Goal: Task Accomplishment & Management: Manage account settings

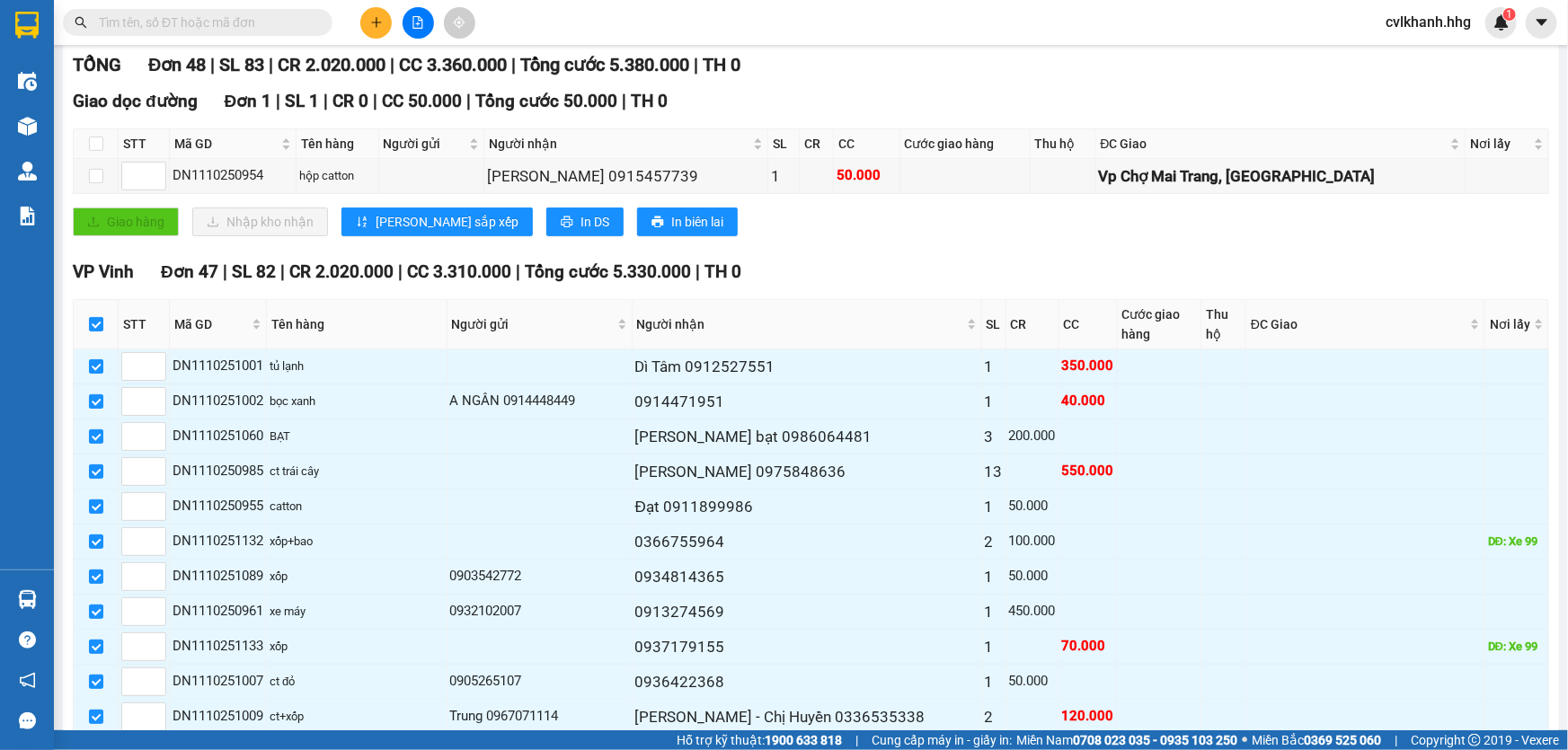
scroll to position [88, 0]
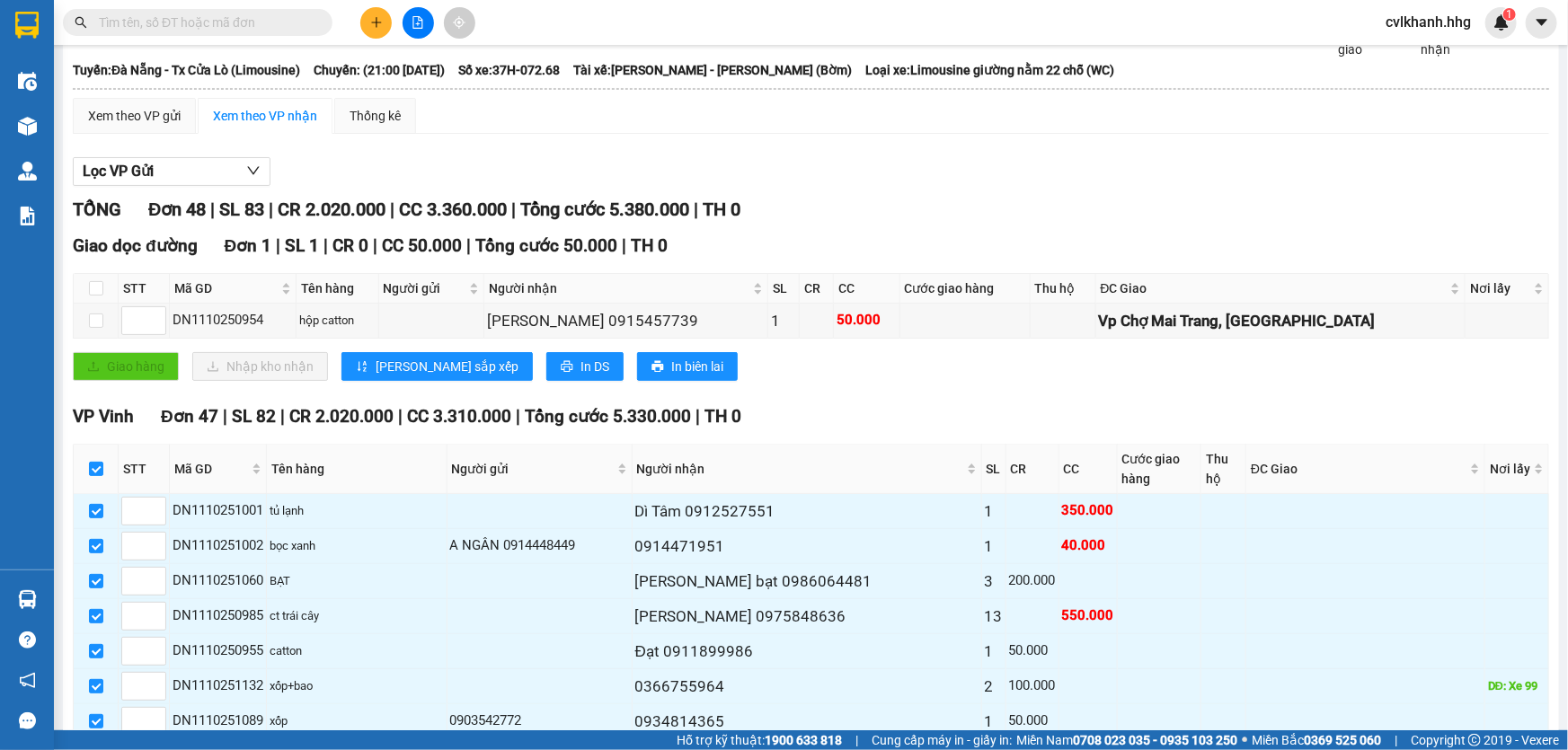
click at [1377, 20] on span "cvlkhanh.hhg" at bounding box center [1428, 21] width 114 height 22
click at [1447, 46] on span "Đăng xuất" at bounding box center [1438, 55] width 77 height 19
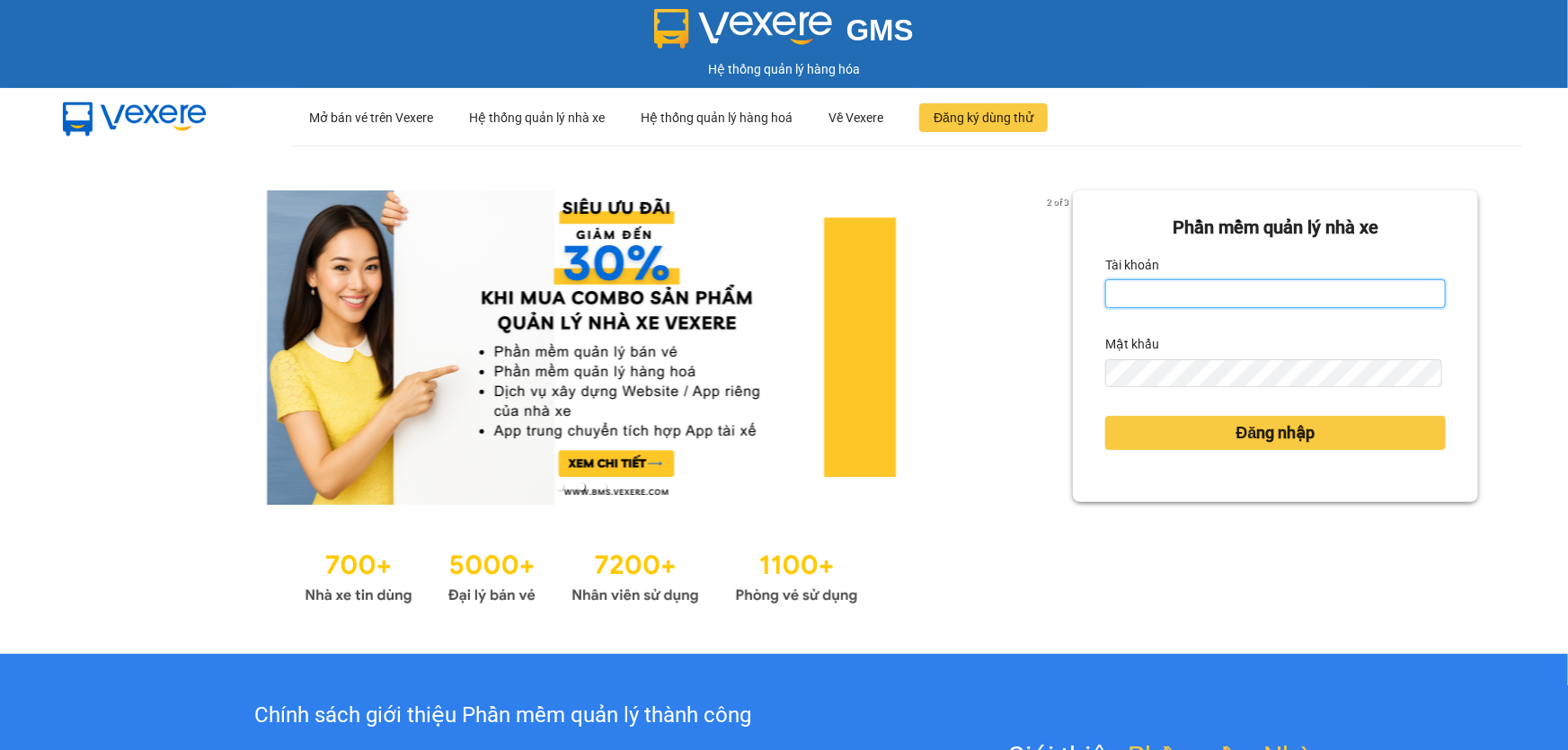
click at [1134, 303] on input "Tài khoản" at bounding box center [1275, 294] width 340 height 29
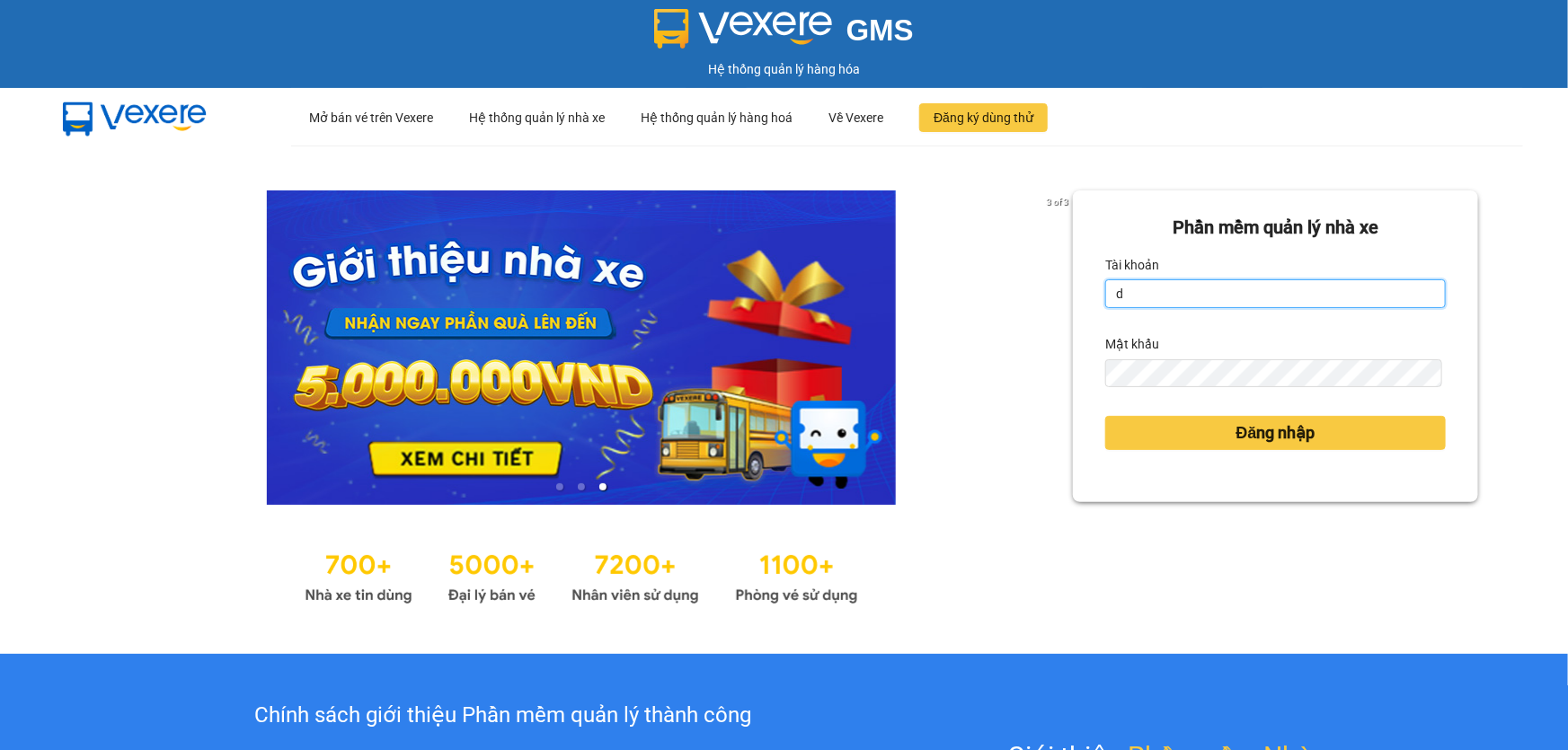
type input "dltduong.hhg"
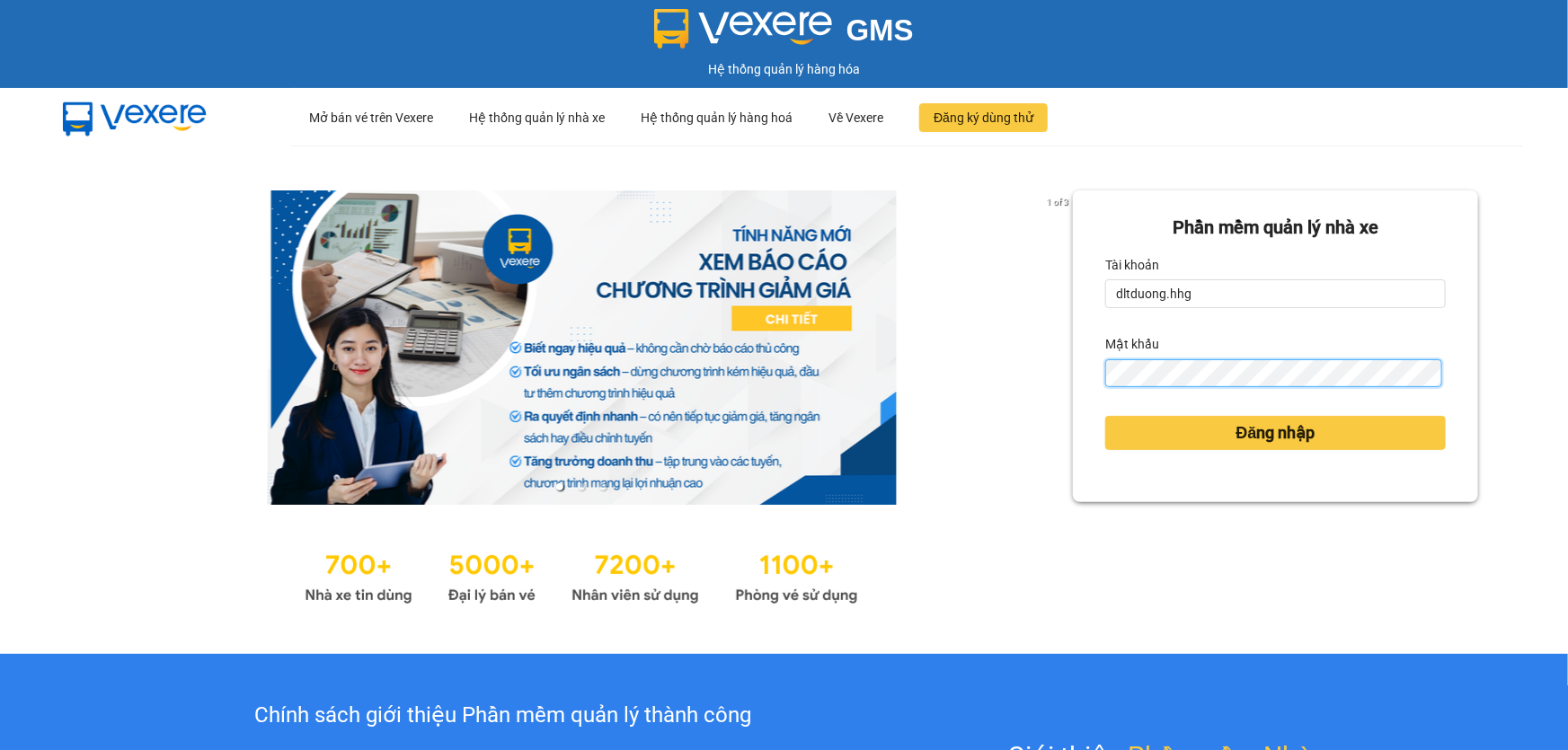
click at [1105, 416] on button "Đăng nhập" at bounding box center [1275, 433] width 340 height 34
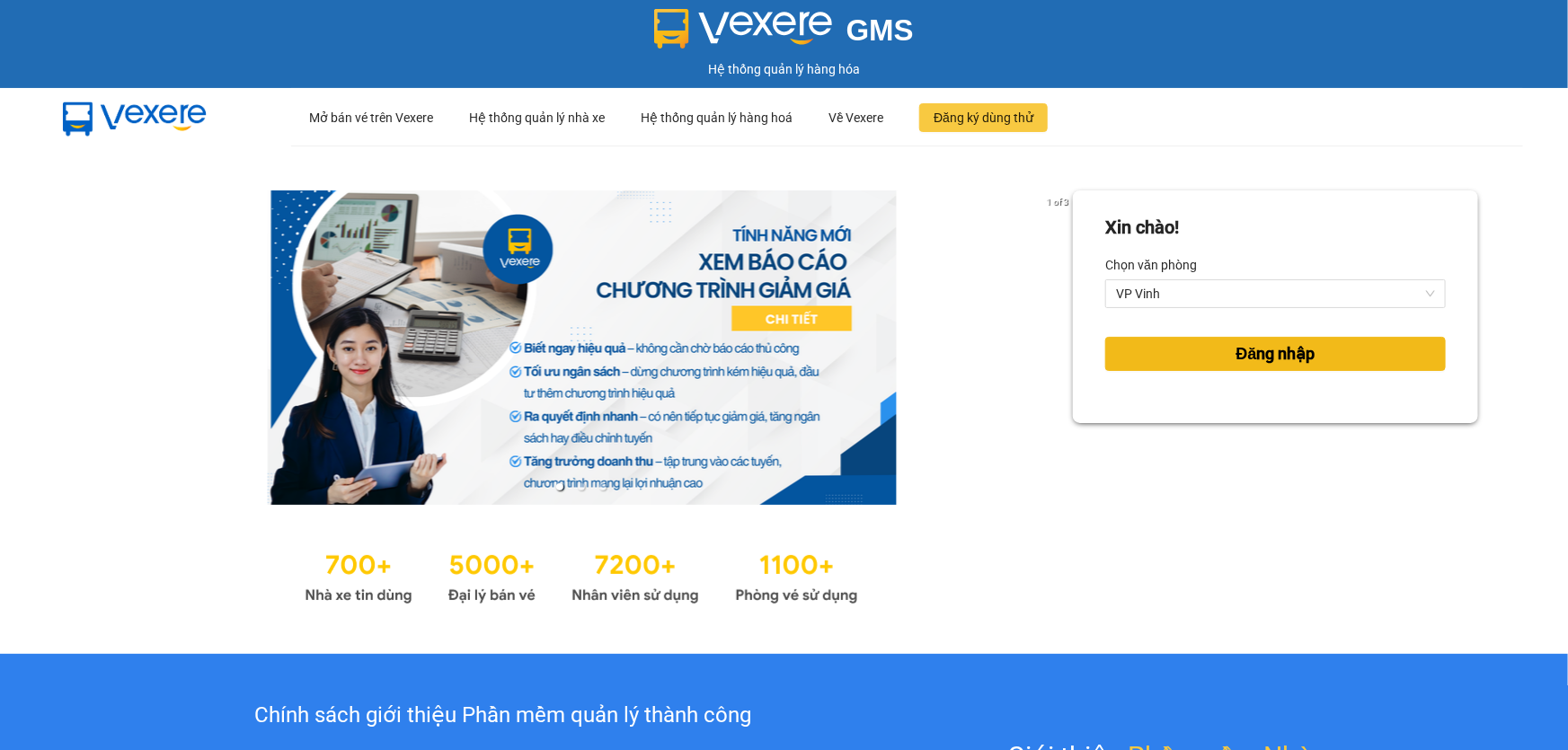
click at [1216, 358] on button "Đăng nhập" at bounding box center [1275, 353] width 340 height 34
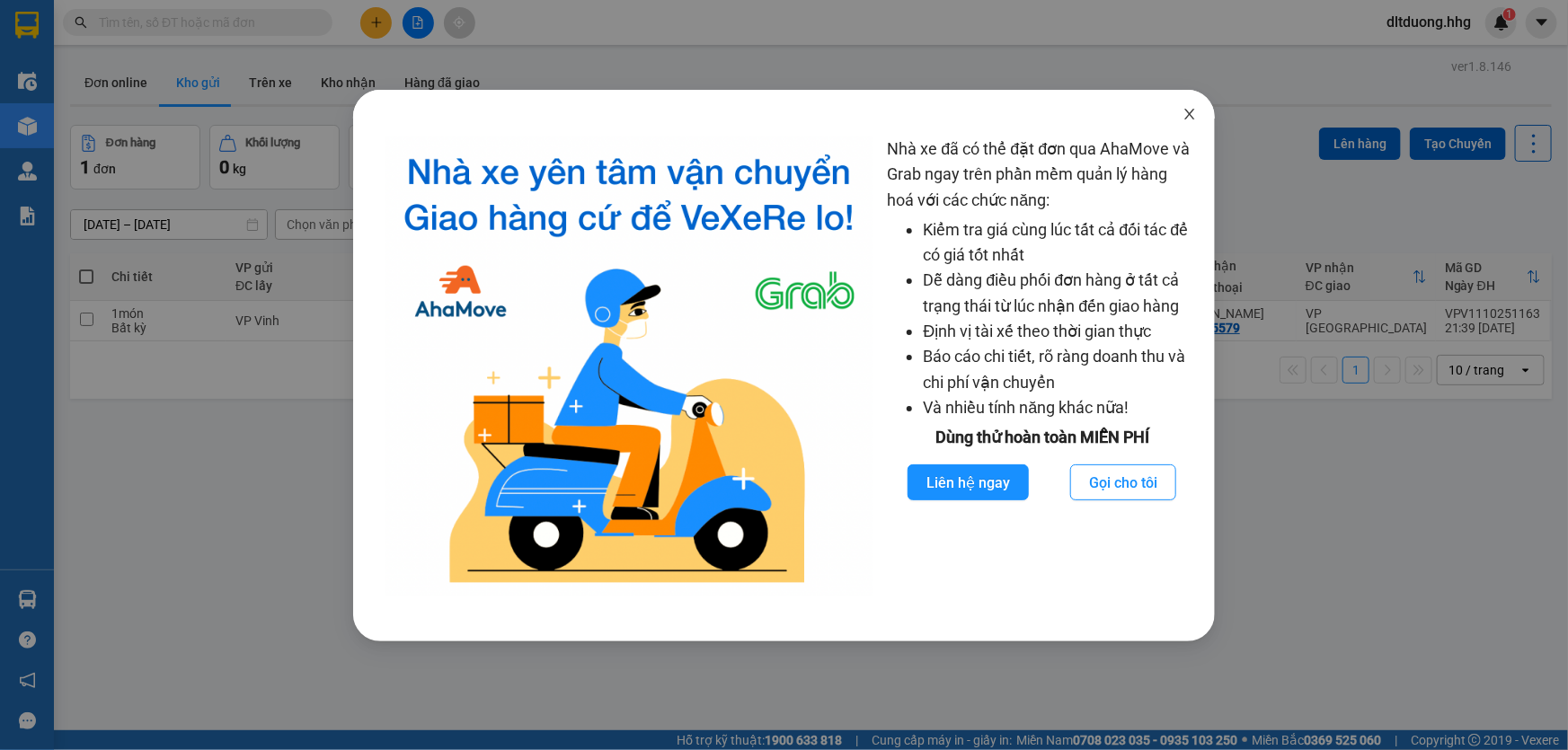
click at [1182, 116] on span "Close" at bounding box center [1190, 115] width 51 height 51
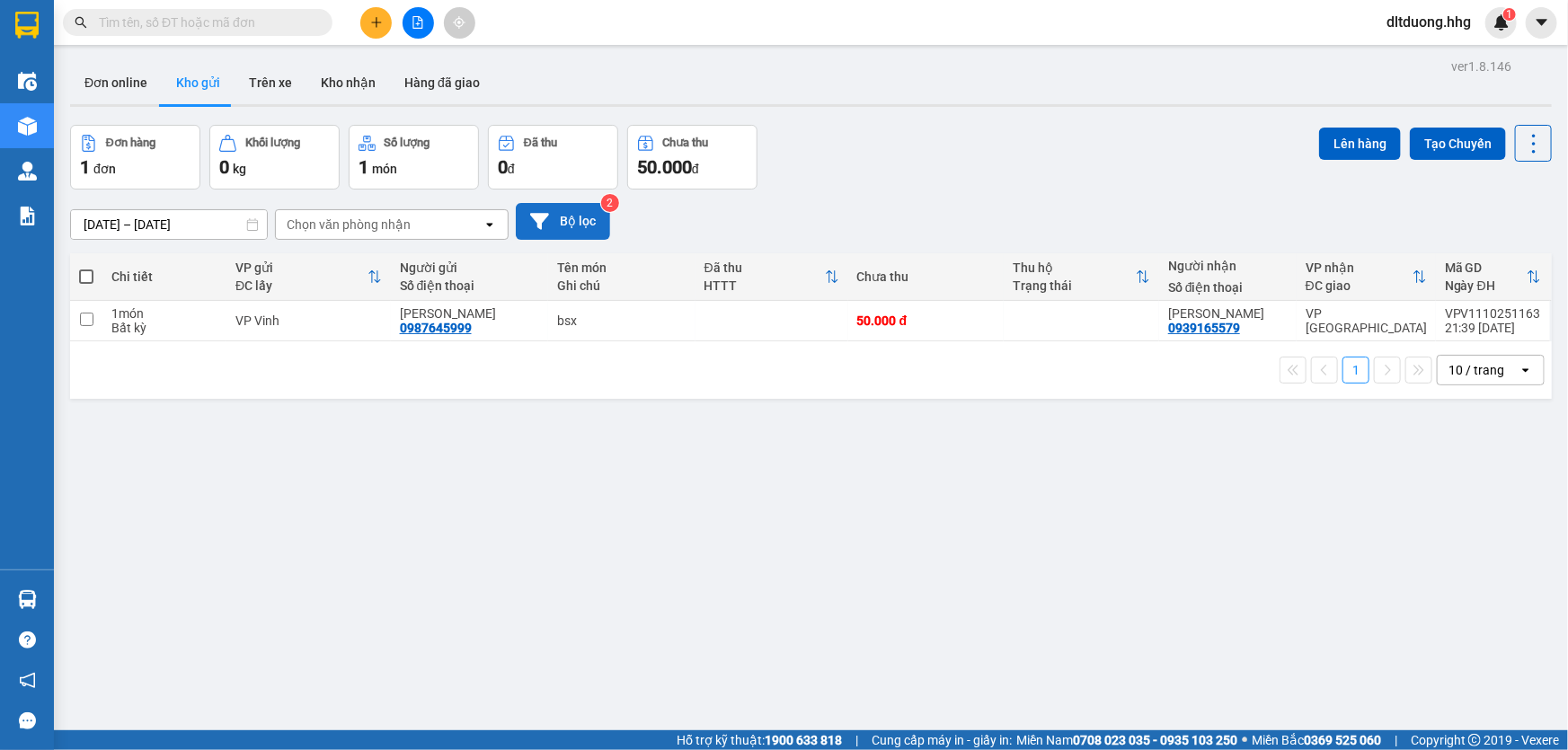
click at [548, 217] on icon at bounding box center [539, 221] width 18 height 18
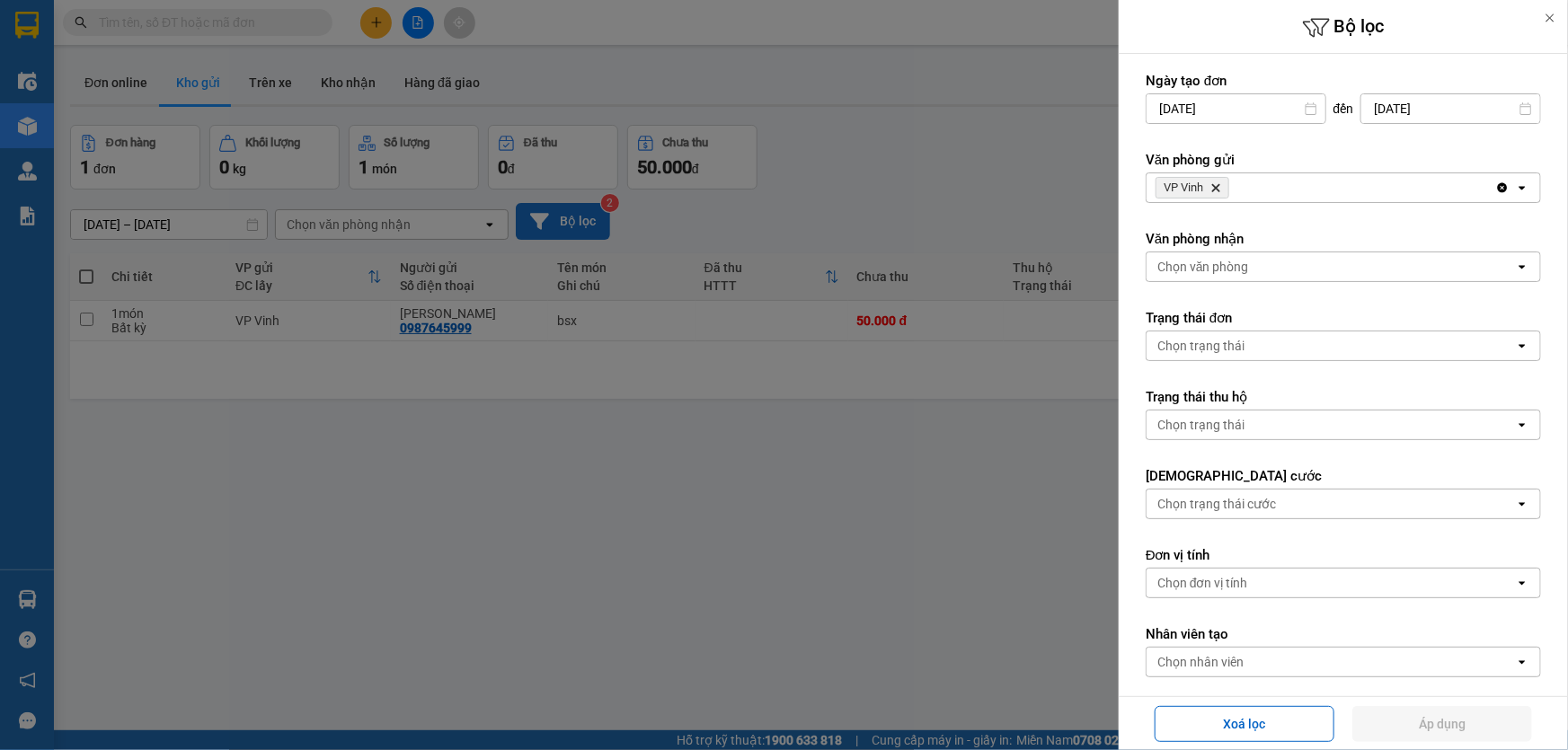
click at [1261, 183] on div "VP Vinh Delete" at bounding box center [1321, 188] width 348 height 29
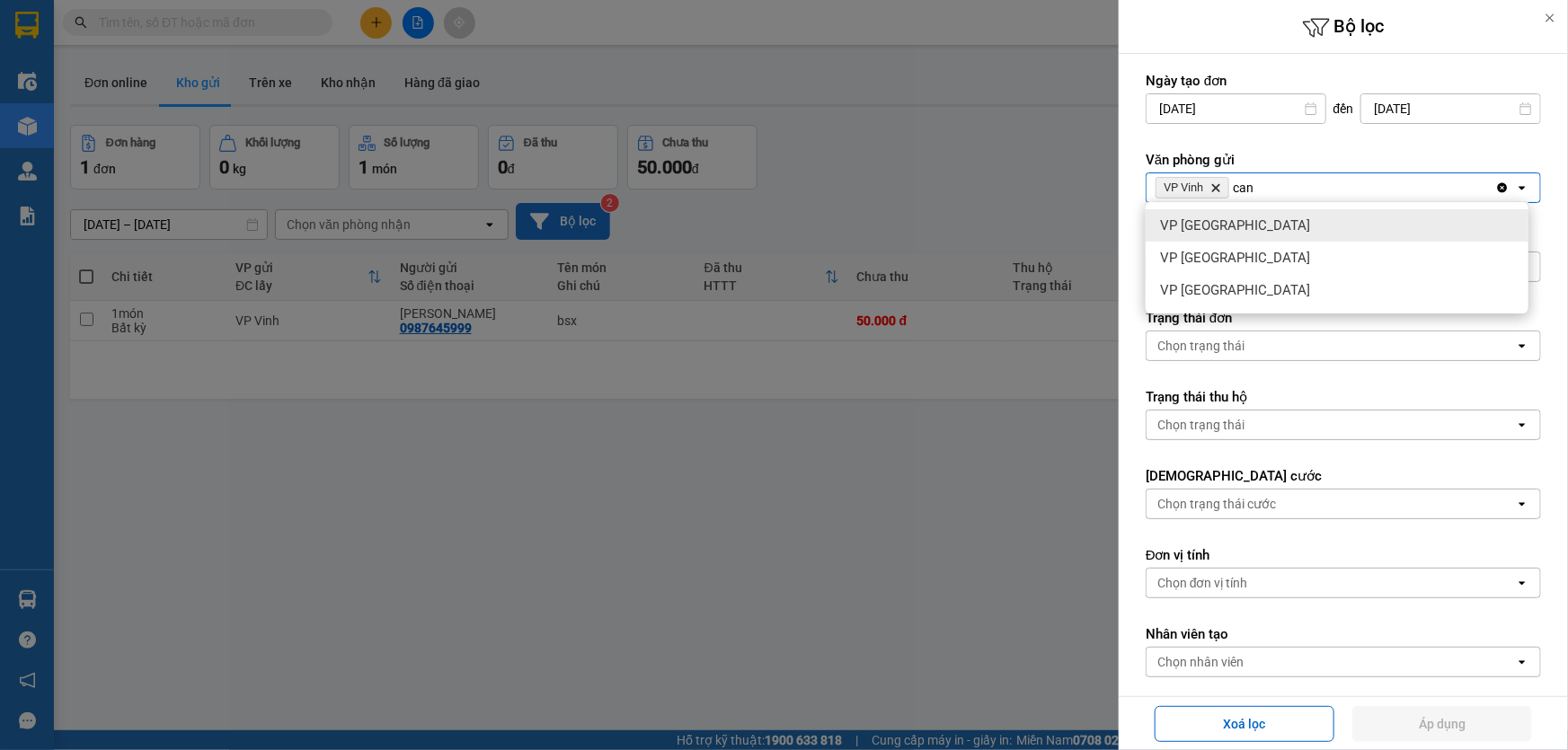
type input "can"
click at [1274, 236] on div "VP Can Lộc" at bounding box center [1337, 225] width 383 height 32
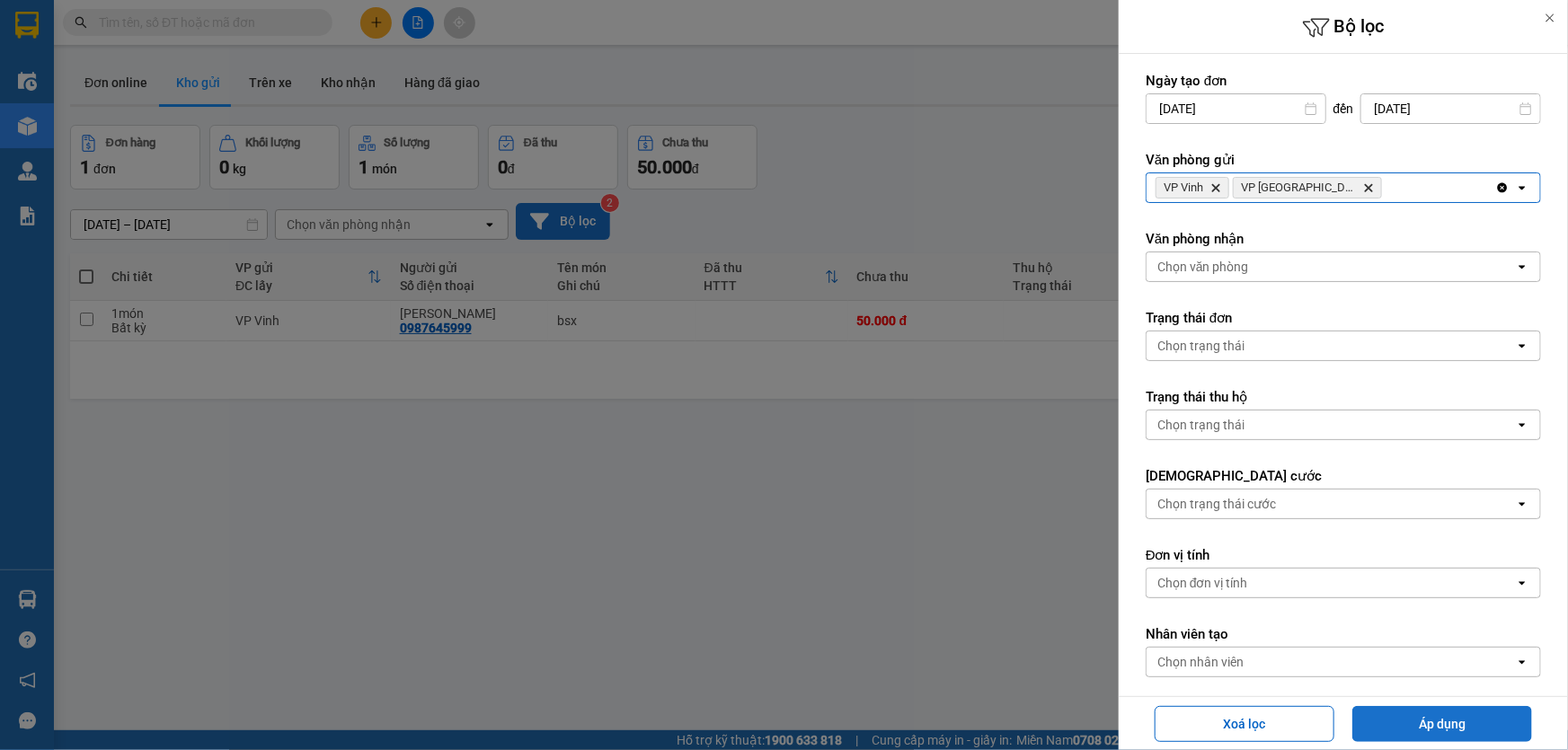
click at [1483, 728] on button "Áp dụng" at bounding box center [1443, 724] width 180 height 36
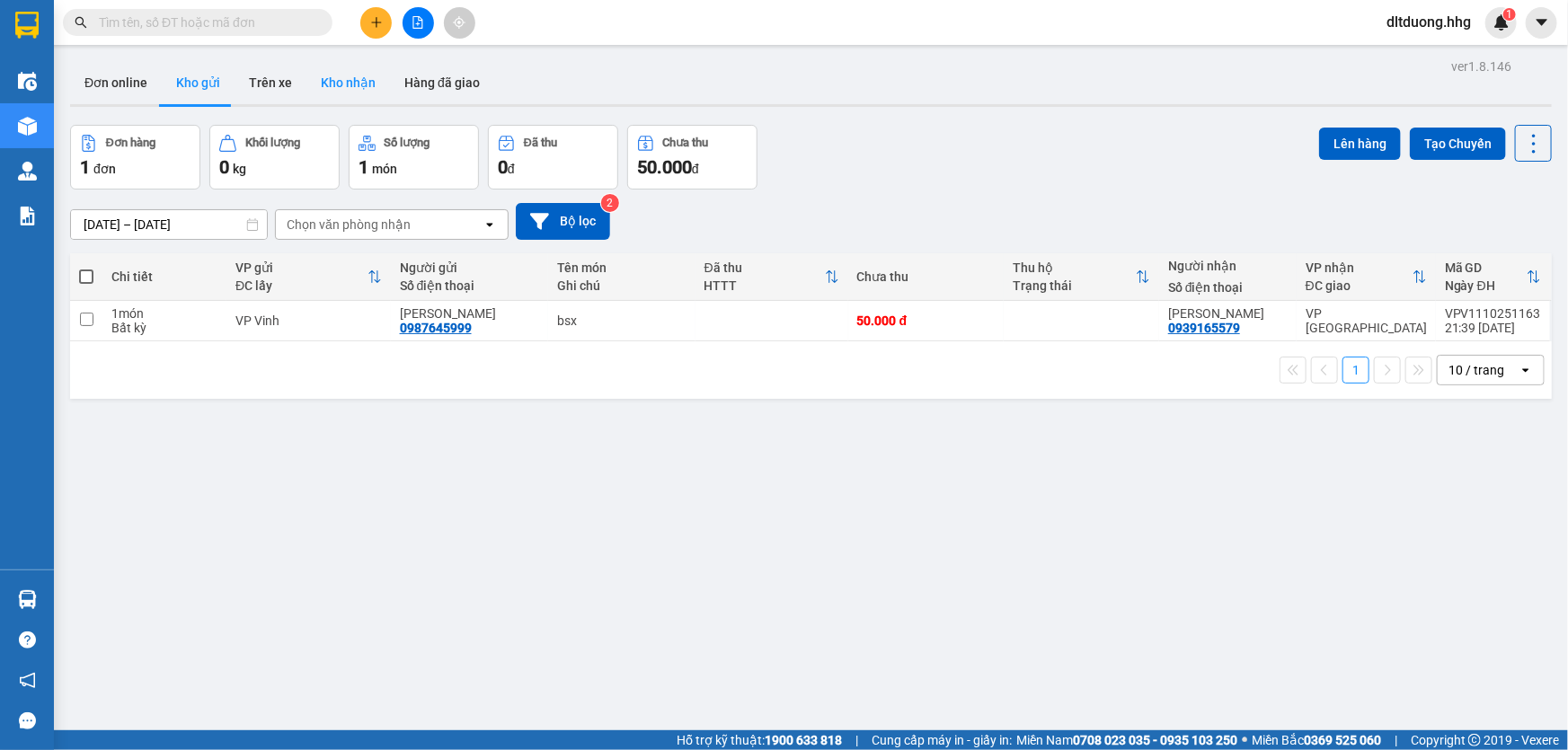
click at [346, 79] on button "Kho nhận" at bounding box center [348, 83] width 84 height 43
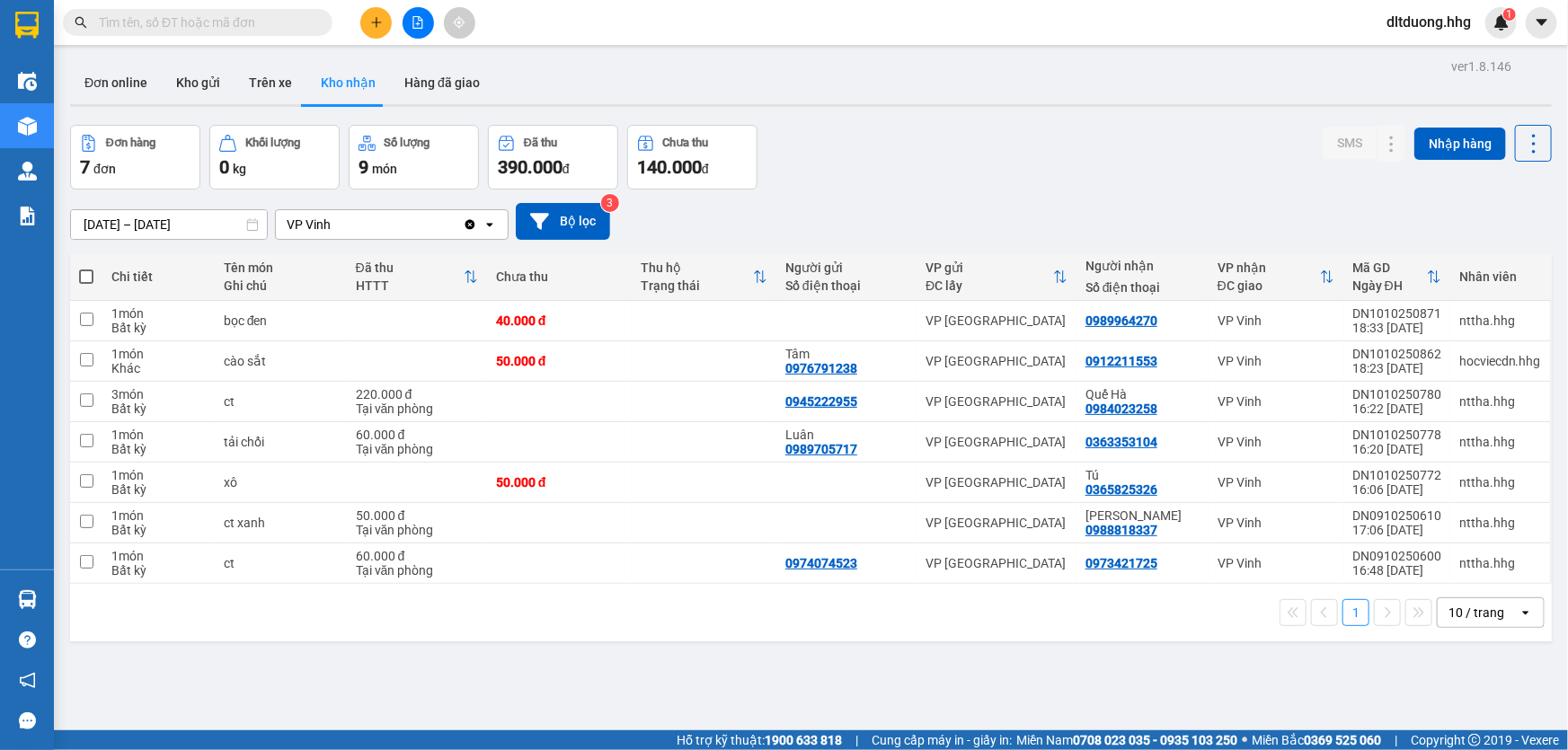
click at [1503, 615] on div "10 / trang" at bounding box center [1478, 613] width 81 height 29
click at [1459, 576] on span "100 / trang" at bounding box center [1471, 573] width 65 height 18
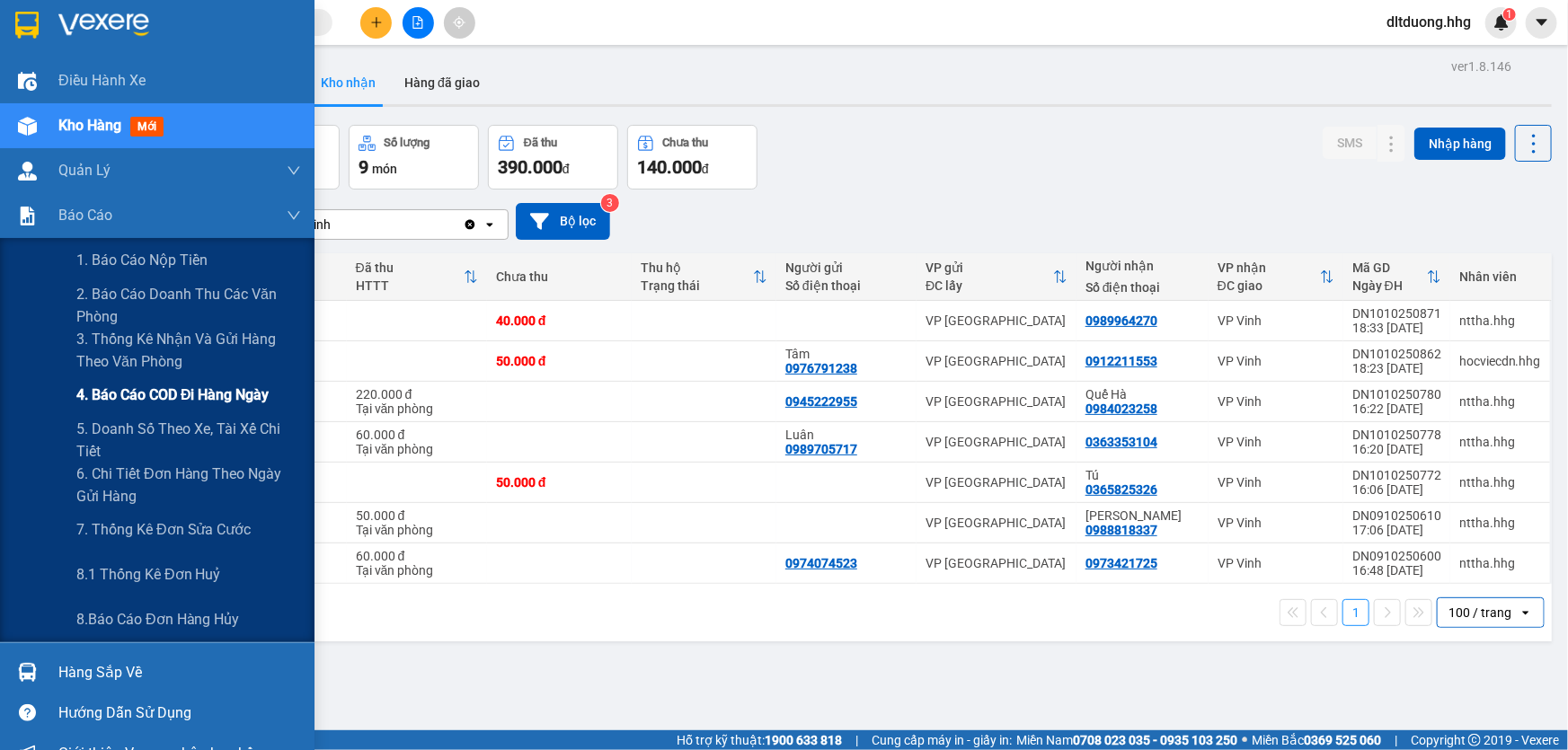
click at [180, 396] on span "4. Báo cáo COD đi hàng ngày" at bounding box center [173, 395] width 194 height 22
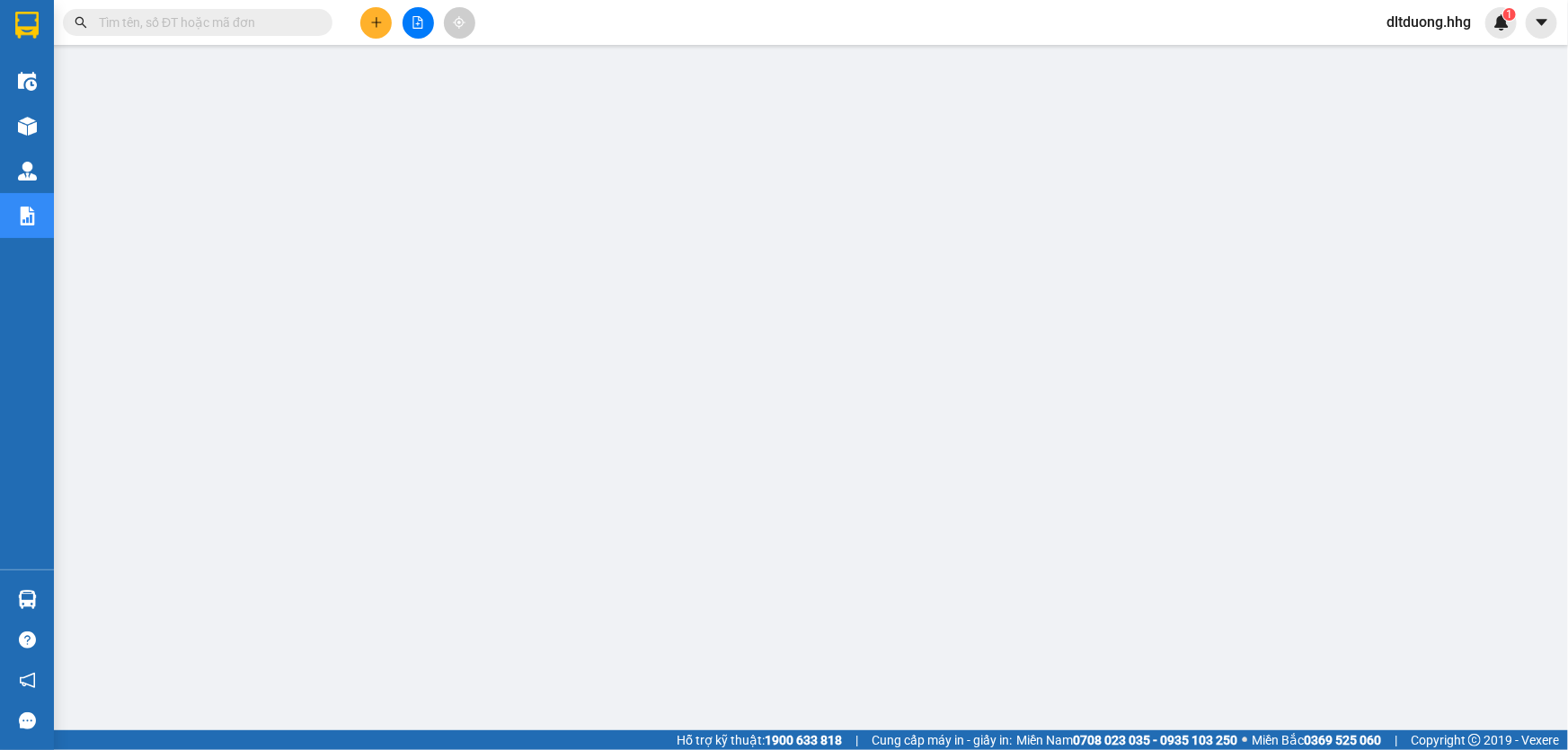
click at [232, 10] on span at bounding box center [197, 22] width 269 height 27
click at [232, 23] on input "text" at bounding box center [205, 22] width 212 height 19
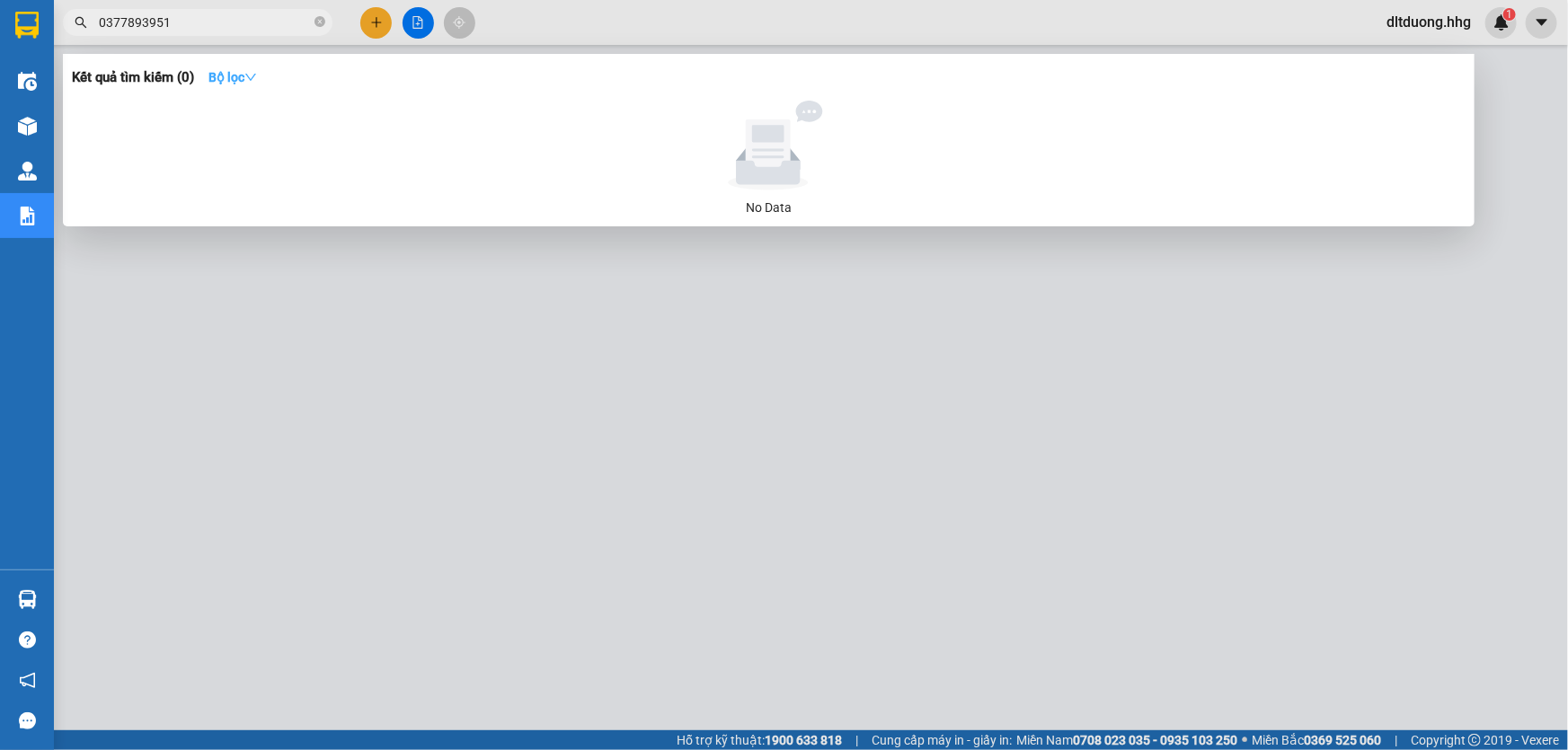
click at [246, 75] on strong "Bộ lọc" at bounding box center [232, 77] width 49 height 15
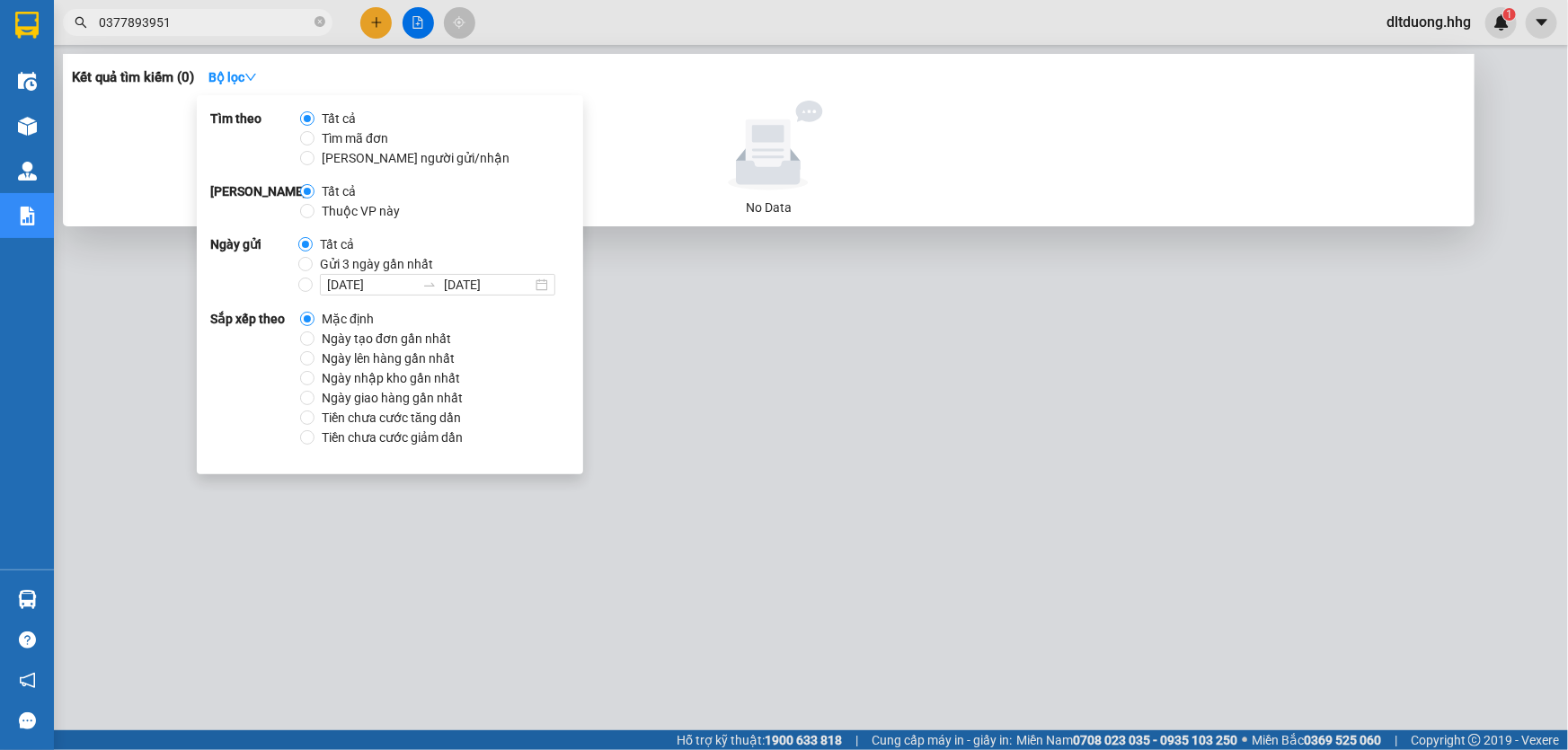
click at [758, 371] on div at bounding box center [784, 375] width 1568 height 750
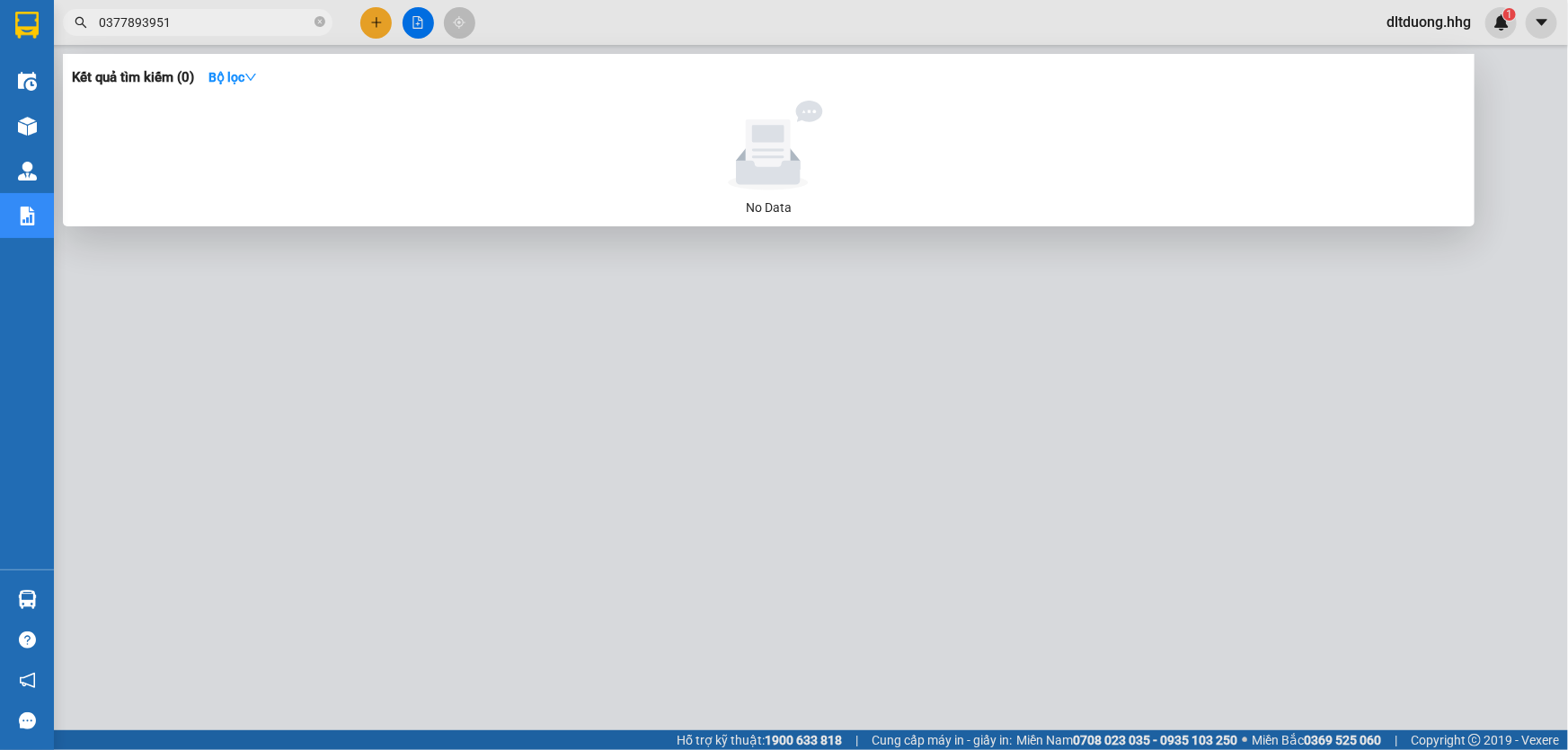
click at [144, 18] on input "0377893951" at bounding box center [205, 22] width 212 height 19
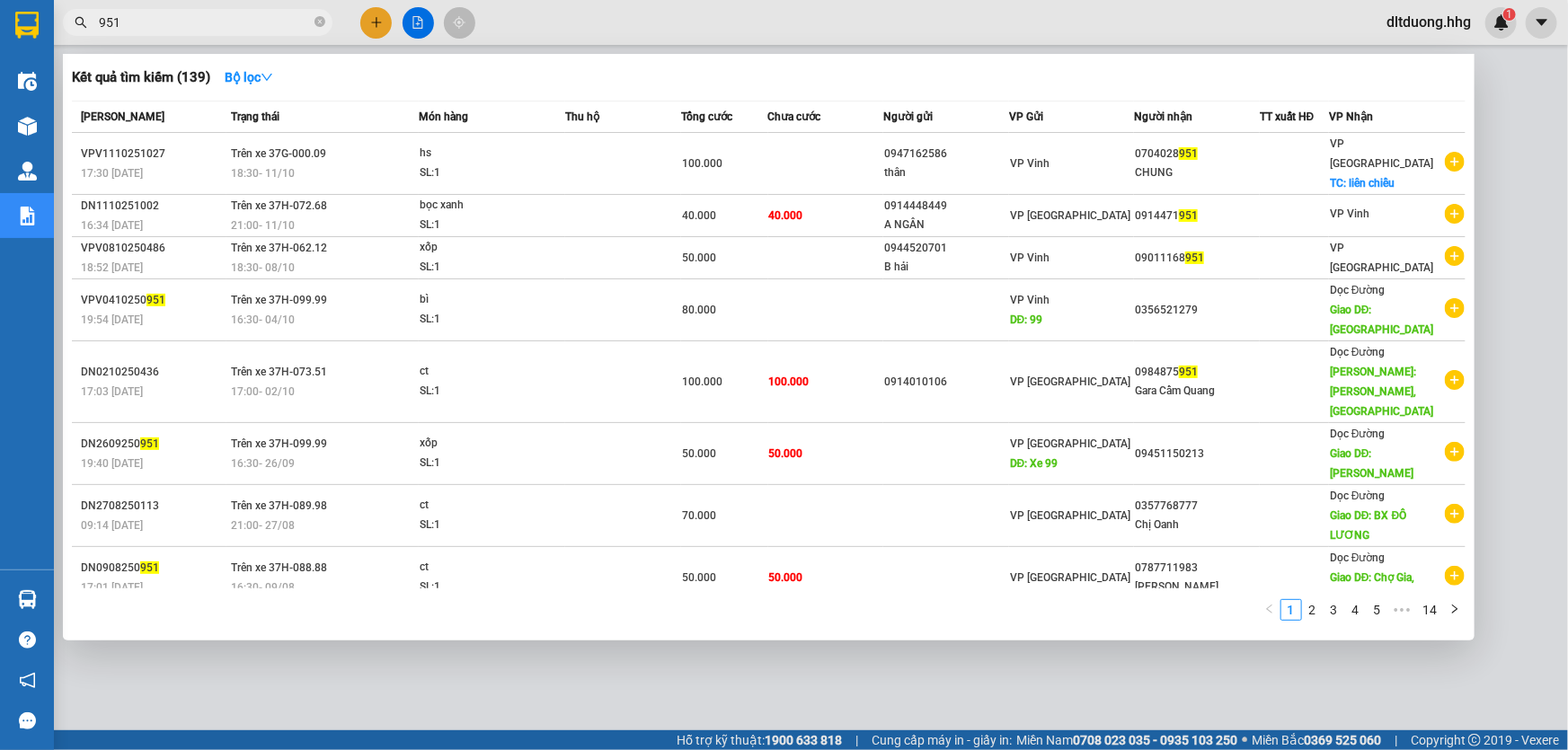
type input "951"
click at [421, 21] on div at bounding box center [784, 375] width 1568 height 750
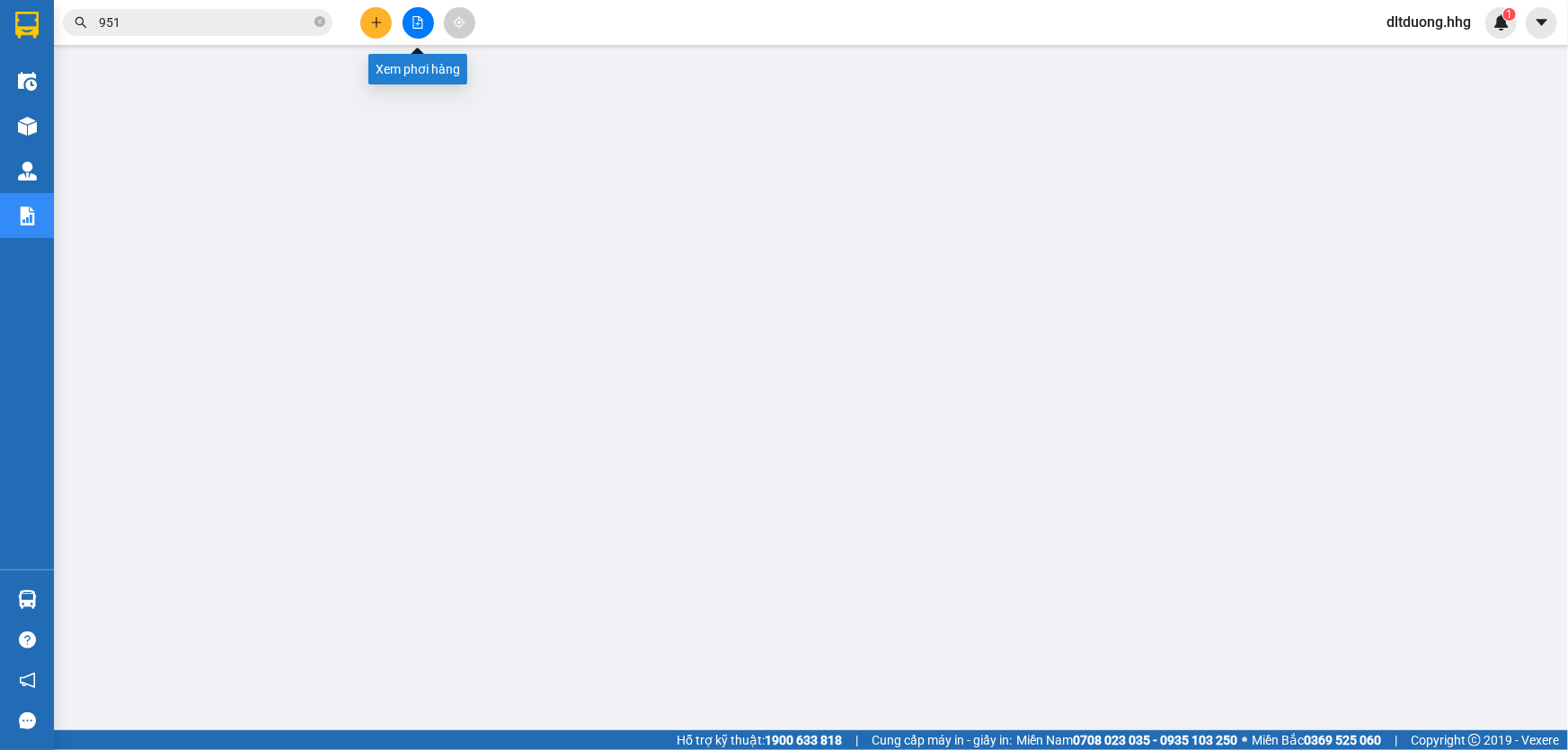
click at [421, 21] on icon "file-add" at bounding box center [418, 22] width 10 height 13
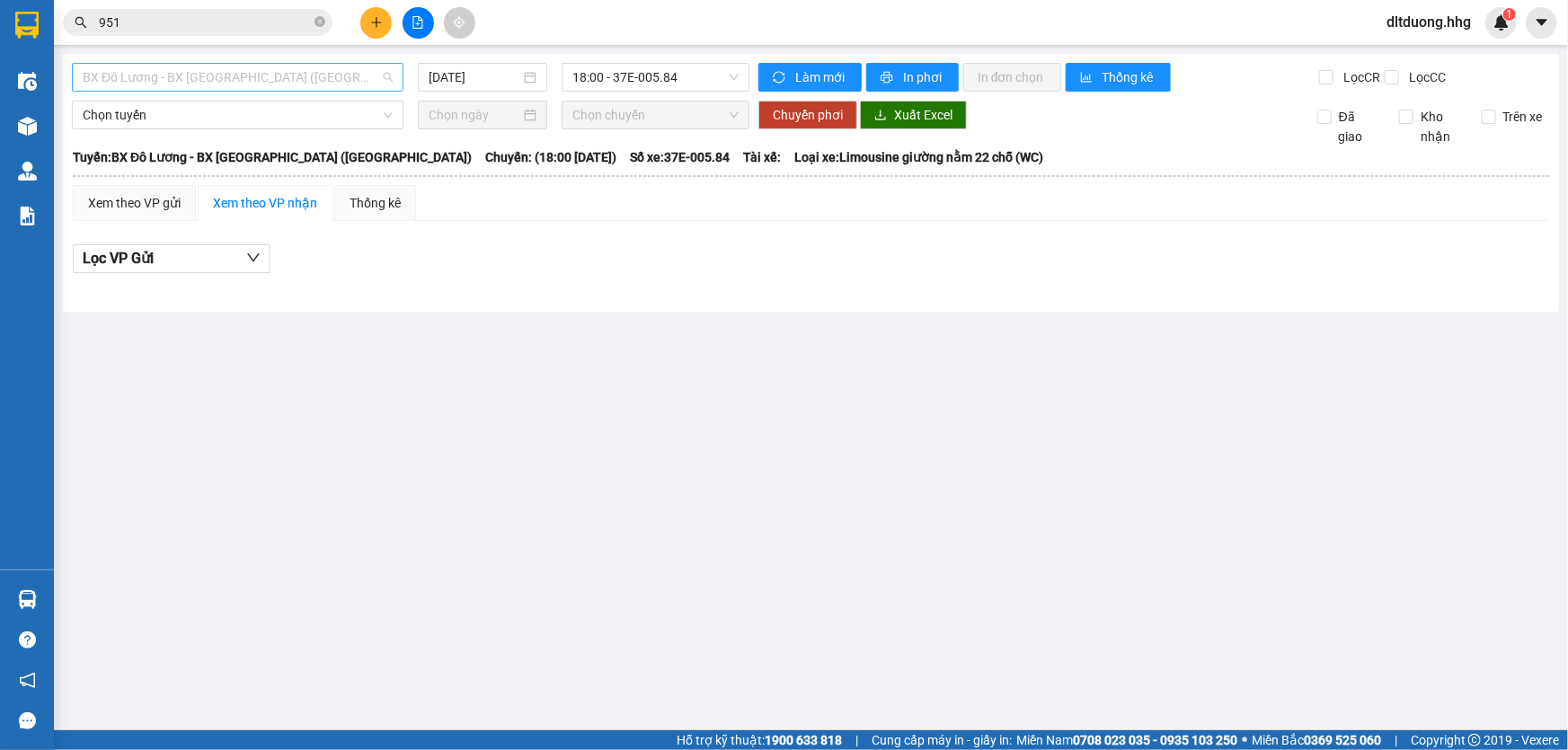
click at [360, 78] on span "BX Đô Lương - BX [GEOGRAPHIC_DATA] ([GEOGRAPHIC_DATA])" at bounding box center [237, 78] width 310 height 27
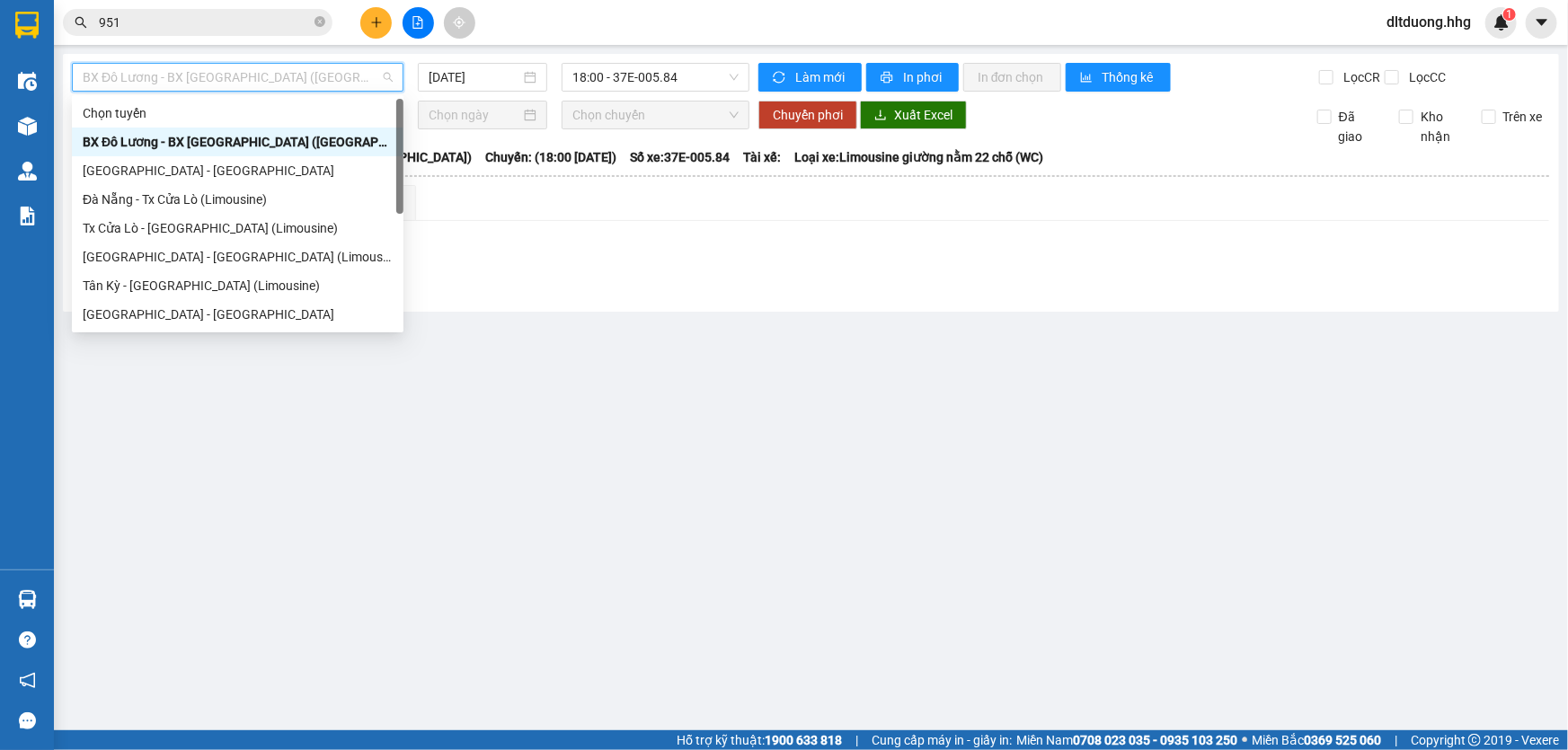
scroll to position [144, 0]
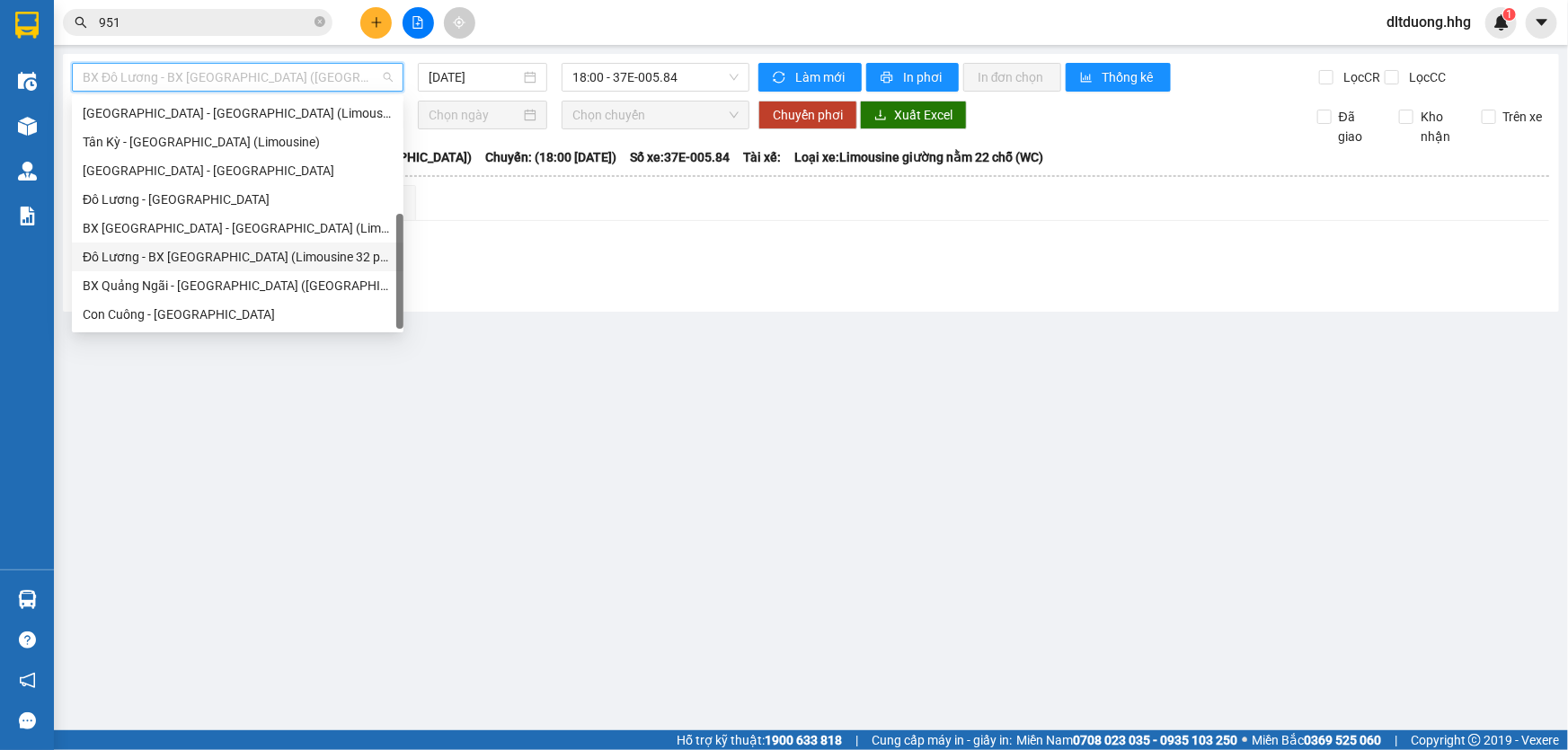
click at [201, 260] on div "Đô Lương - BX Đà Nẵng (Limousine 32 phòng)" at bounding box center [237, 257] width 310 height 19
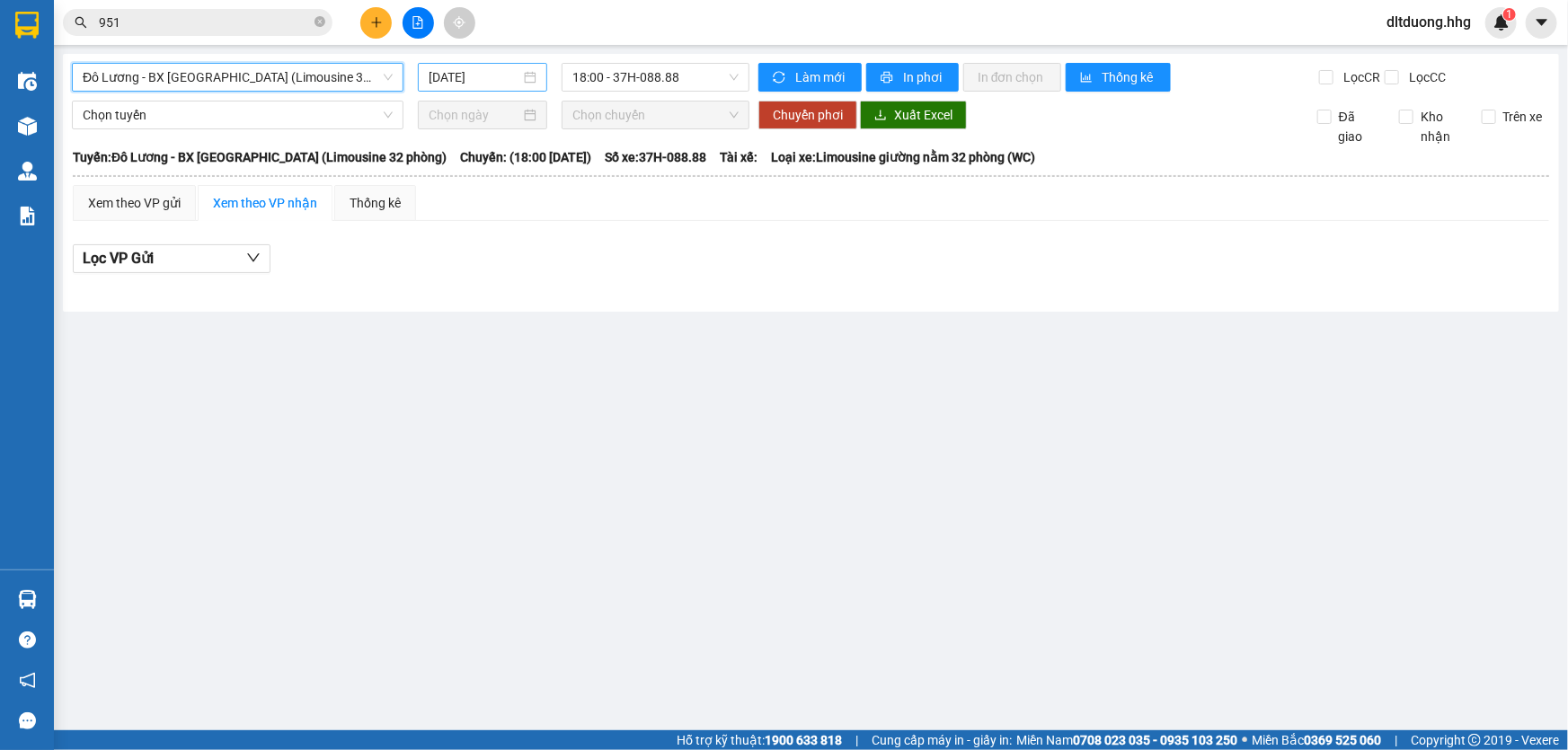
click at [514, 83] on input "12/10/2025" at bounding box center [475, 77] width 91 height 19
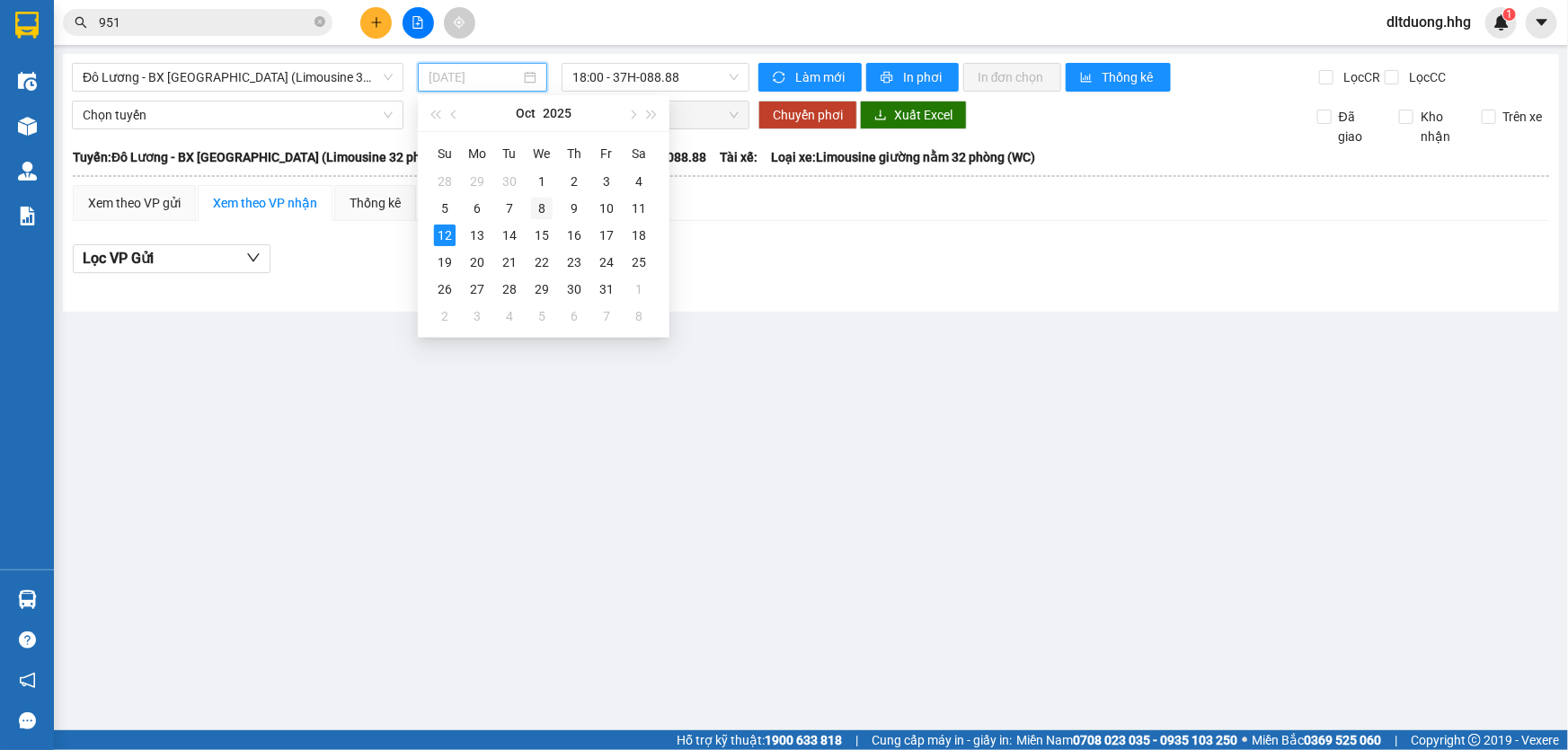
click at [543, 208] on div "8" at bounding box center [542, 208] width 21 height 21
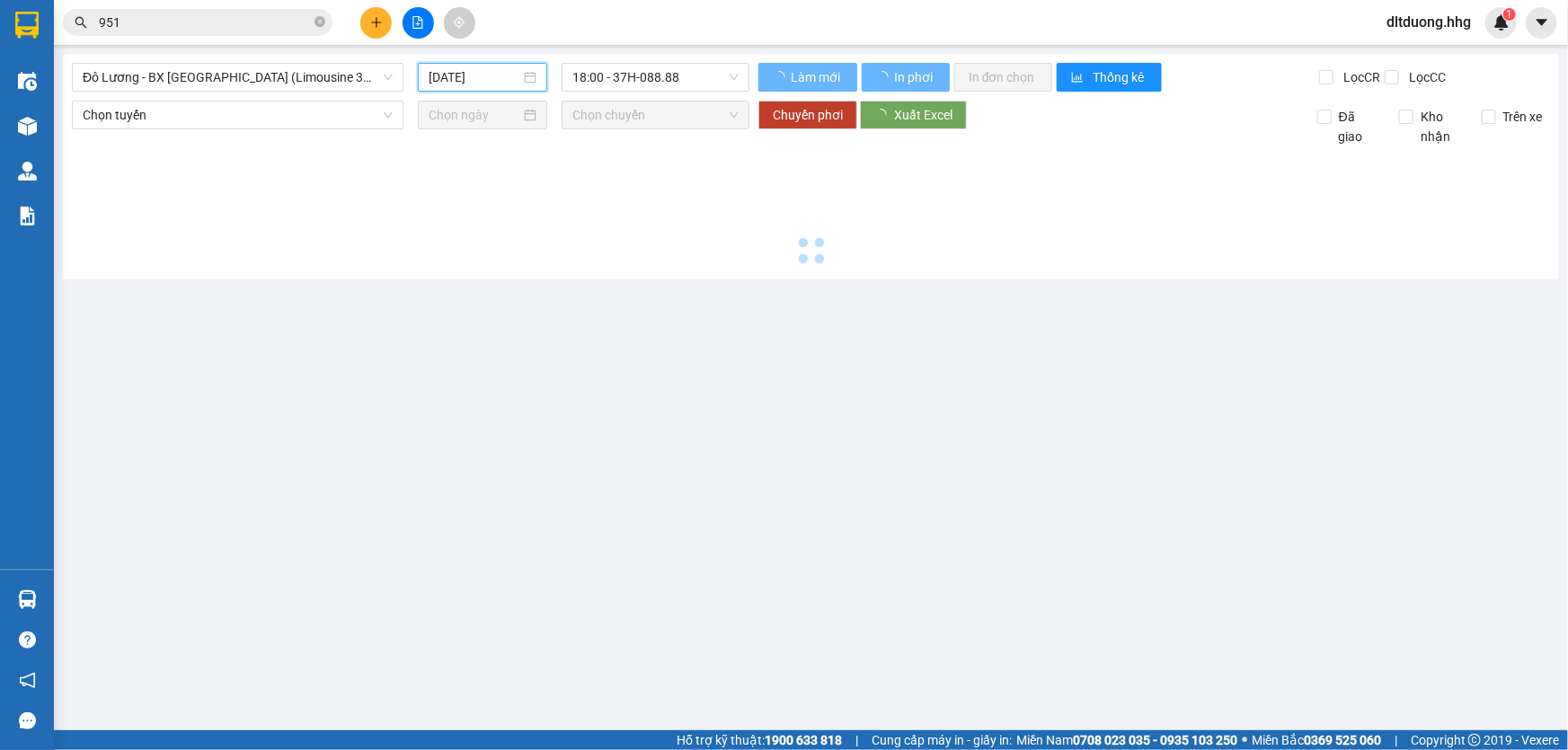
type input "08/10/2025"
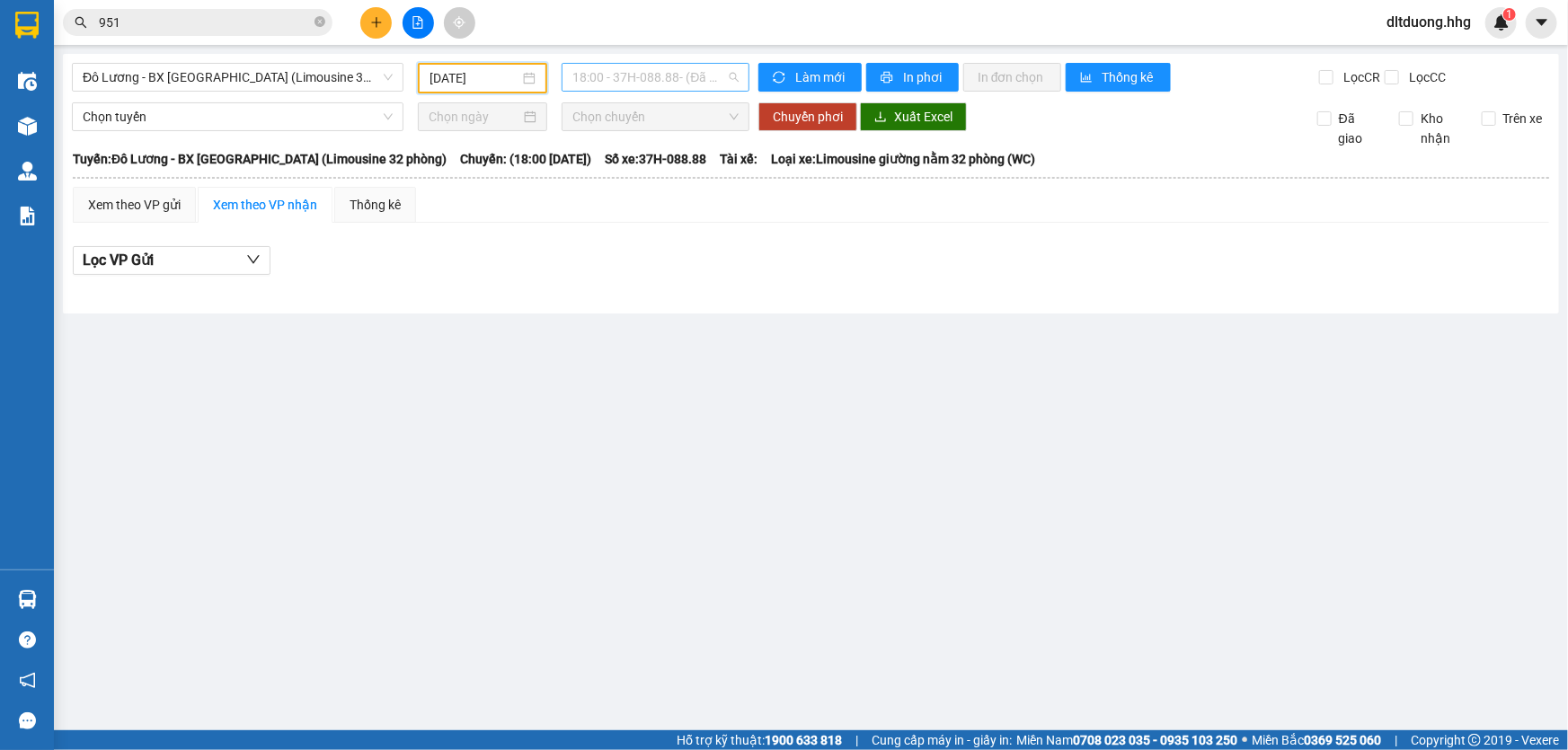
click at [695, 83] on span "18:00 - 37H-088.88 - (Đã hủy)" at bounding box center [656, 78] width 166 height 27
click at [710, 166] on div "18:01 (TC) - 37H-089.98" at bounding box center [656, 170] width 165 height 19
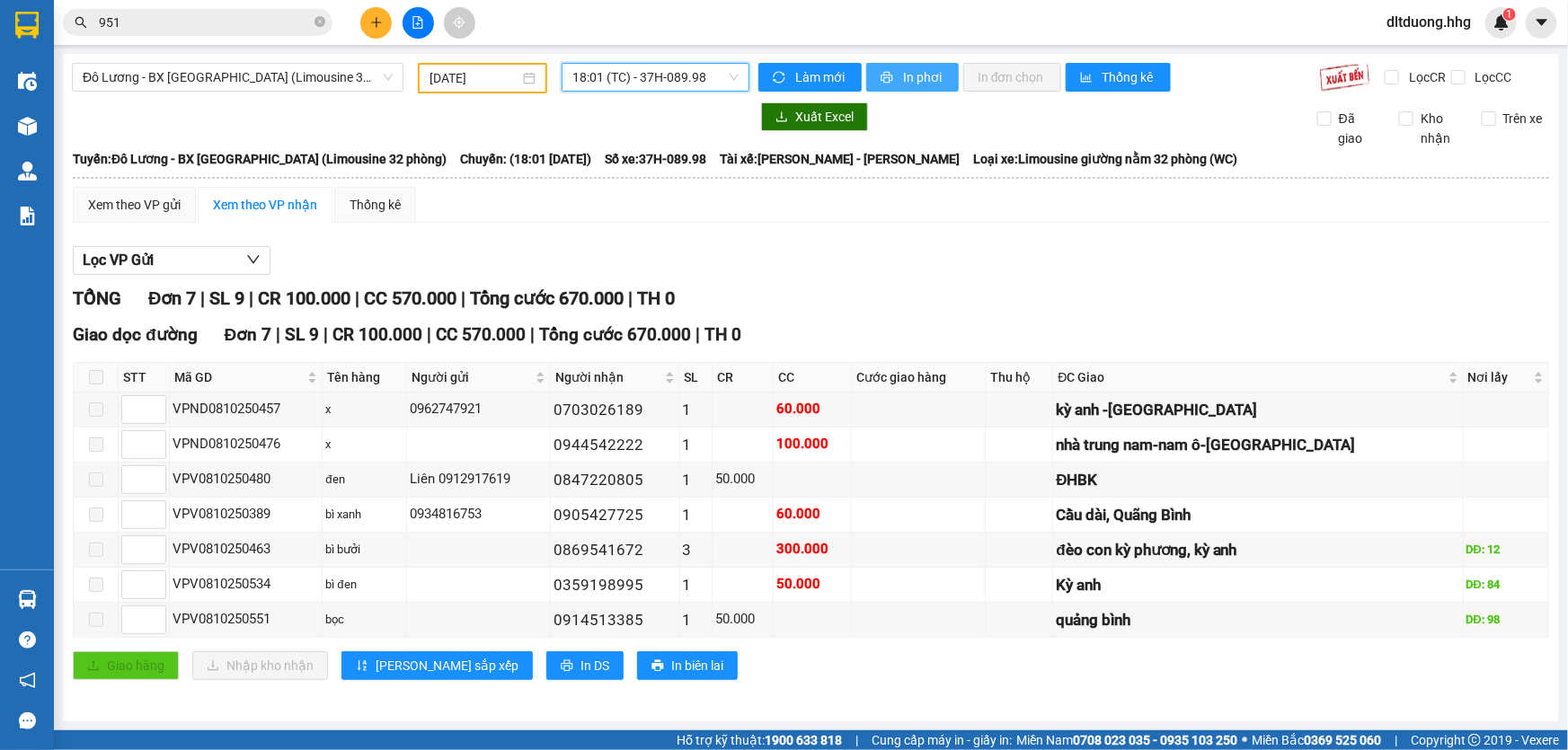
click at [918, 89] on button "In phơi" at bounding box center [912, 78] width 92 height 29
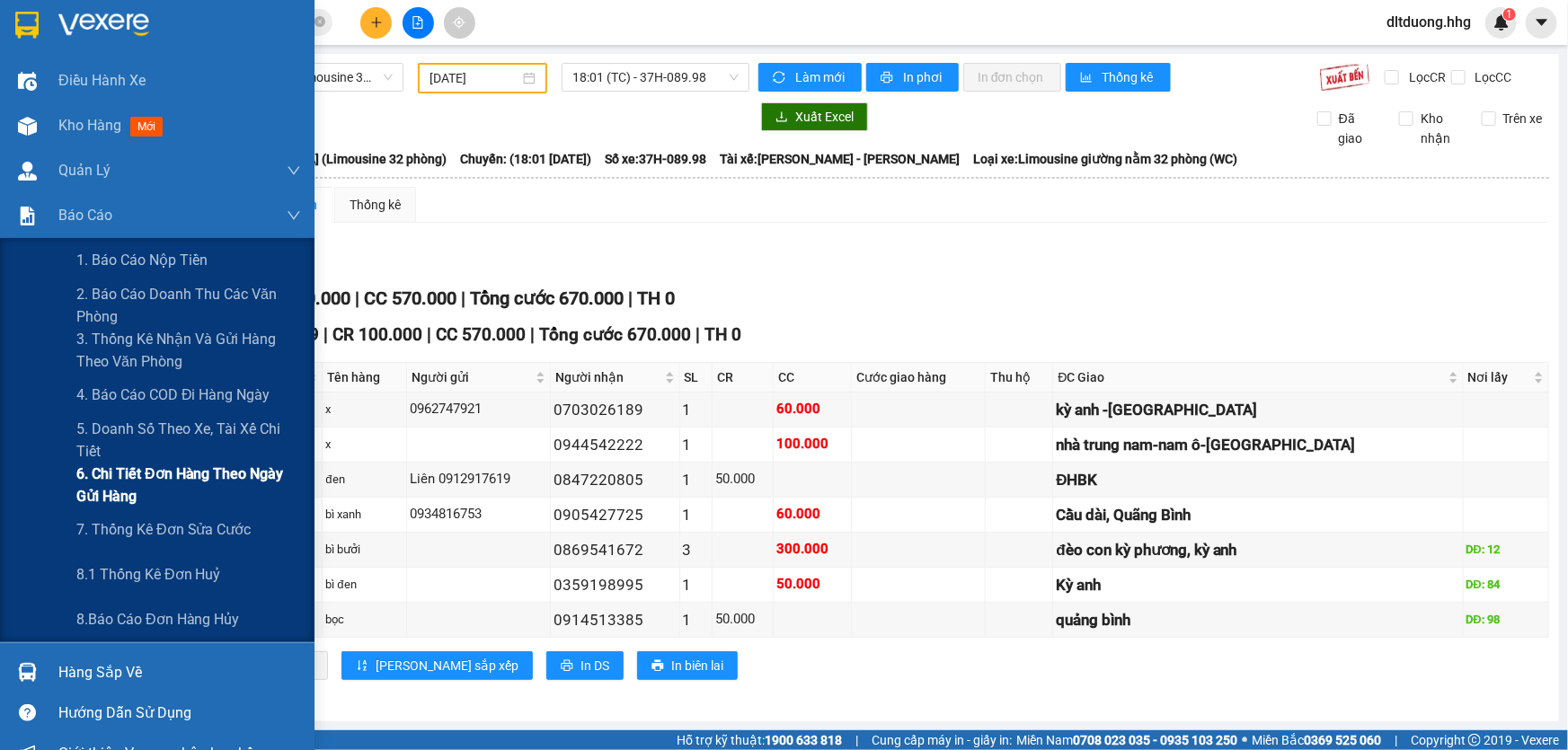
click at [104, 491] on span "6. Chi tiết đơn hàng theo ngày gửi hàng" at bounding box center [189, 485] width 225 height 45
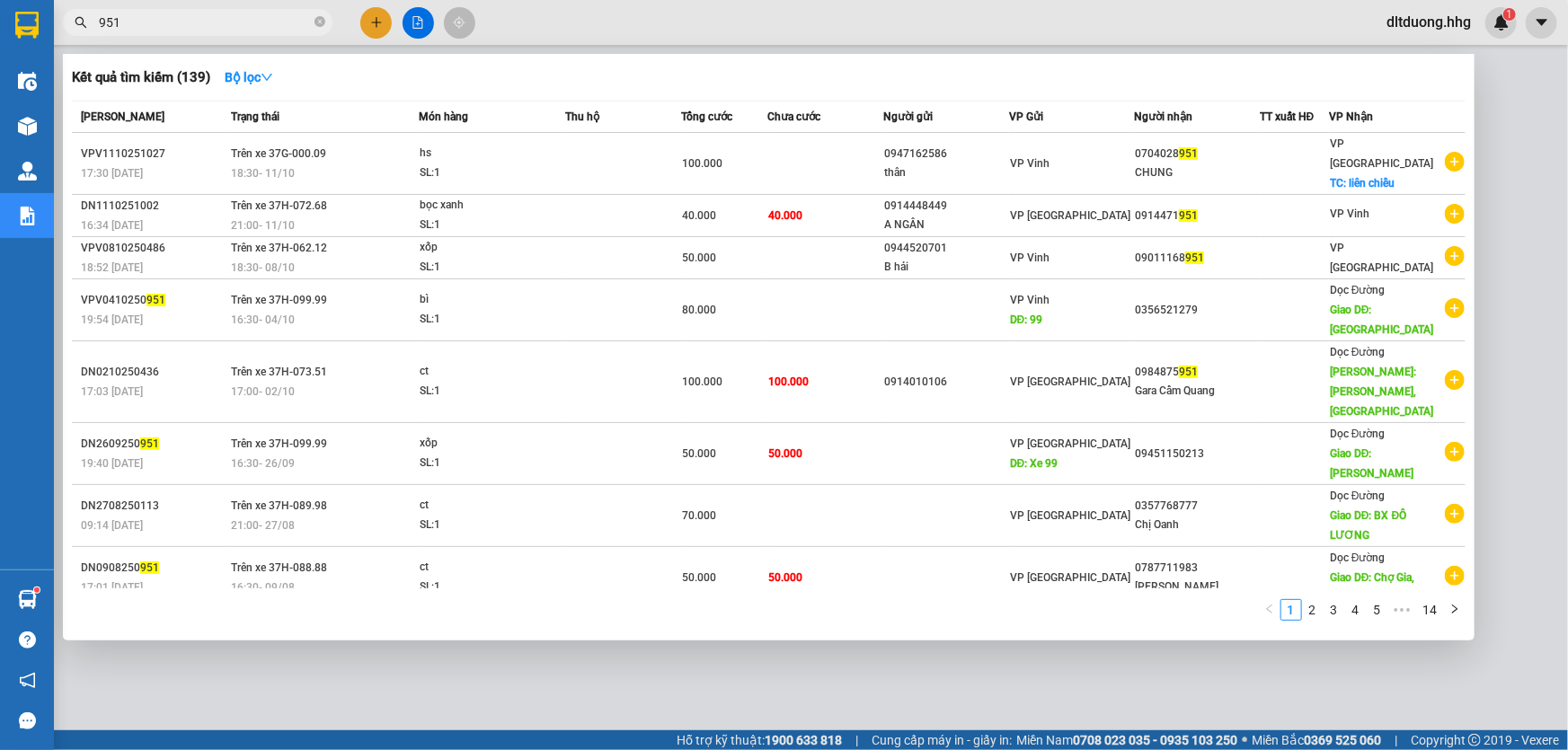
click at [236, 18] on input "951" at bounding box center [205, 22] width 212 height 19
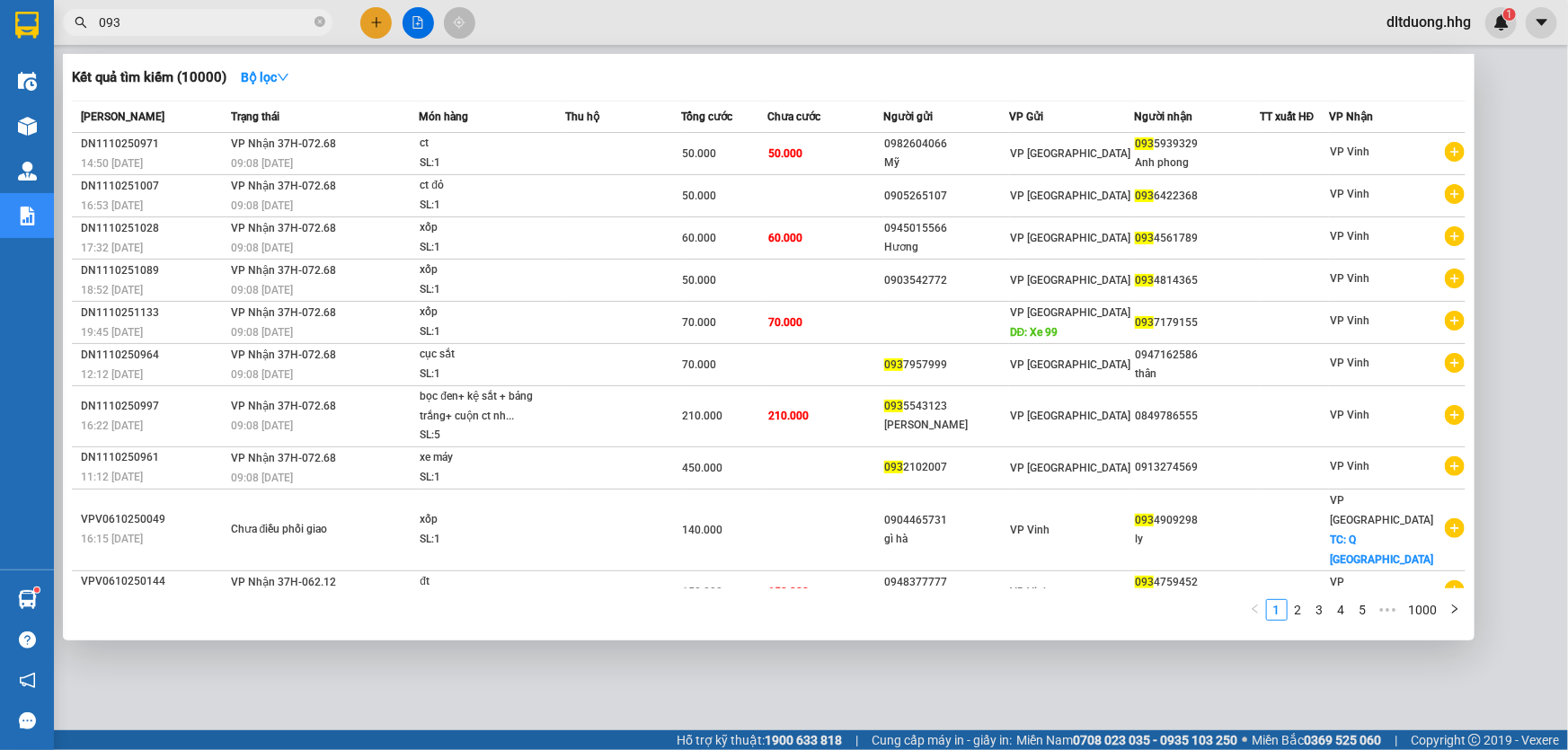
click at [278, 19] on input "093" at bounding box center [205, 22] width 212 height 19
type input "0"
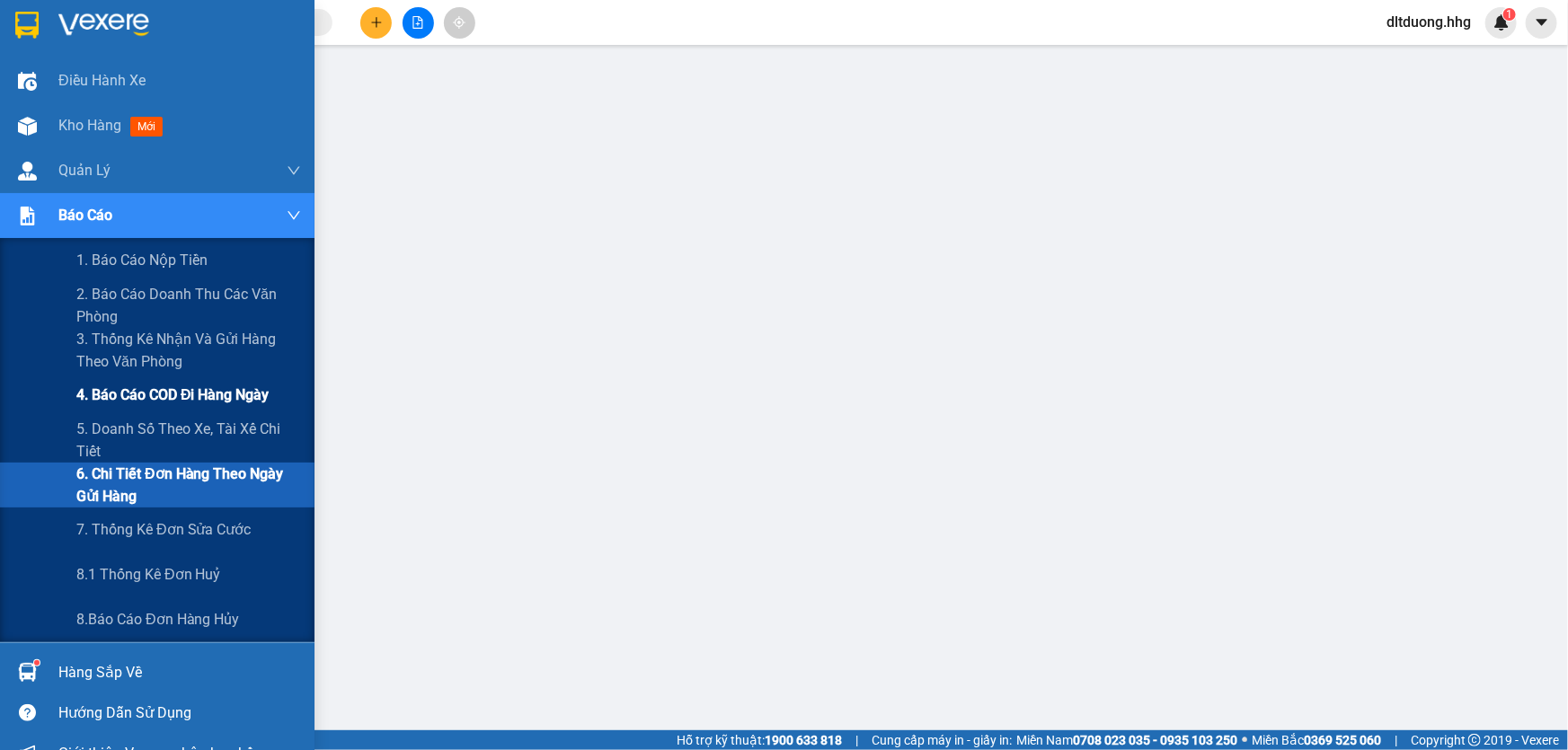
click at [169, 393] on span "4. Báo cáo COD đi hàng ngày" at bounding box center [173, 395] width 194 height 22
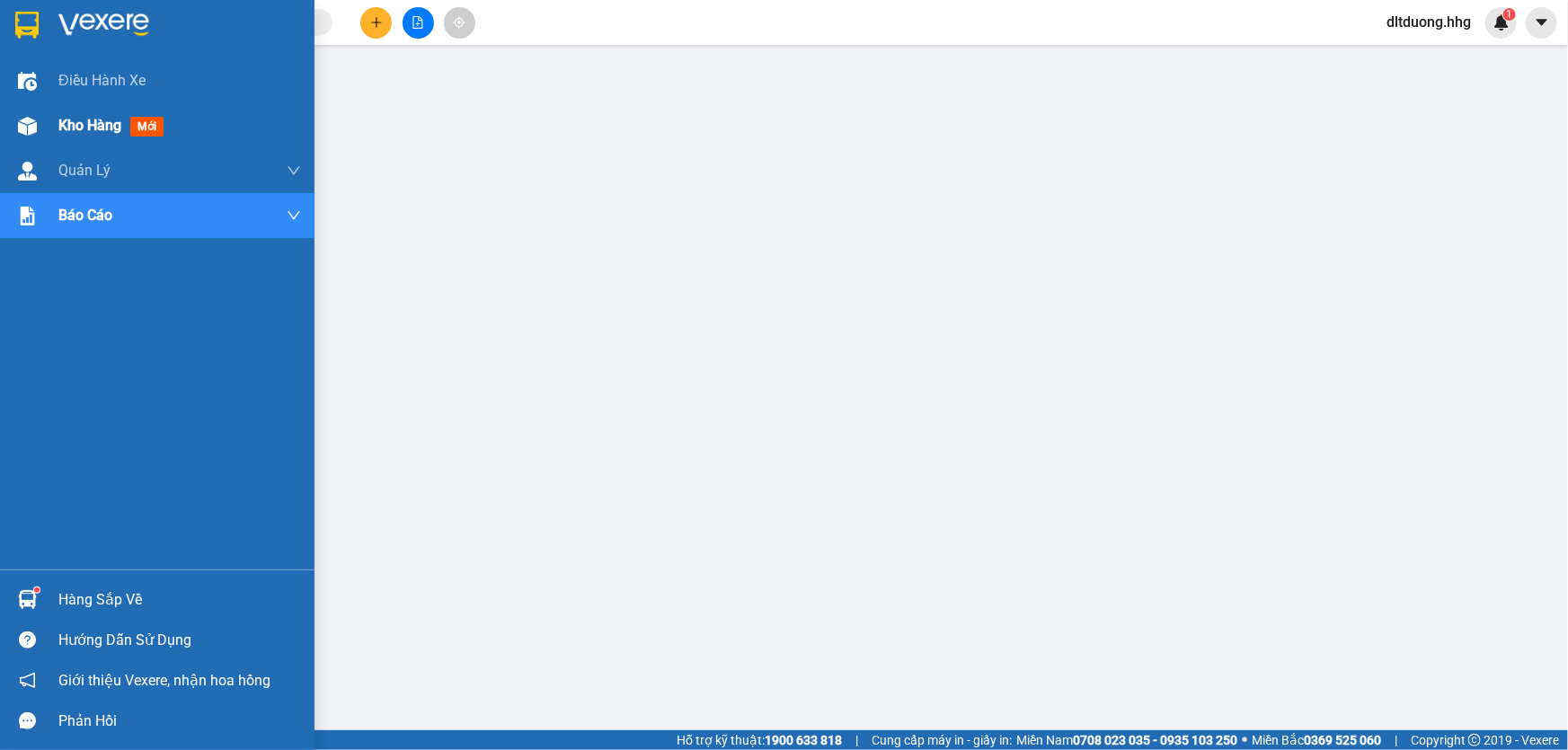
click at [73, 126] on span "Kho hàng" at bounding box center [89, 125] width 63 height 18
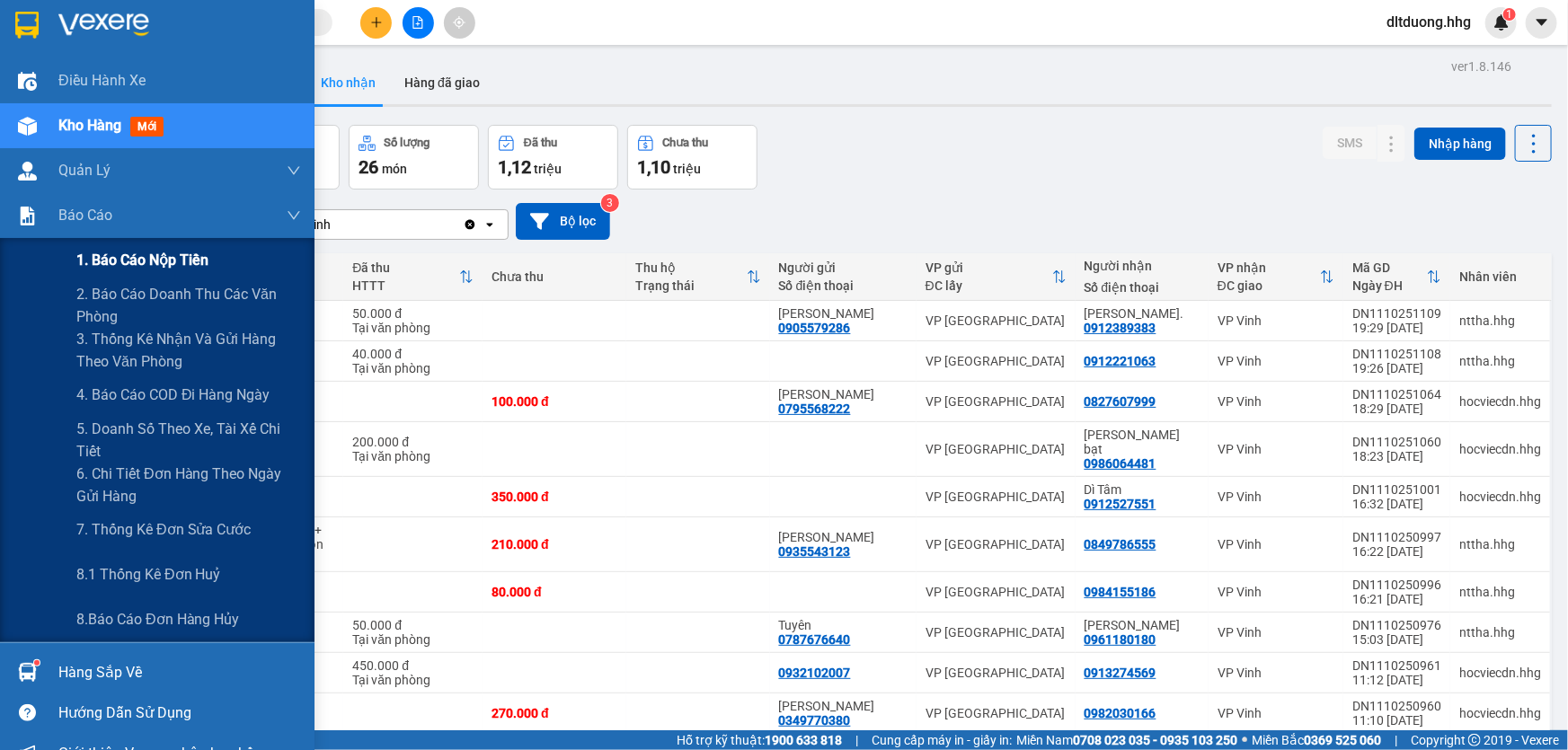
click at [176, 246] on div "1. Báo cáo nộp tiền" at bounding box center [189, 261] width 225 height 45
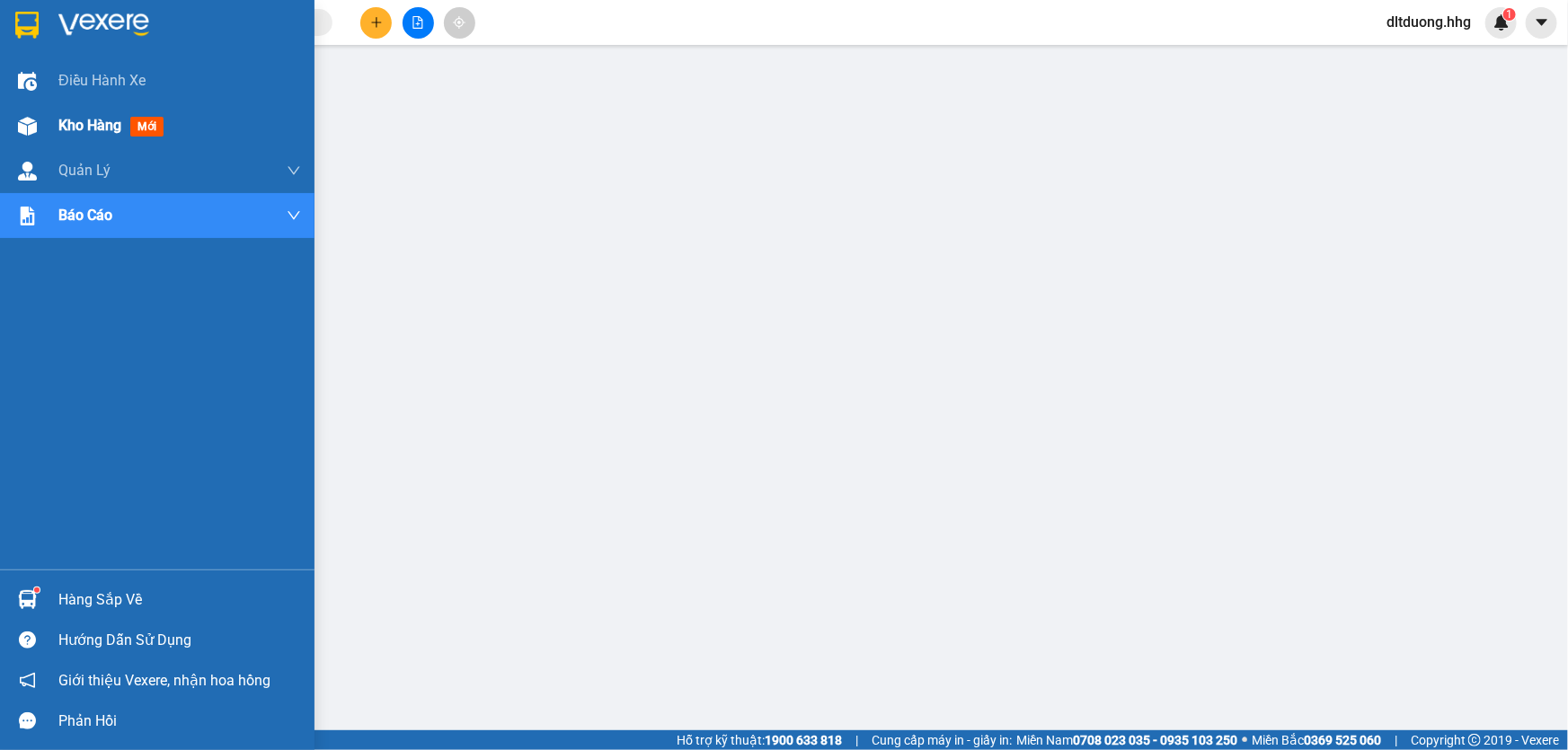
click at [78, 123] on span "Kho hàng" at bounding box center [89, 125] width 63 height 18
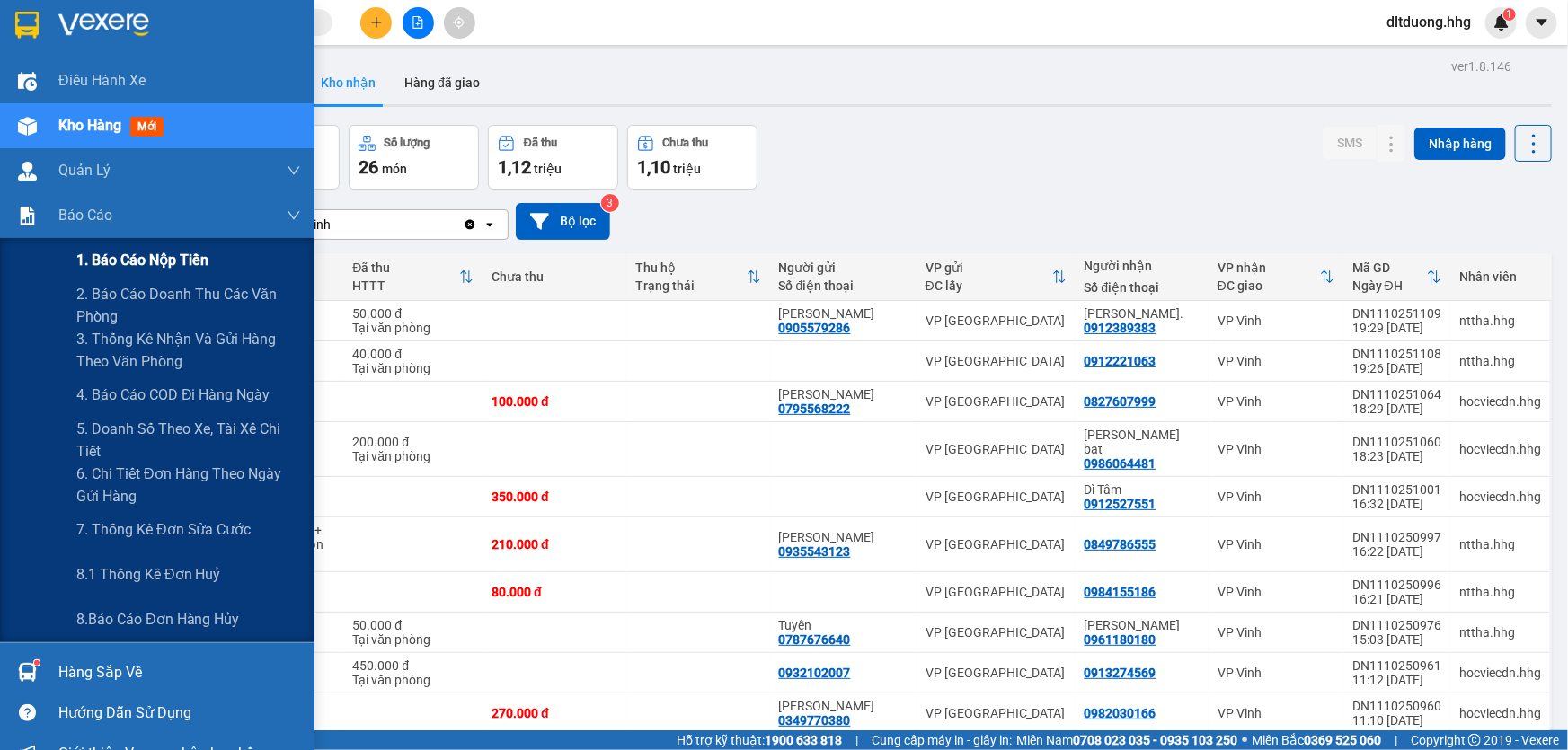
click at [183, 266] on span "1. Báo cáo nộp tiền" at bounding box center [143, 260] width 132 height 22
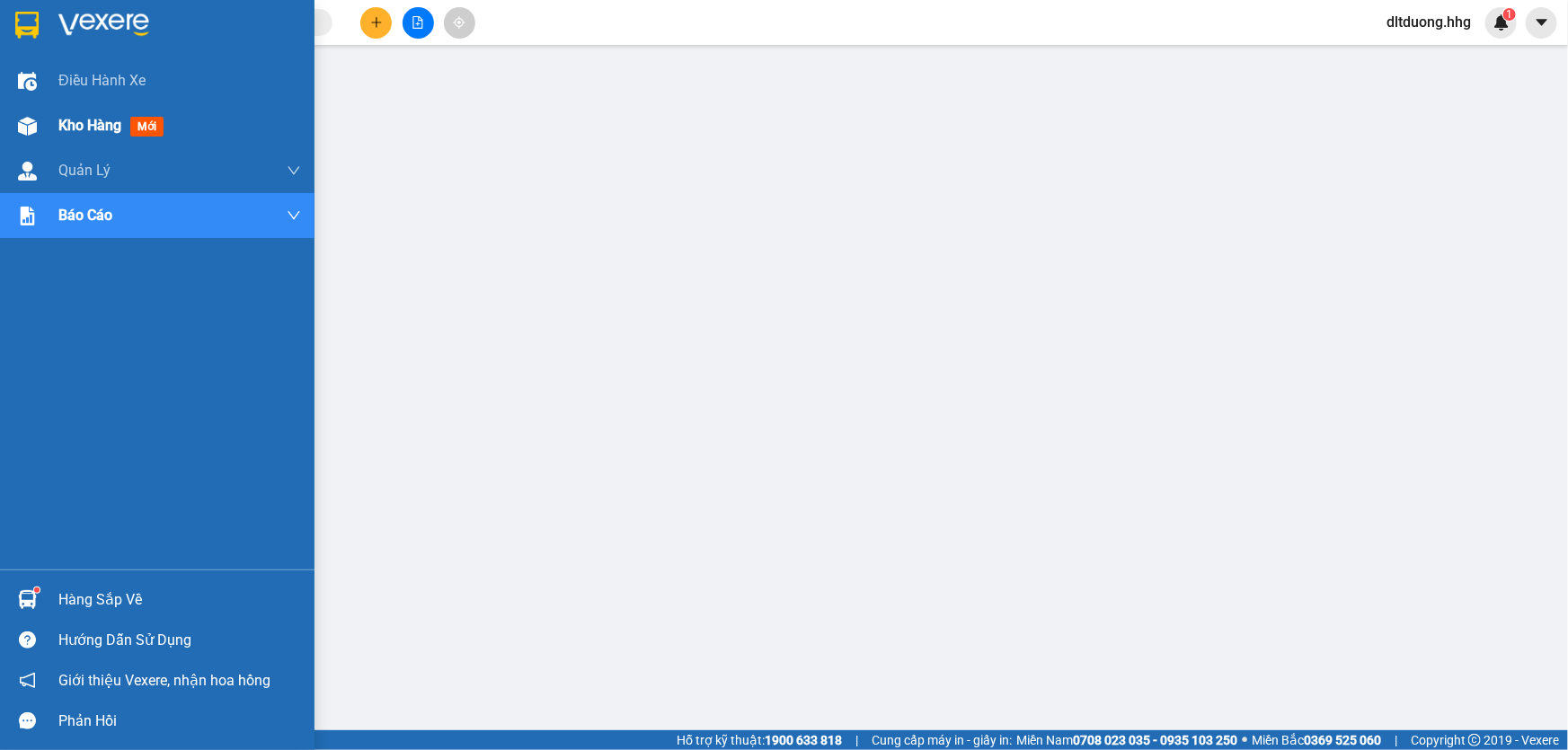
click at [105, 131] on span "Kho hàng" at bounding box center [89, 125] width 63 height 18
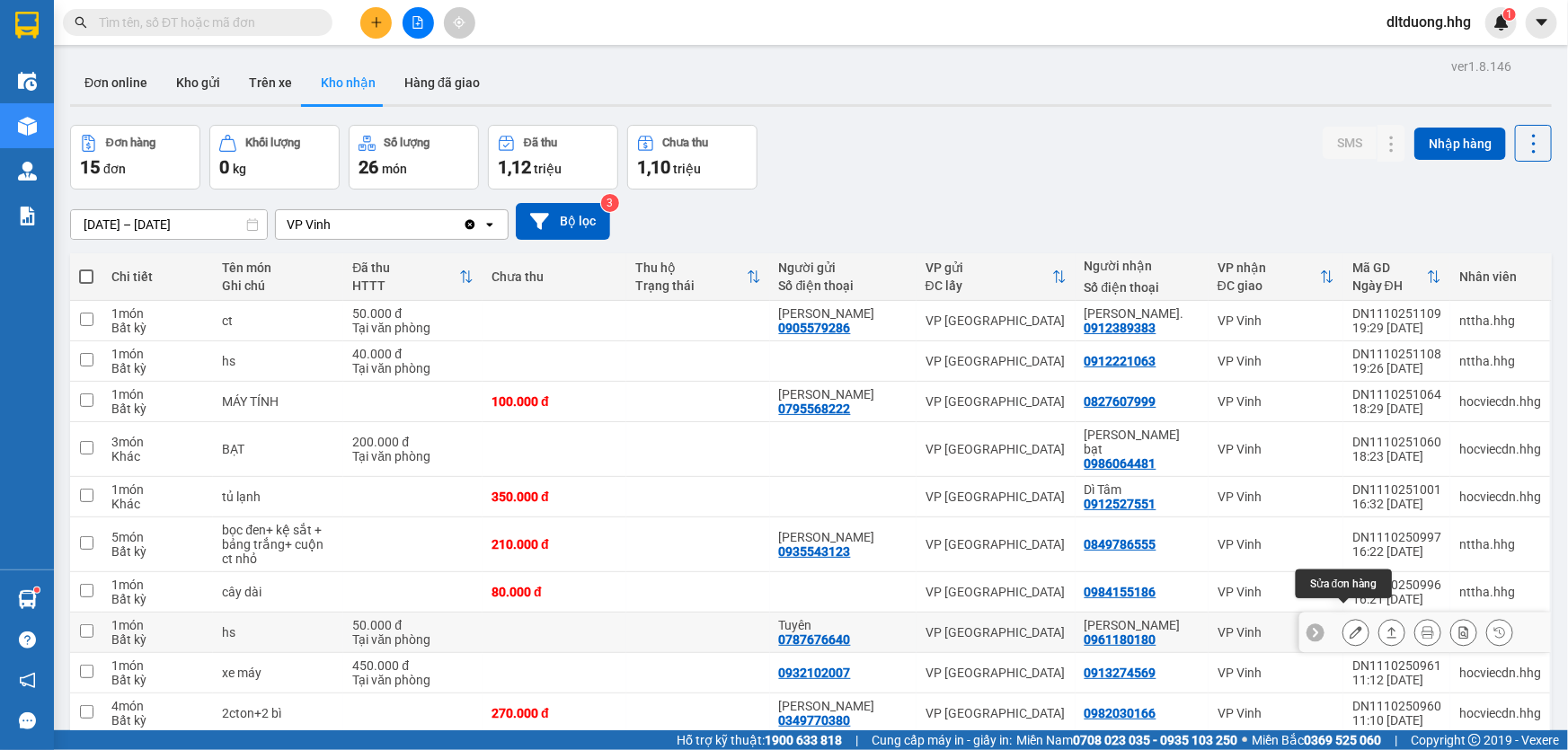
click at [1351, 618] on button at bounding box center [1356, 633] width 25 height 31
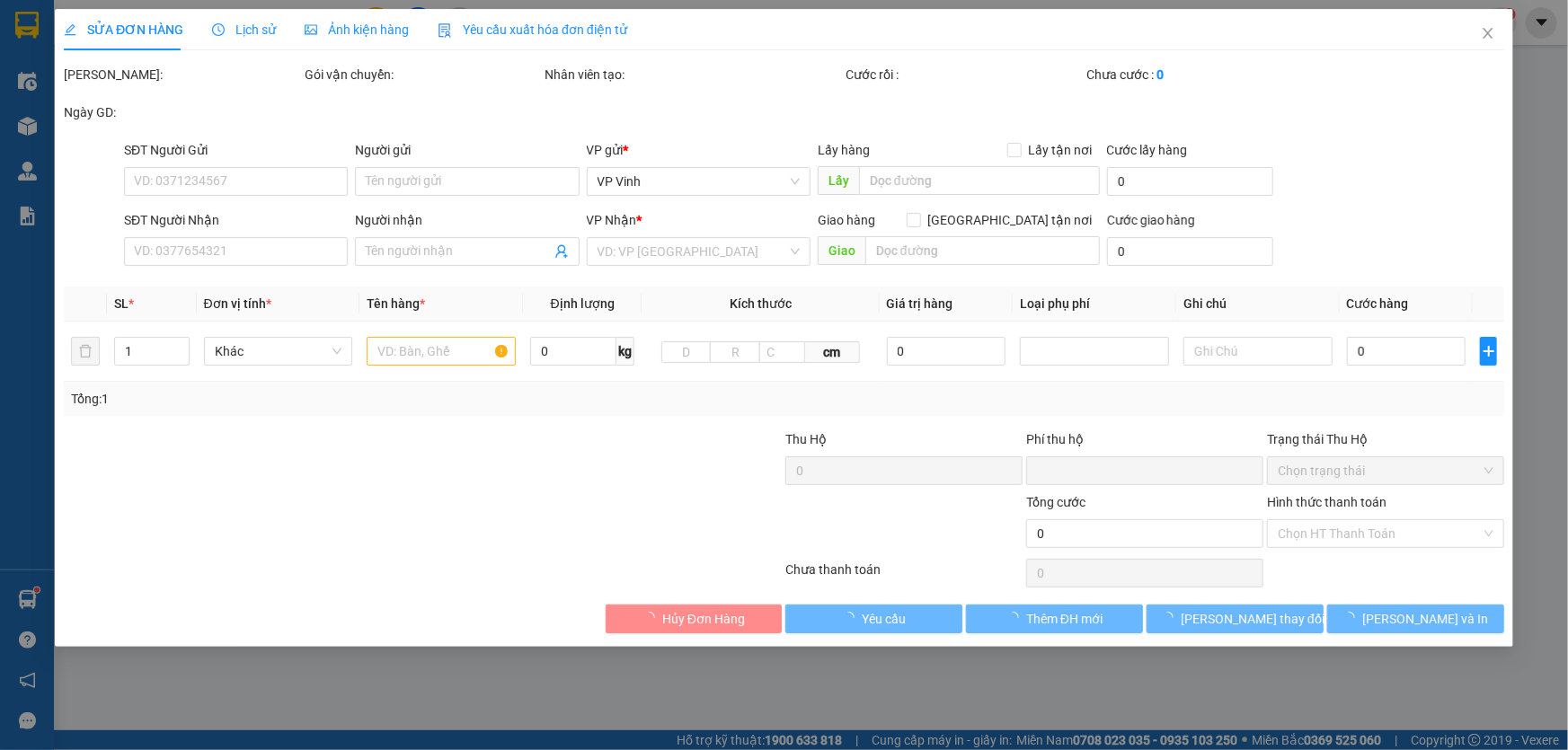
type input "0787676640"
type input "Tuyên"
type input "0961180180"
type input "[PERSON_NAME]"
type input "0"
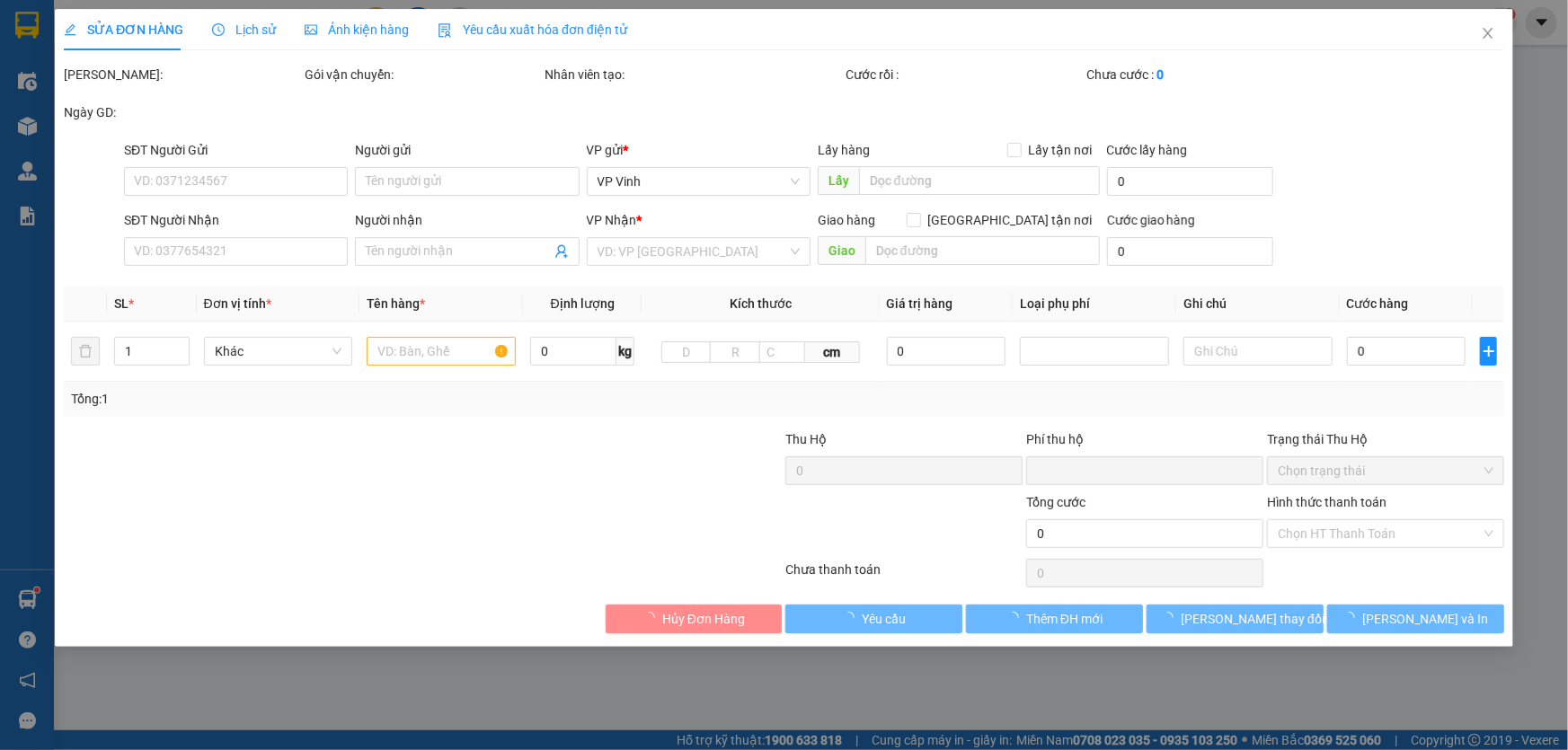
type input "50.000"
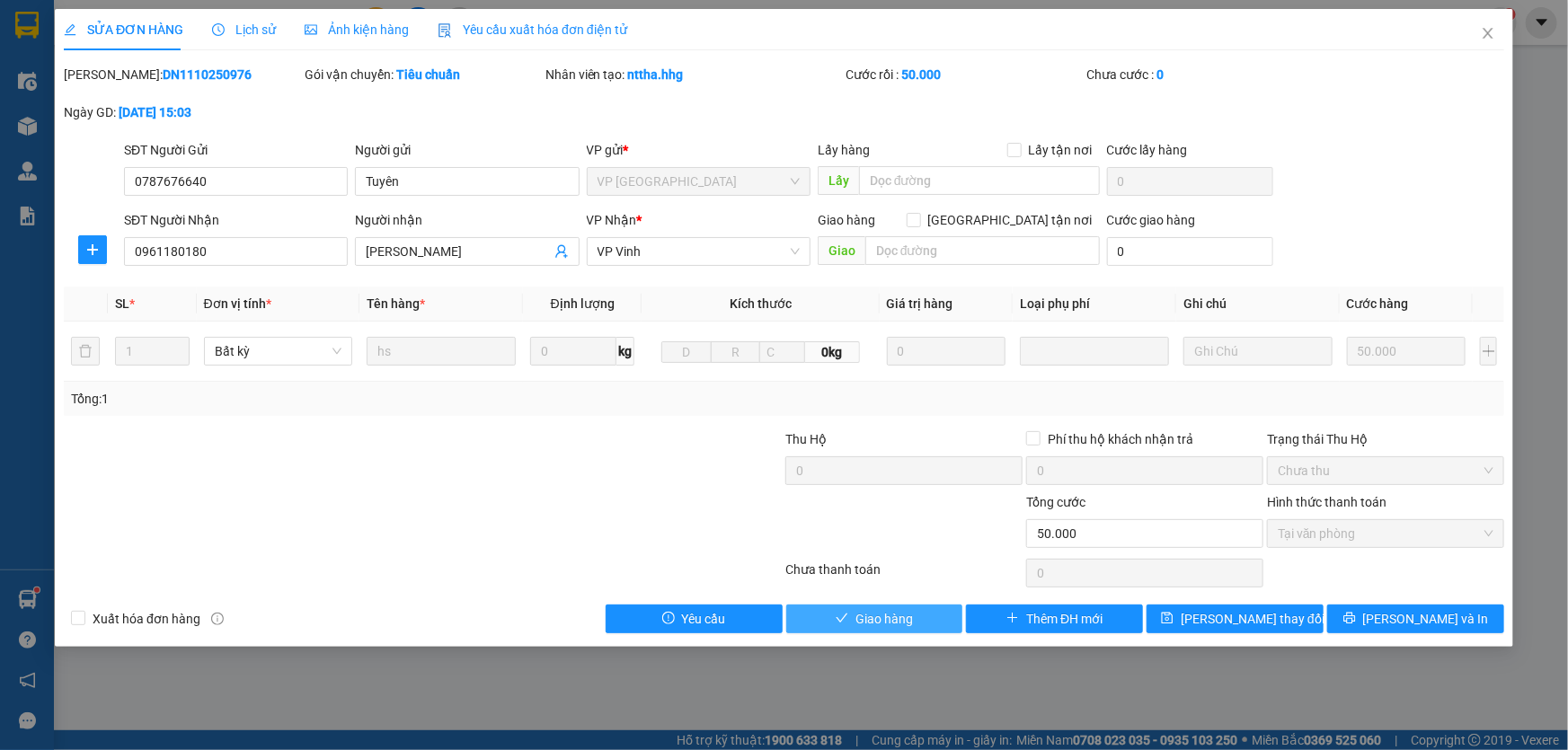
click at [889, 617] on span "Giao hàng" at bounding box center [884, 619] width 57 height 19
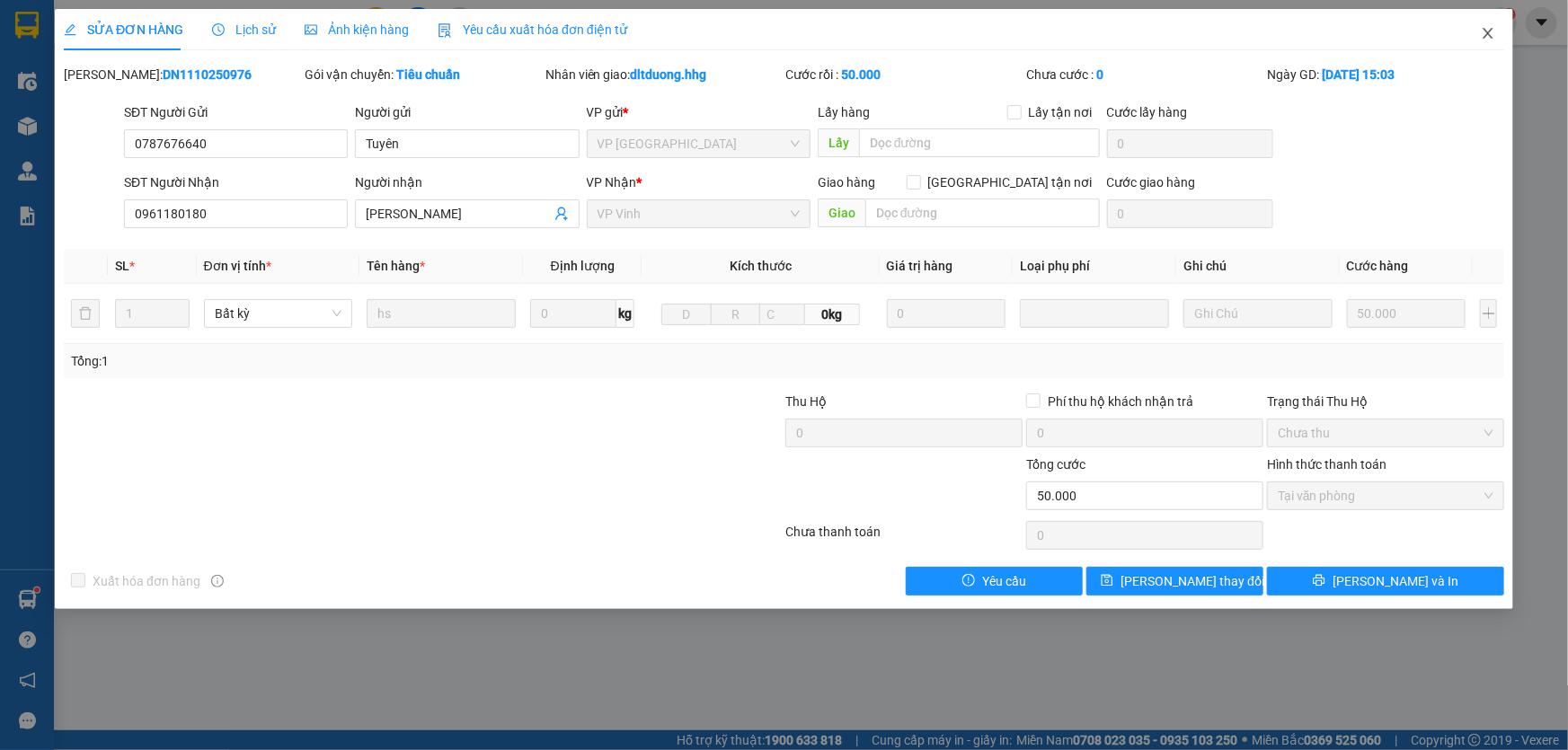
click at [1485, 33] on icon "close" at bounding box center [1488, 33] width 15 height 15
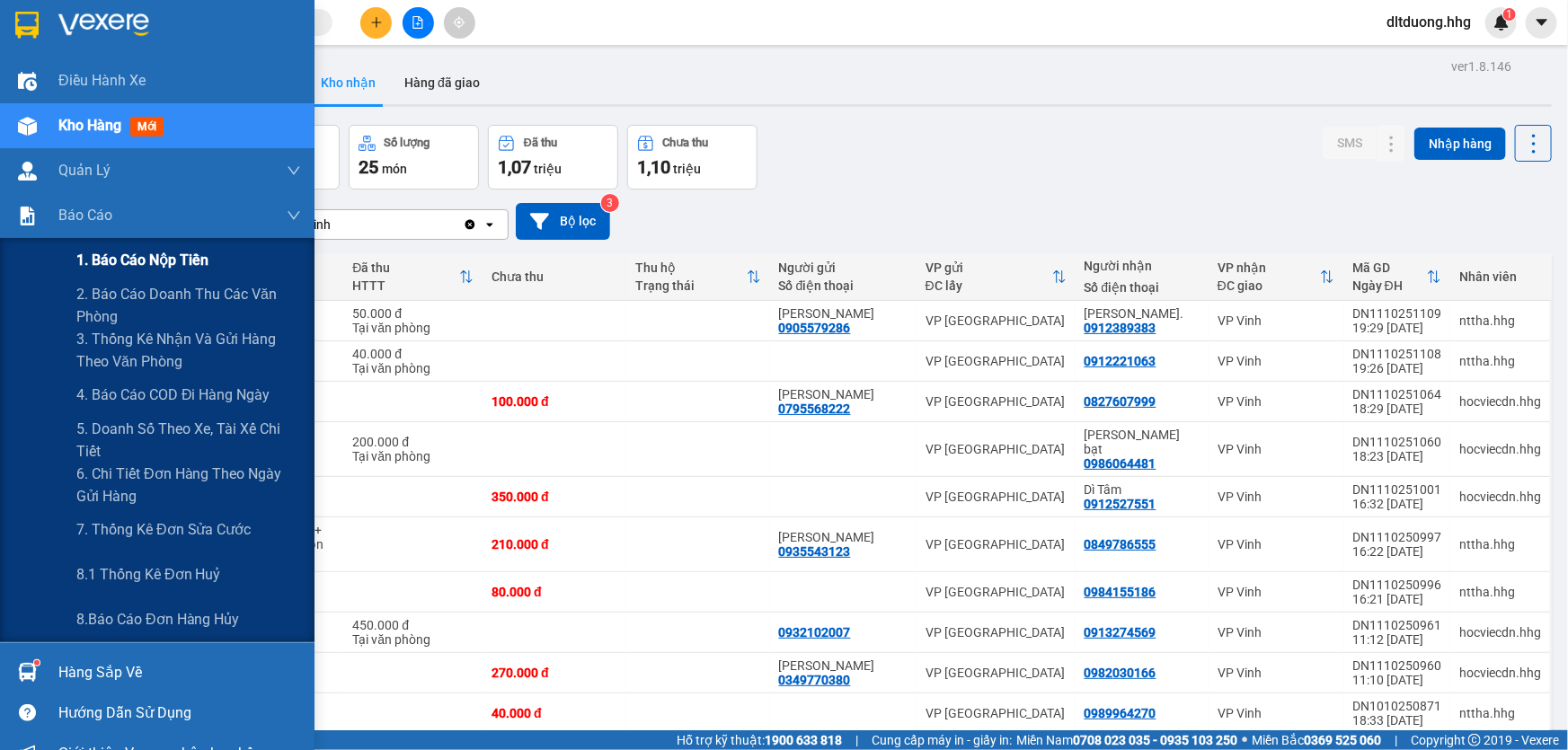
click at [132, 262] on span "1. Báo cáo nộp tiền" at bounding box center [143, 260] width 132 height 22
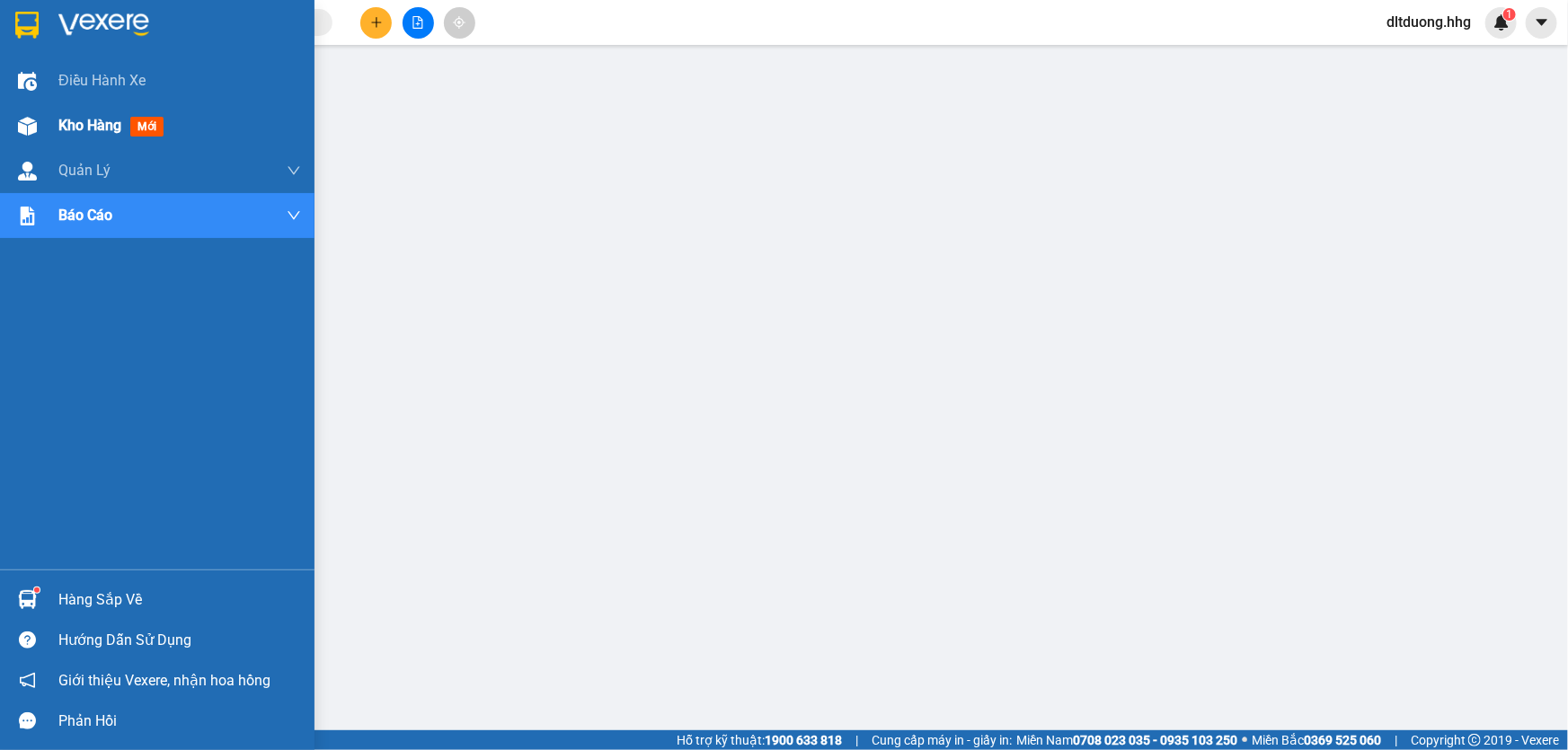
click at [93, 126] on span "Kho hàng" at bounding box center [89, 125] width 63 height 18
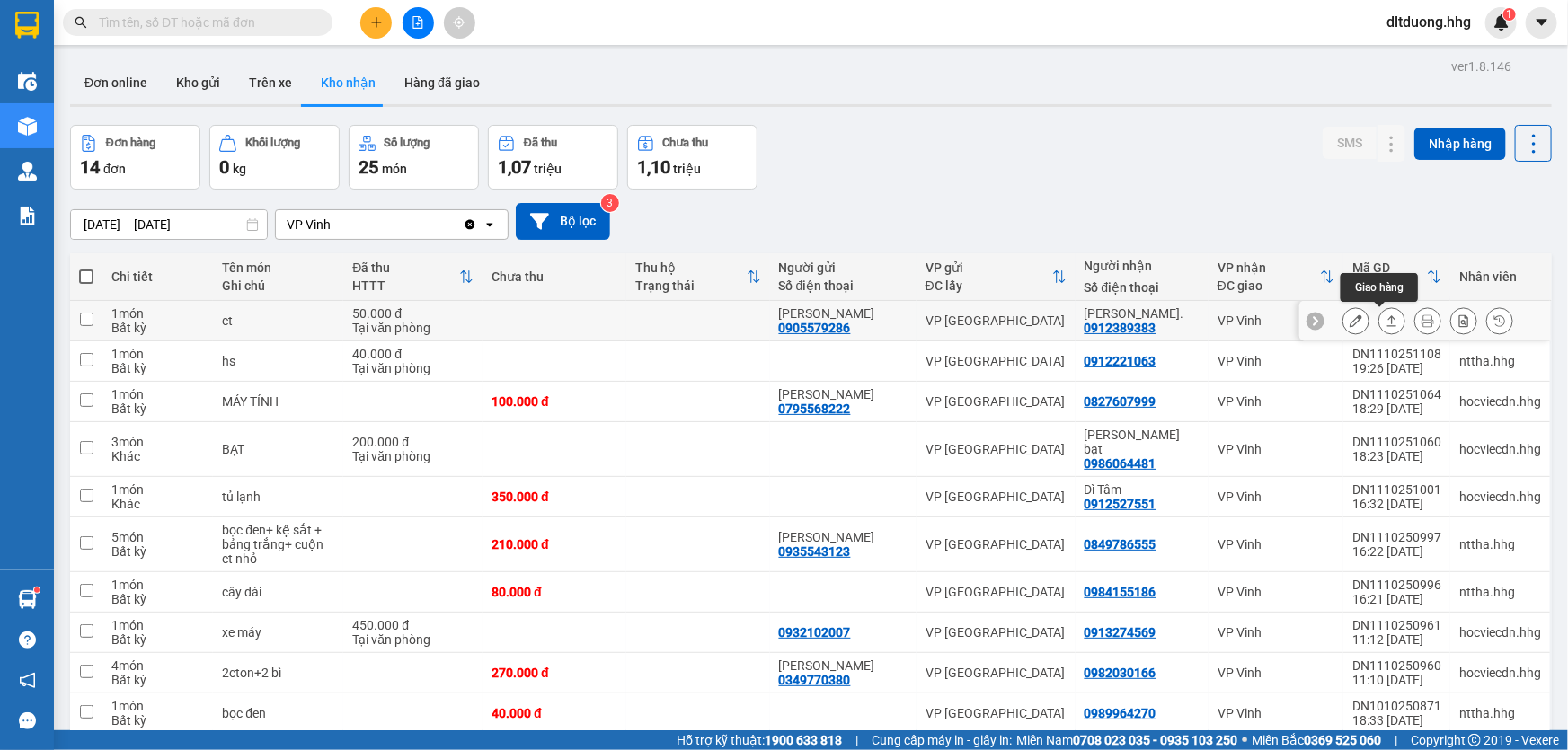
click at [1386, 325] on icon at bounding box center [1392, 320] width 13 height 13
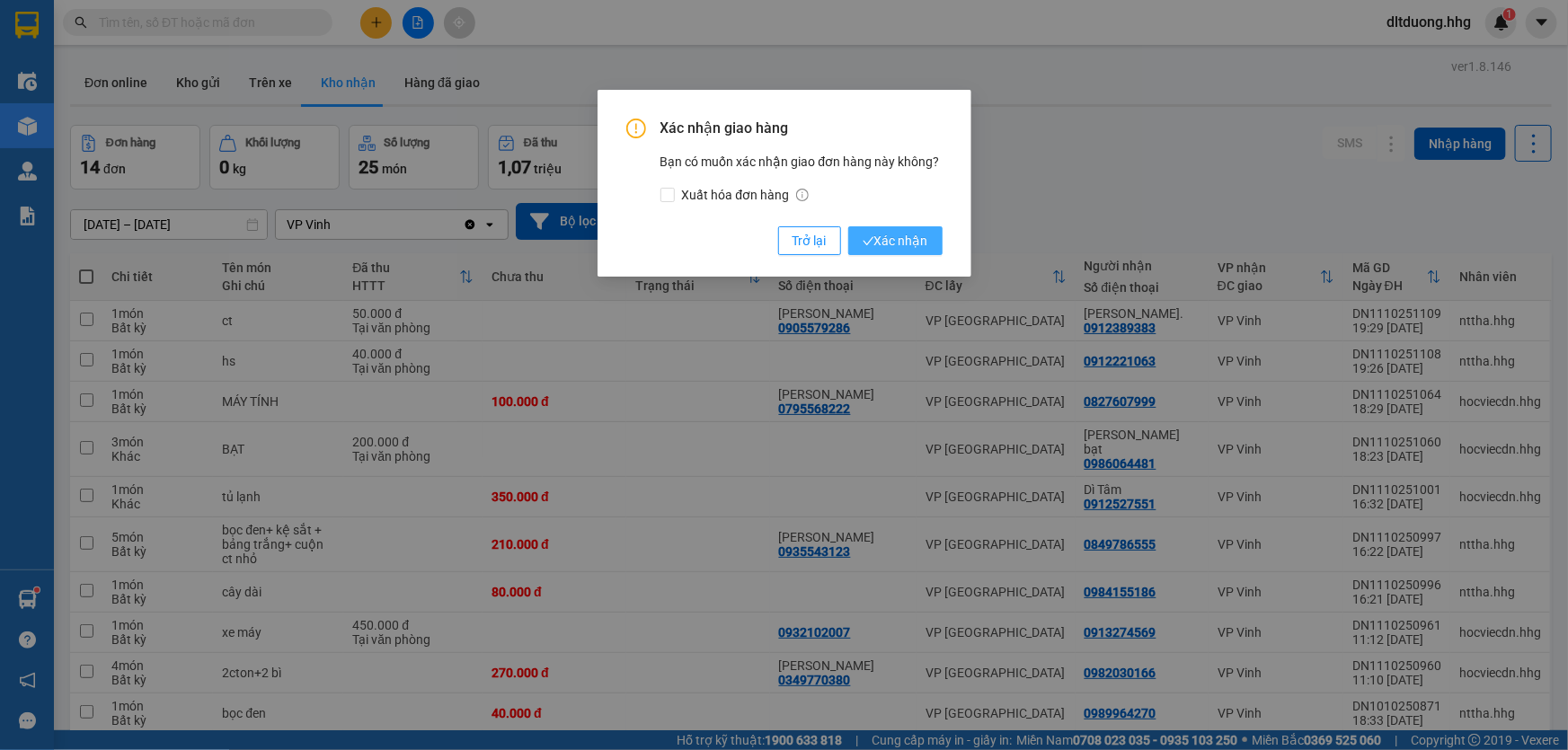
click at [867, 242] on icon "check" at bounding box center [869, 241] width 12 height 12
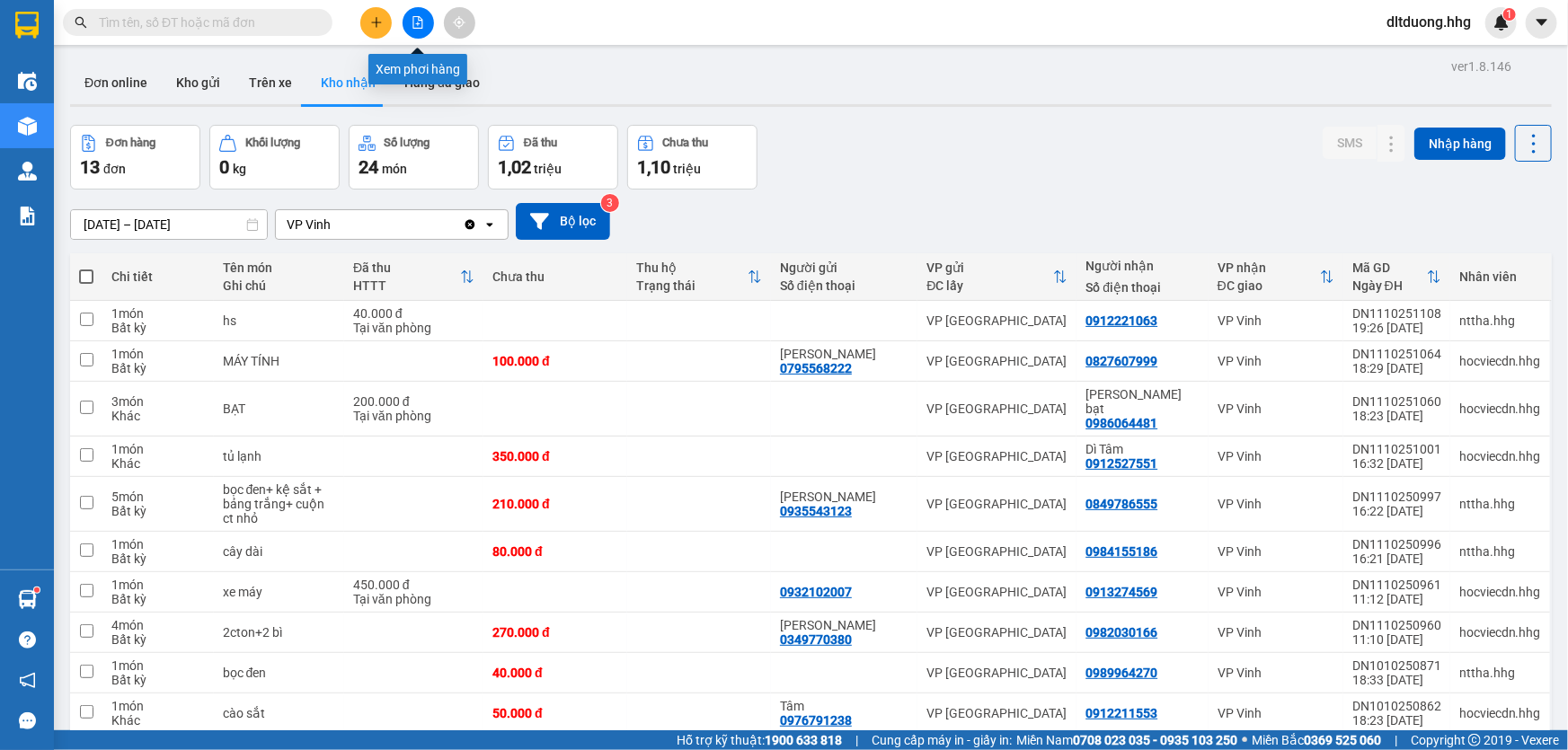
click at [420, 21] on icon "file-add" at bounding box center [417, 22] width 13 height 13
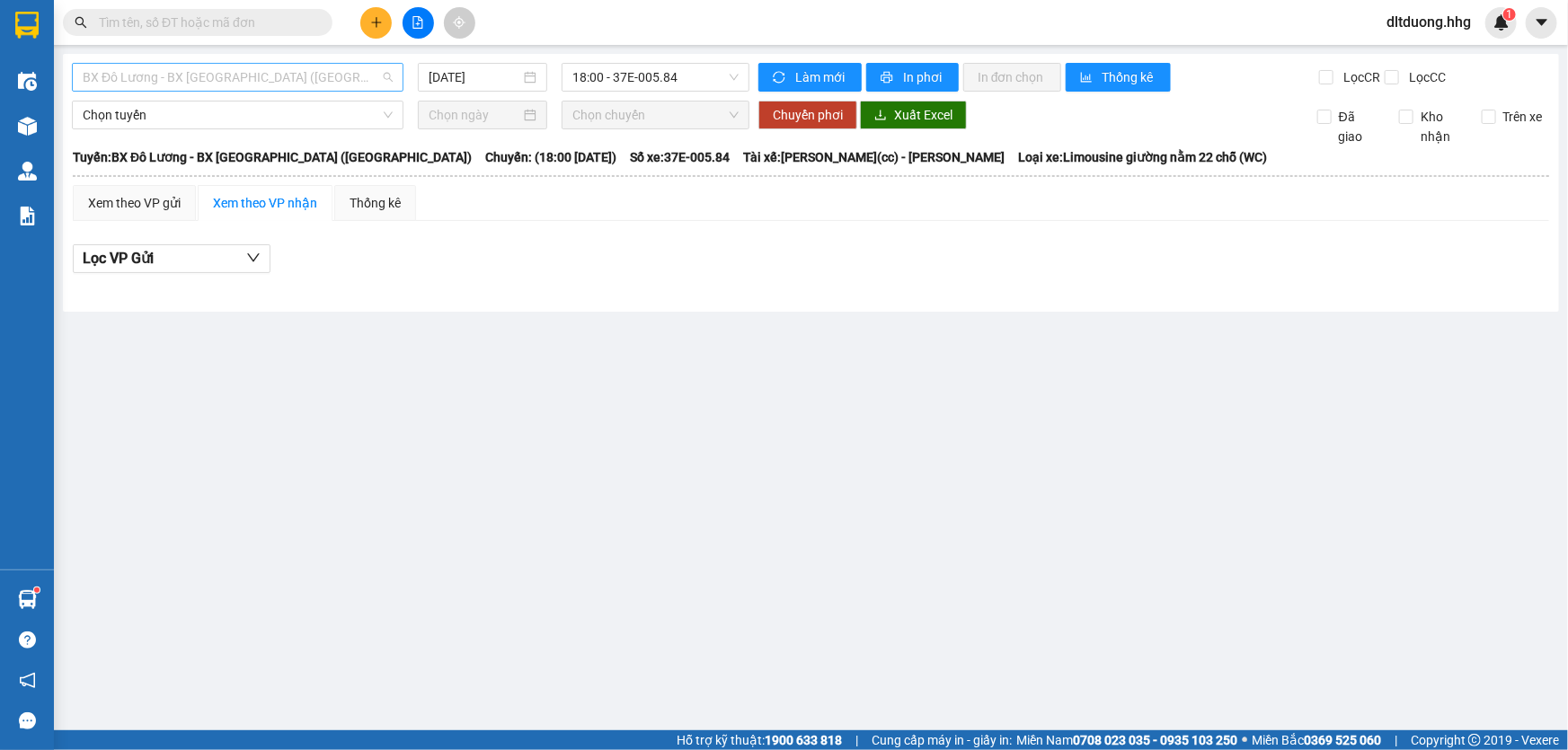
click at [318, 81] on span "BX Đô Lương - BX Quảng Ngãi (Limousine)" at bounding box center [237, 78] width 310 height 27
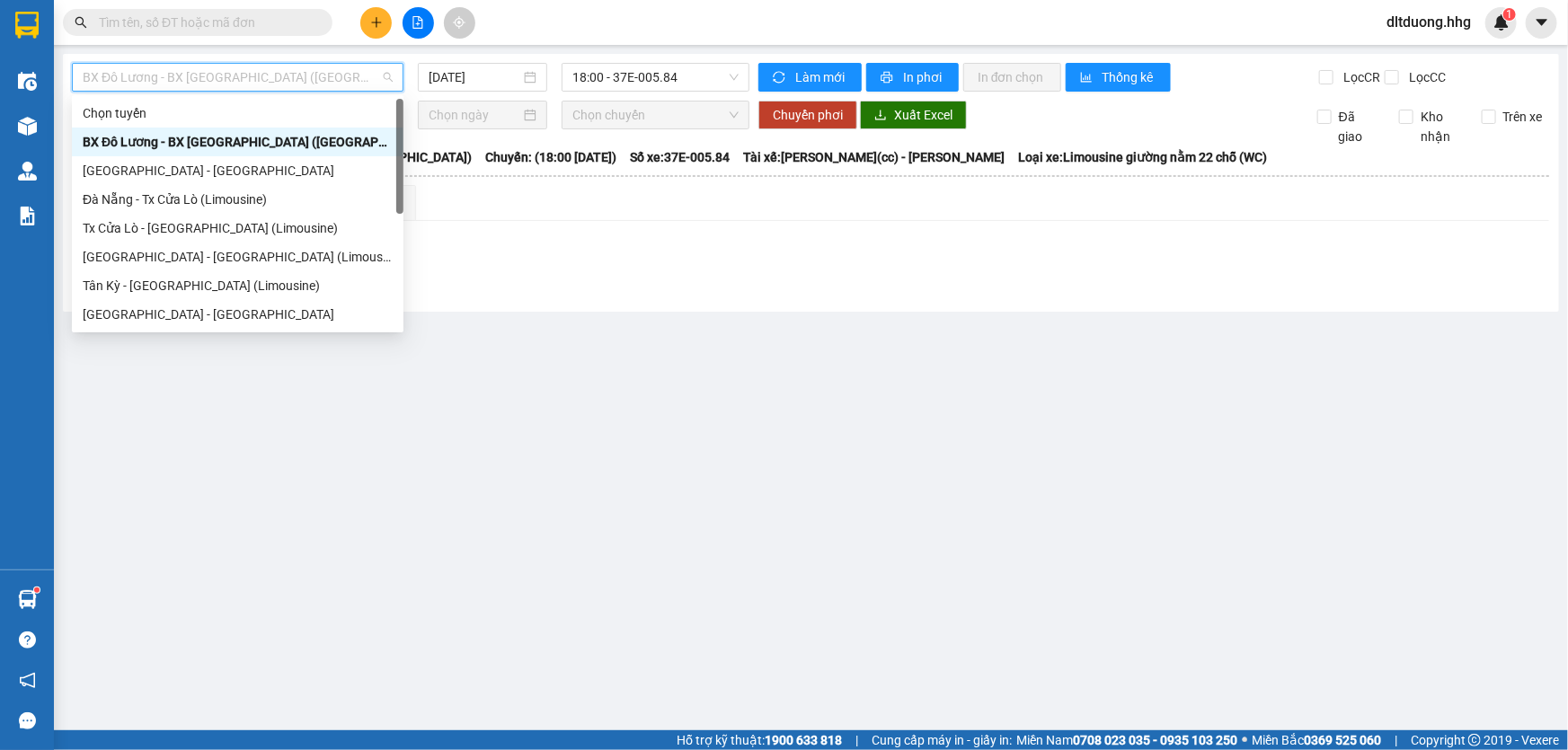
click at [196, 145] on div "BX Đô Lương - BX Quảng Ngãi (Limousine)" at bounding box center [237, 142] width 310 height 19
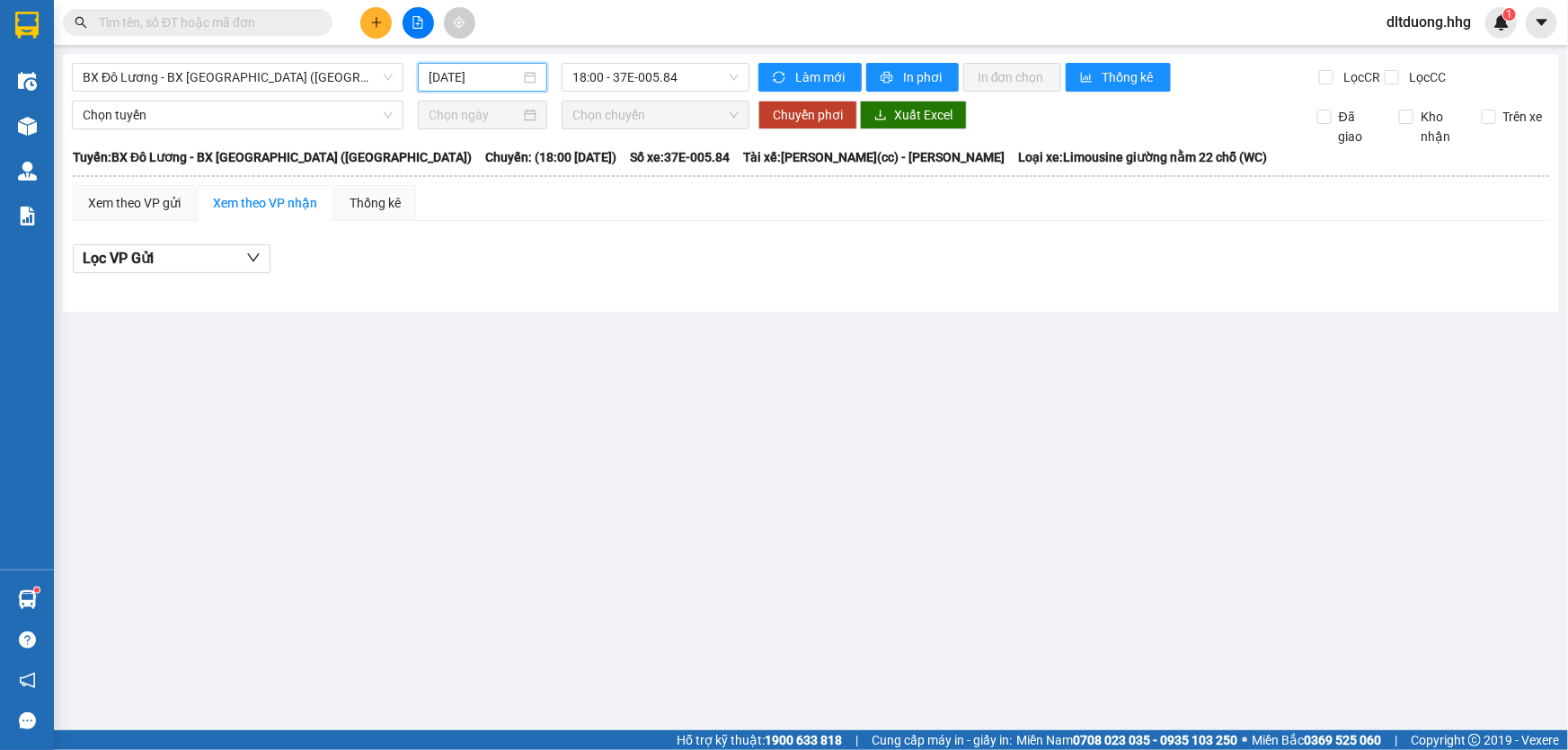
click at [478, 72] on input "12/10/2025" at bounding box center [475, 77] width 91 height 19
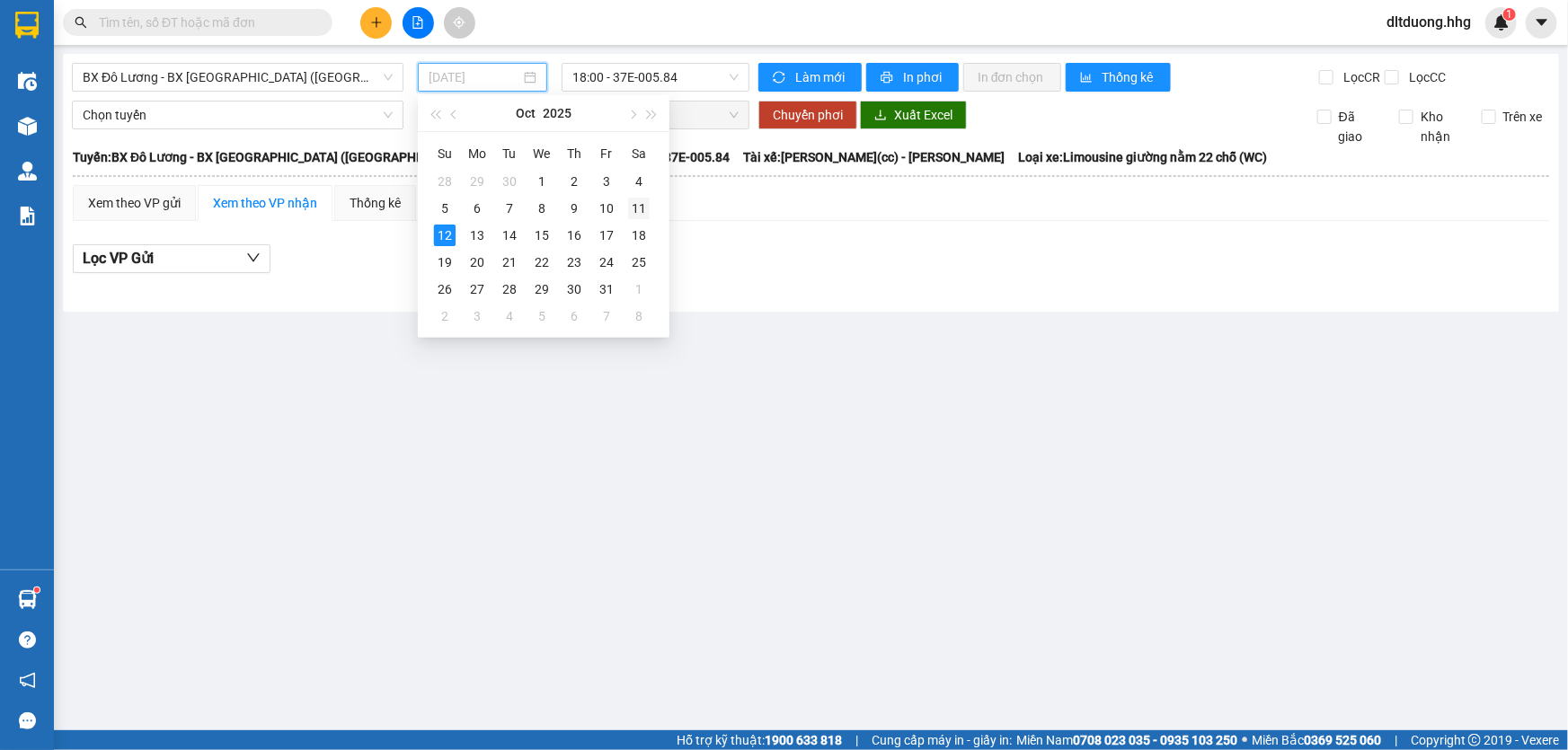
click at [648, 213] on div "11" at bounding box center [639, 208] width 21 height 21
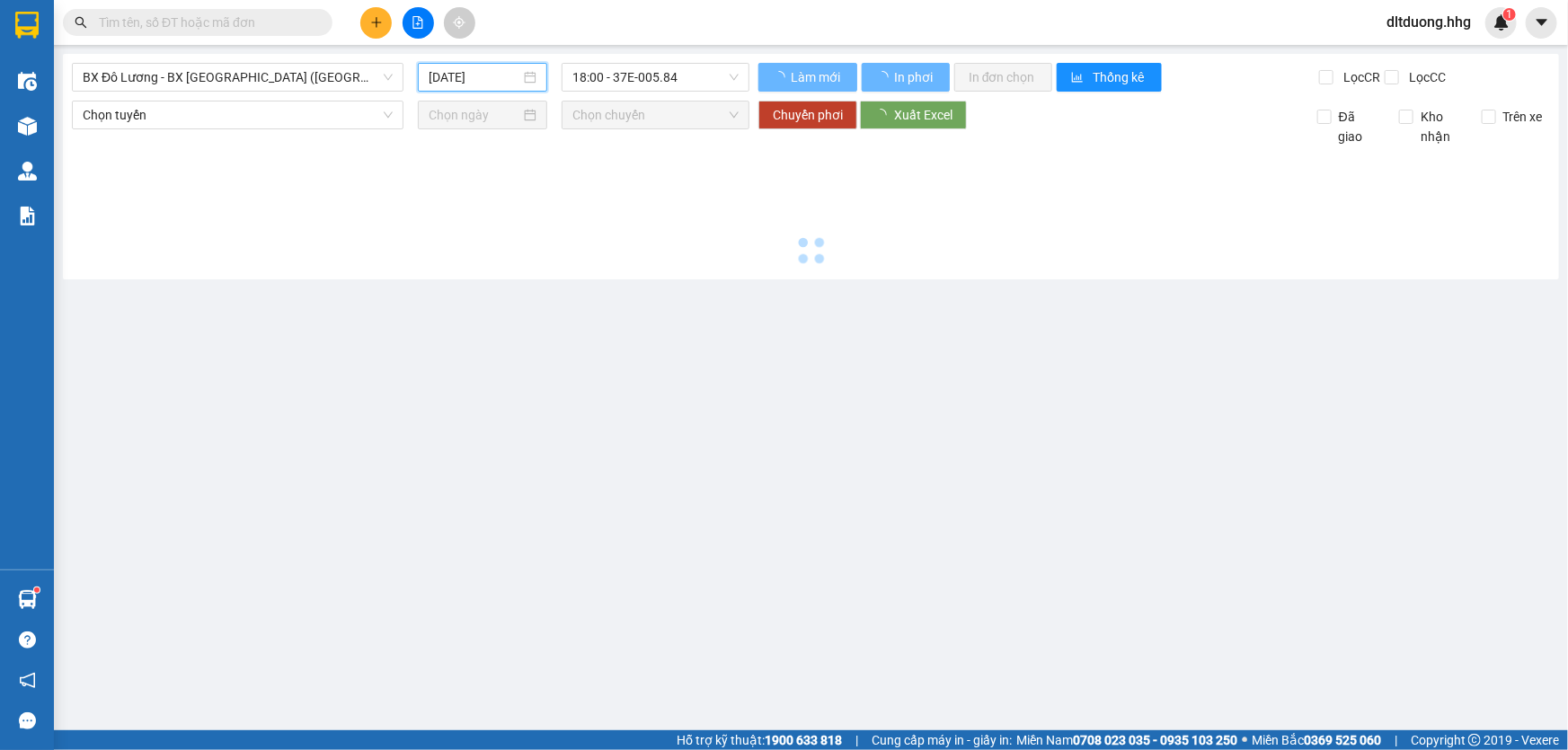
type input "11/10/2025"
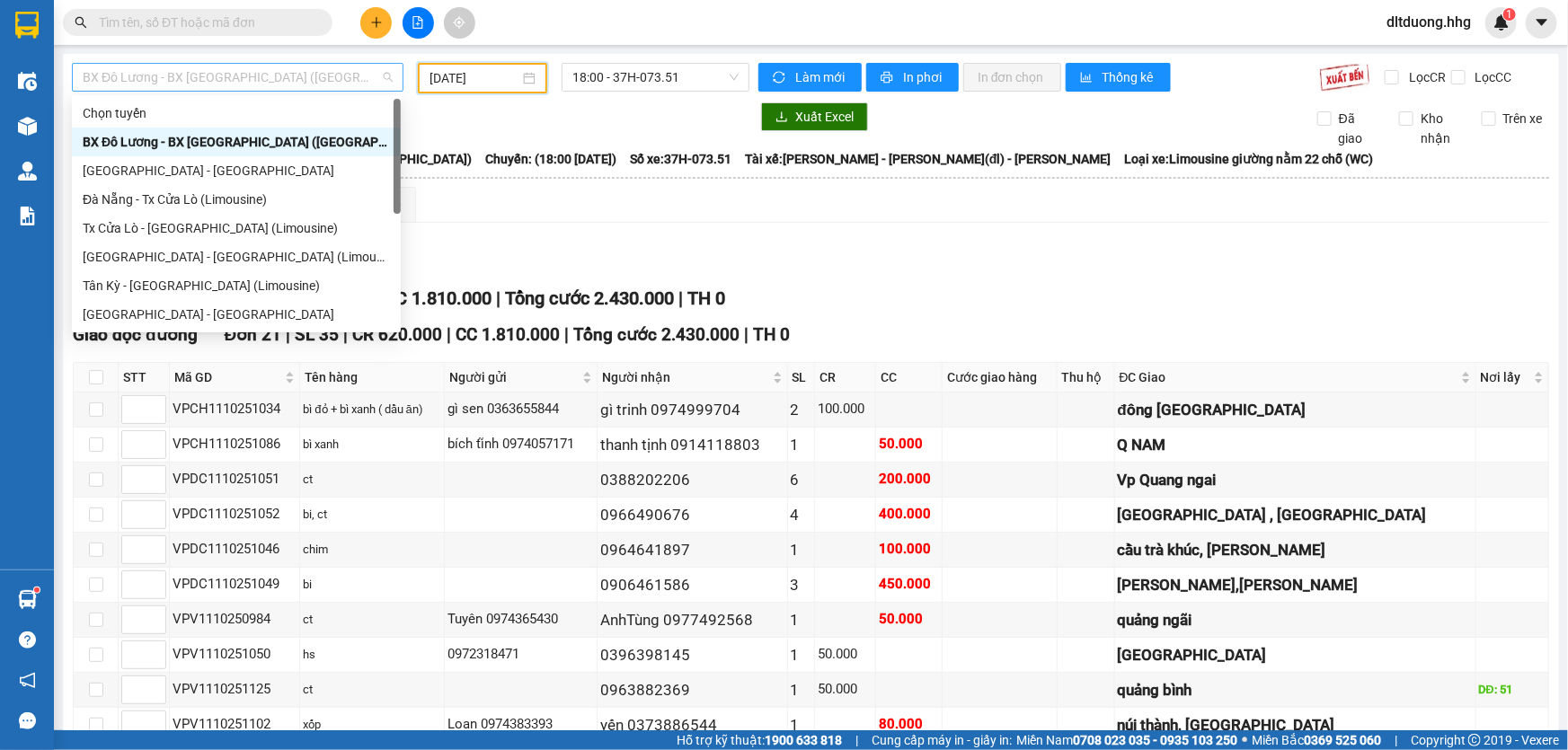
click at [354, 81] on span "BX Đô Lương - BX Quảng Ngãi (Limousine)" at bounding box center [237, 78] width 310 height 27
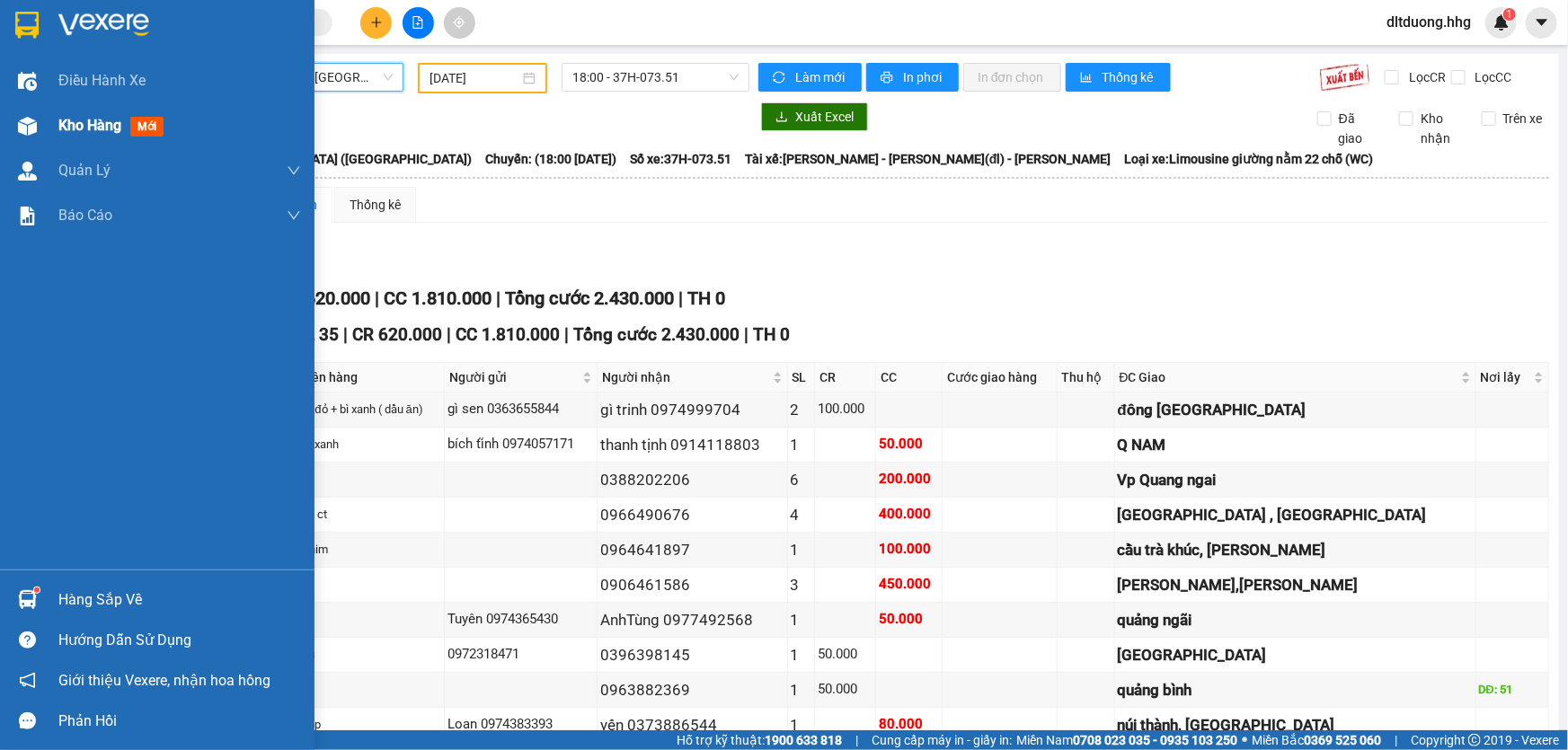
click at [37, 121] on div at bounding box center [27, 126] width 31 height 31
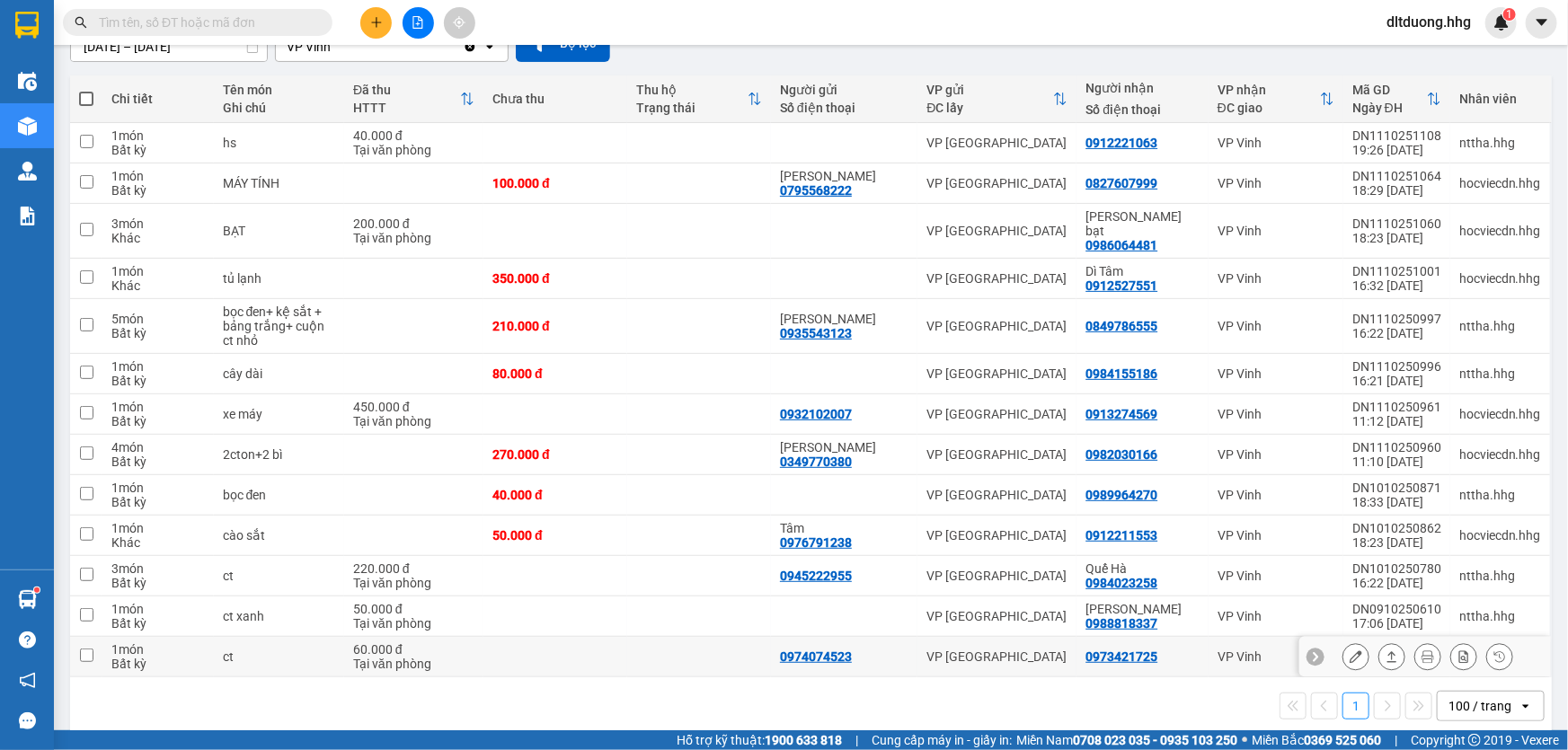
scroll to position [182, 0]
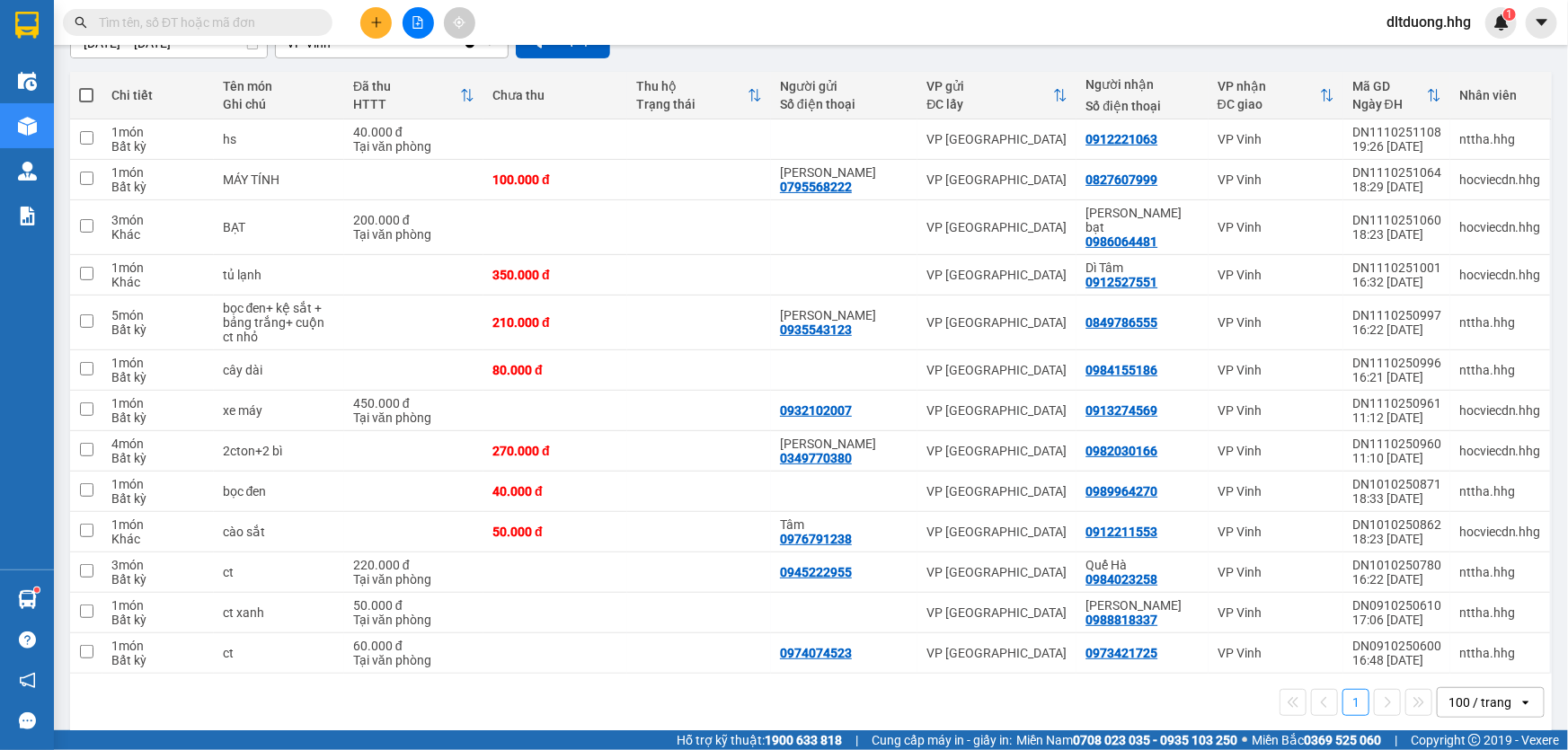
click at [278, 19] on input "text" at bounding box center [205, 22] width 212 height 19
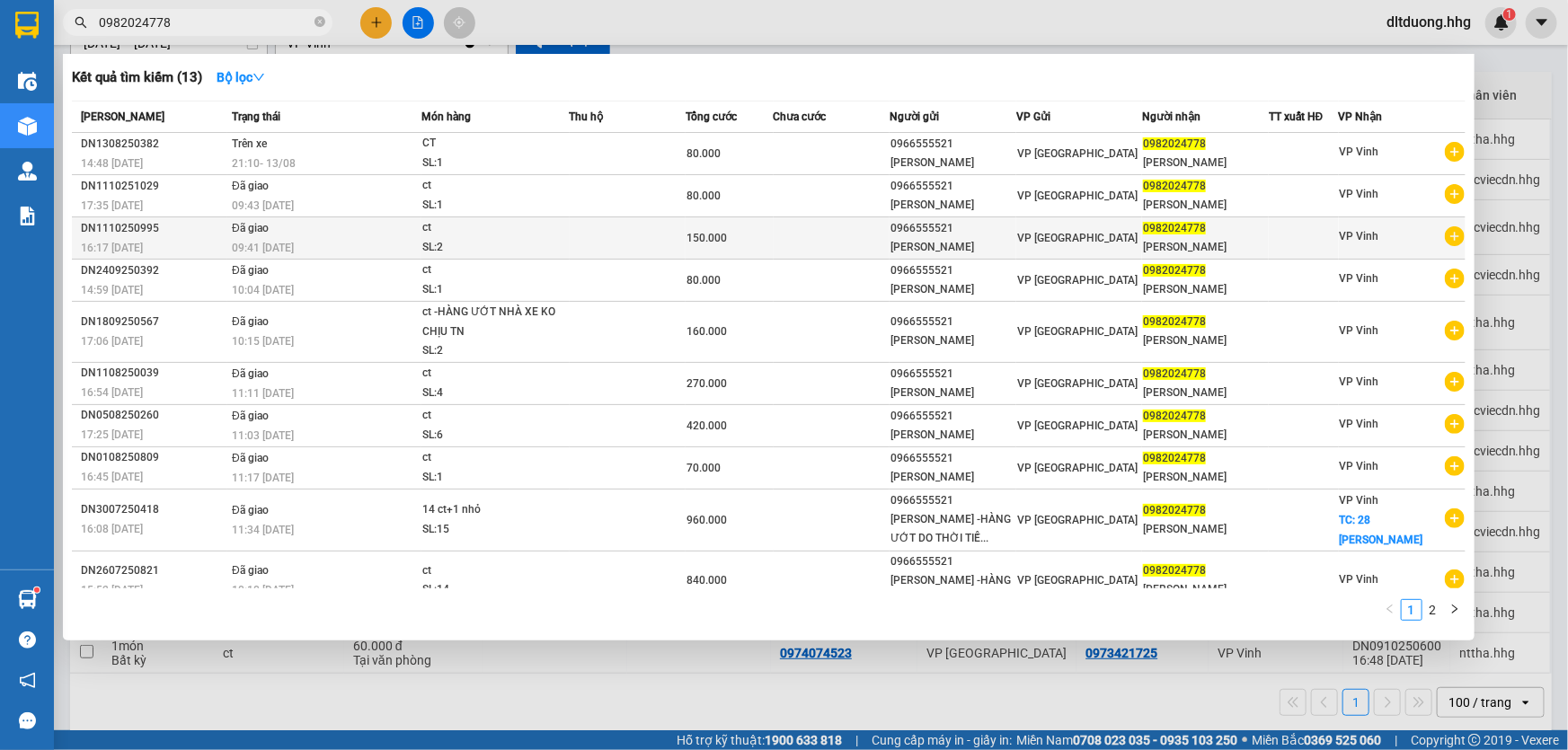
type input "0982024778"
click at [1166, 238] on div "Anh Nhàn" at bounding box center [1205, 247] width 125 height 18
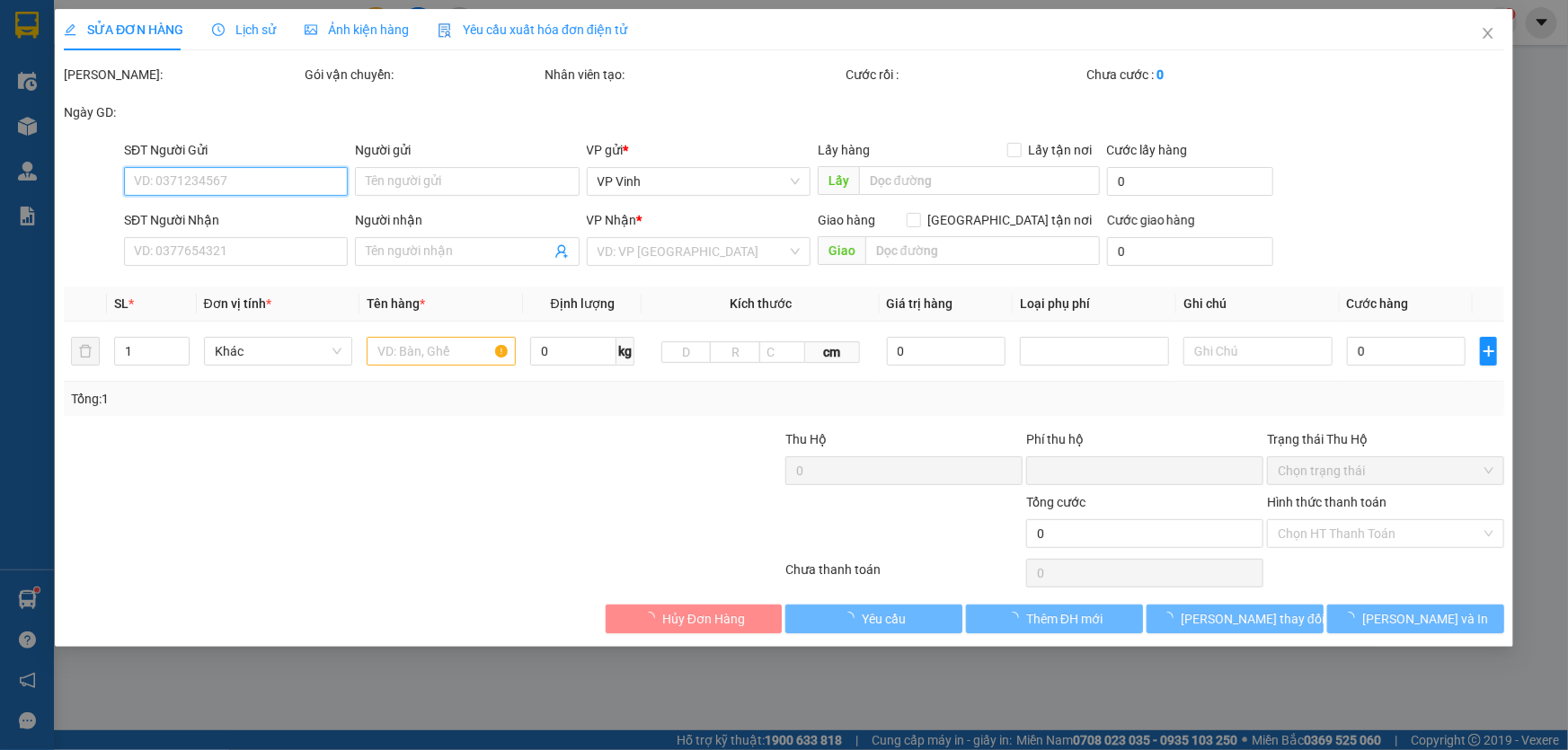
type input "0966555521"
type input "Anh Tiến"
type input "0982024778"
type input "Anh Nhàn"
type input "0"
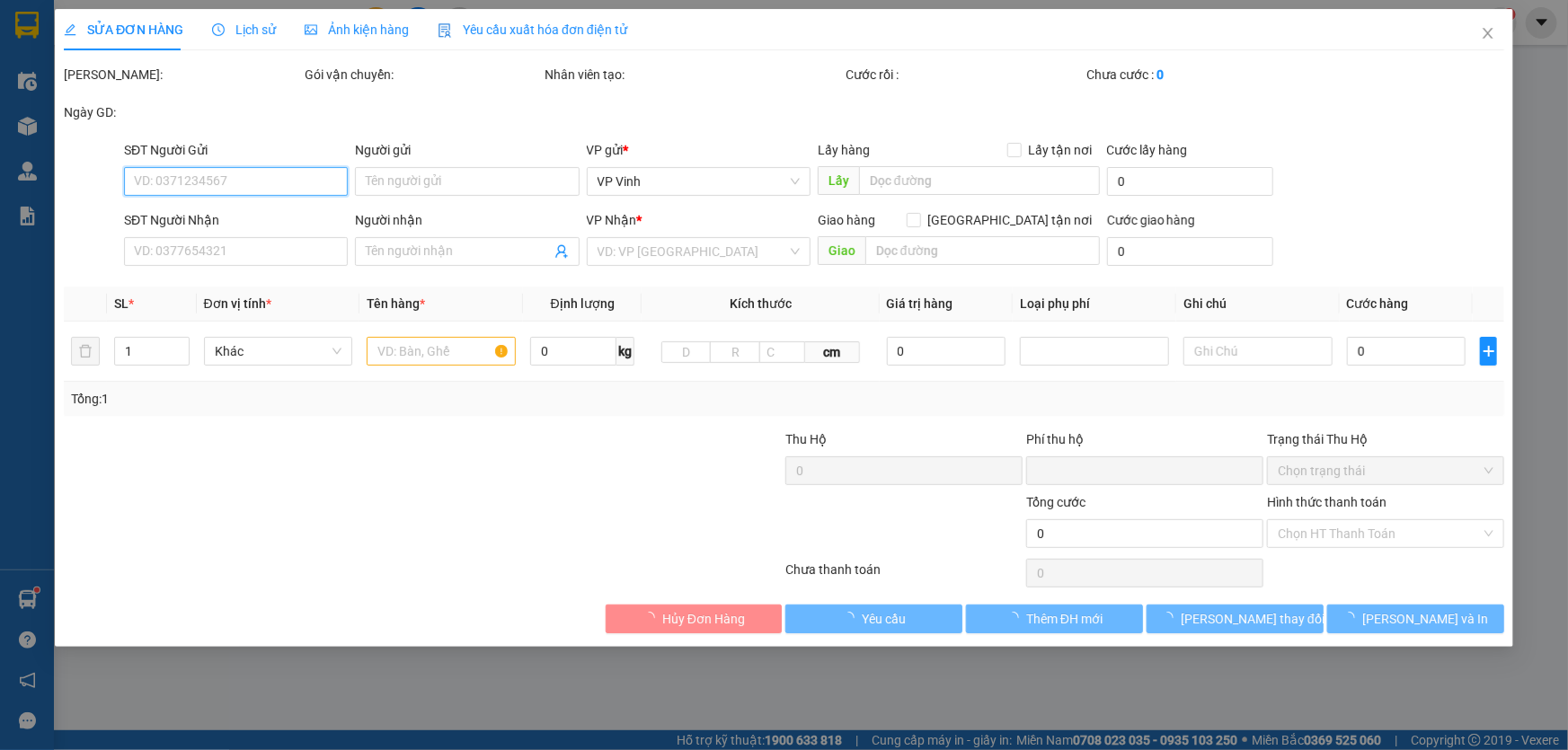
type input "150.000"
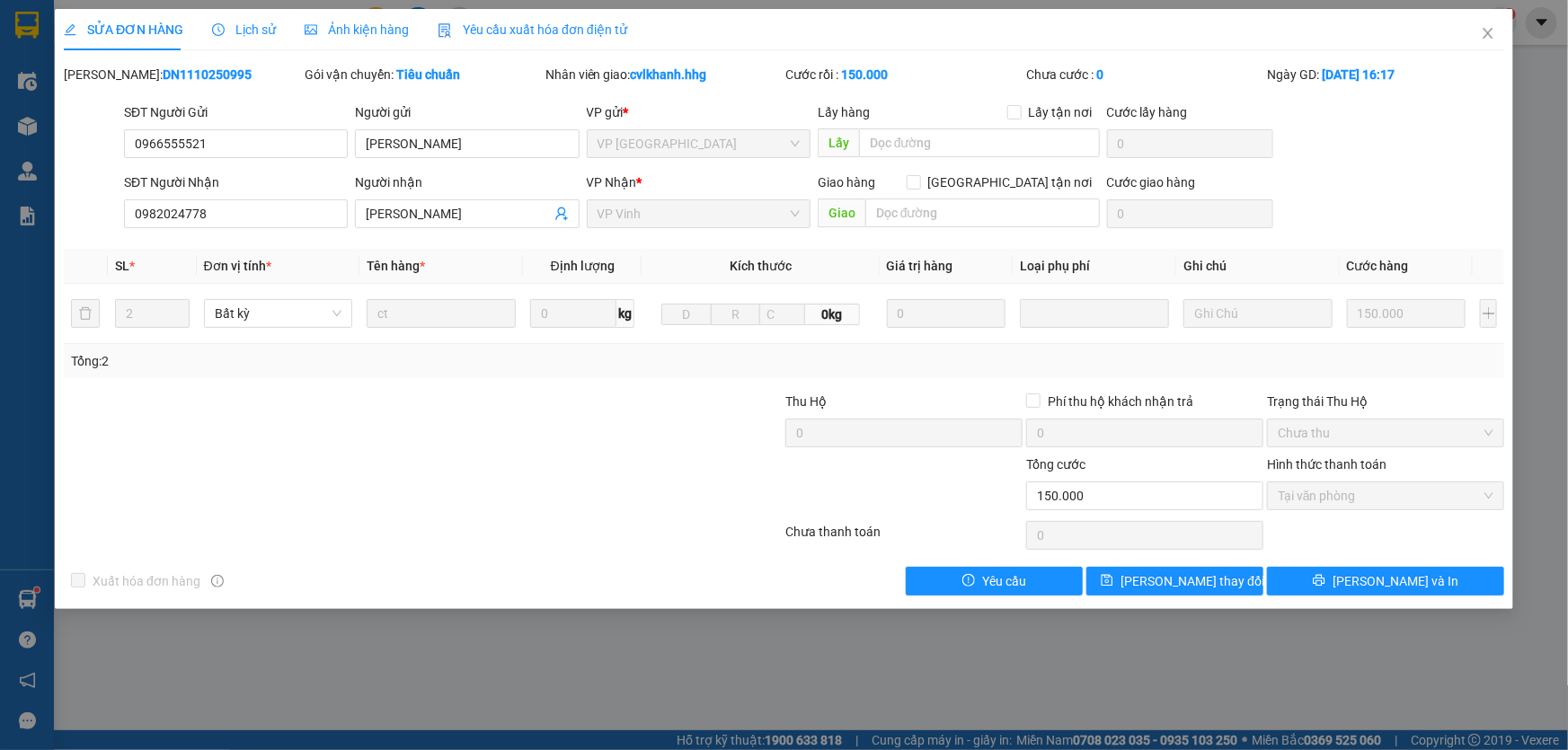
click at [232, 32] on span "Lịch sử" at bounding box center [244, 29] width 64 height 15
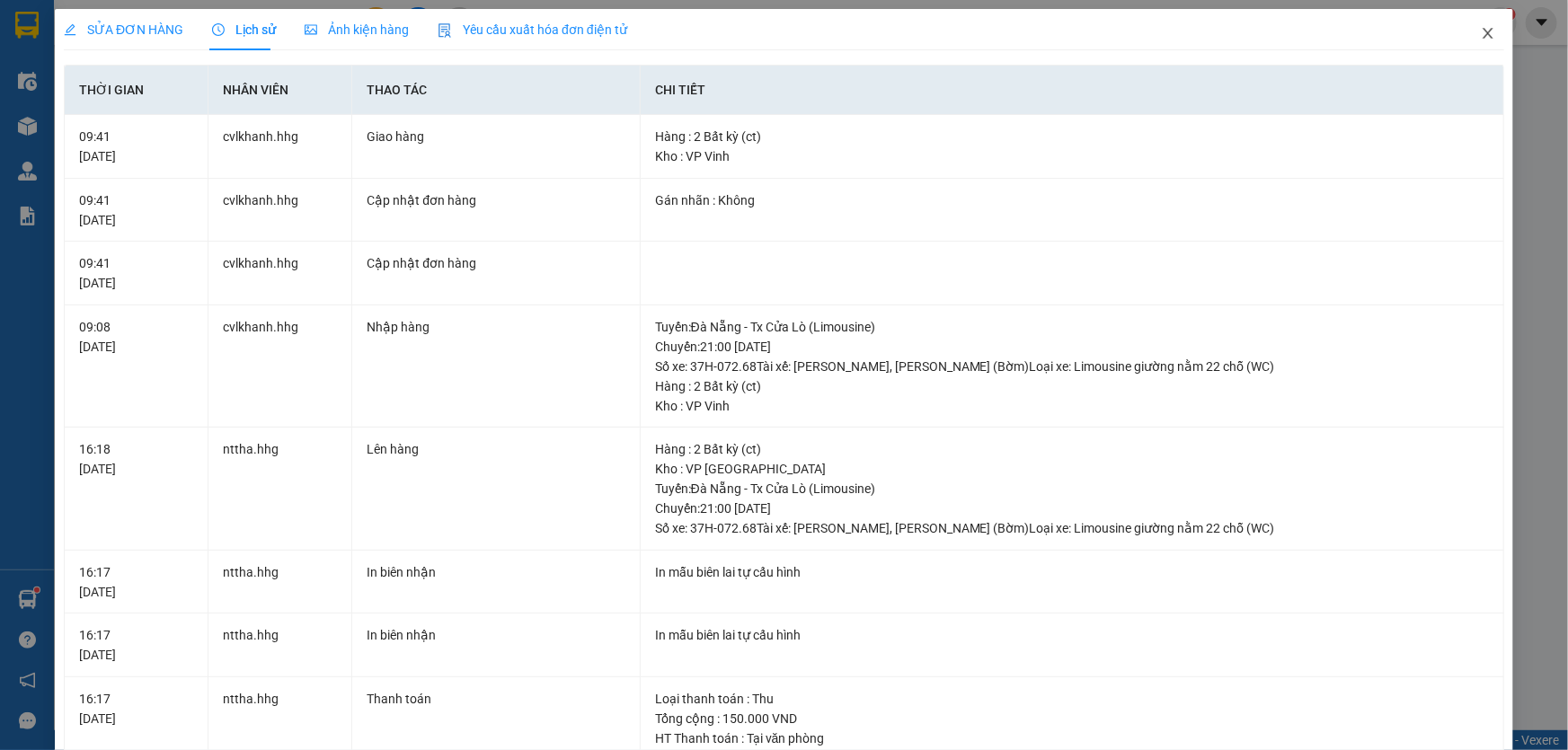
click at [1482, 35] on icon "close" at bounding box center [1487, 33] width 10 height 11
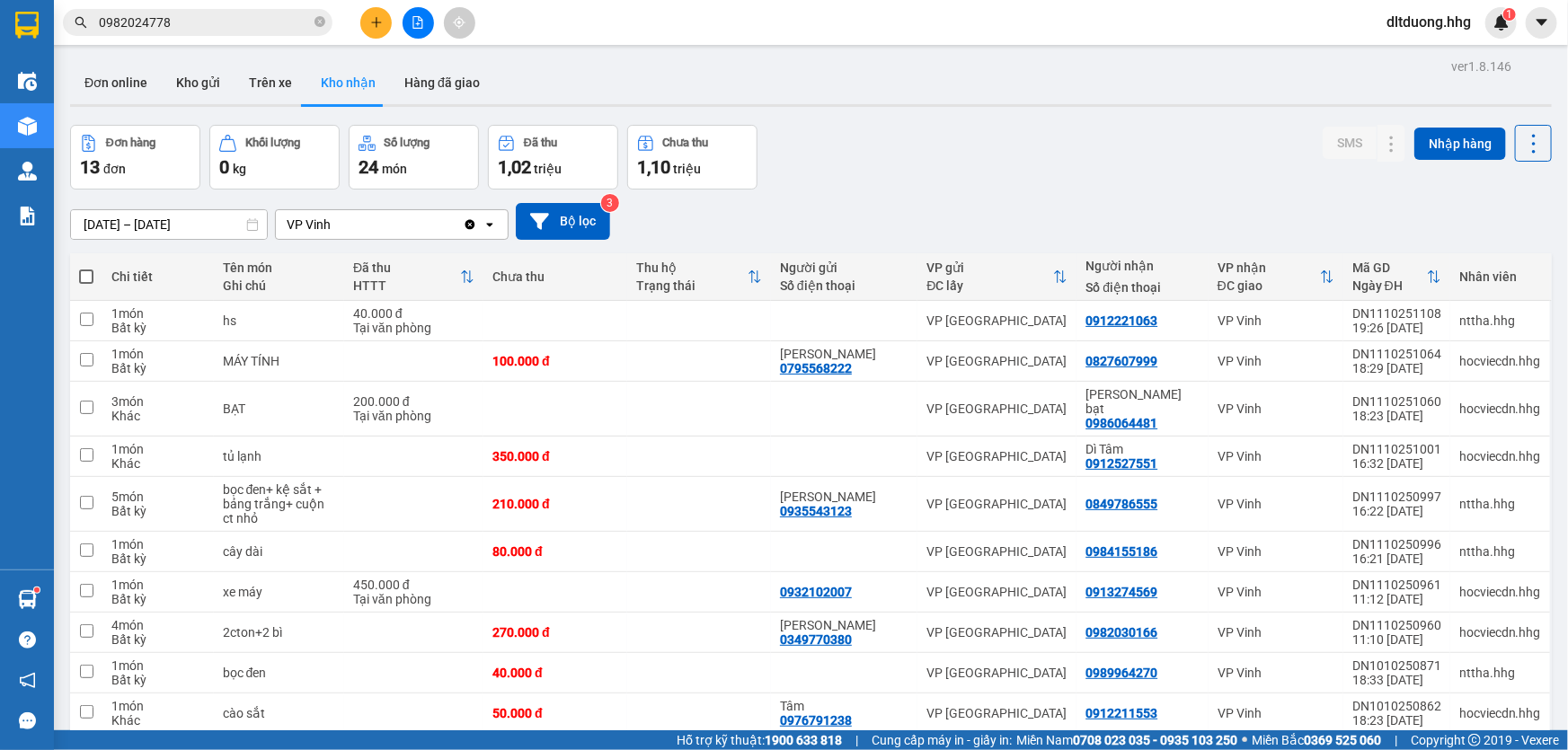
click at [196, 22] on input "0982024778" at bounding box center [205, 22] width 212 height 19
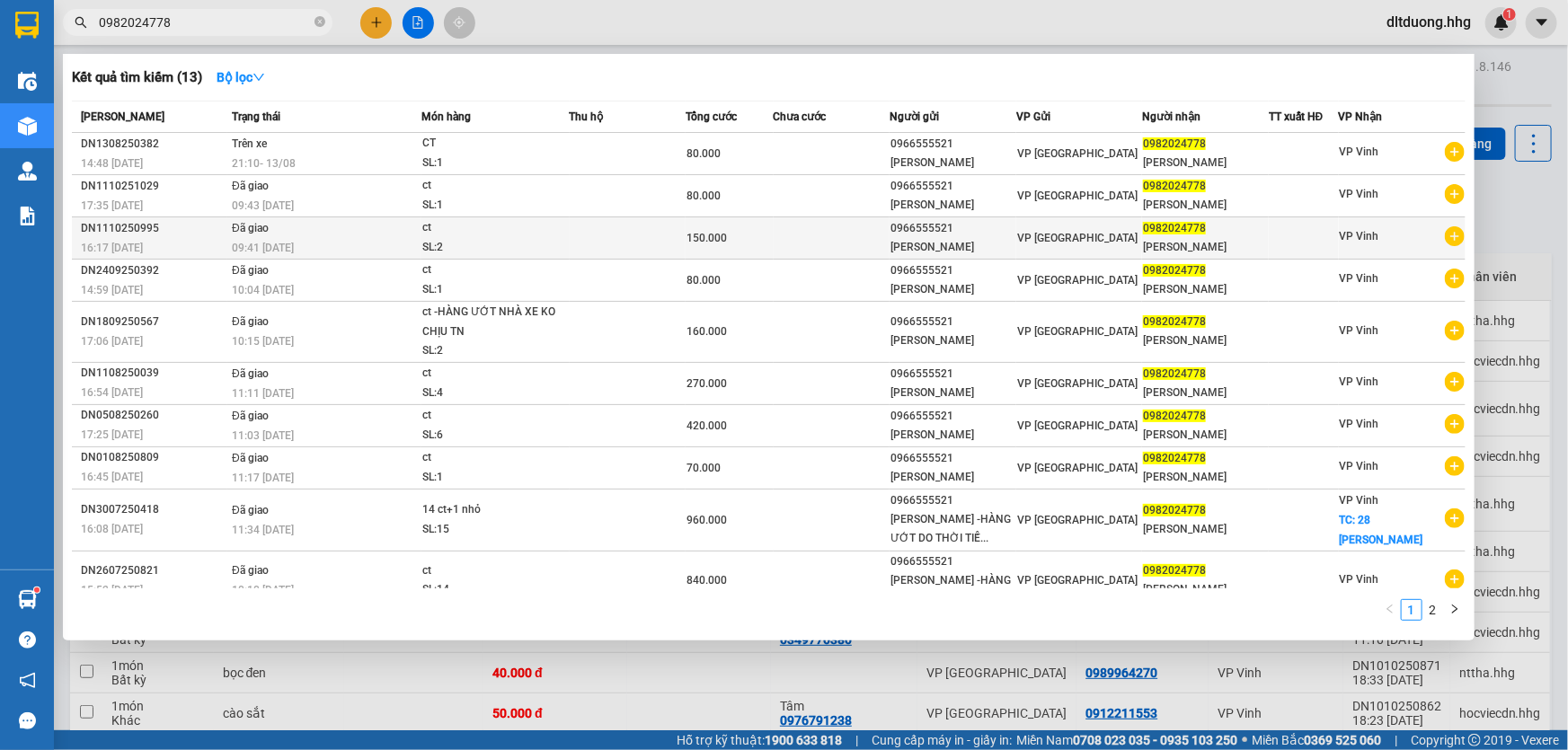
click at [1198, 240] on div "Anh Nhàn" at bounding box center [1205, 247] width 125 height 18
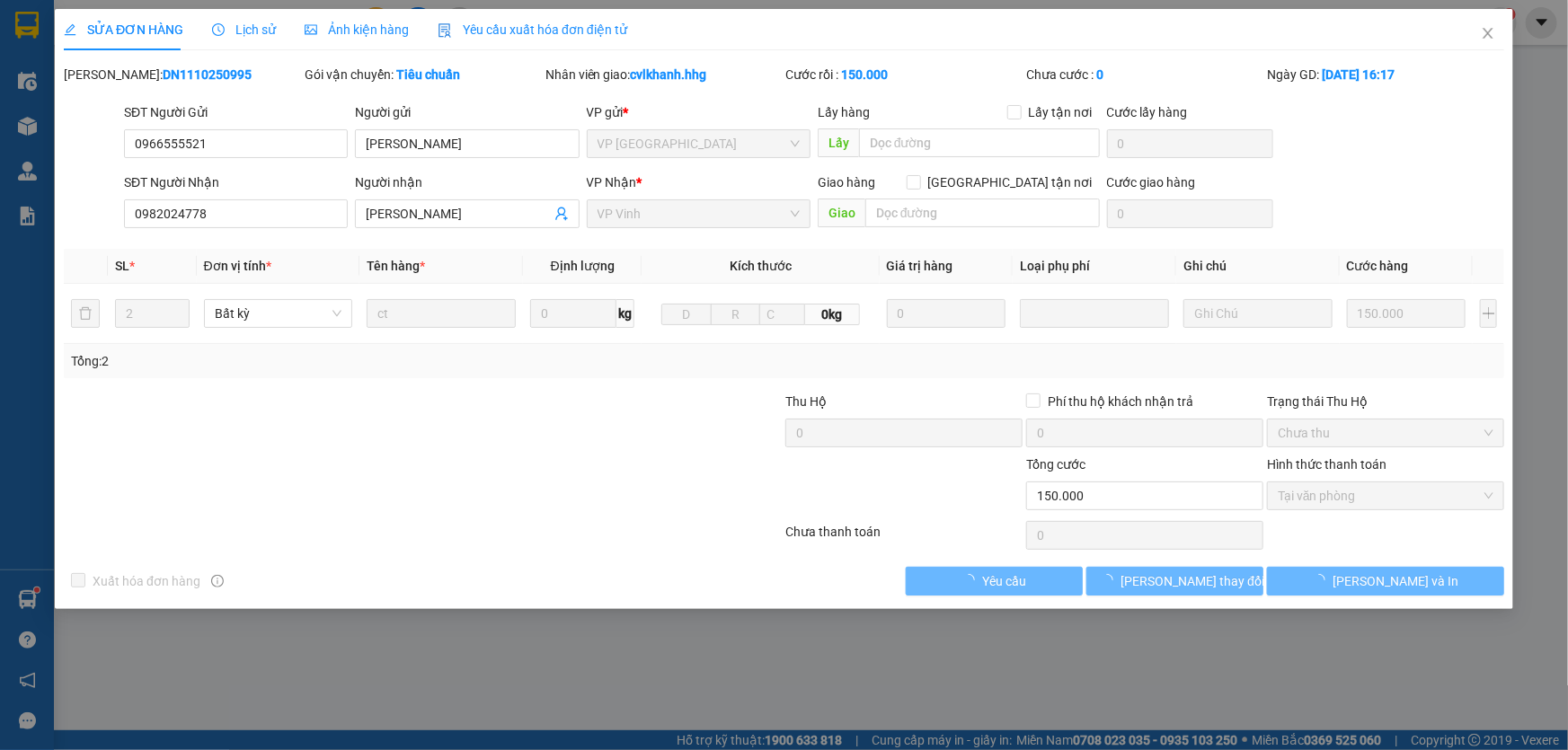
type input "0966555521"
type input "Anh Tiến"
type input "0982024778"
type input "Anh Nhàn"
type input "0"
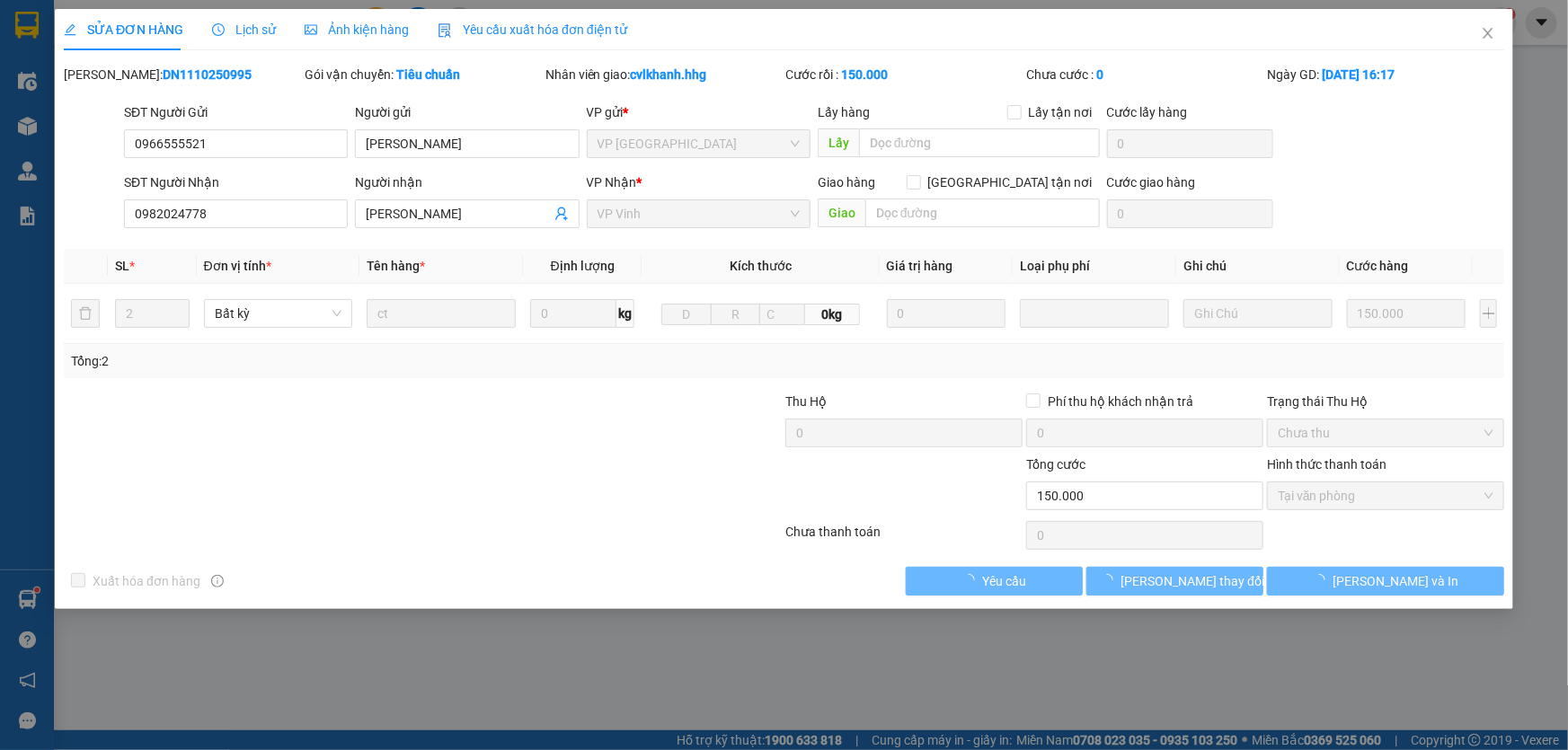
type input "150.000"
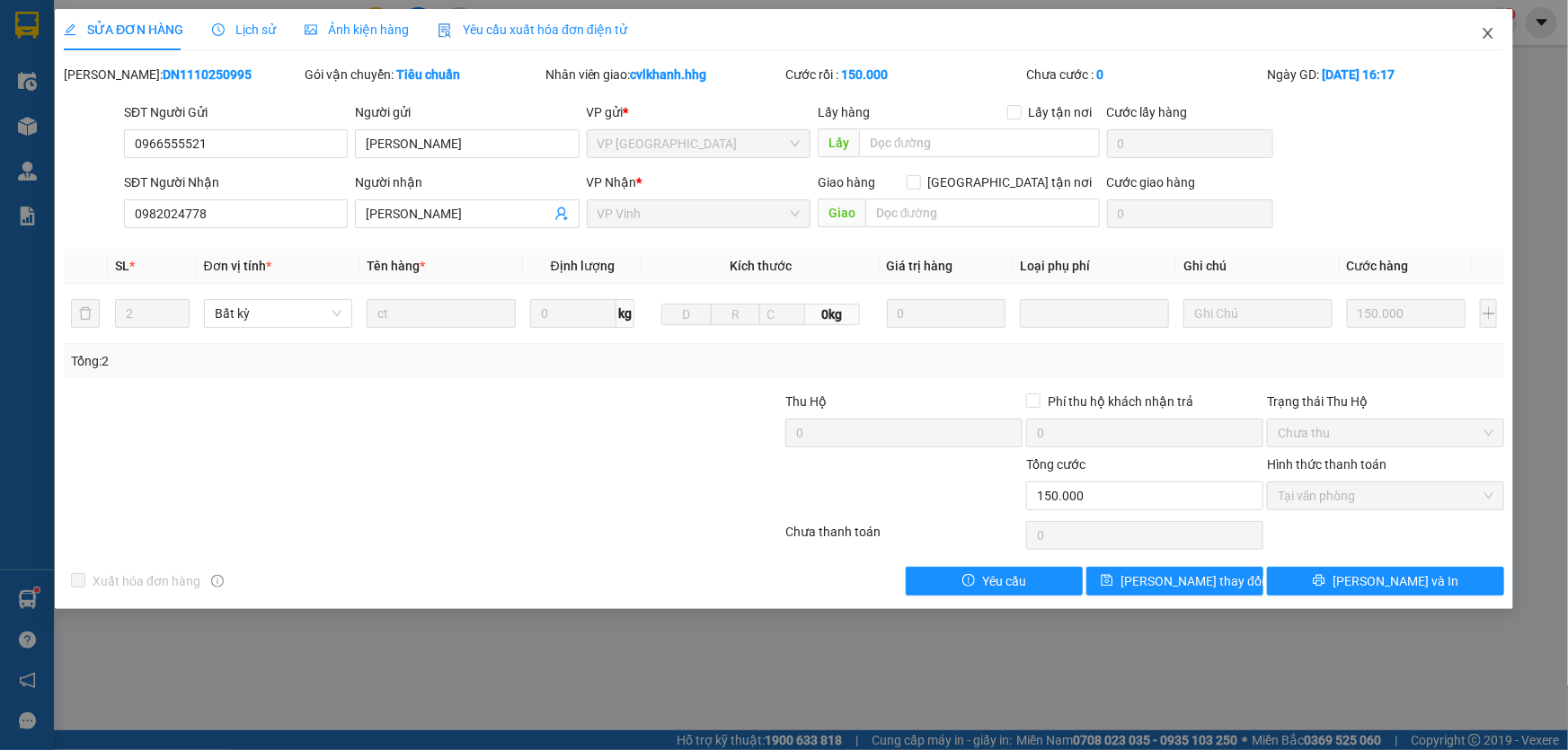
click at [1496, 31] on span "Close" at bounding box center [1488, 34] width 51 height 51
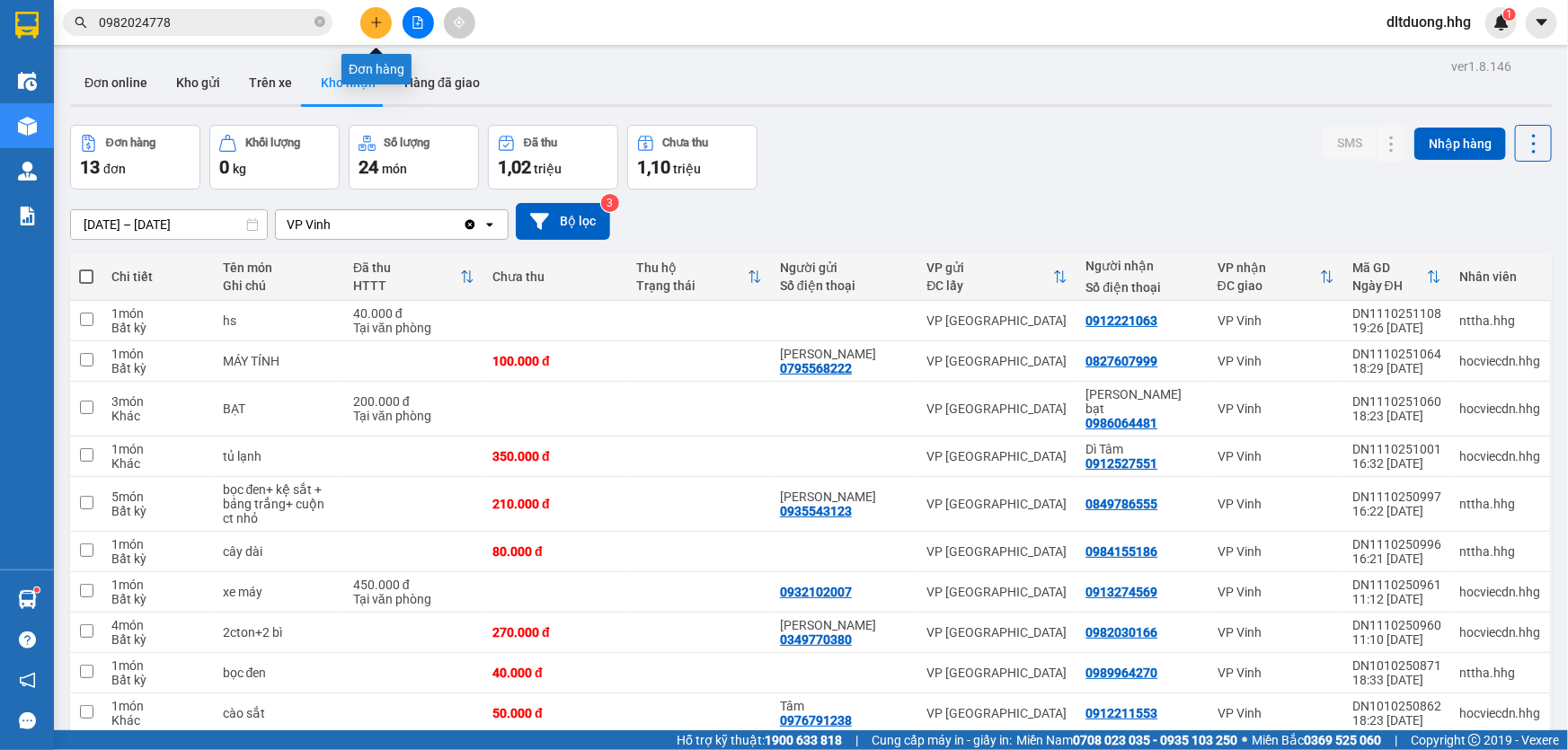
click at [367, 23] on button at bounding box center [375, 22] width 31 height 31
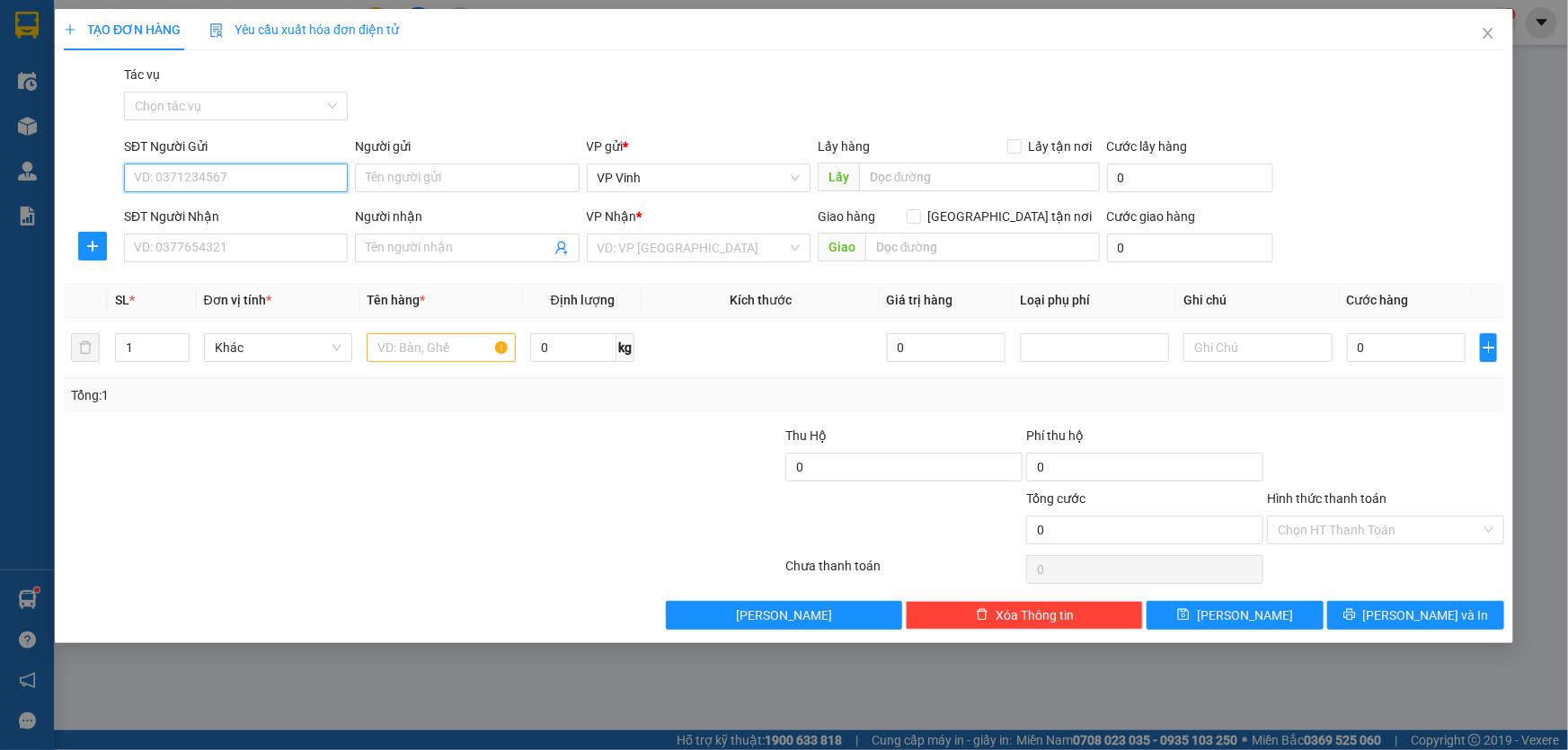
click at [231, 188] on input "SĐT Người Gửi" at bounding box center [236, 178] width 224 height 29
type input "0922863868"
click at [249, 248] on input "SĐT Người Nhận" at bounding box center [236, 248] width 224 height 29
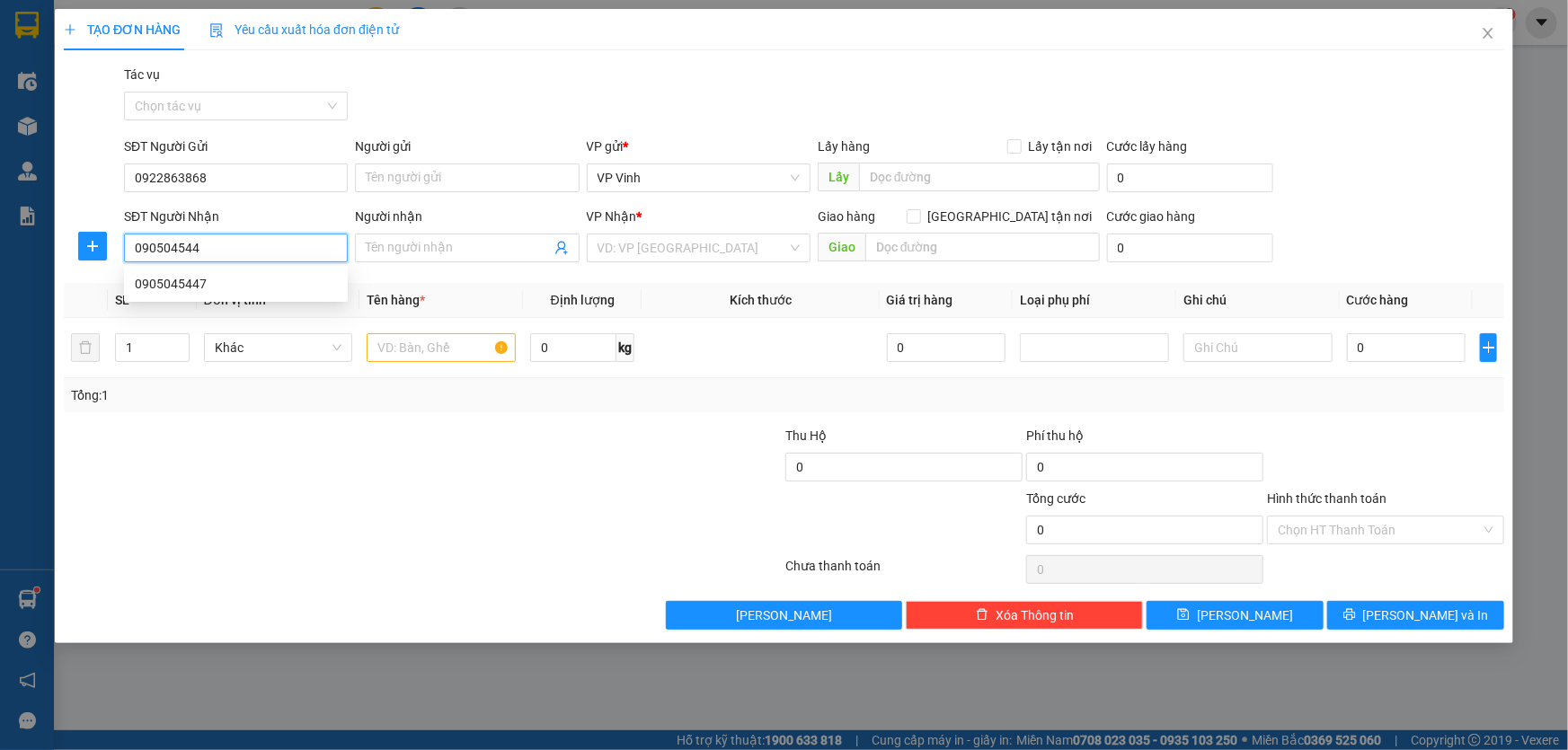
type input "0905045447"
click at [189, 290] on div "0905045447" at bounding box center [236, 284] width 202 height 19
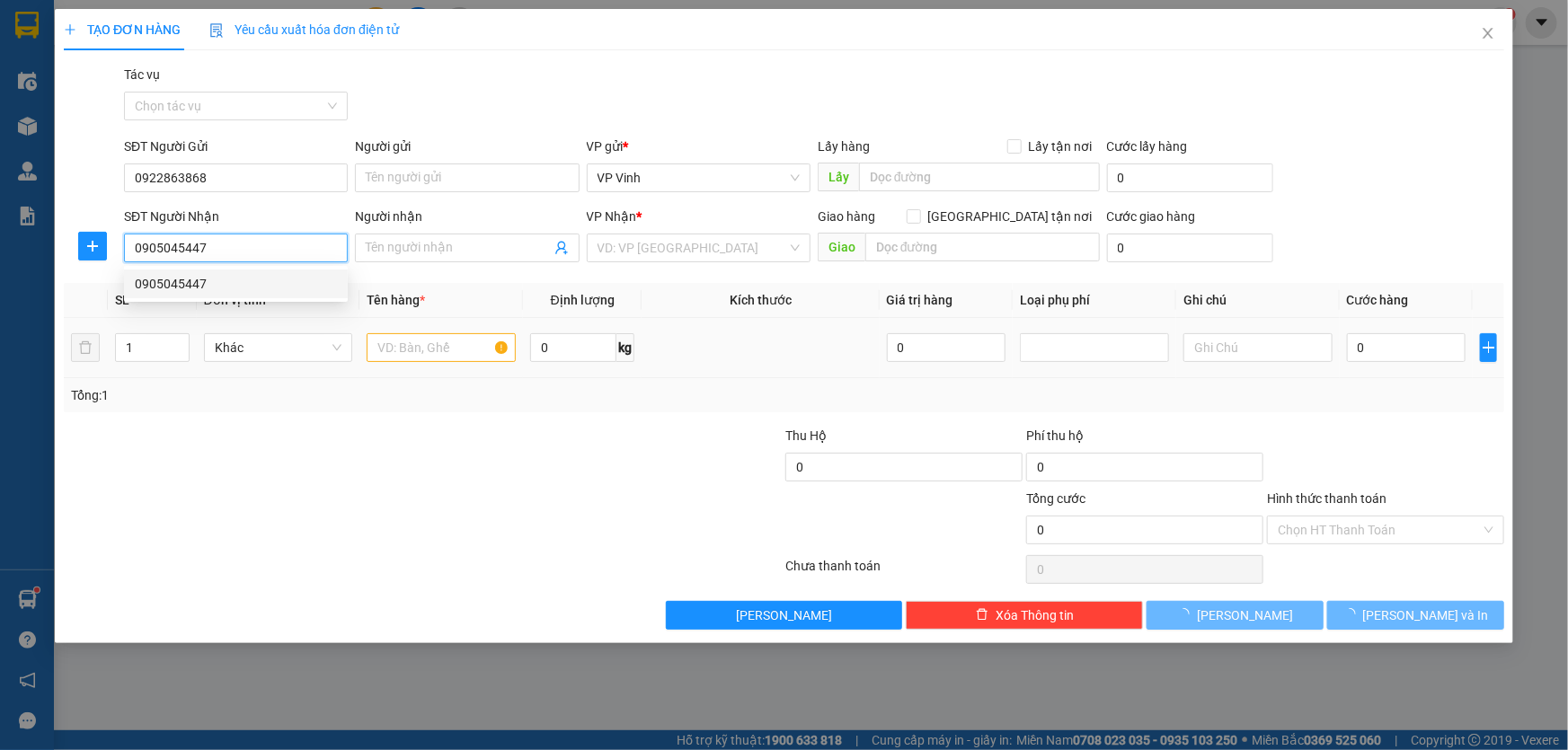
type input "q nam"
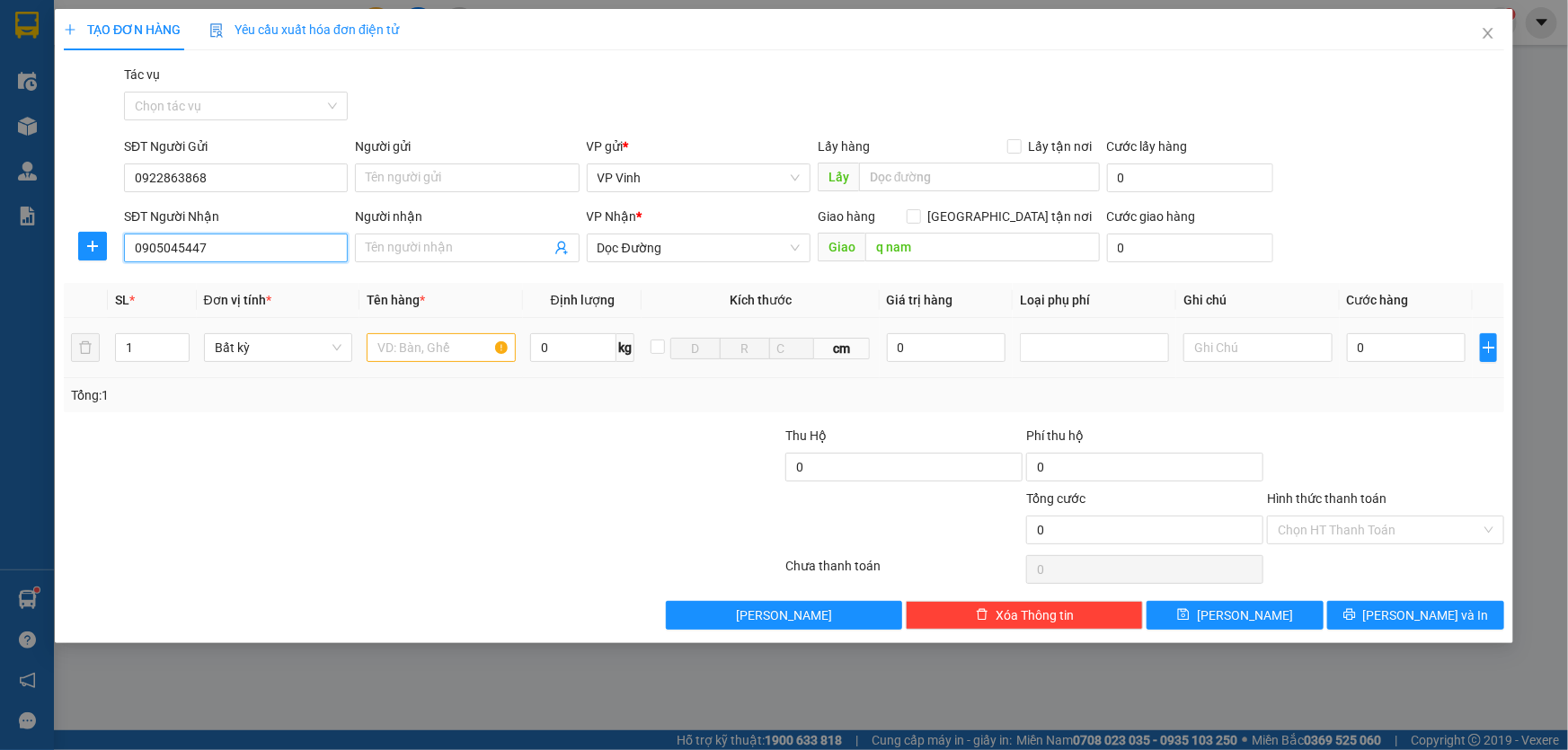
type input "0905045447"
click at [471, 353] on input "text" at bounding box center [441, 348] width 149 height 29
type input "Xốp"
click at [1404, 348] on input "0" at bounding box center [1407, 348] width 120 height 29
type input "5"
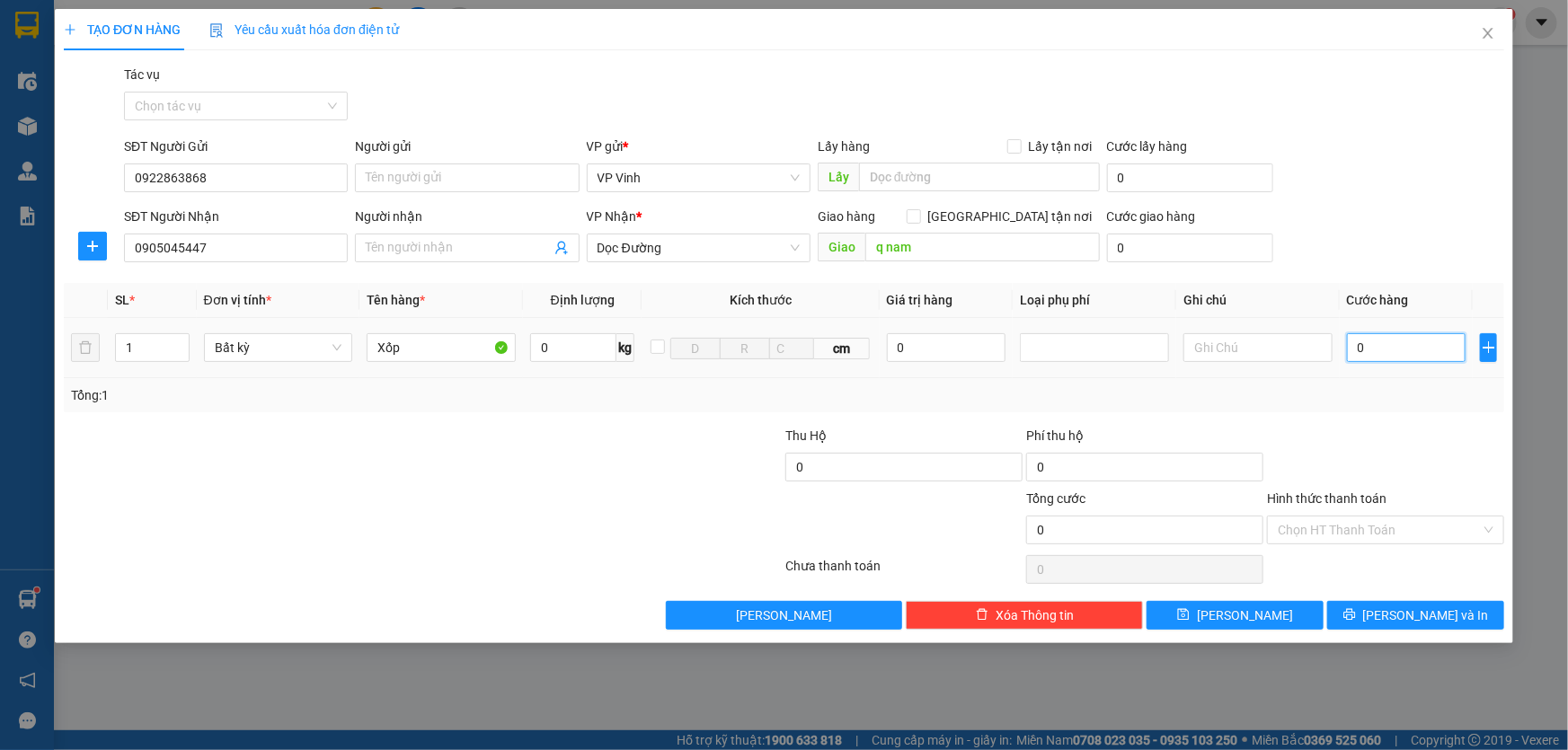
type input "5"
type input "50"
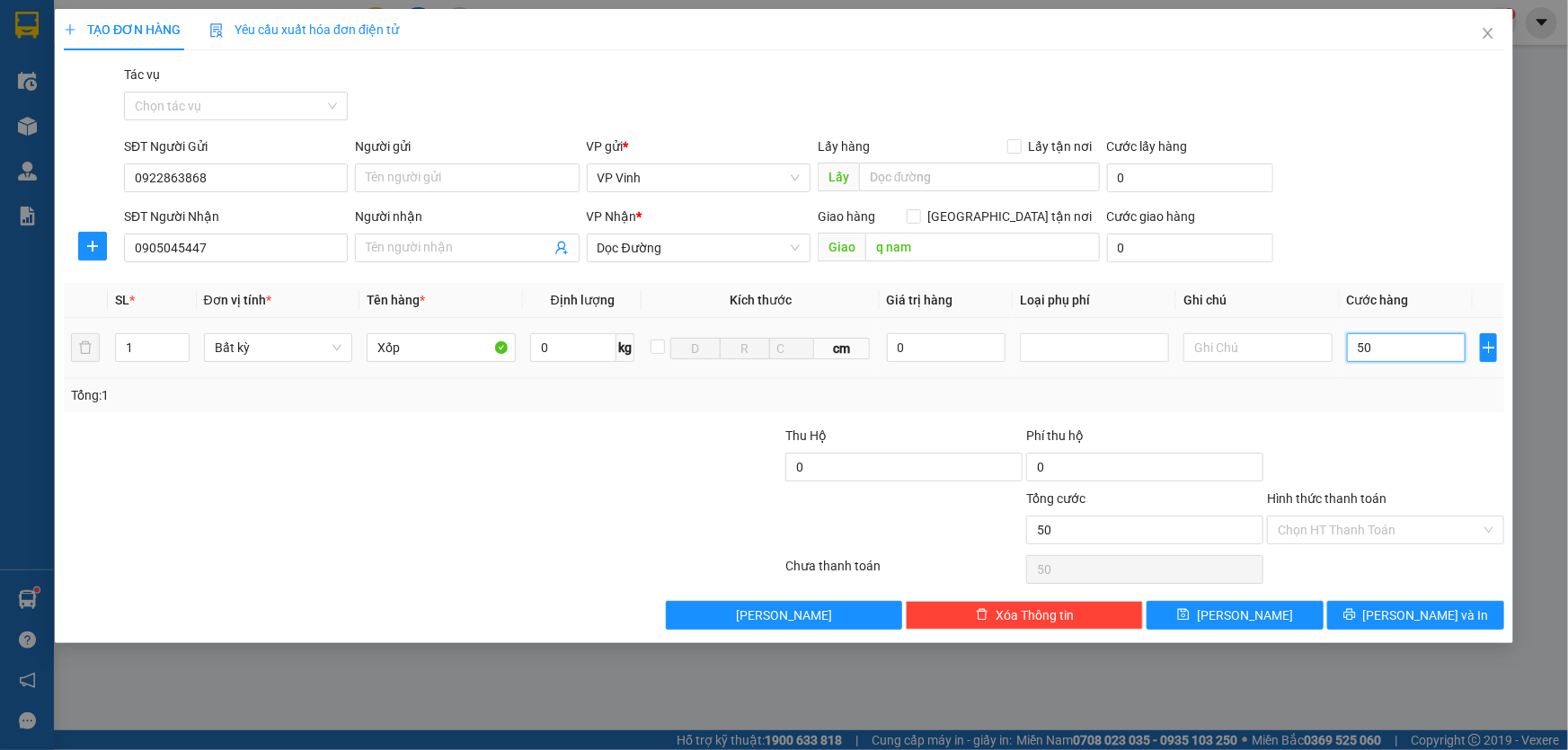
type input "500"
type input "5.000"
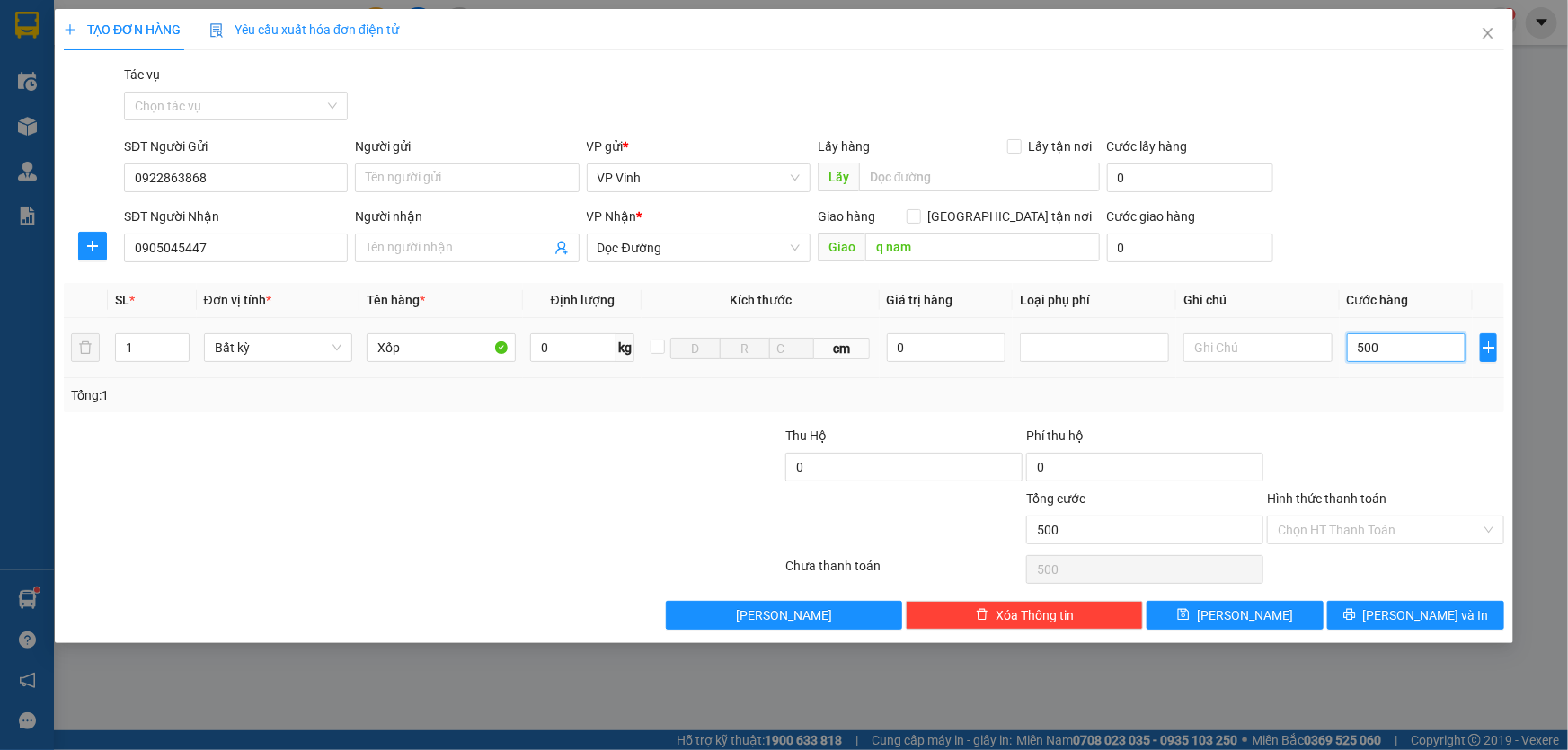
type input "5.000"
type input "50.000"
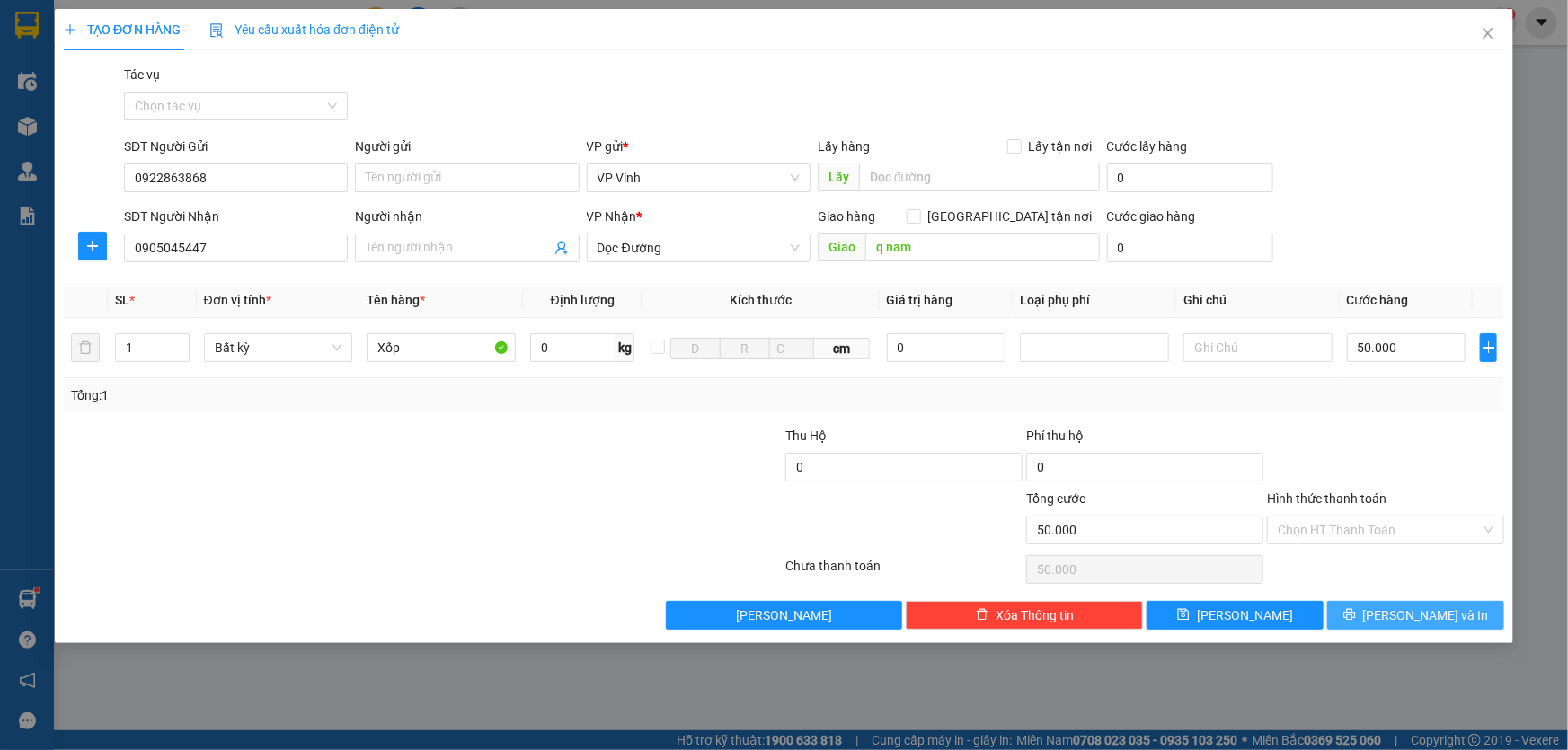
click at [1401, 617] on span "Lưu và In" at bounding box center [1426, 616] width 125 height 19
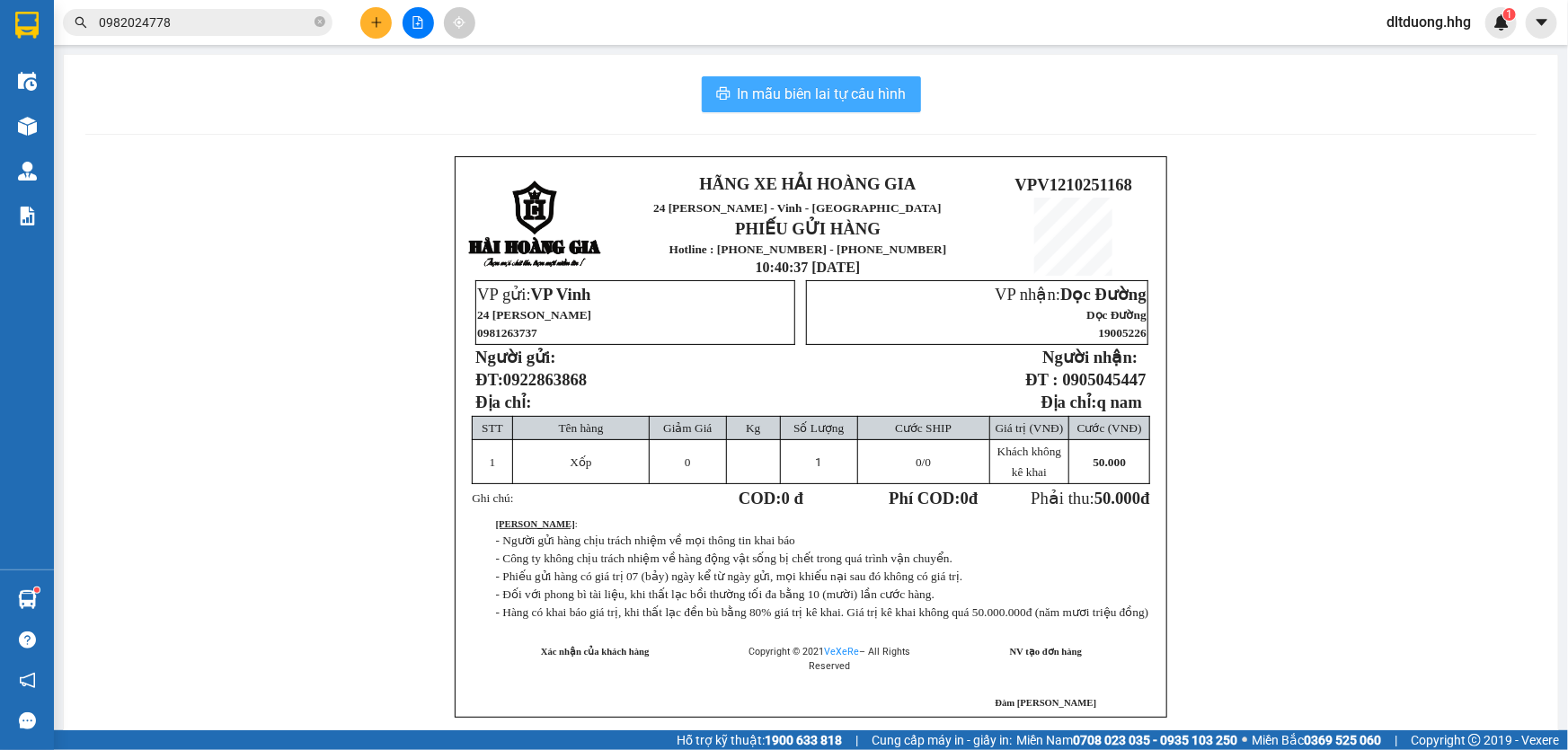
click at [795, 100] on span "In mẫu biên lai tự cấu hình" at bounding box center [823, 93] width 169 height 22
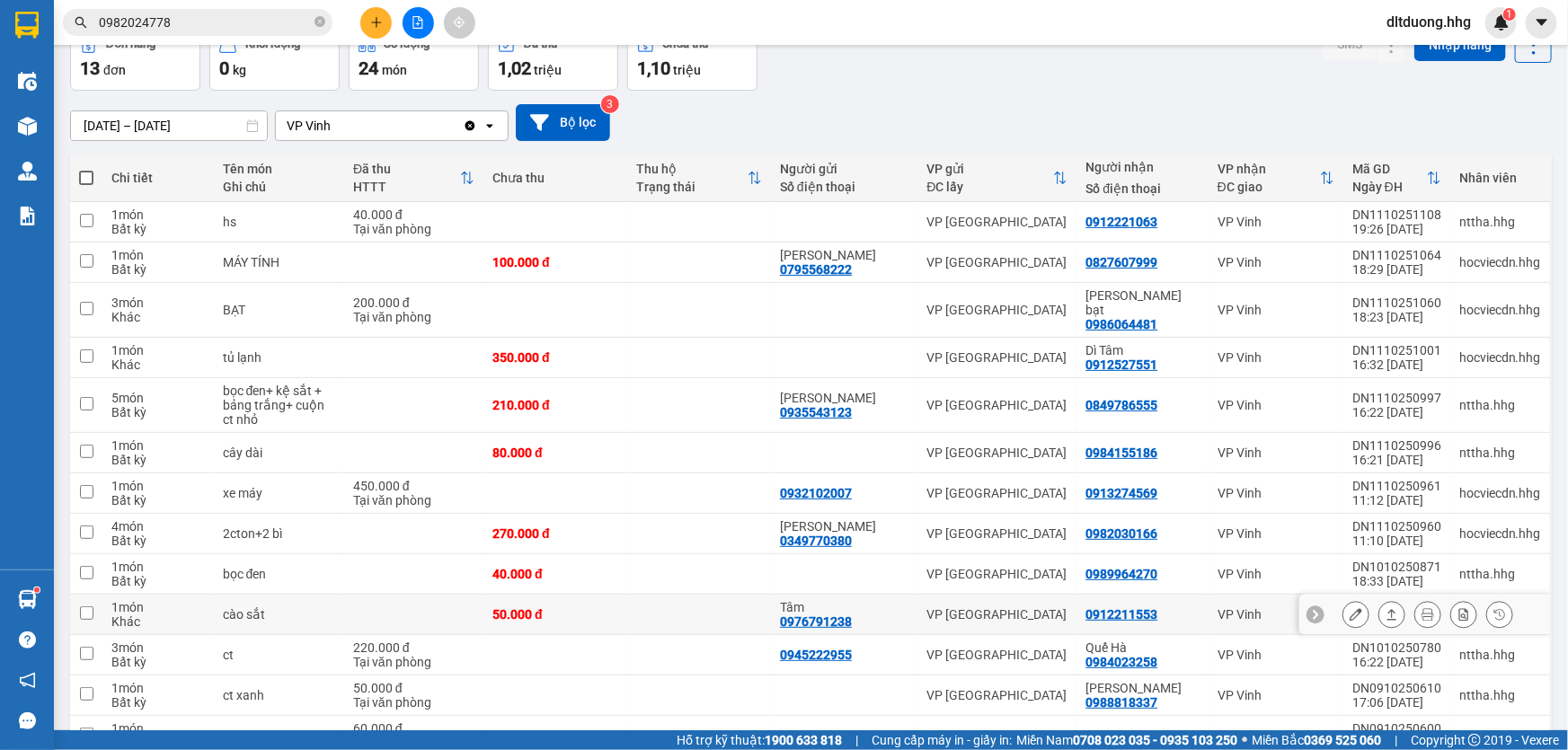
scroll to position [182, 0]
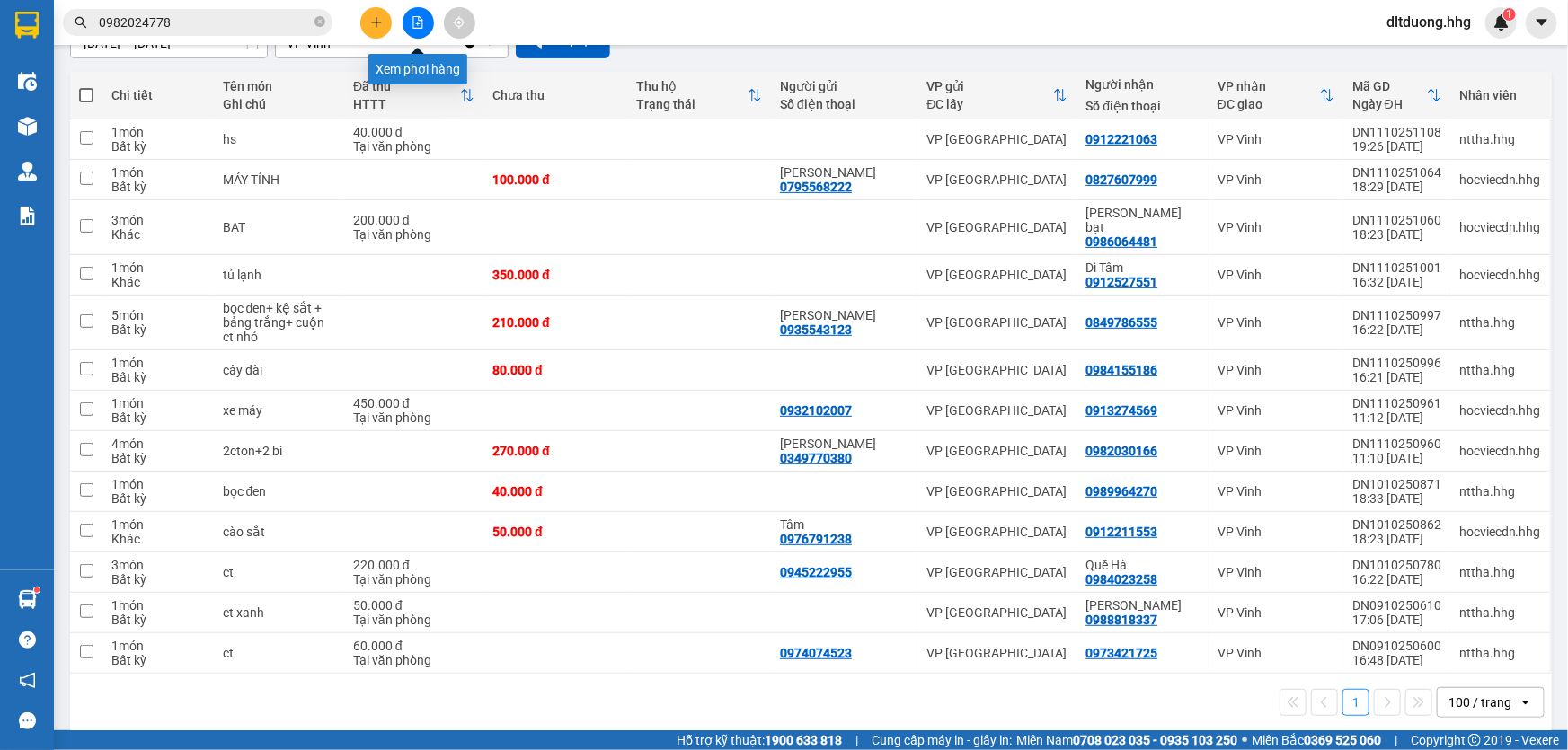
click at [425, 28] on button at bounding box center [418, 22] width 31 height 31
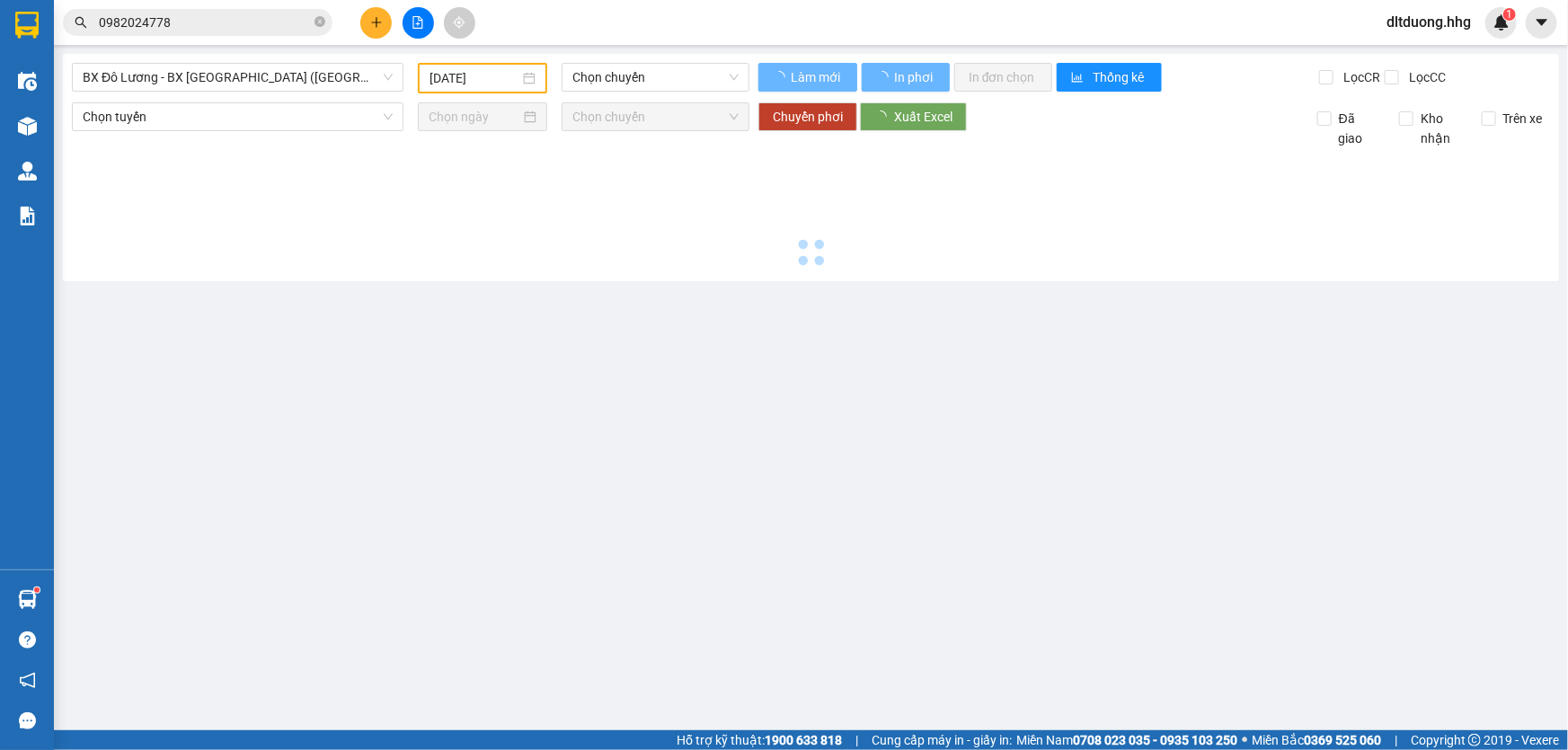
type input "12/10/2025"
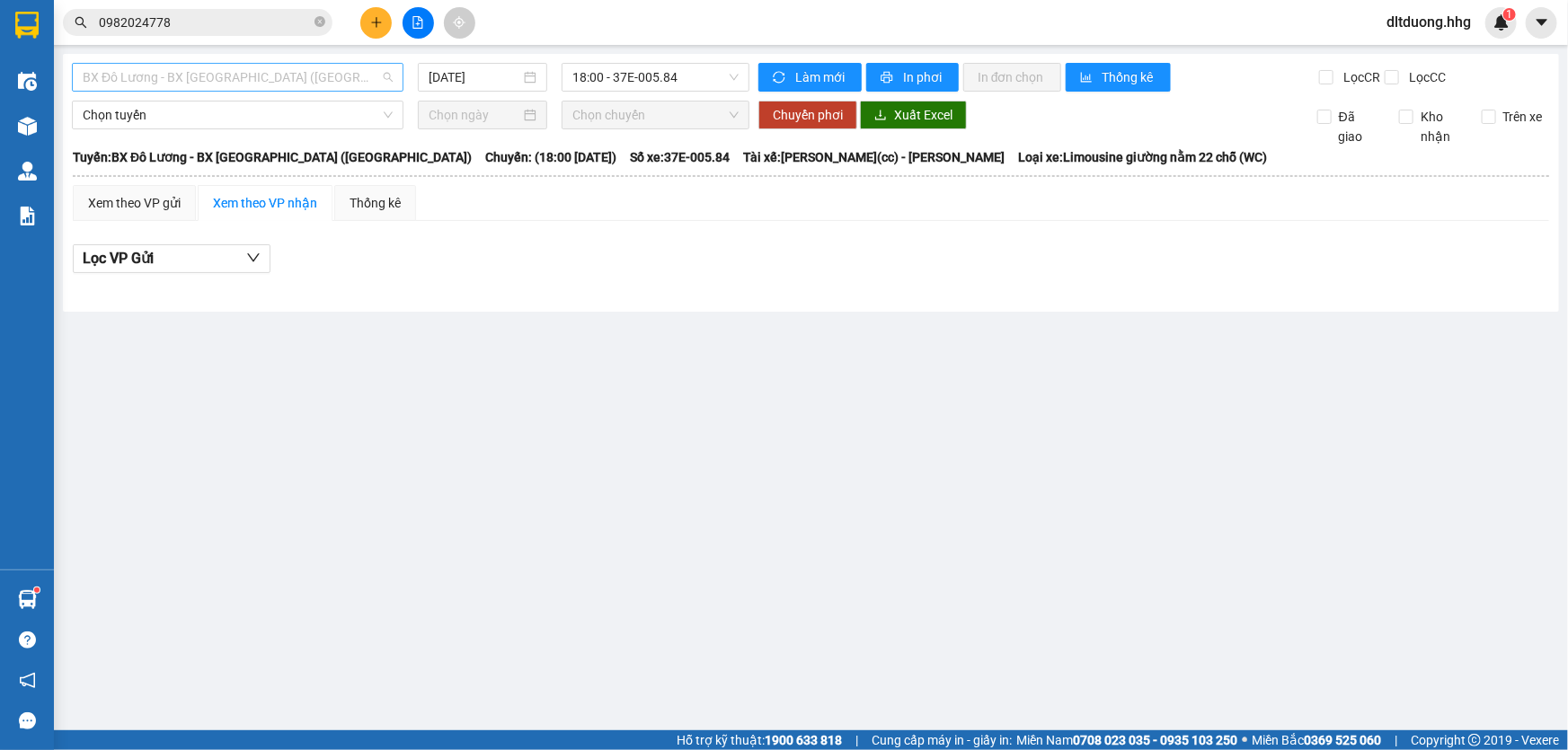
click at [329, 81] on span "BX Đô Lương - BX Quảng Ngãi (Limousine)" at bounding box center [237, 78] width 310 height 27
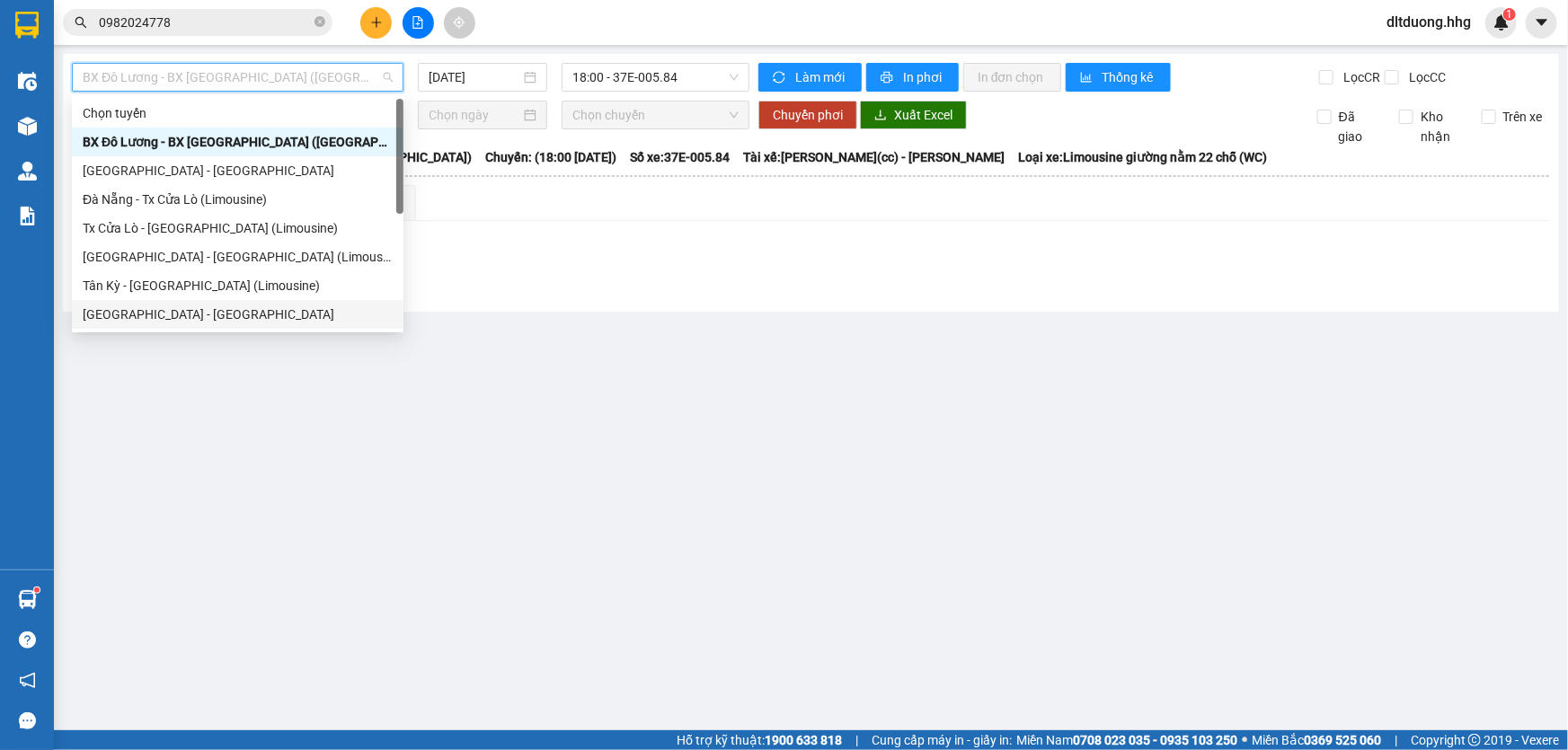
scroll to position [136, 0]
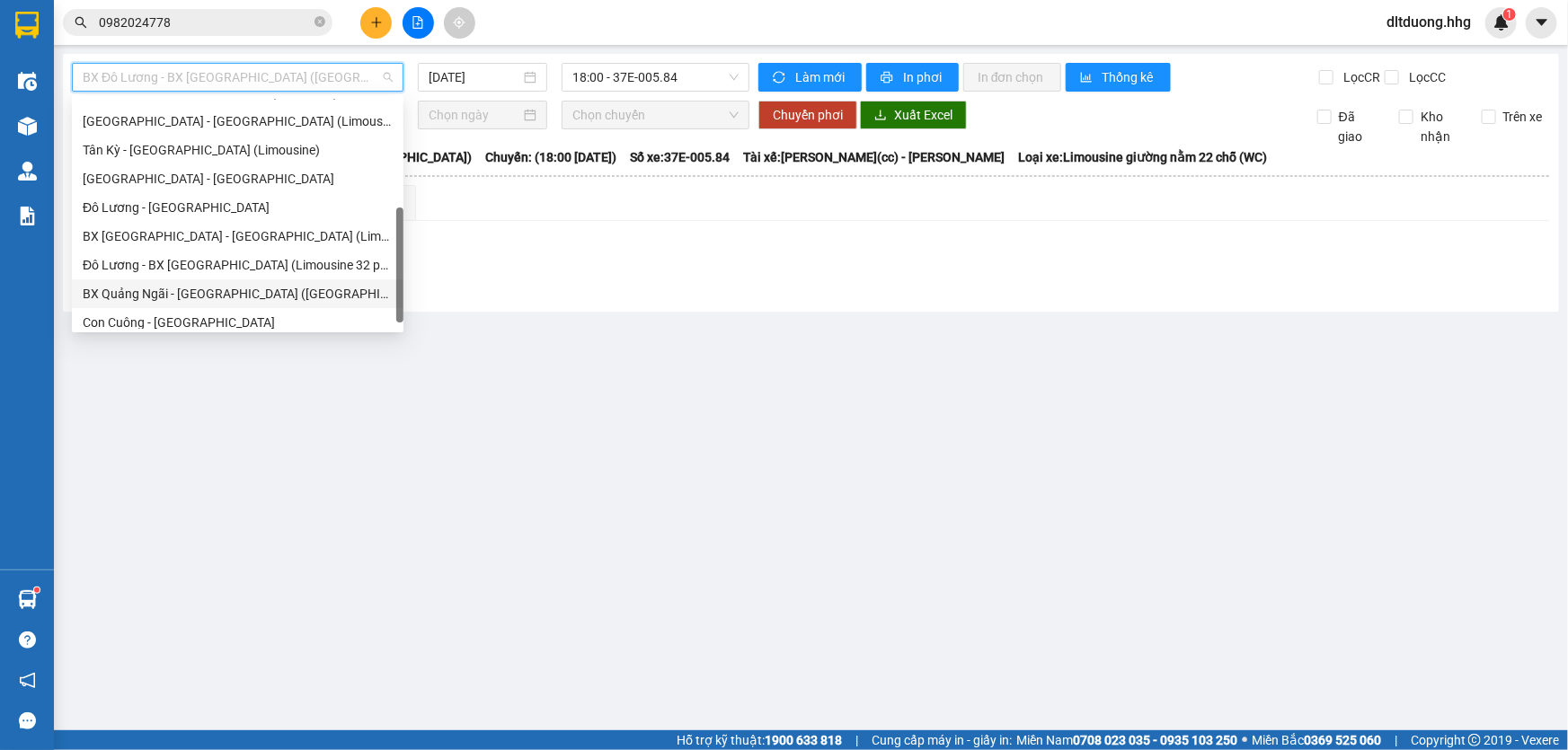
click at [161, 289] on div "BX Quảng Ngãi - BX Đô Lương (Limousine)" at bounding box center [237, 294] width 310 height 19
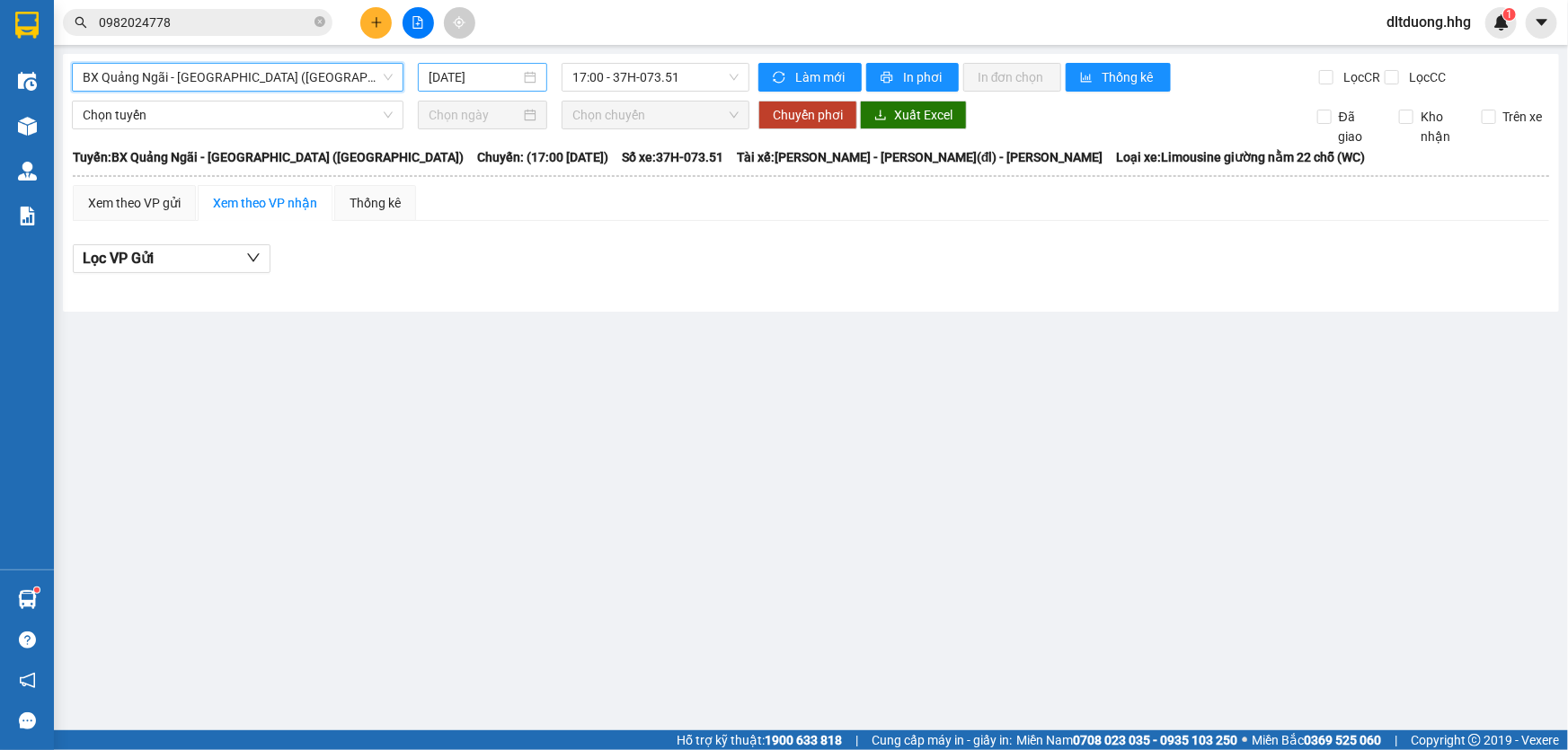
click at [511, 74] on input "12/10/2025" at bounding box center [475, 77] width 91 height 19
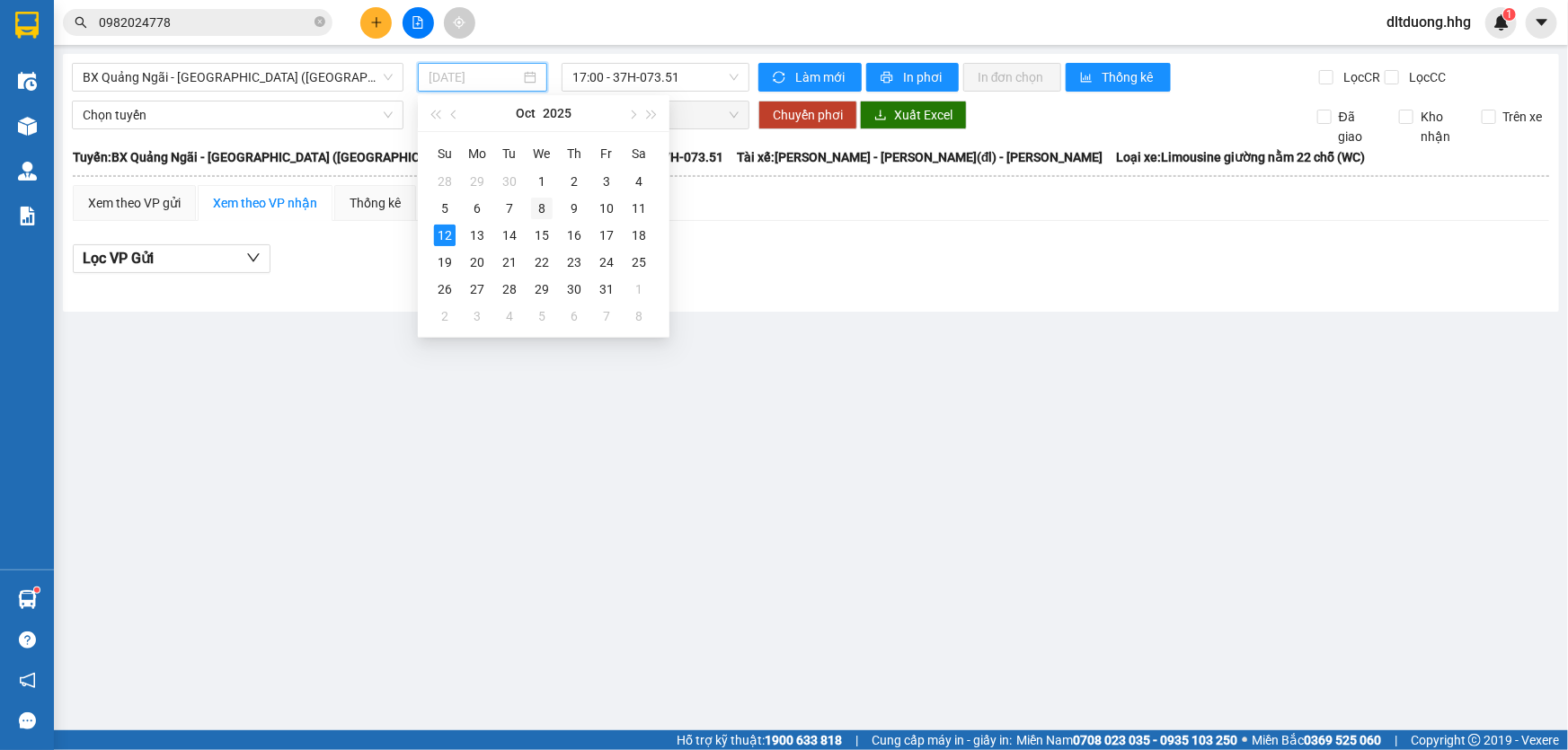
click at [536, 208] on div "8" at bounding box center [542, 208] width 21 height 21
type input "08/10/2025"
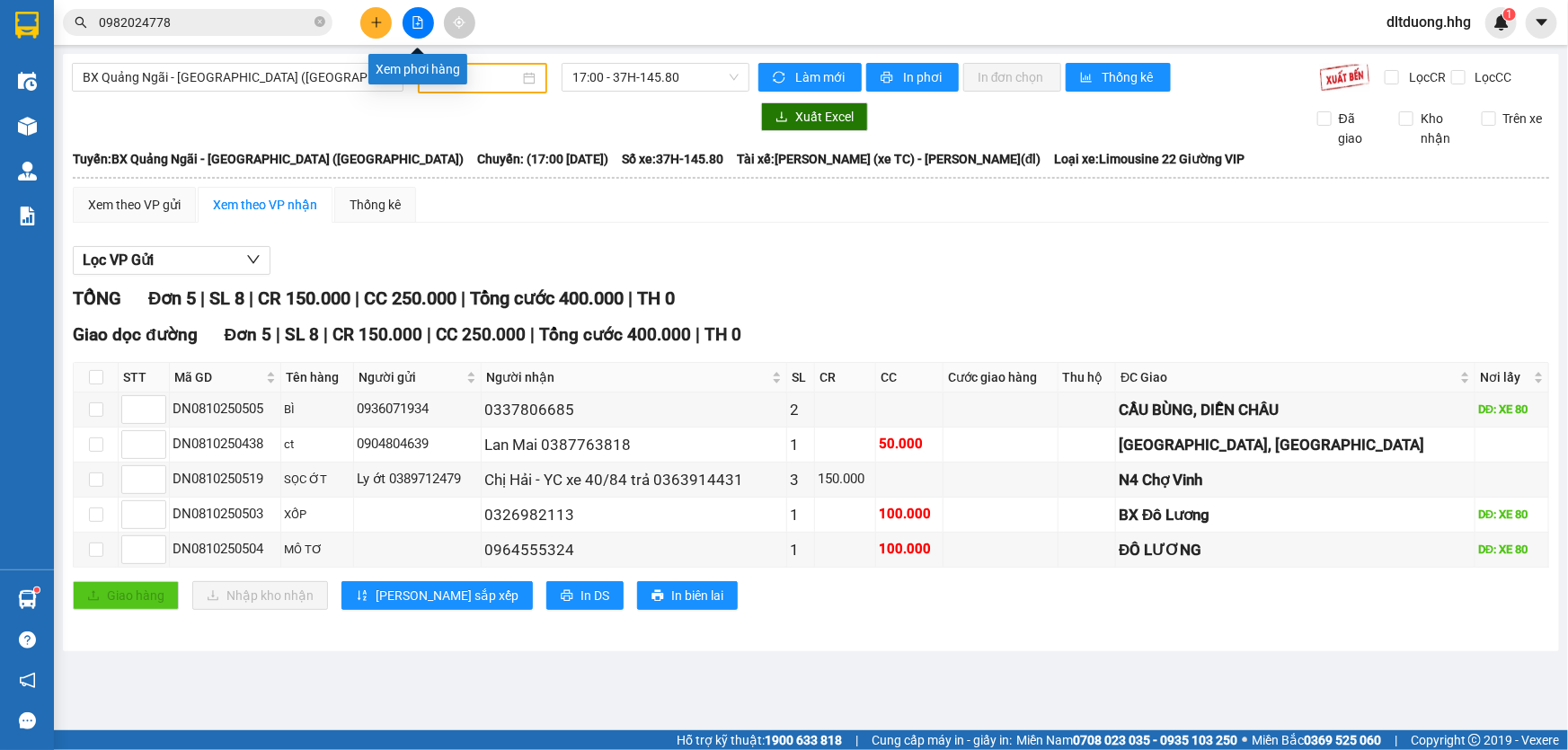
click at [413, 24] on icon "file-add" at bounding box center [418, 22] width 10 height 13
click at [365, 83] on span "BX Quảng Ngãi - BX Đô Lương (Limousine)" at bounding box center [237, 78] width 310 height 27
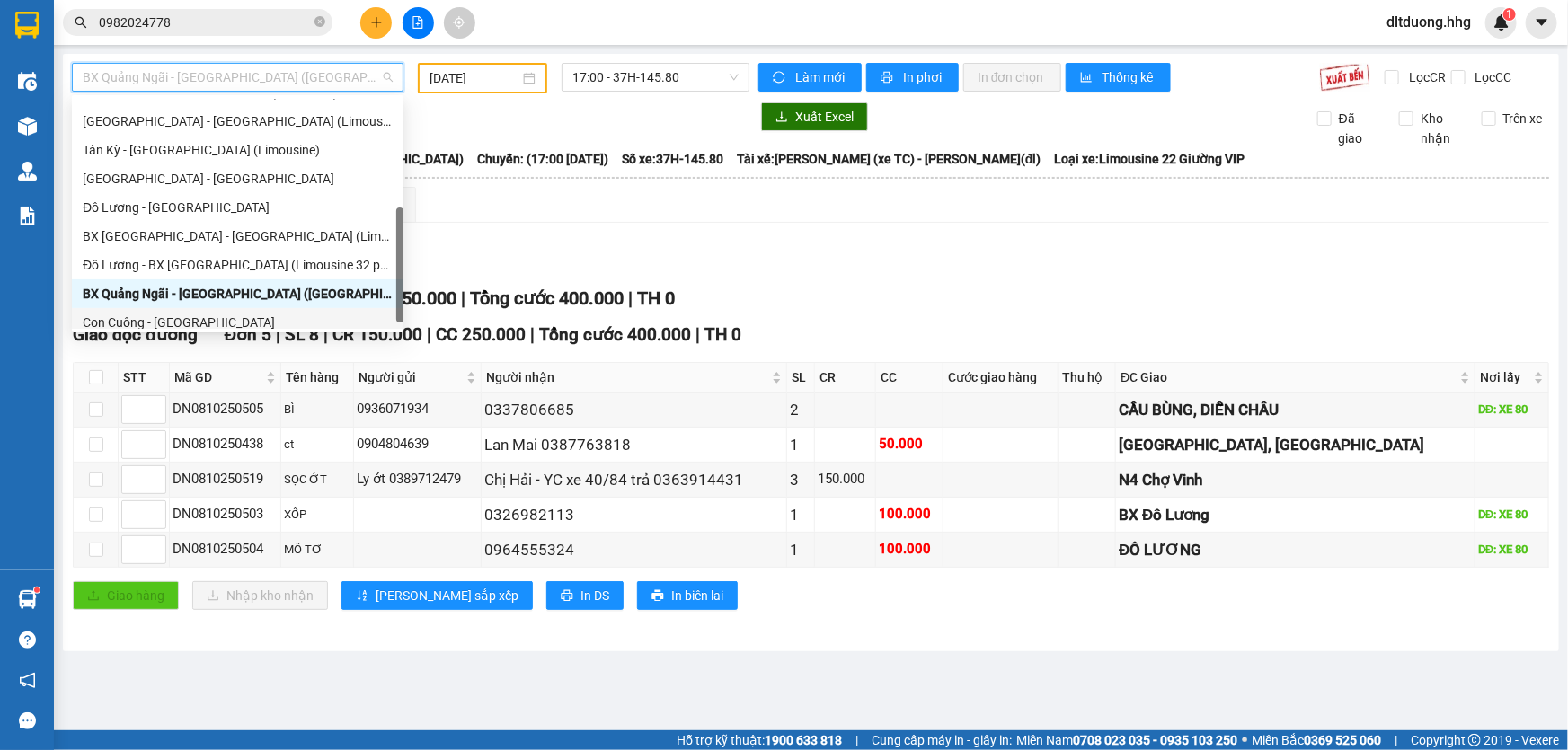
click at [204, 315] on div "Con Cuông - Quảng Ngãi" at bounding box center [237, 323] width 310 height 19
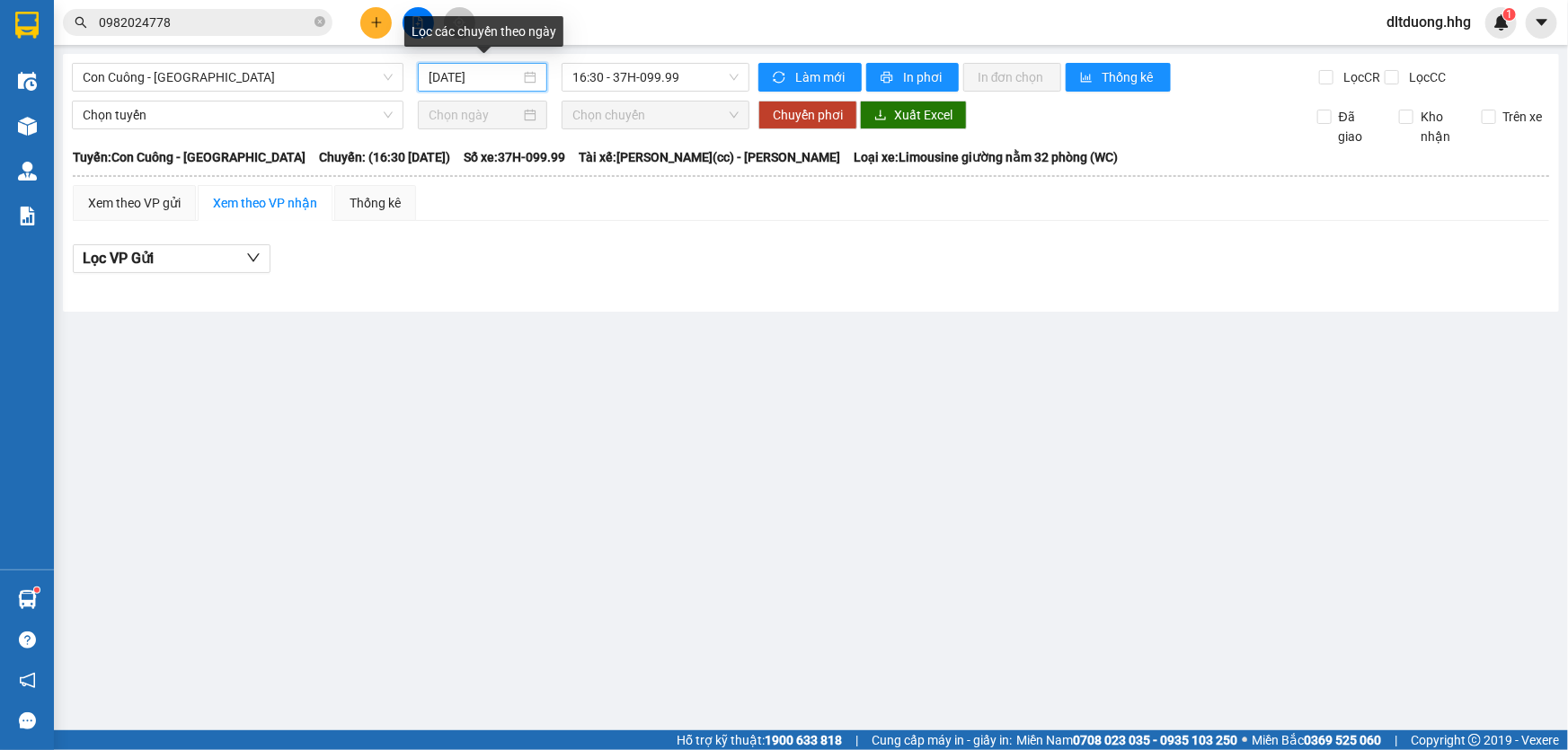
click at [467, 80] on input "12/10/2025" at bounding box center [475, 77] width 91 height 19
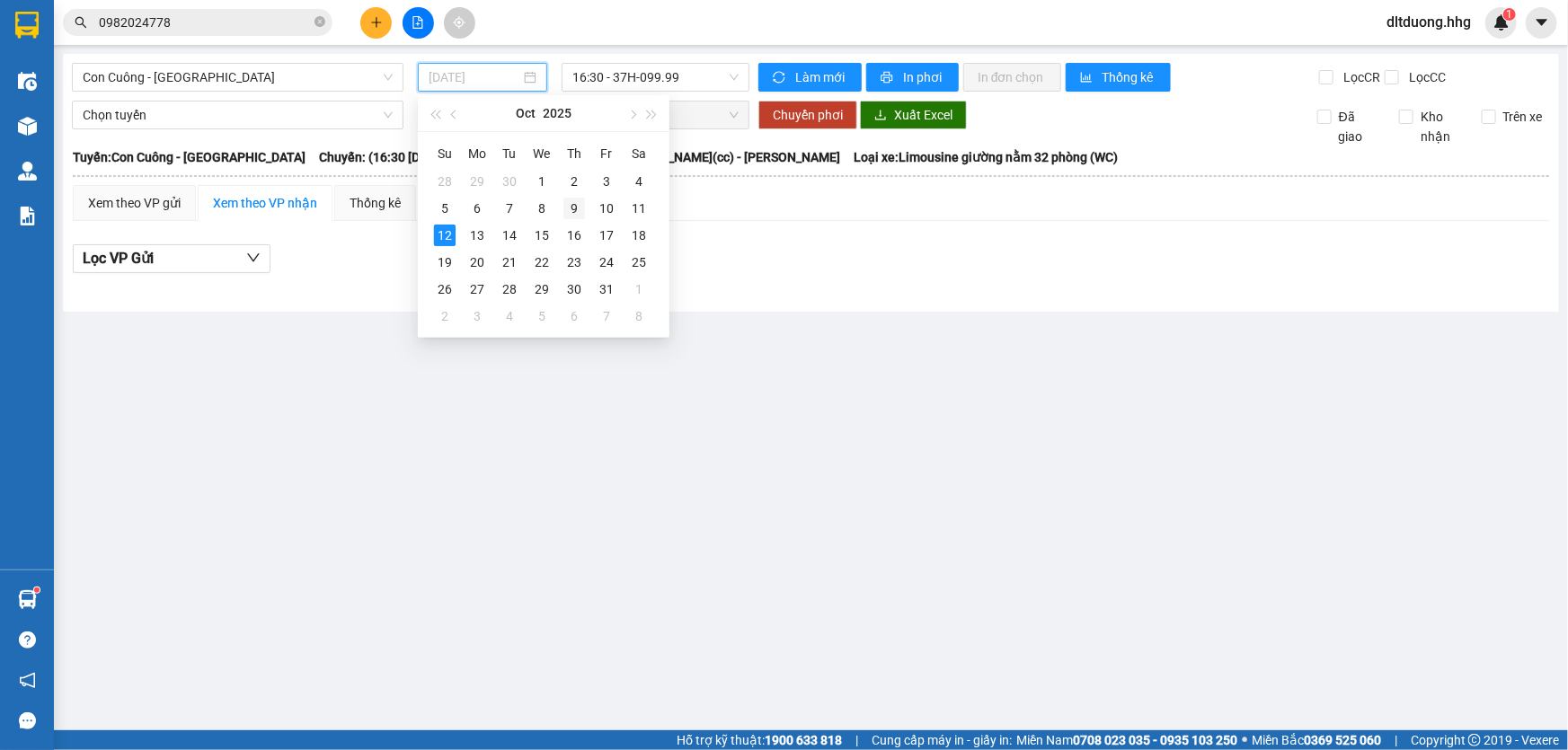
click at [575, 212] on div "9" at bounding box center [574, 208] width 21 height 21
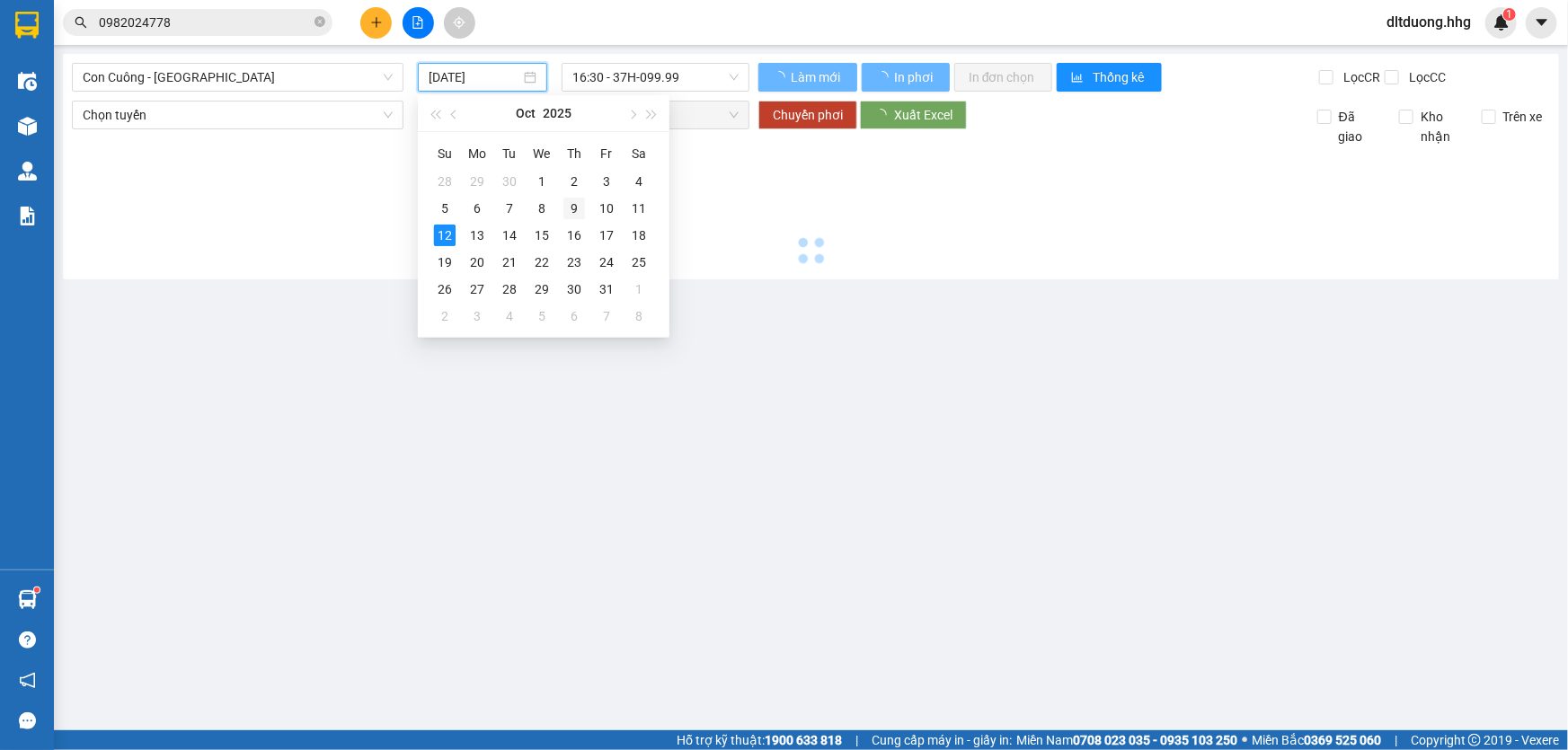
type input "09/10/2025"
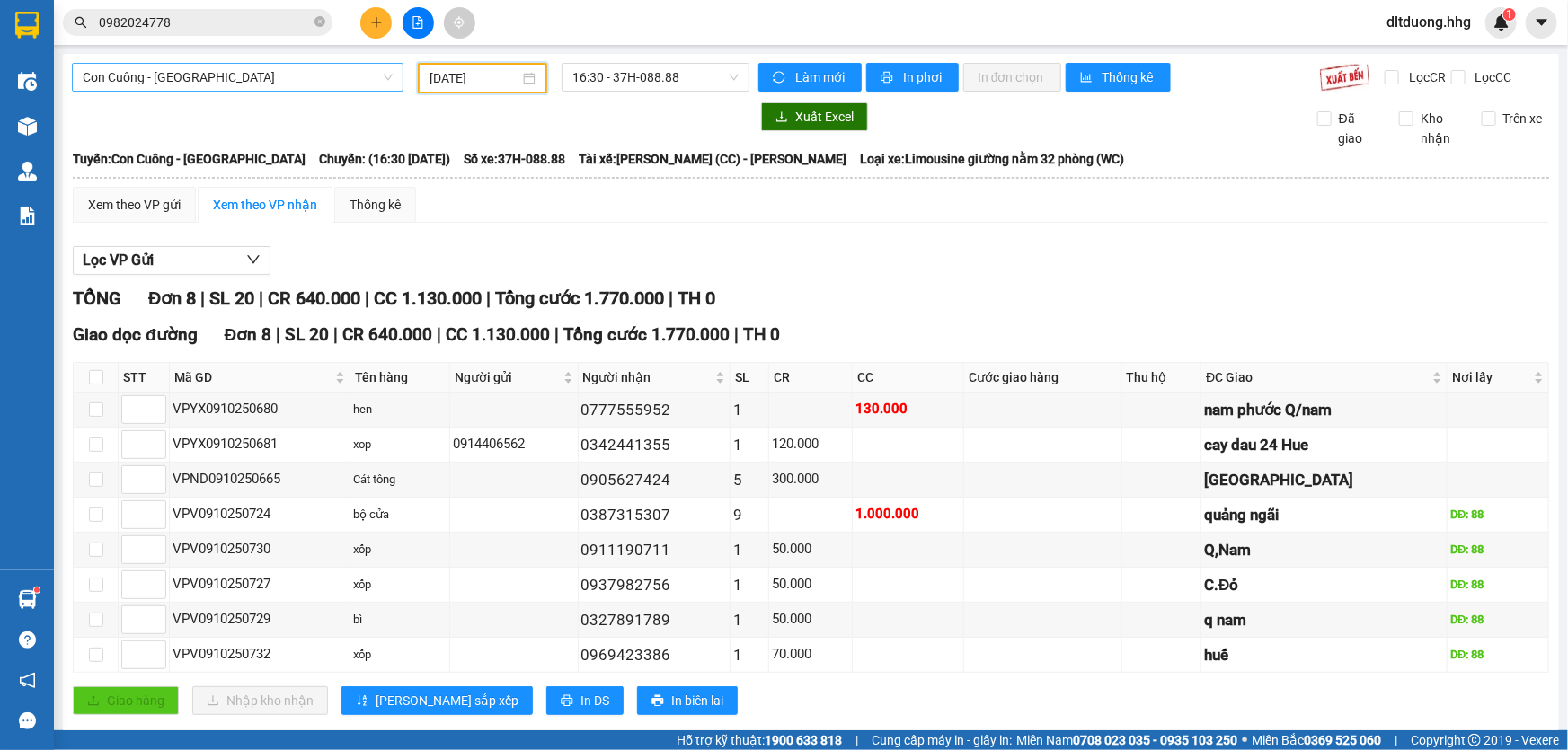
click at [350, 71] on span "Con Cuông - Quảng Ngãi" at bounding box center [237, 78] width 310 height 27
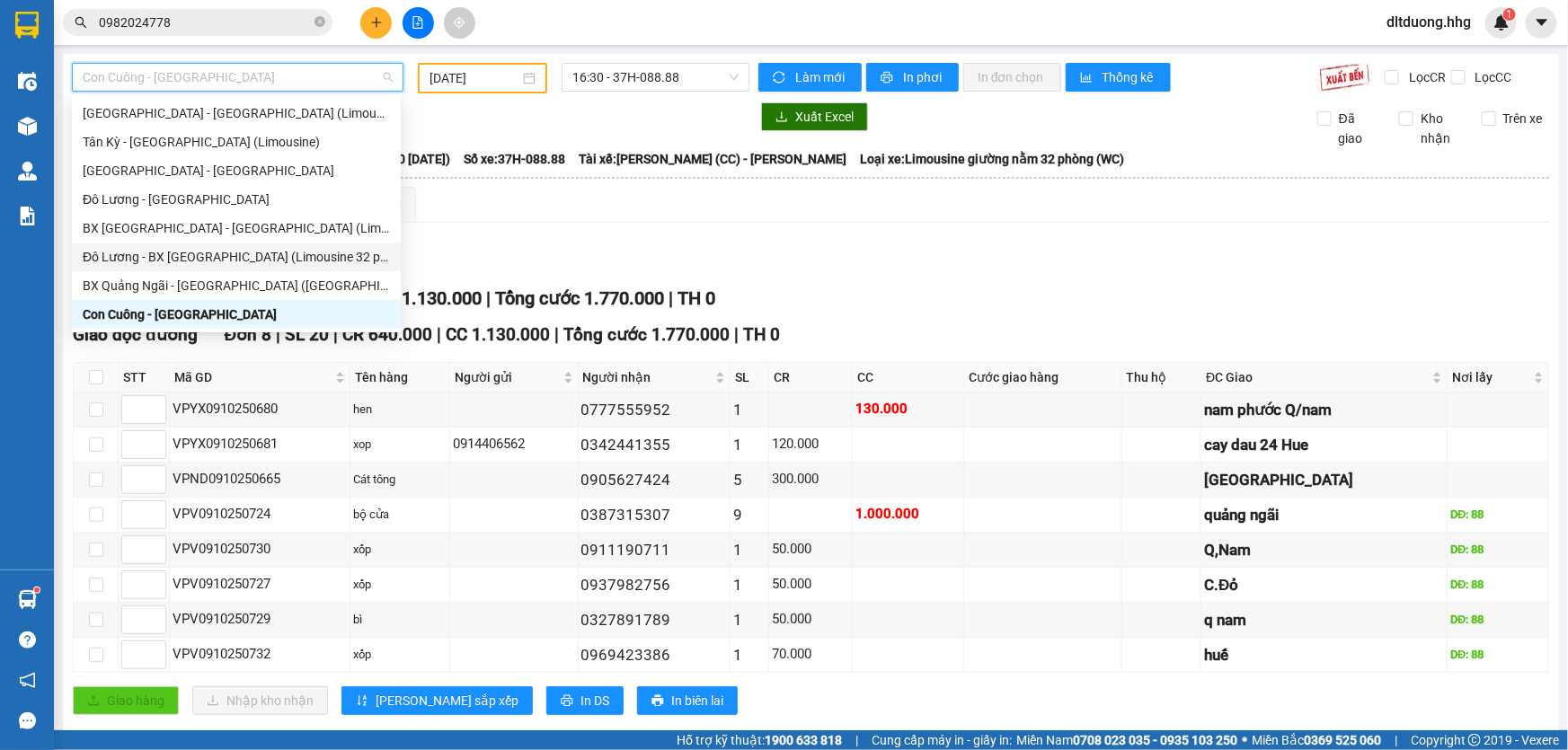
click at [196, 260] on div "Đô Lương - BX Đà Nẵng (Limousine 32 phòng)" at bounding box center [236, 257] width 307 height 19
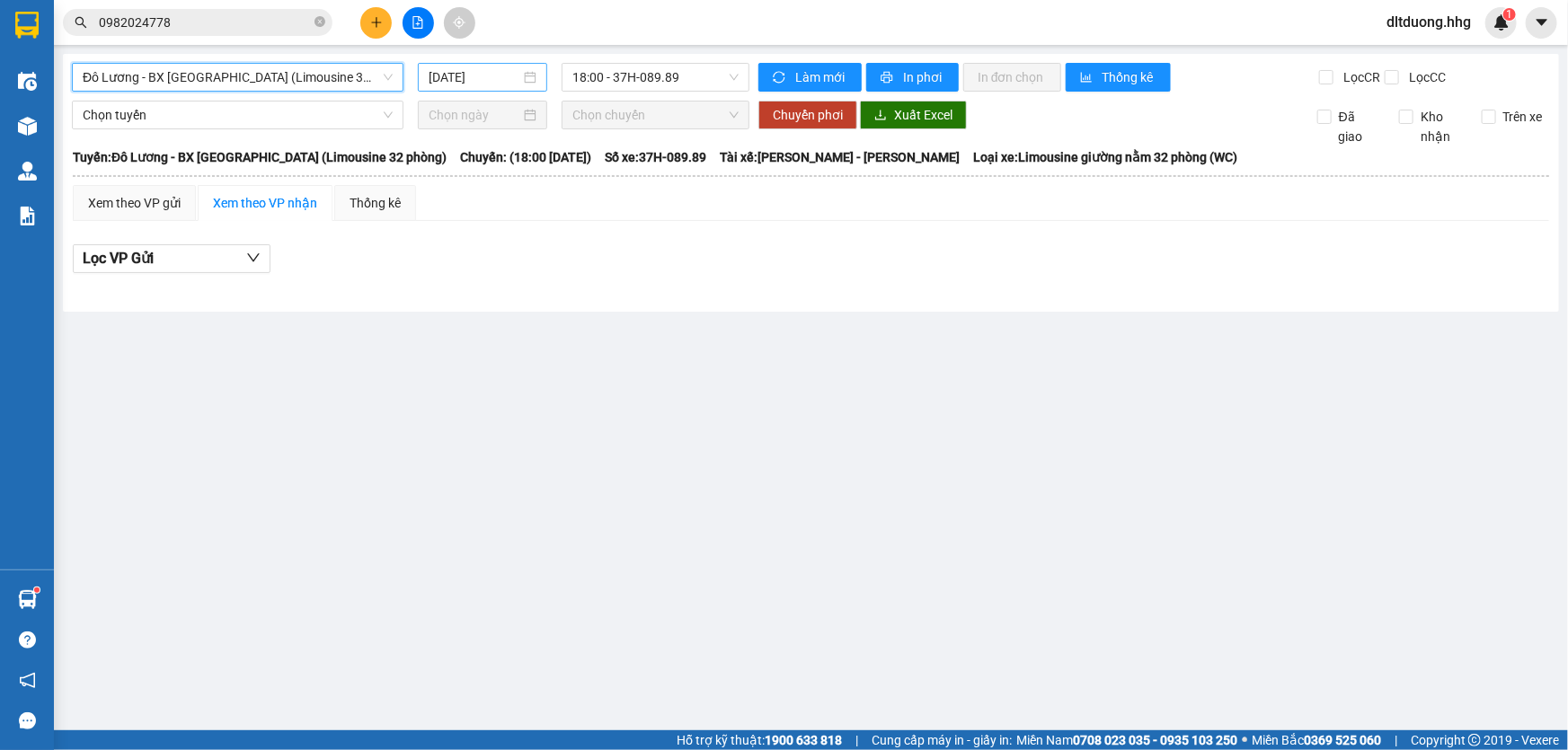
click at [472, 73] on input "12/10/2025" at bounding box center [475, 77] width 91 height 19
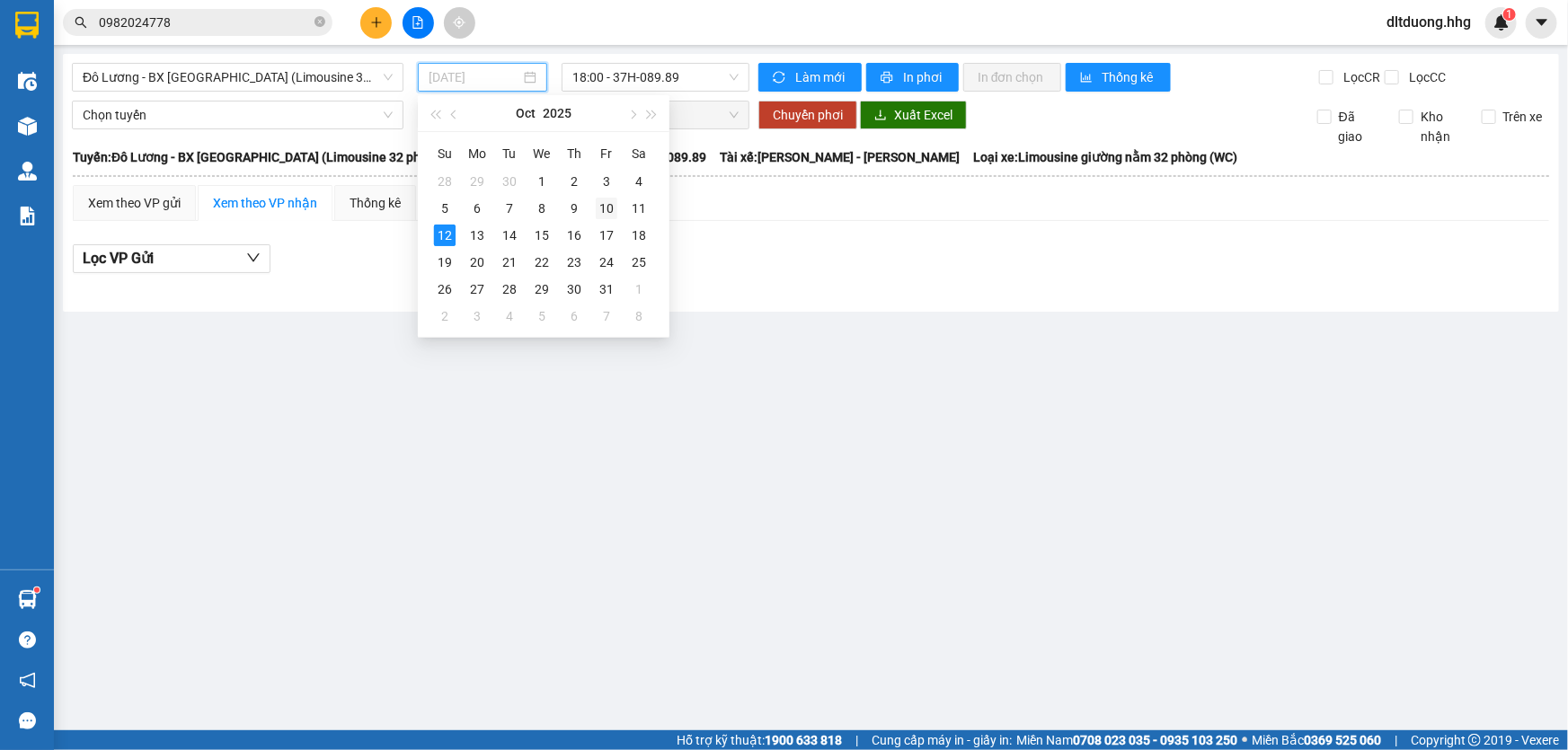
click at [602, 215] on div "10" at bounding box center [607, 208] width 21 height 21
type input "10/10/2025"
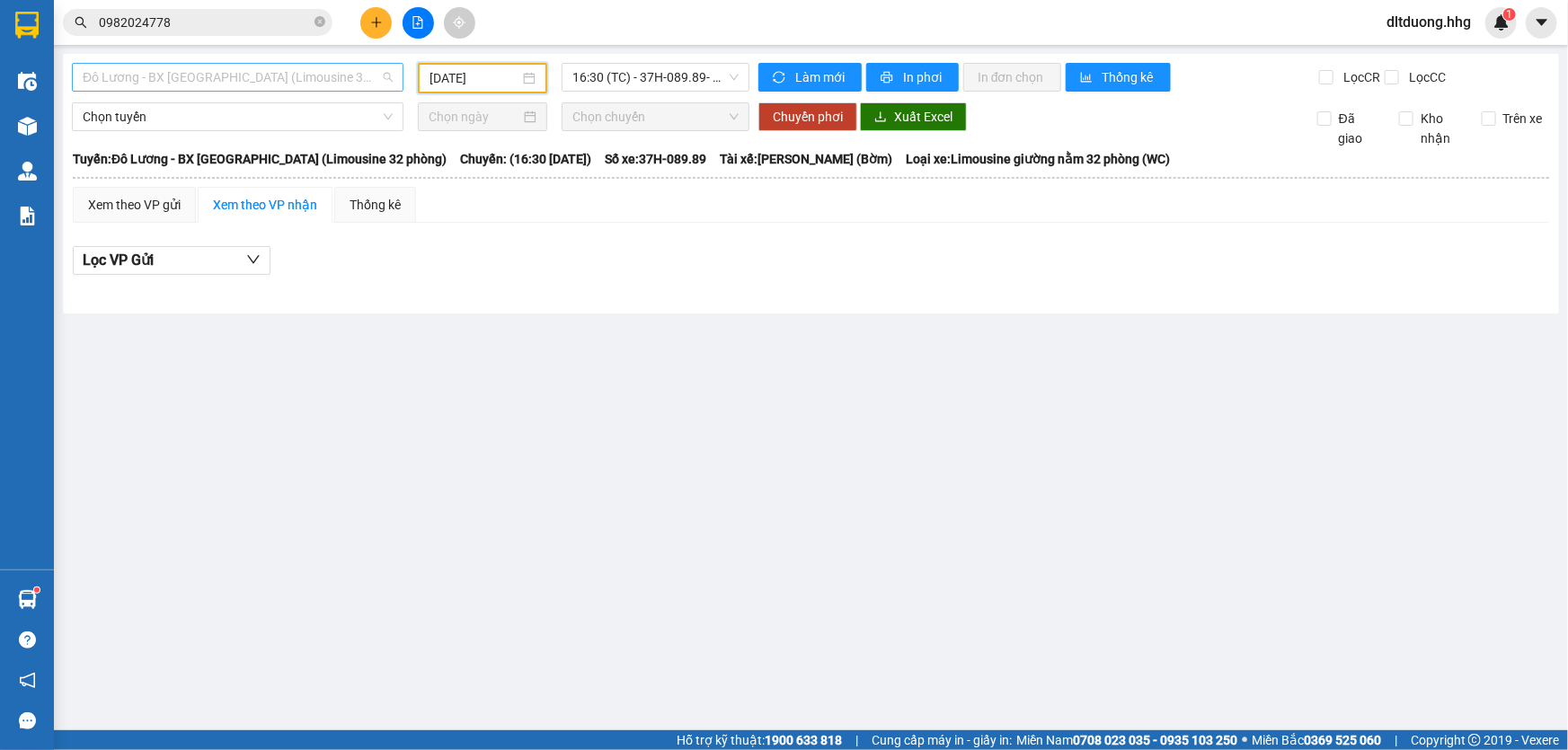
click at [335, 71] on span "Đô Lương - BX Đà Nẵng (Limousine 32 phòng)" at bounding box center [237, 78] width 310 height 27
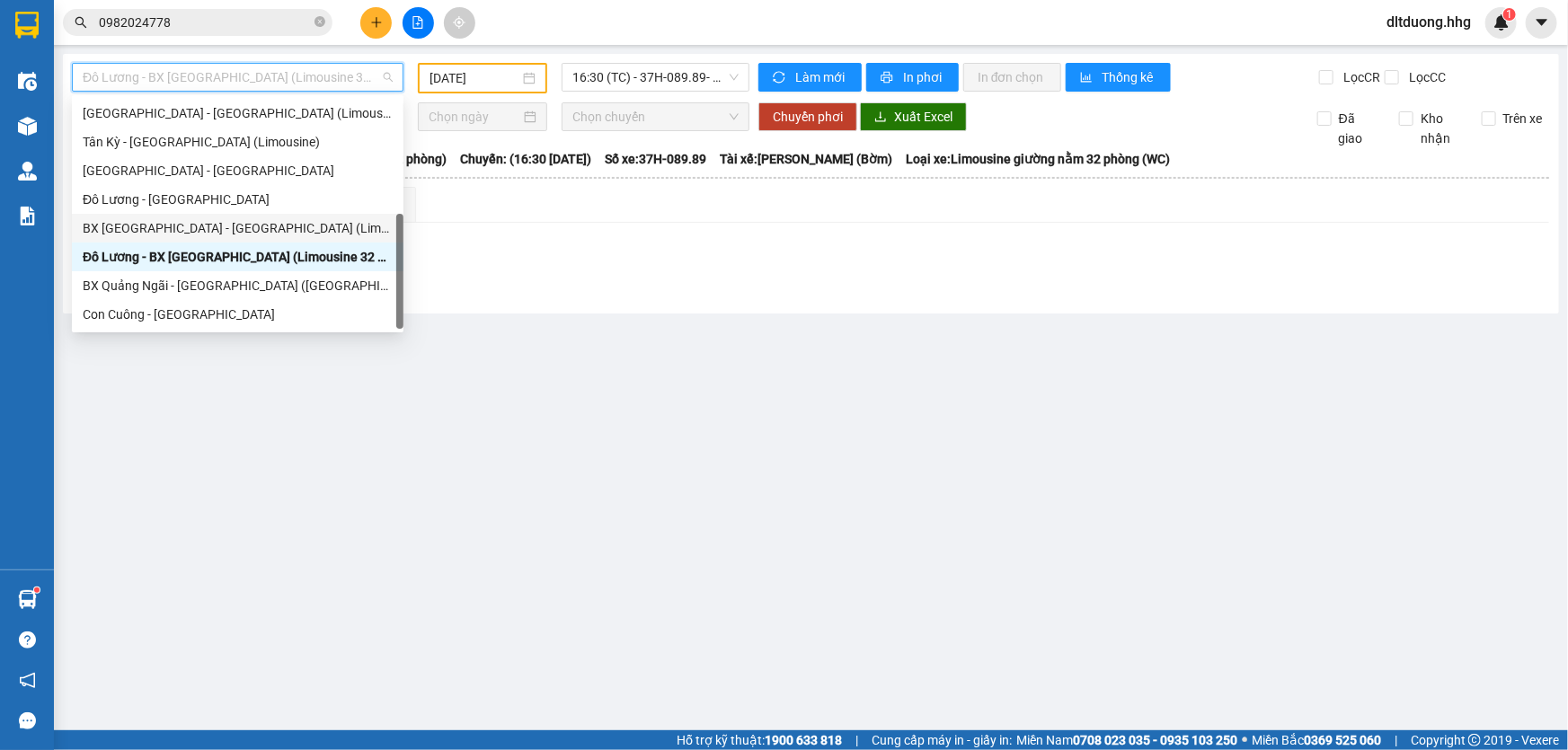
click at [187, 223] on div "BX Đà Nẵng - Đô Lương (Limosine 32 phòng)" at bounding box center [237, 229] width 310 height 19
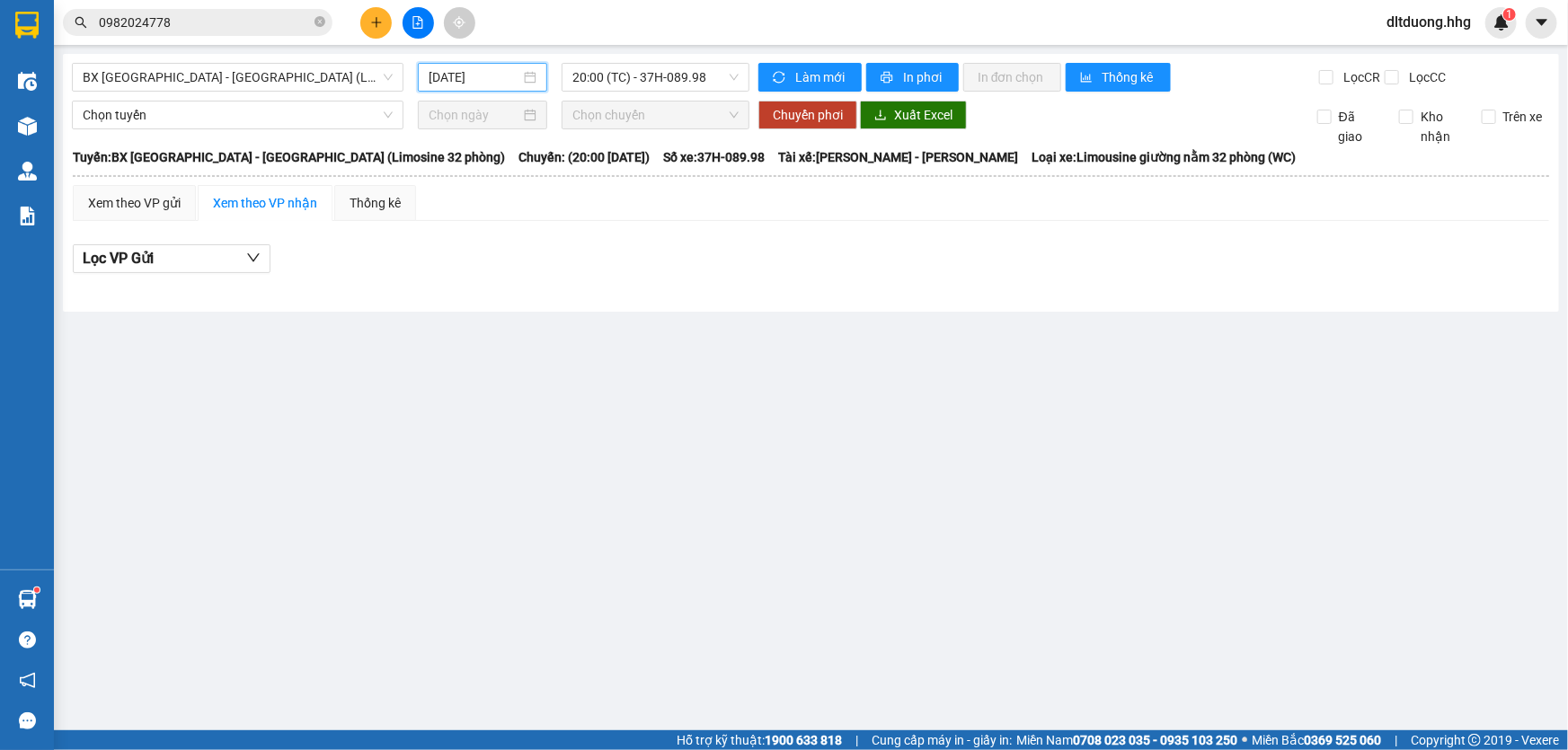
click at [469, 82] on input "12/10/2025" at bounding box center [475, 77] width 91 height 19
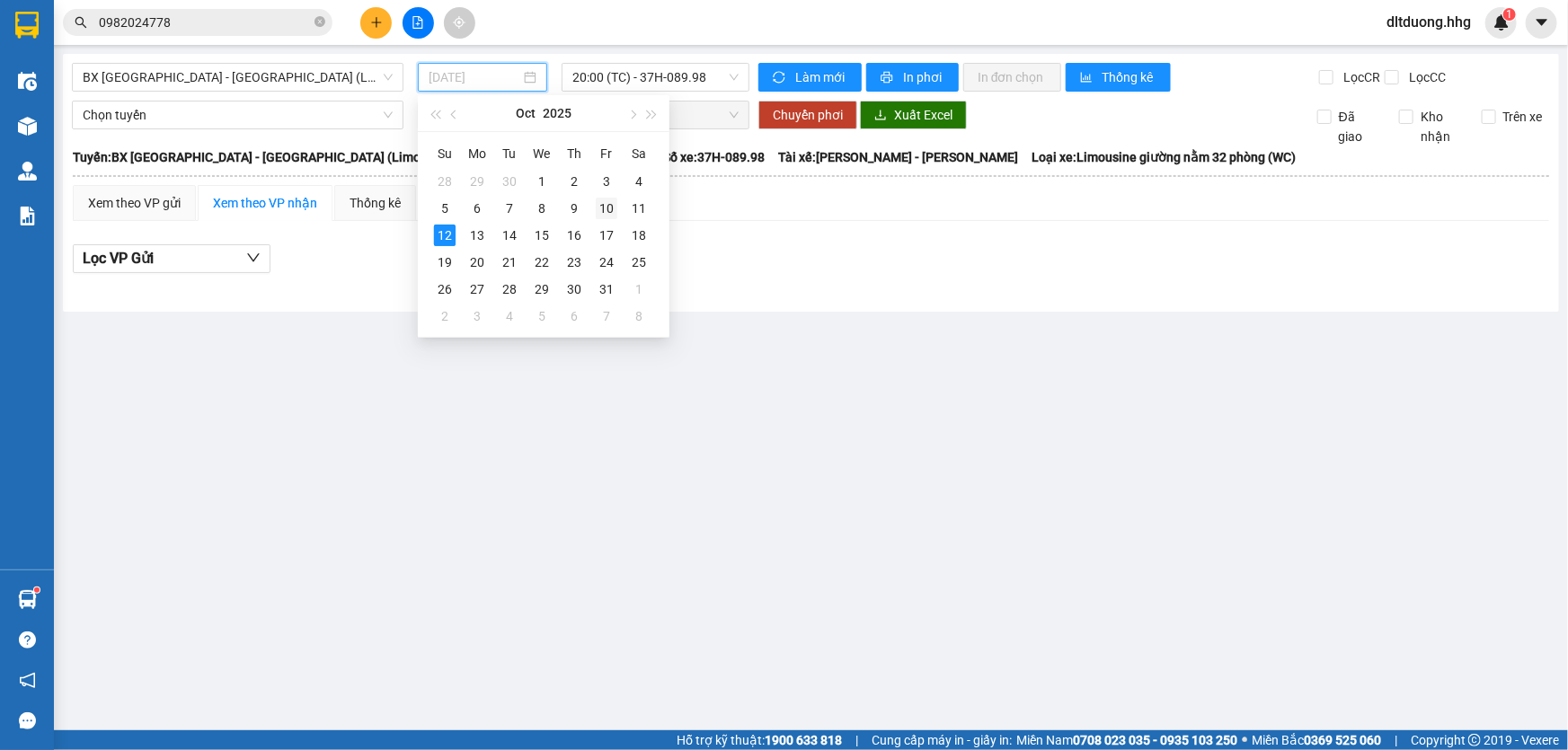
click at [613, 211] on div "10" at bounding box center [607, 208] width 21 height 21
type input "10/10/2025"
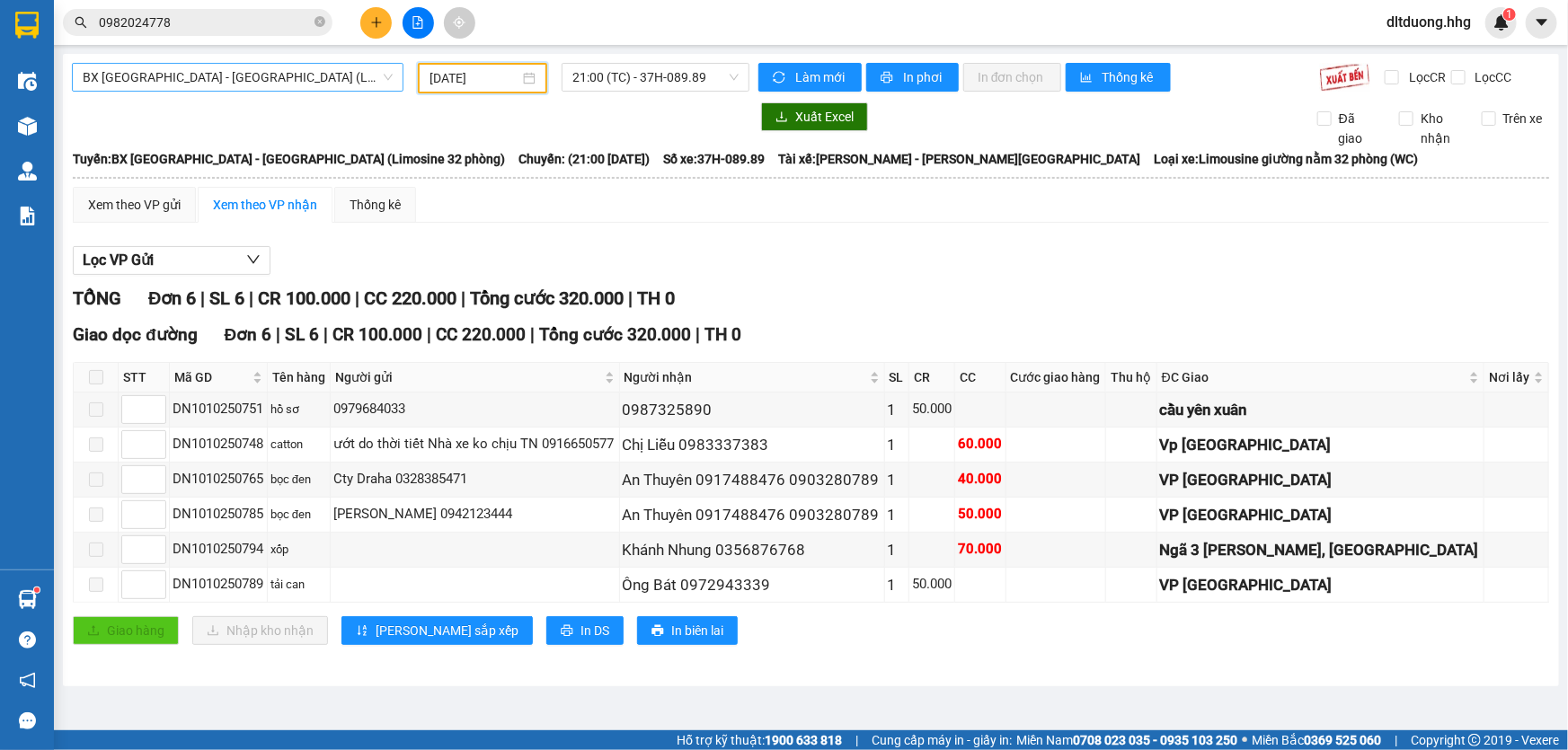
click at [382, 68] on span "BX Đà Nẵng - Đô Lương (Limosine 32 phòng)" at bounding box center [237, 78] width 310 height 27
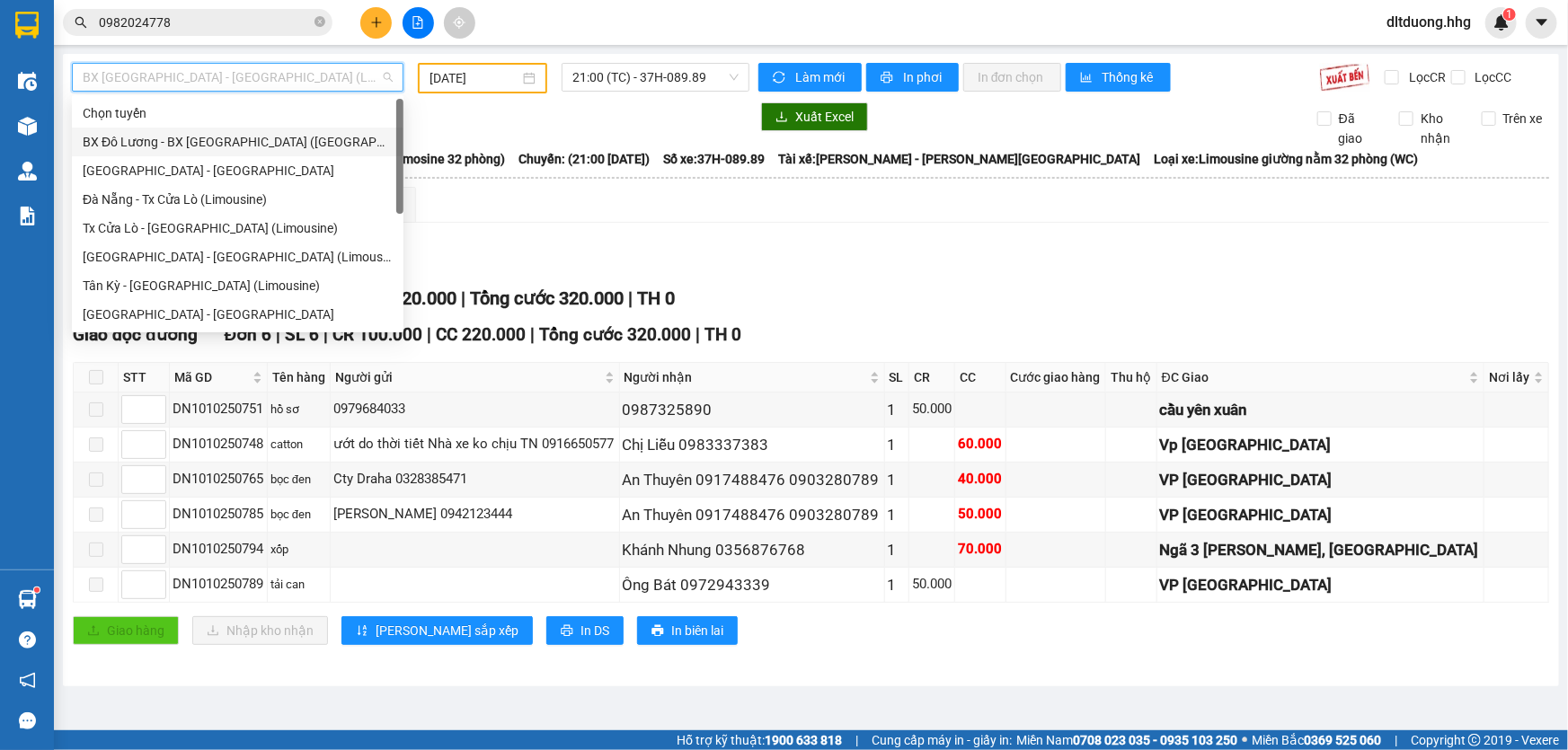
click at [232, 150] on div "BX Đô Lương - BX Quảng Ngãi (Limousine)" at bounding box center [237, 142] width 310 height 19
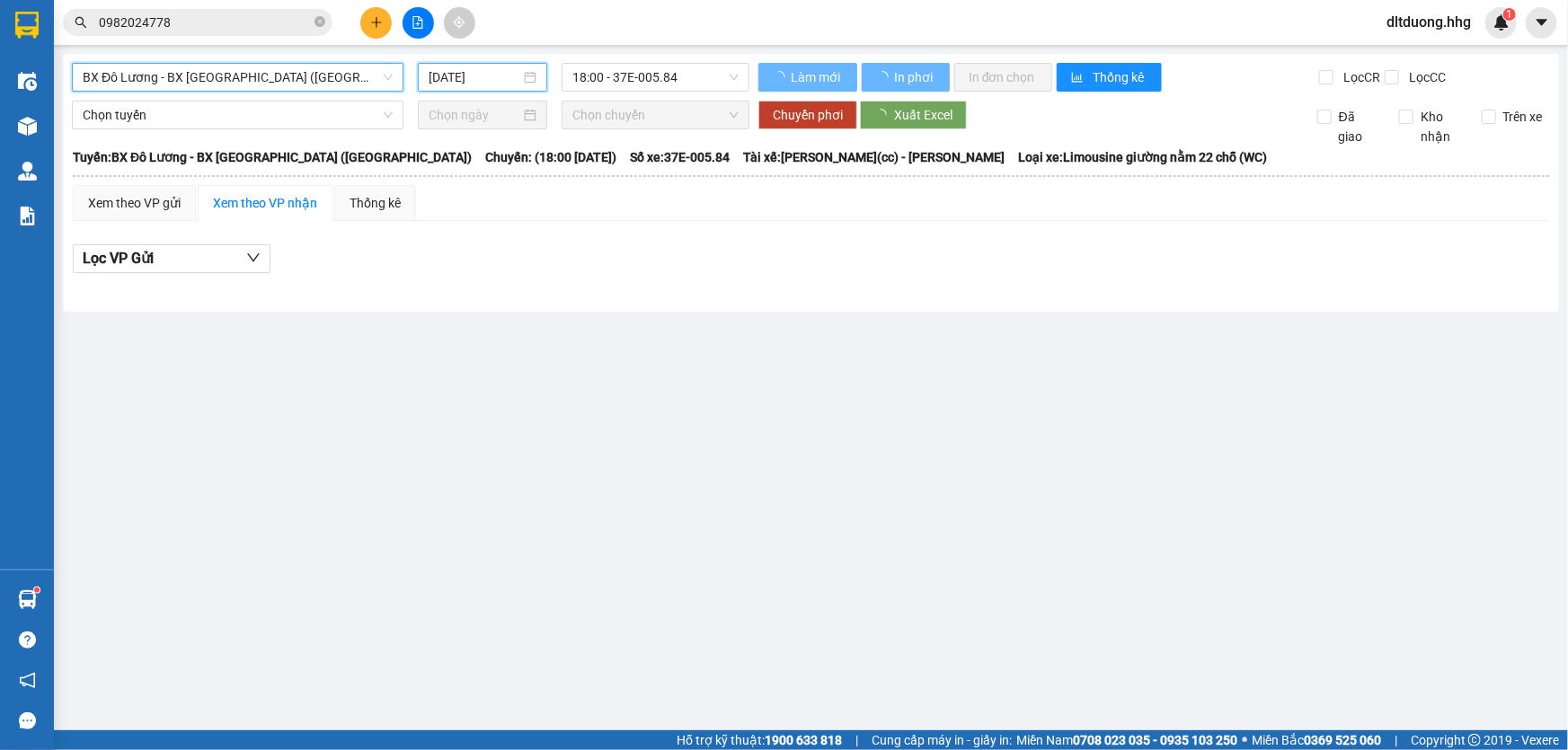
click at [494, 73] on input "12/10/2025" at bounding box center [475, 77] width 91 height 19
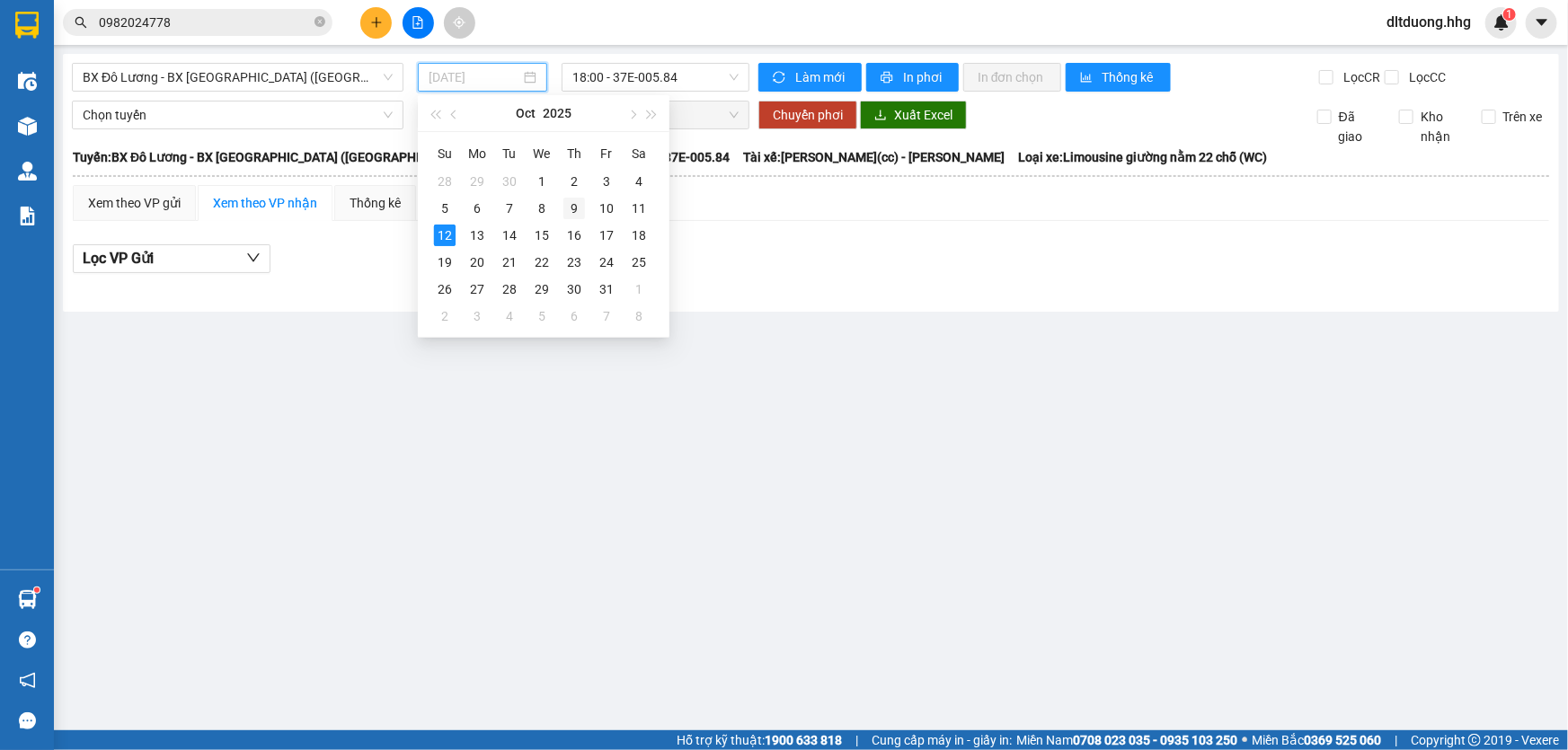
click at [580, 207] on div "9" at bounding box center [574, 208] width 21 height 21
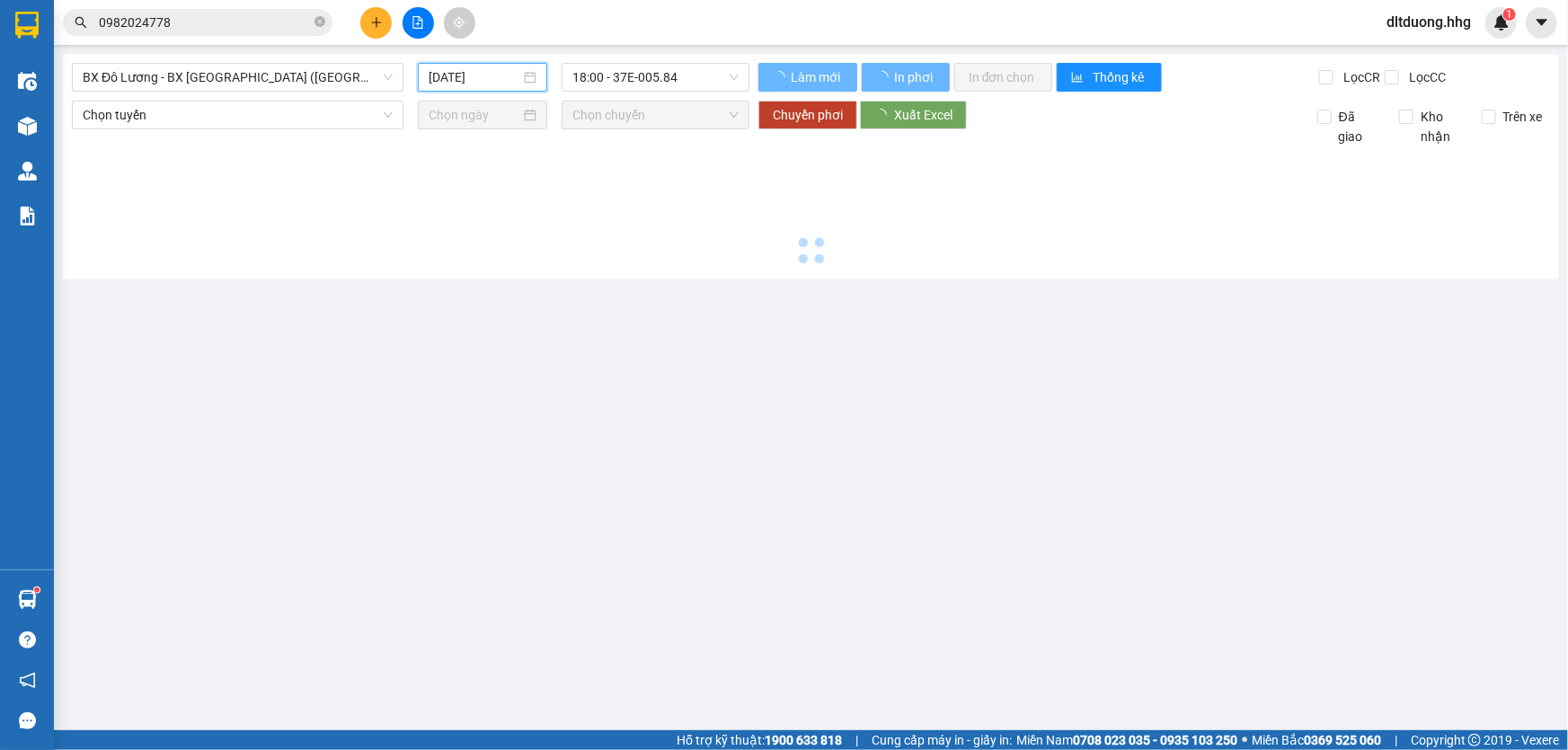
type input "09/10/2025"
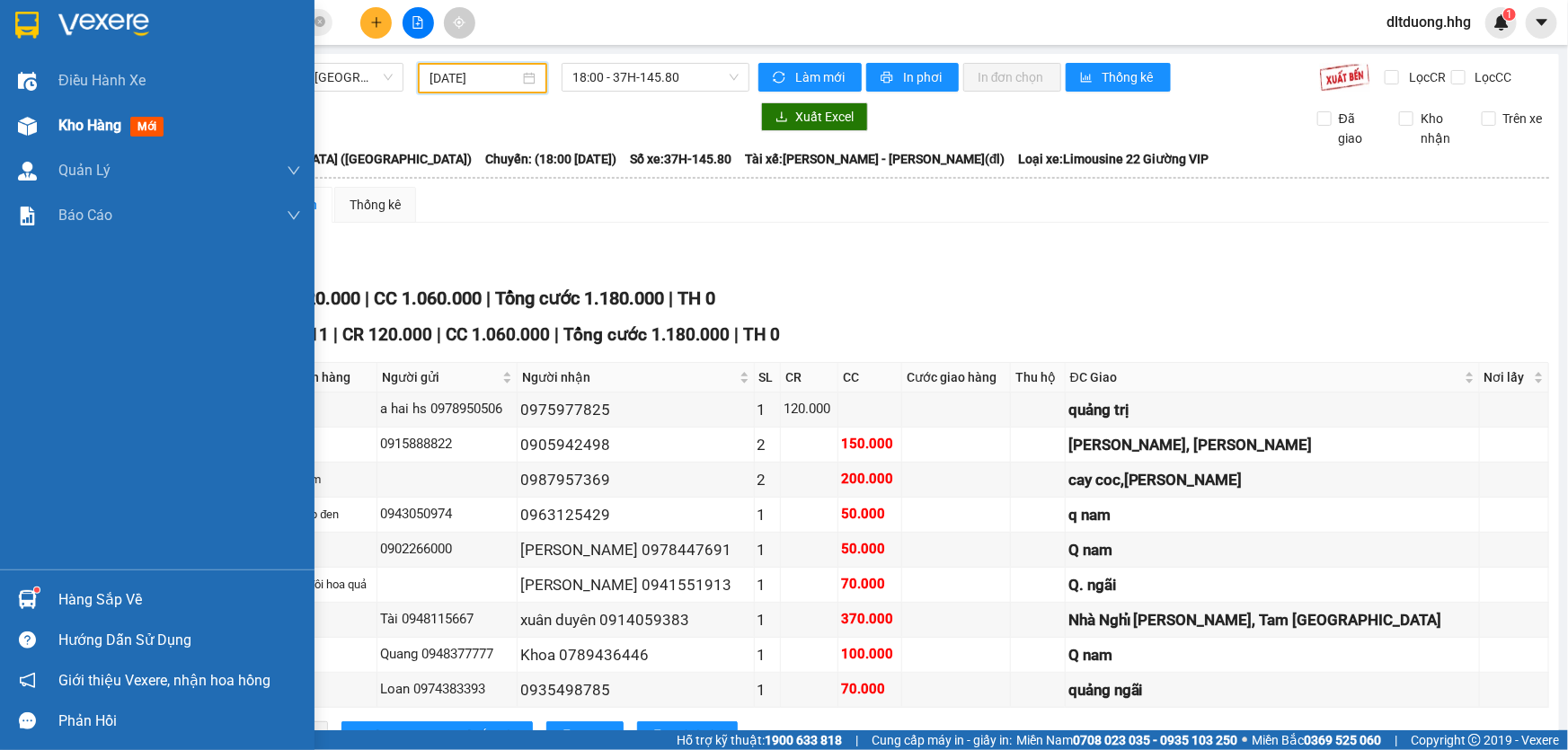
click at [108, 129] on span "Kho hàng" at bounding box center [89, 125] width 63 height 18
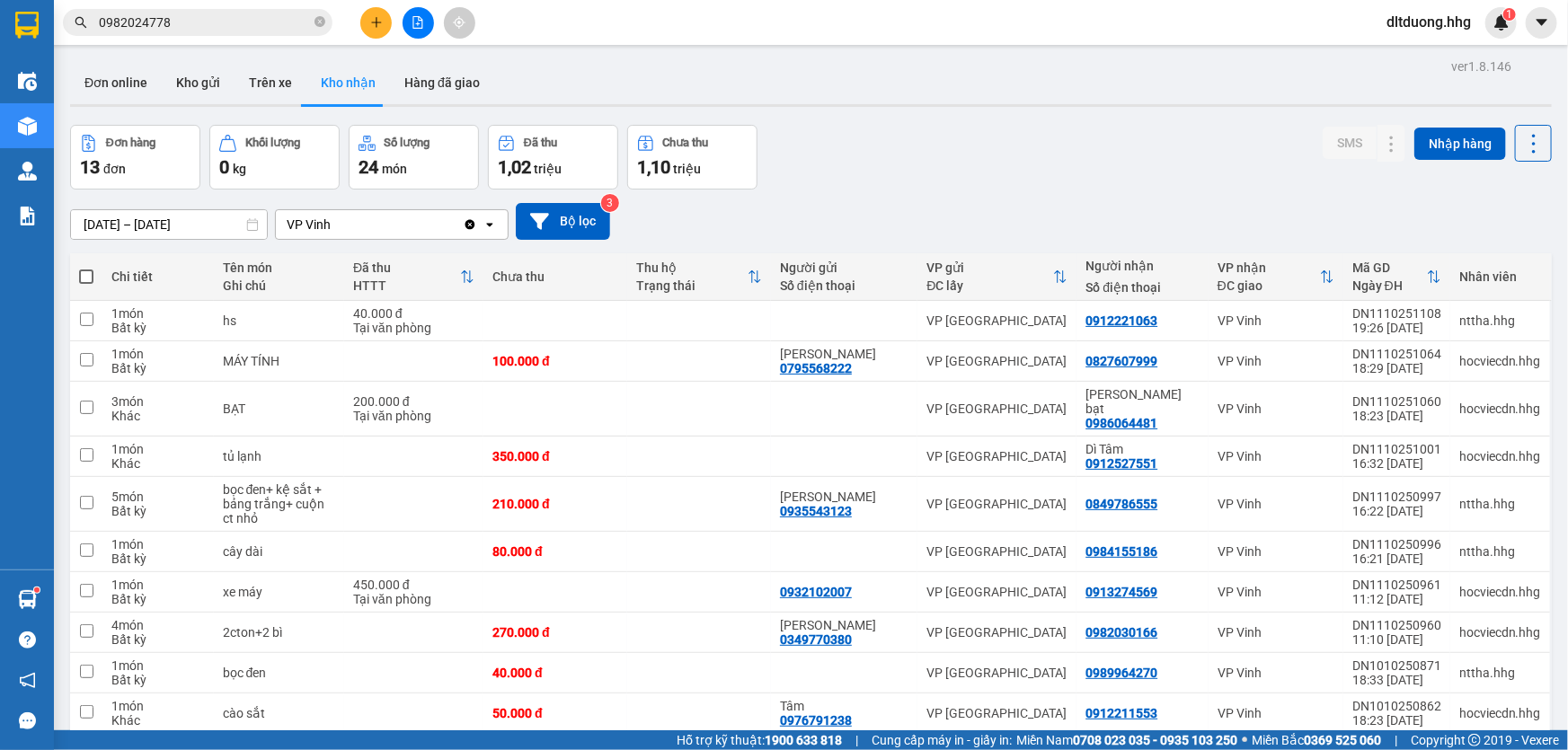
click at [232, 222] on input "10/10/2025 – 12/10/2025" at bounding box center [168, 225] width 196 height 29
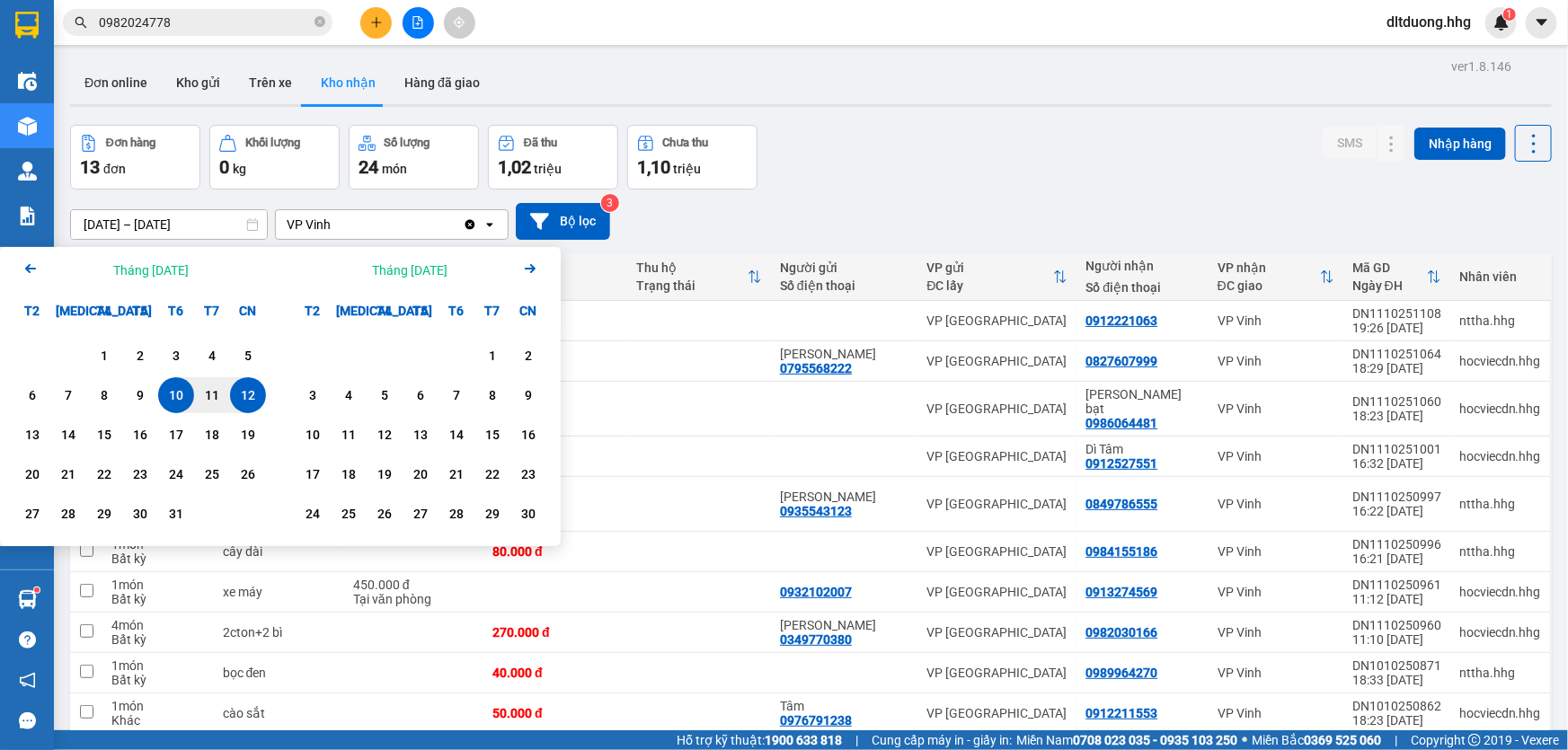
click at [254, 396] on div "12" at bounding box center [248, 395] width 25 height 21
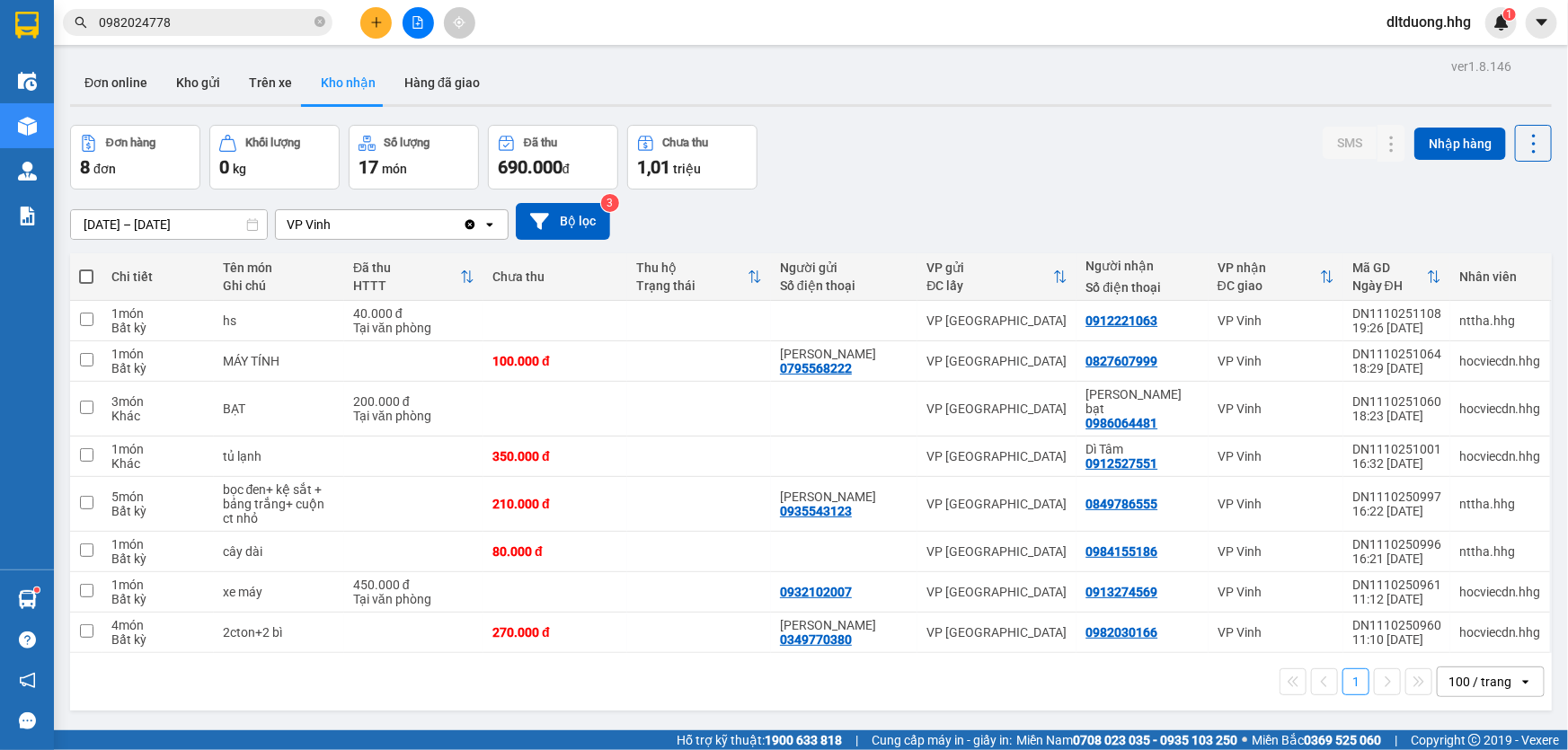
click at [150, 222] on input "12/10/2025 – 12/10/2025" at bounding box center [168, 225] width 196 height 29
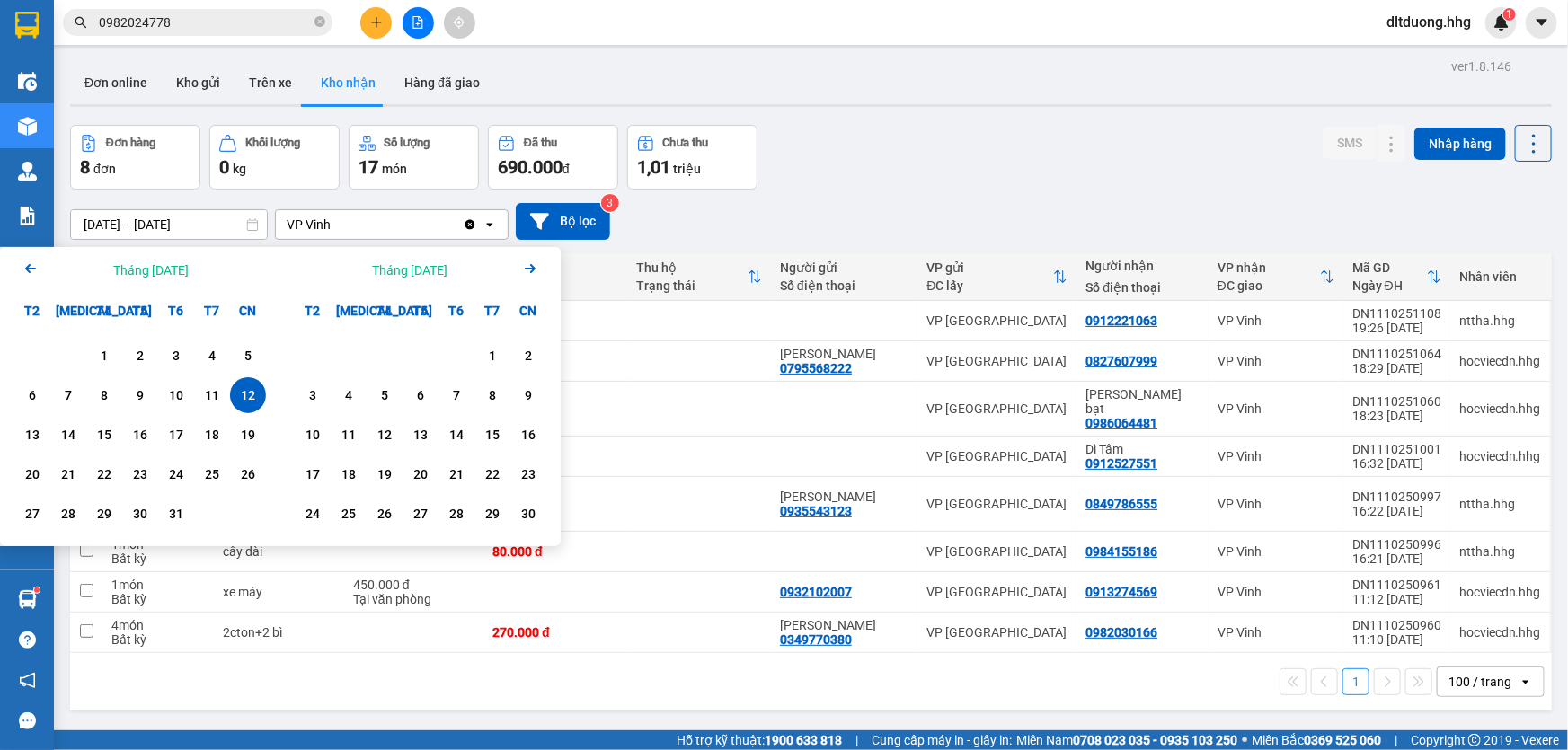
click at [36, 269] on icon "Arrow Left" at bounding box center [30, 268] width 21 height 21
click at [30, 271] on icon "Arrow Left" at bounding box center [30, 268] width 21 height 21
click at [70, 349] on div "1" at bounding box center [68, 356] width 25 height 21
click at [525, 271] on icon "Arrow Right" at bounding box center [530, 268] width 21 height 21
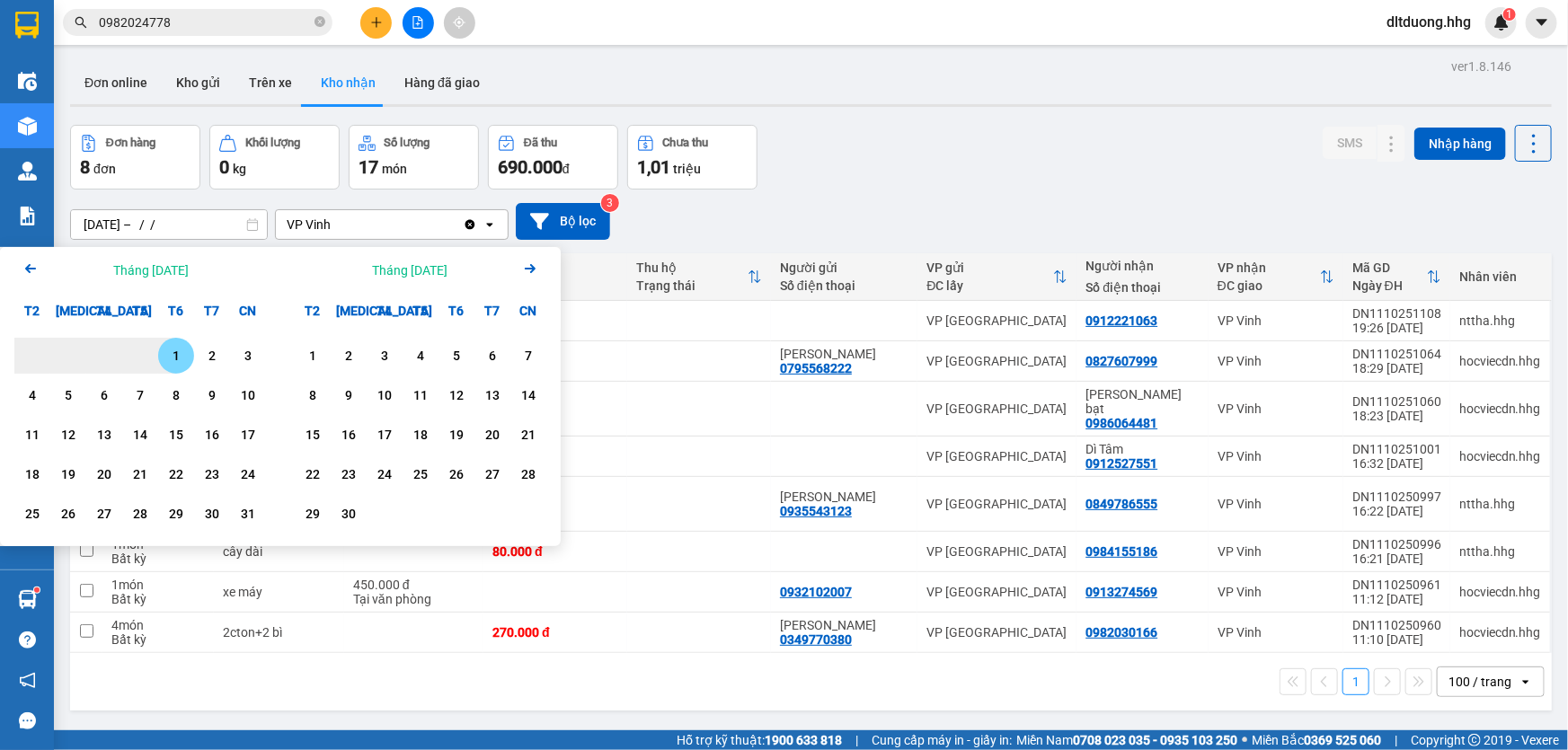
click at [525, 271] on icon "Arrow Right" at bounding box center [530, 268] width 21 height 21
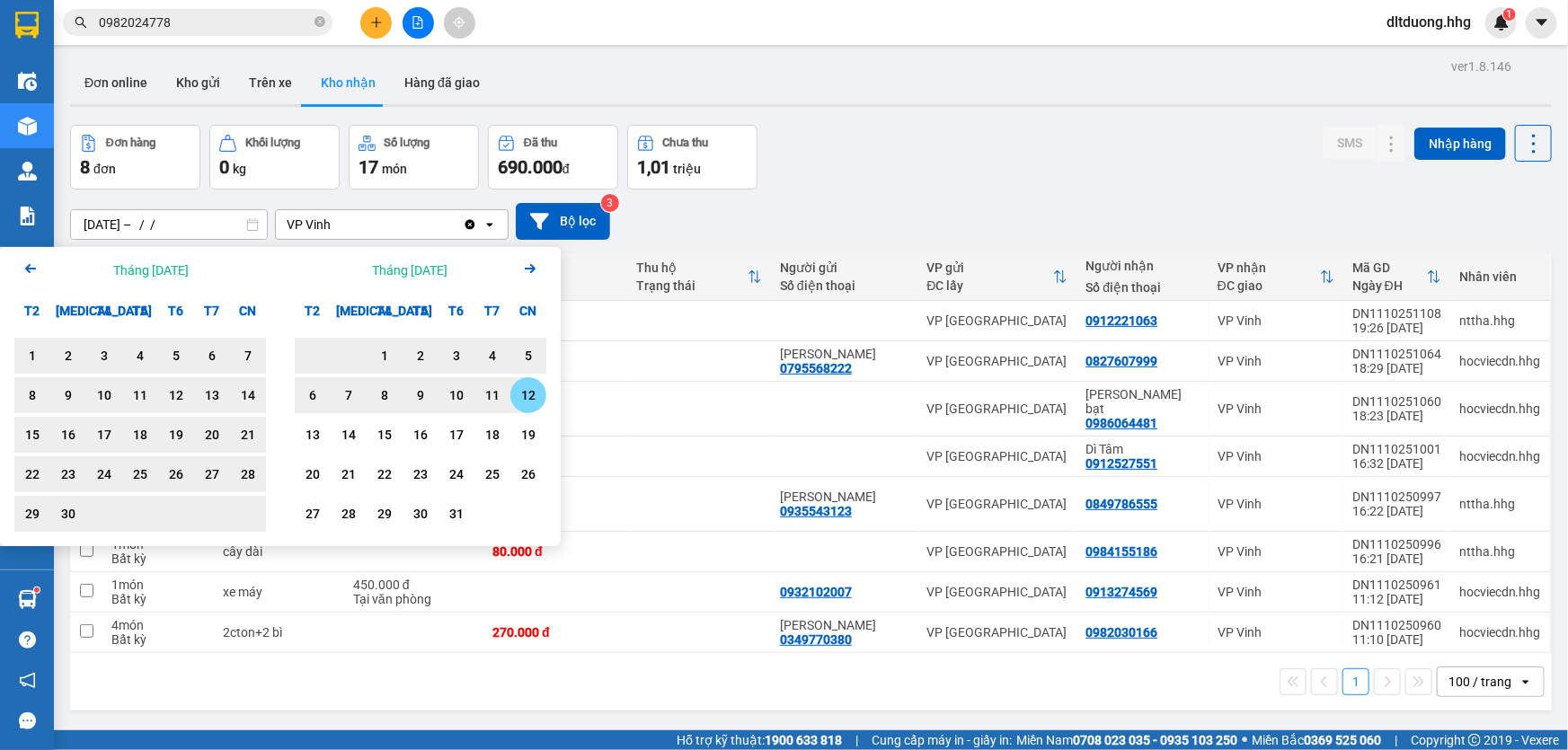
click at [522, 387] on div "12" at bounding box center [528, 395] width 25 height 21
type input "01/07/2025 – 12/10/2025"
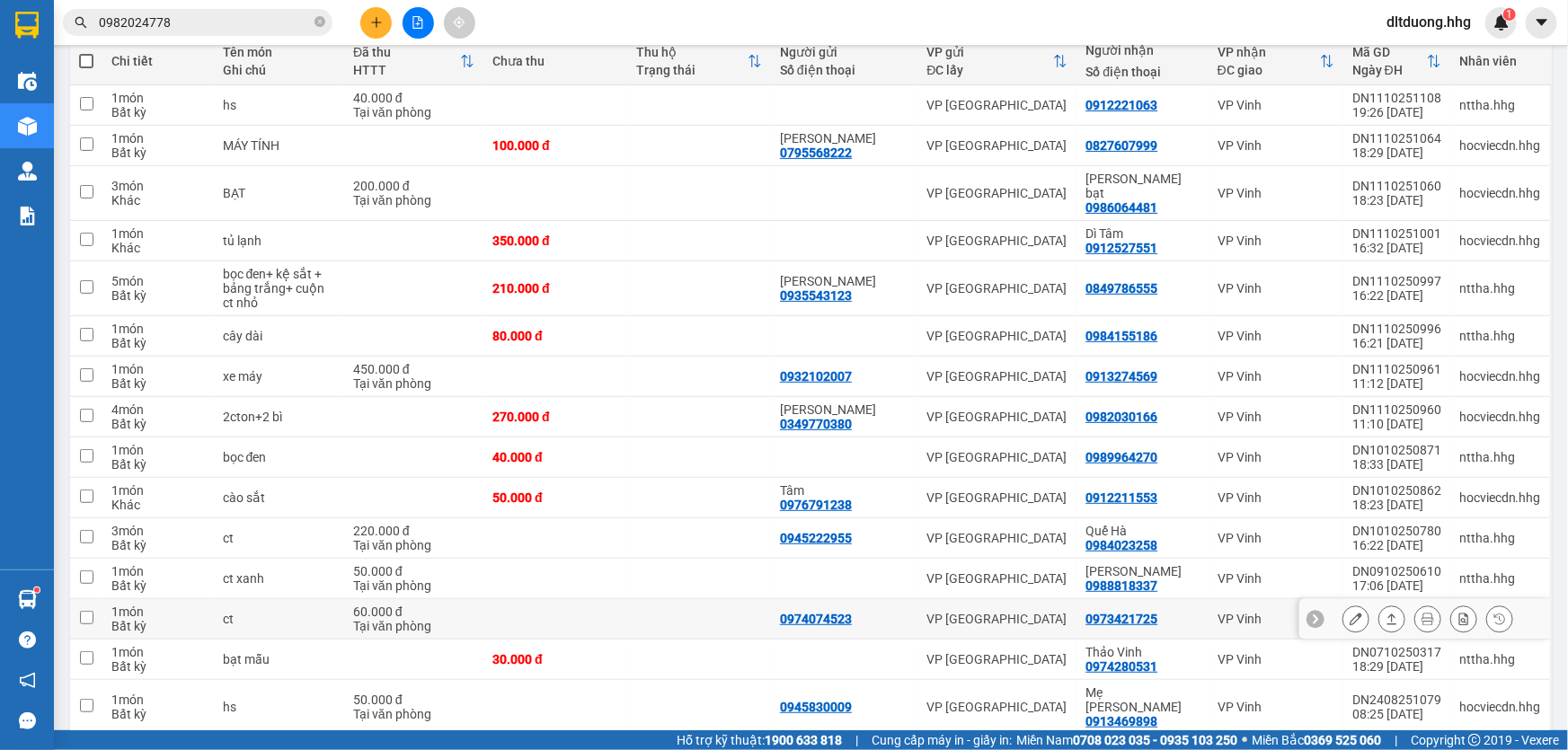
scroll to position [244, 0]
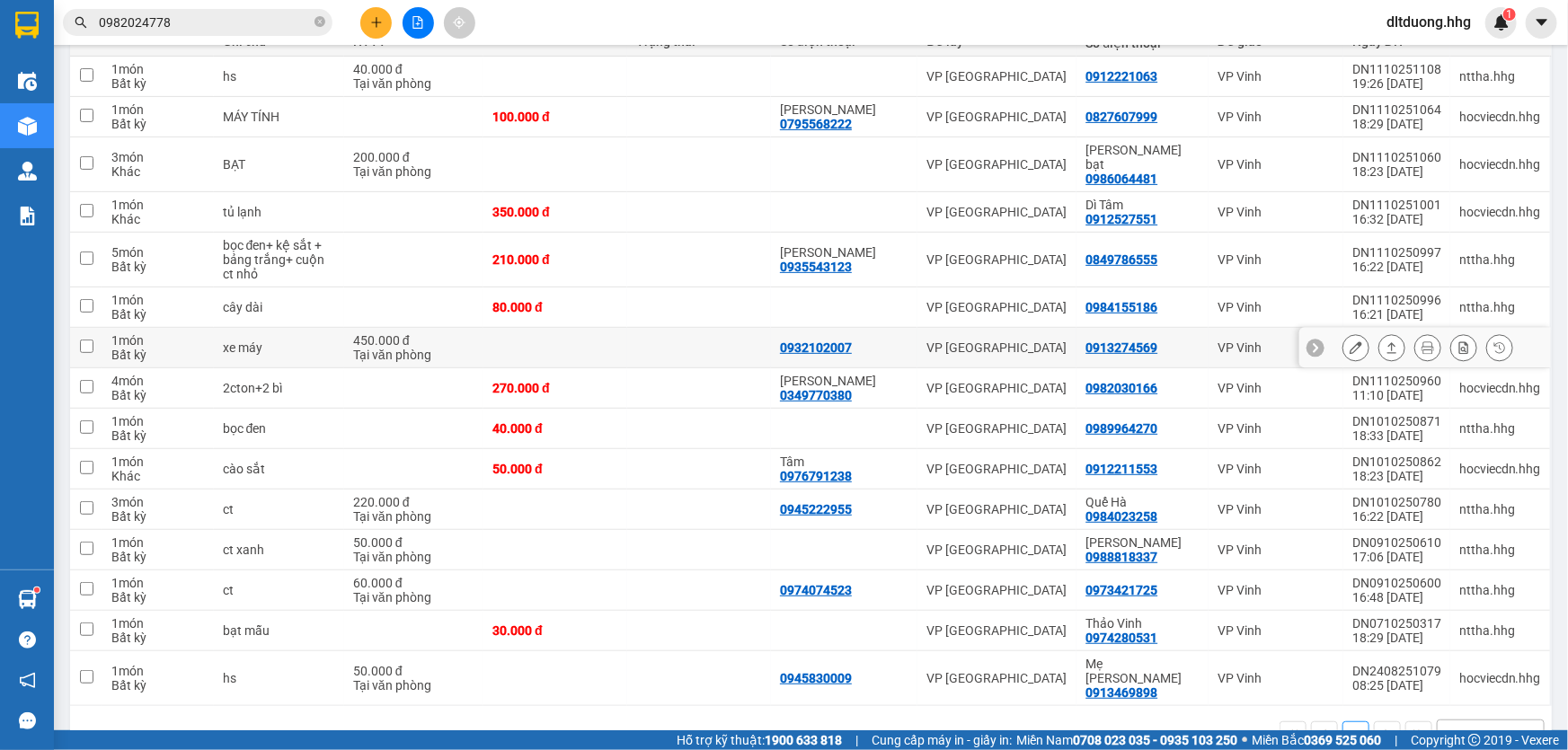
click at [1386, 341] on icon at bounding box center [1392, 347] width 13 height 13
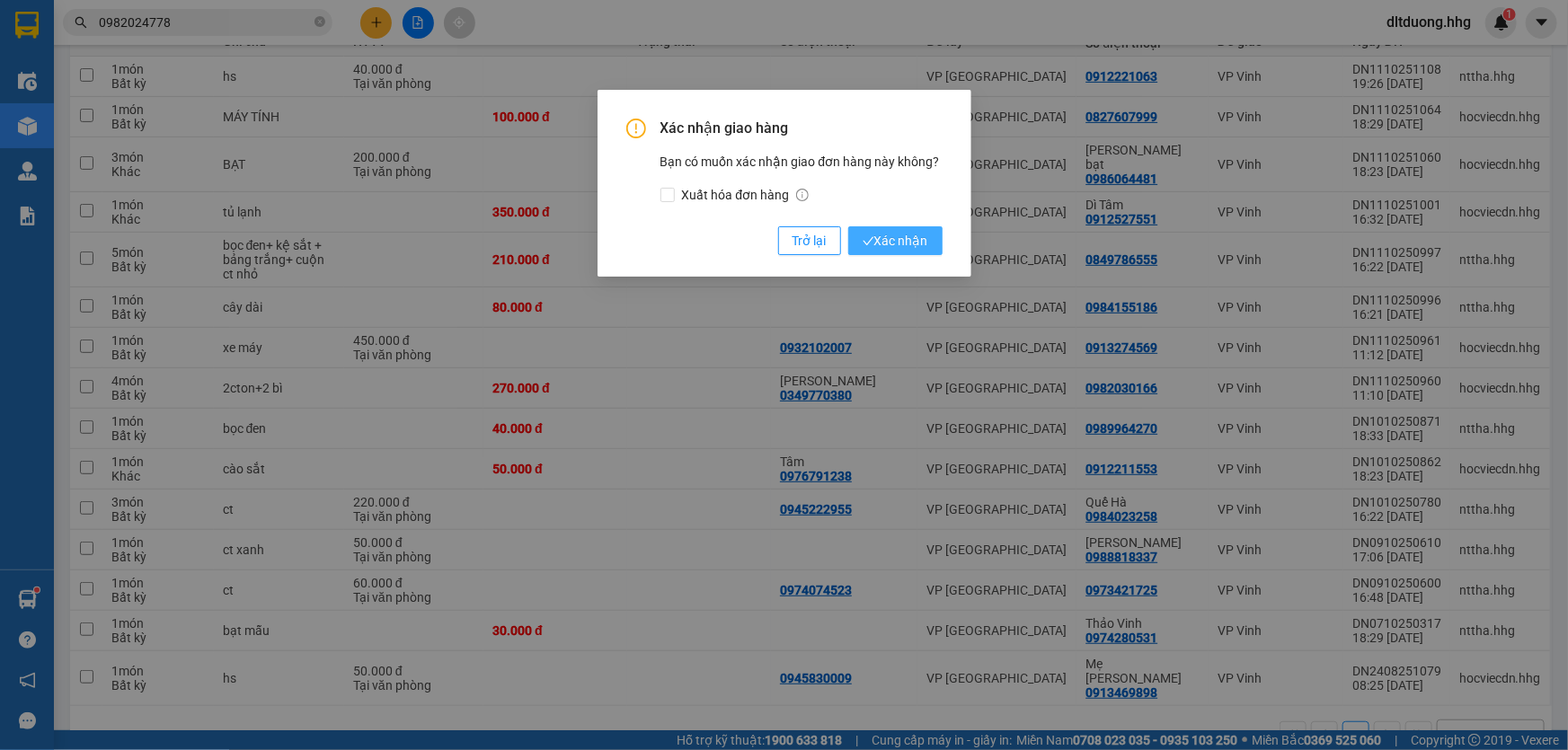
click at [925, 245] on span "Xác nhận" at bounding box center [895, 240] width 65 height 19
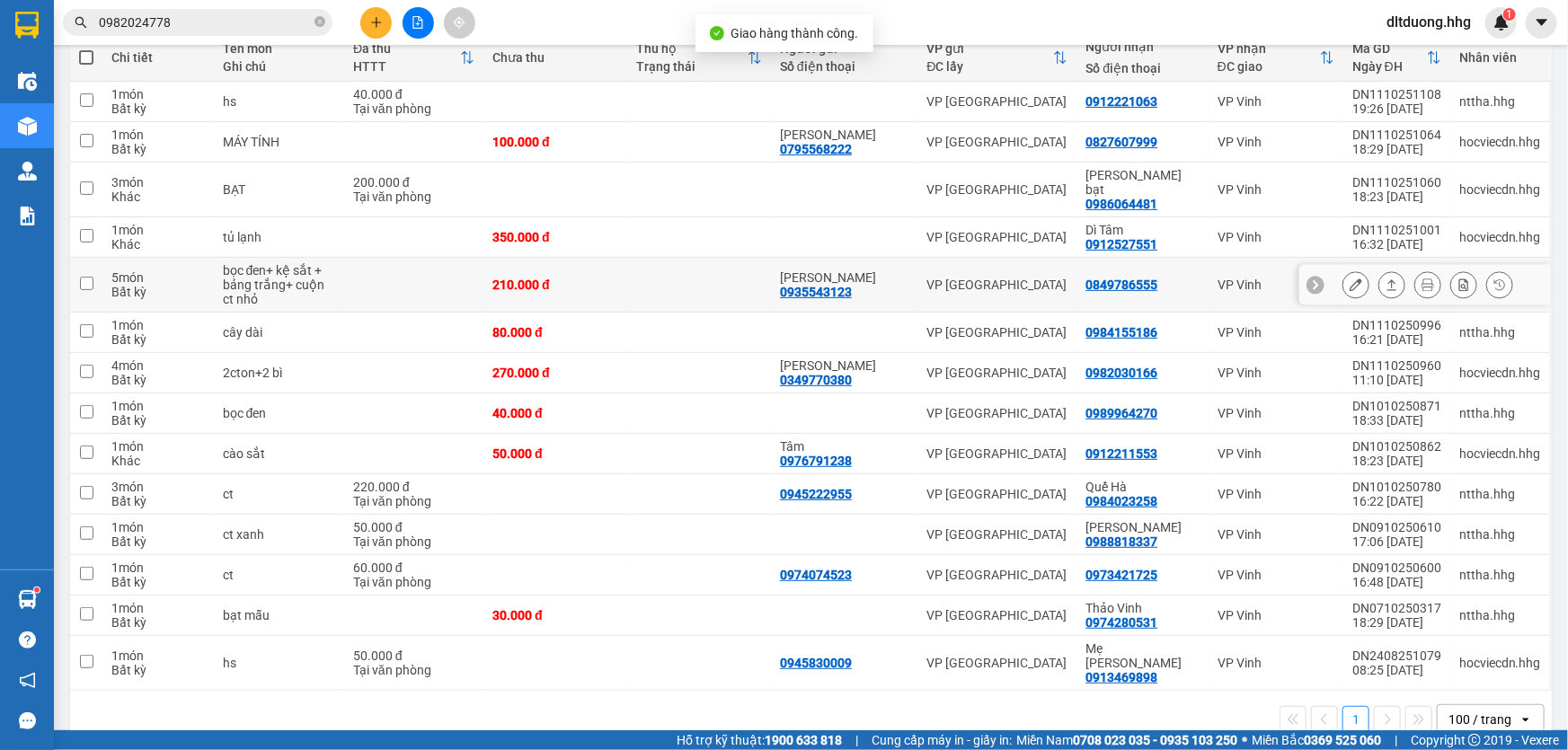
scroll to position [222, 0]
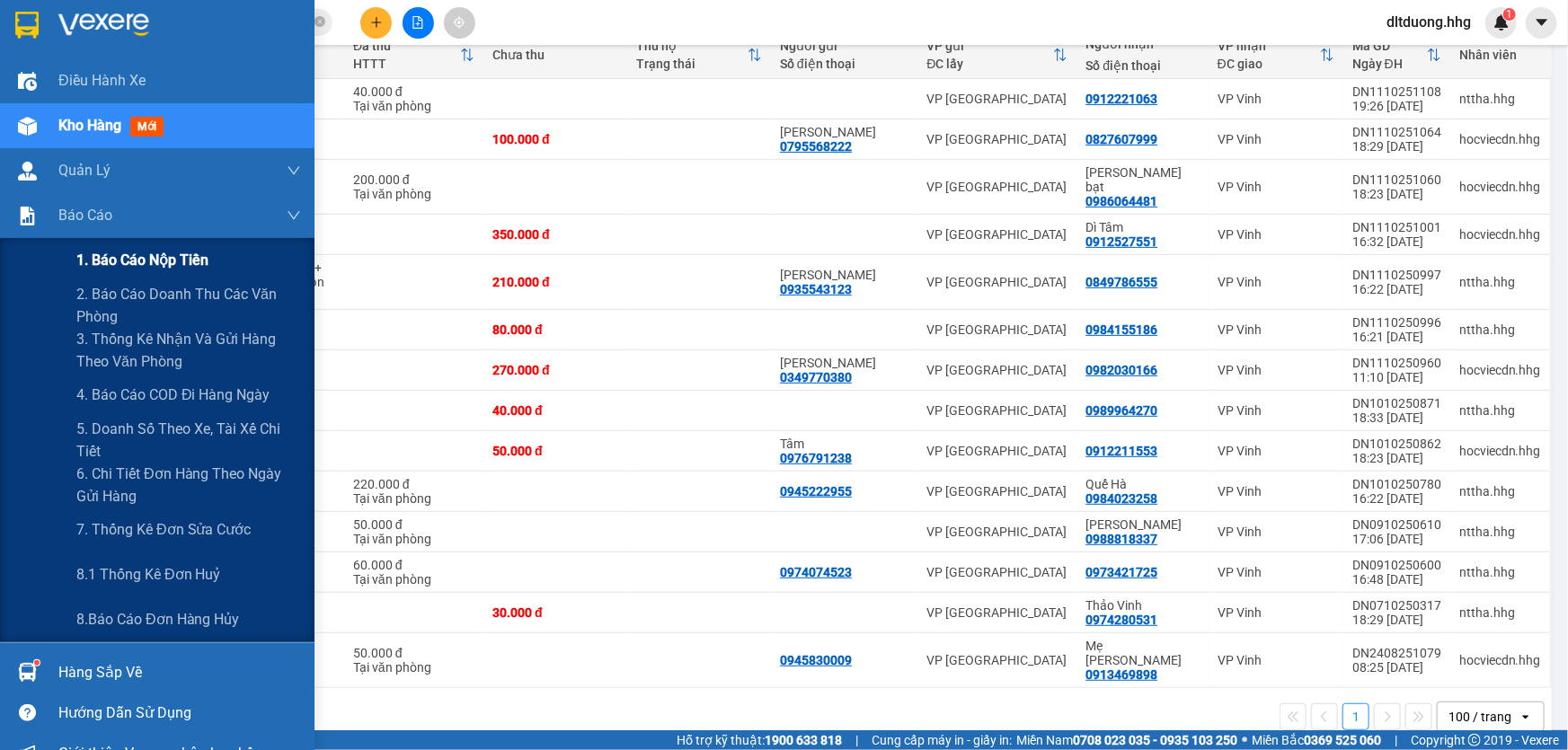
click at [136, 261] on span "1. Báo cáo nộp tiền" at bounding box center [143, 260] width 132 height 22
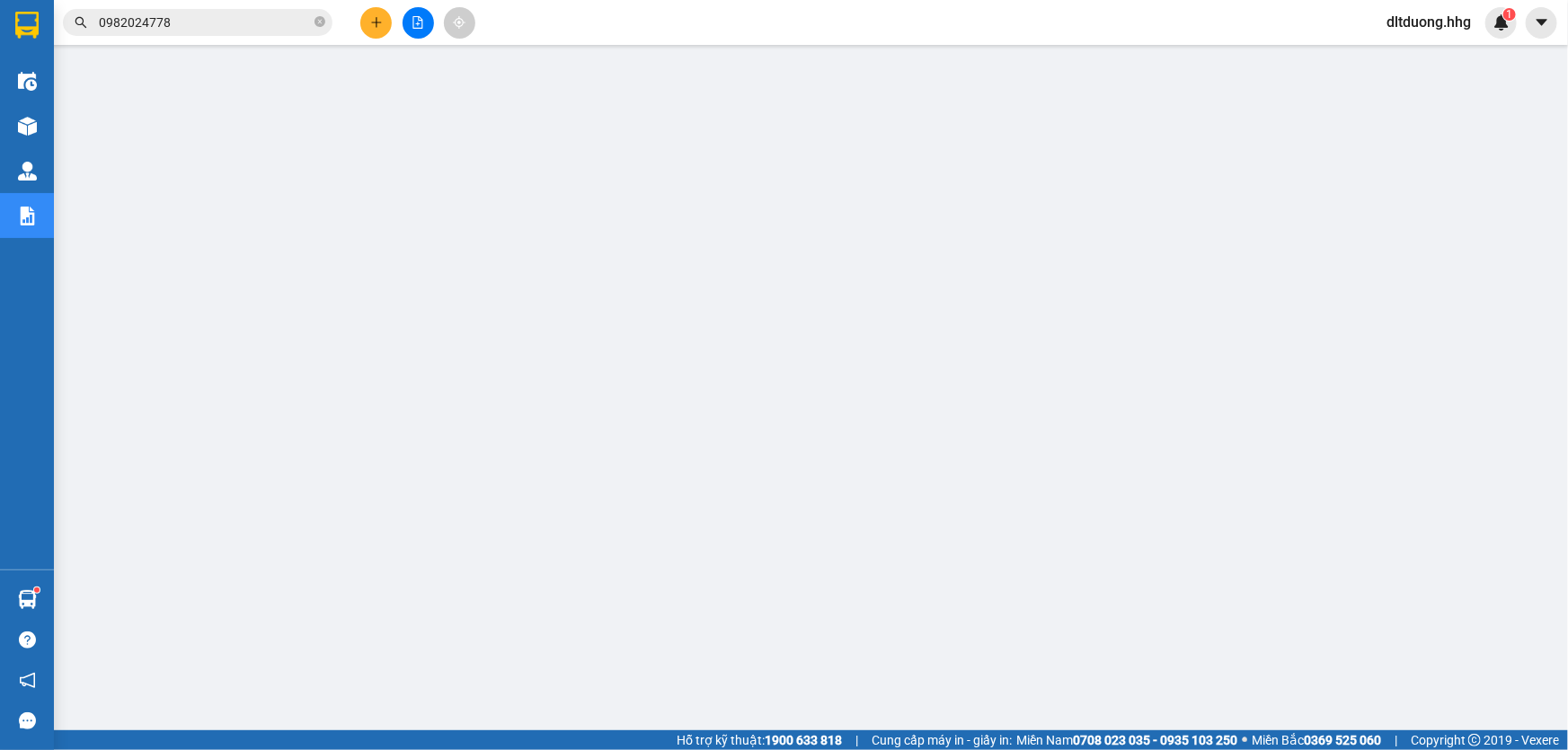
click at [1429, 21] on span "dltduong.hhg" at bounding box center [1429, 21] width 113 height 22
click at [1405, 59] on span "Đăng xuất" at bounding box center [1436, 55] width 78 height 19
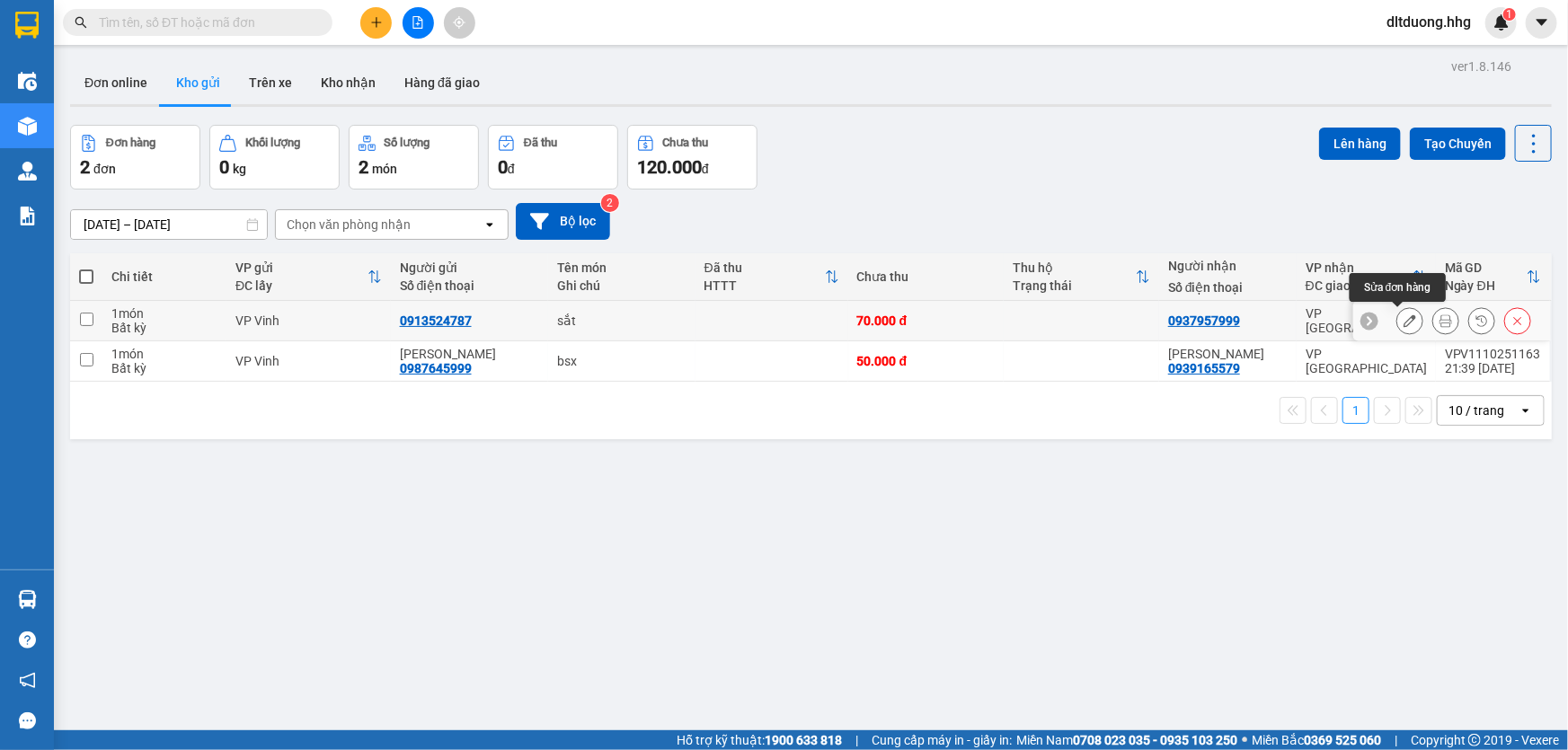
click at [1404, 318] on icon at bounding box center [1409, 320] width 13 height 13
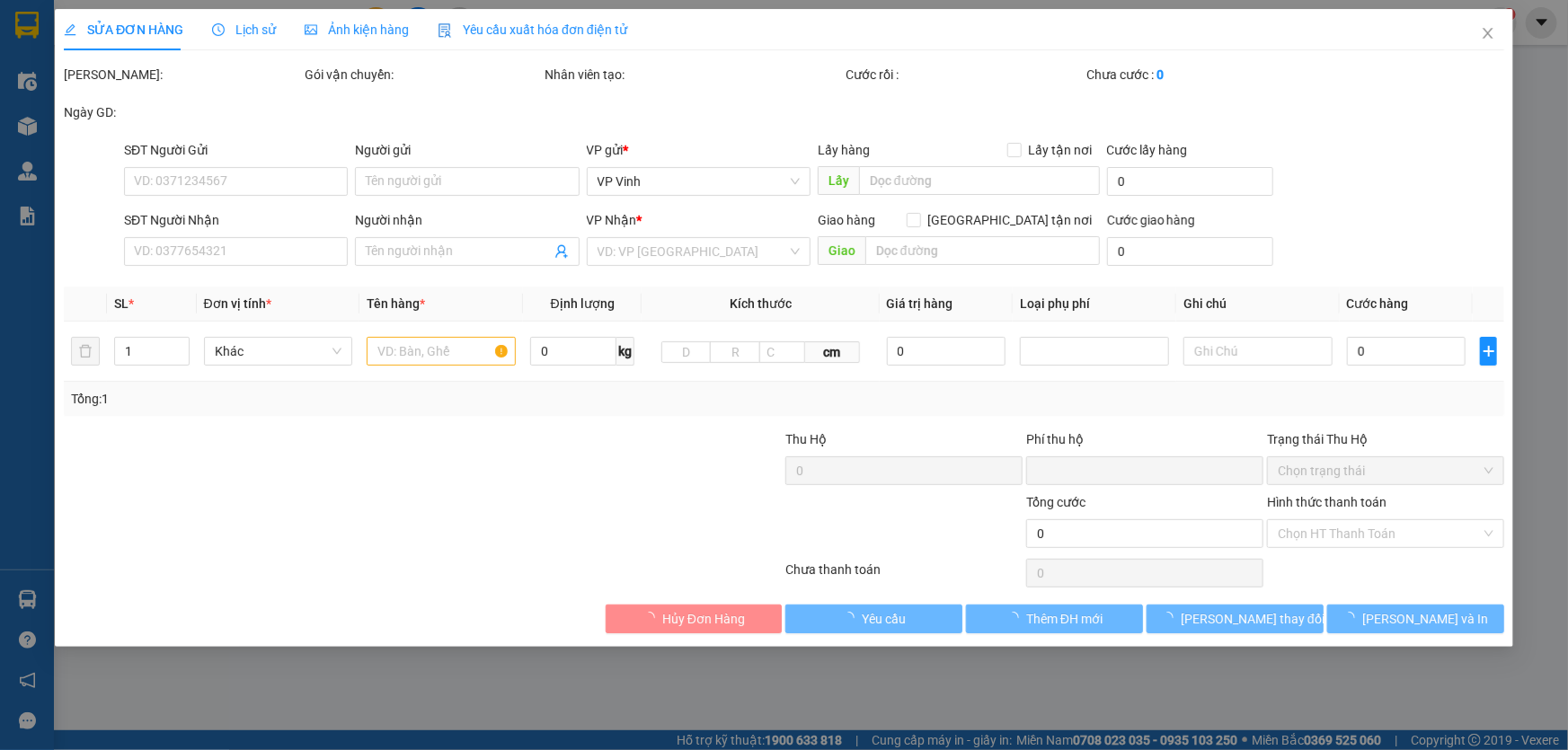
type input "0913524787"
type input "0937957999"
type input "0"
type input "70.000"
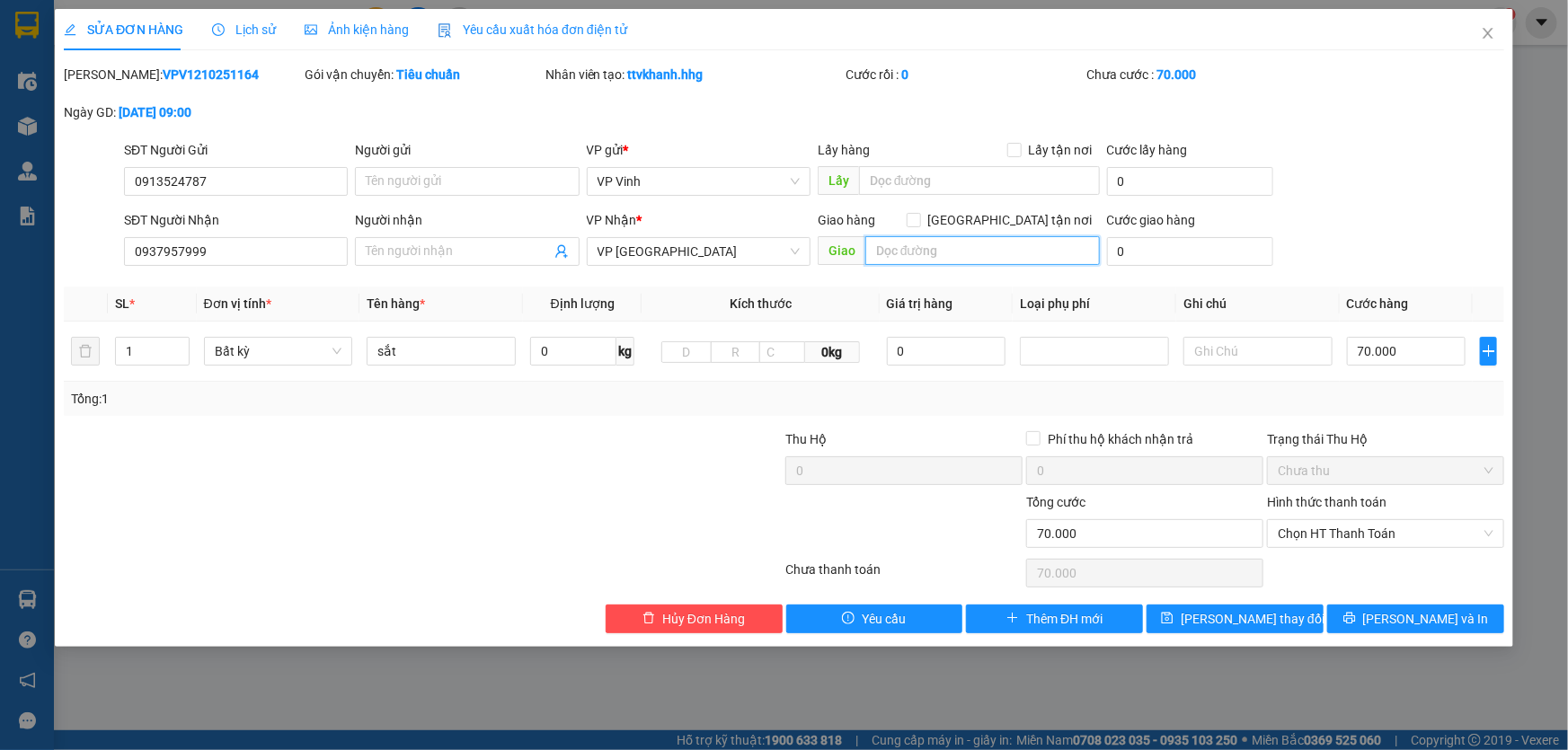
click at [916, 251] on input "text" at bounding box center [982, 251] width 234 height 29
click at [1355, 613] on icon "printer" at bounding box center [1349, 619] width 12 height 12
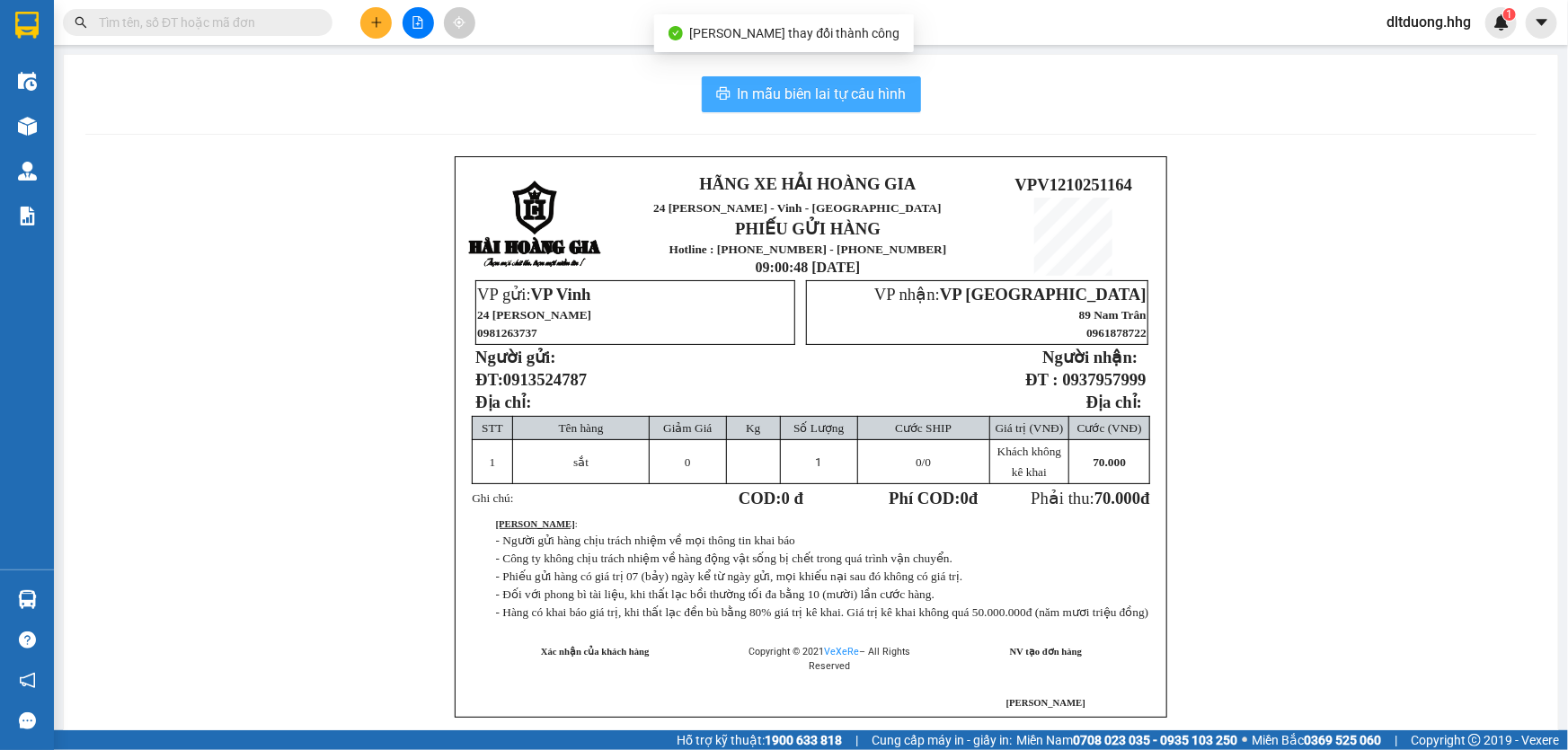
click at [808, 93] on span "In mẫu biên lai tự cấu hình" at bounding box center [823, 93] width 169 height 22
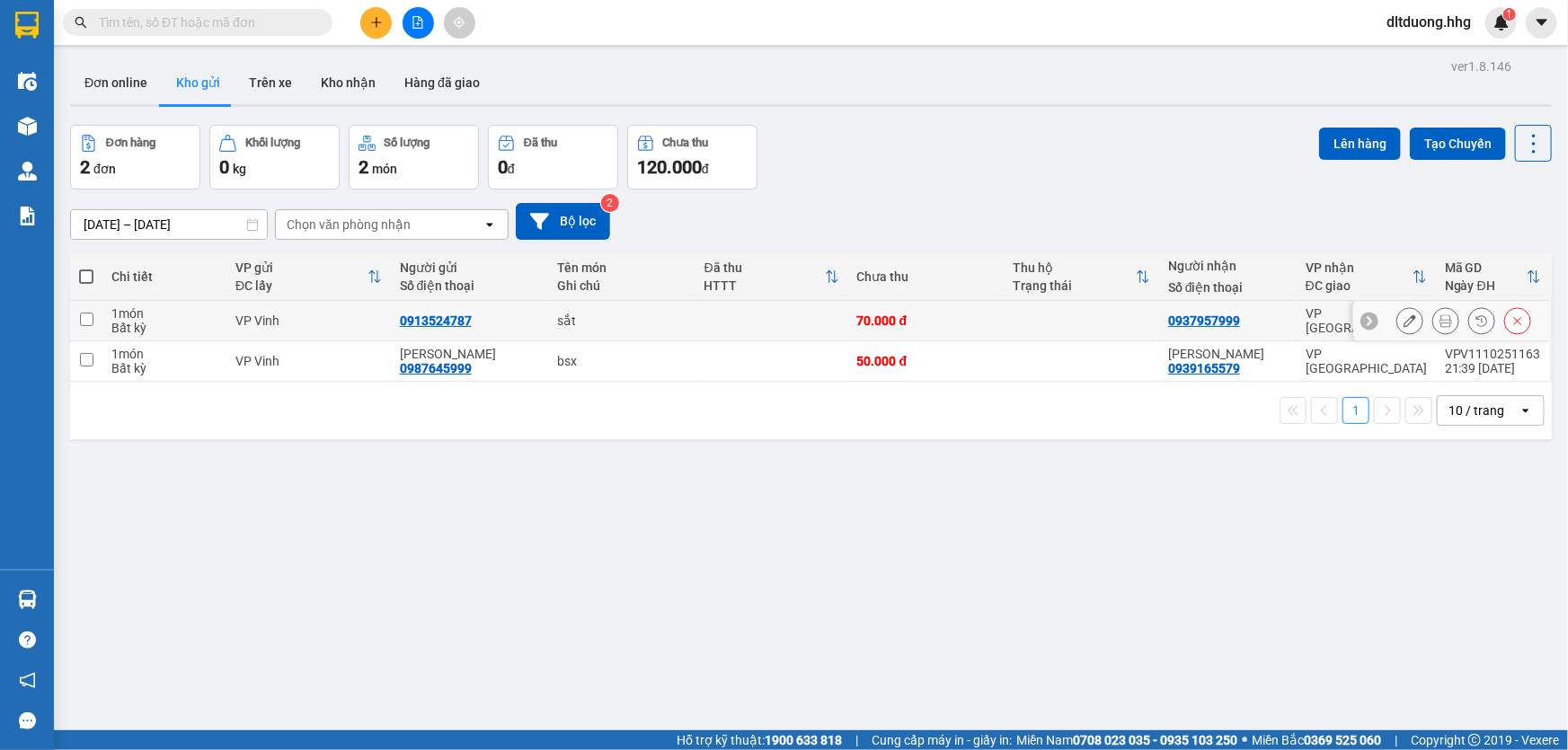
click at [1404, 325] on icon at bounding box center [1409, 320] width 13 height 13
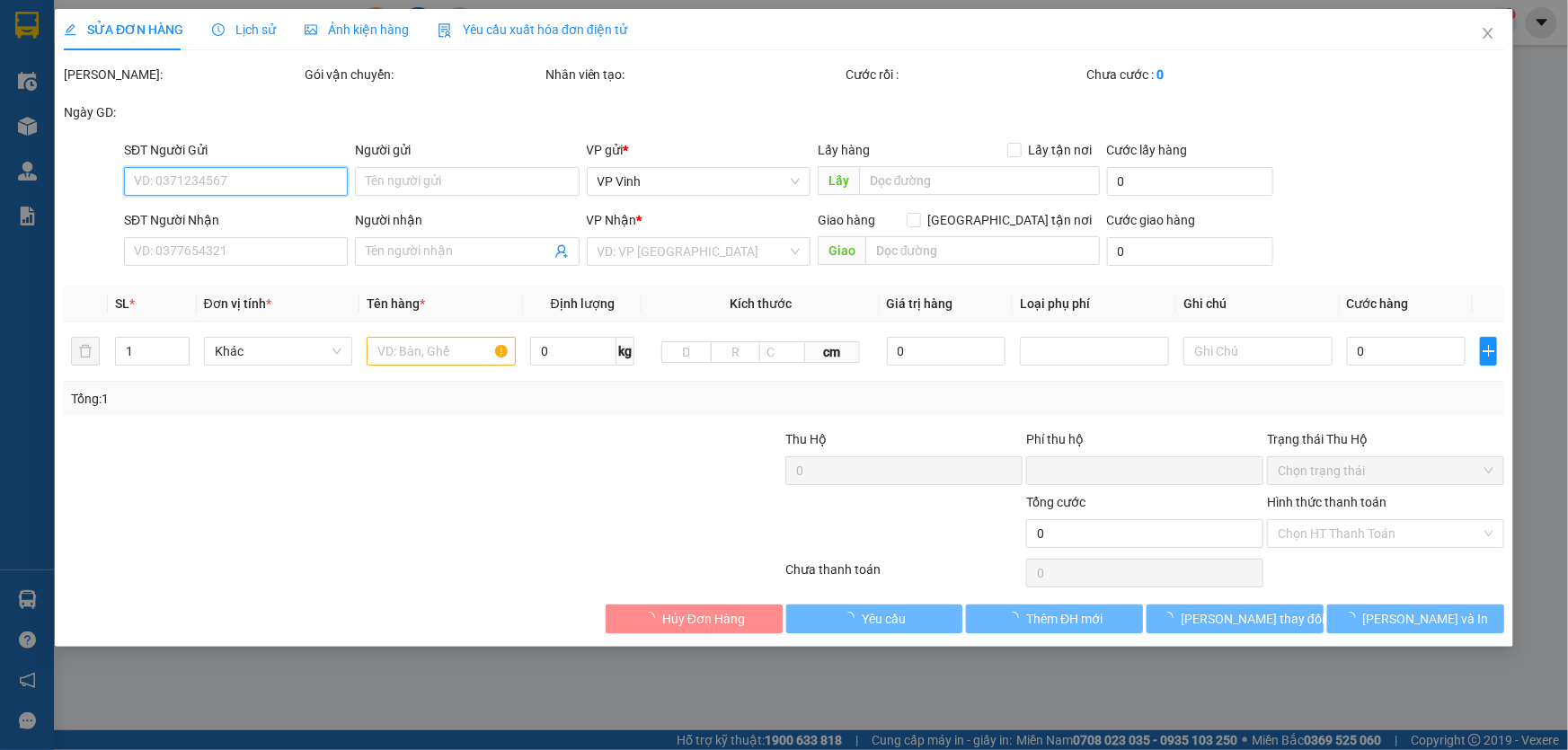
type input "0913524787"
type input "0937957999"
type input "0"
type input "70.000"
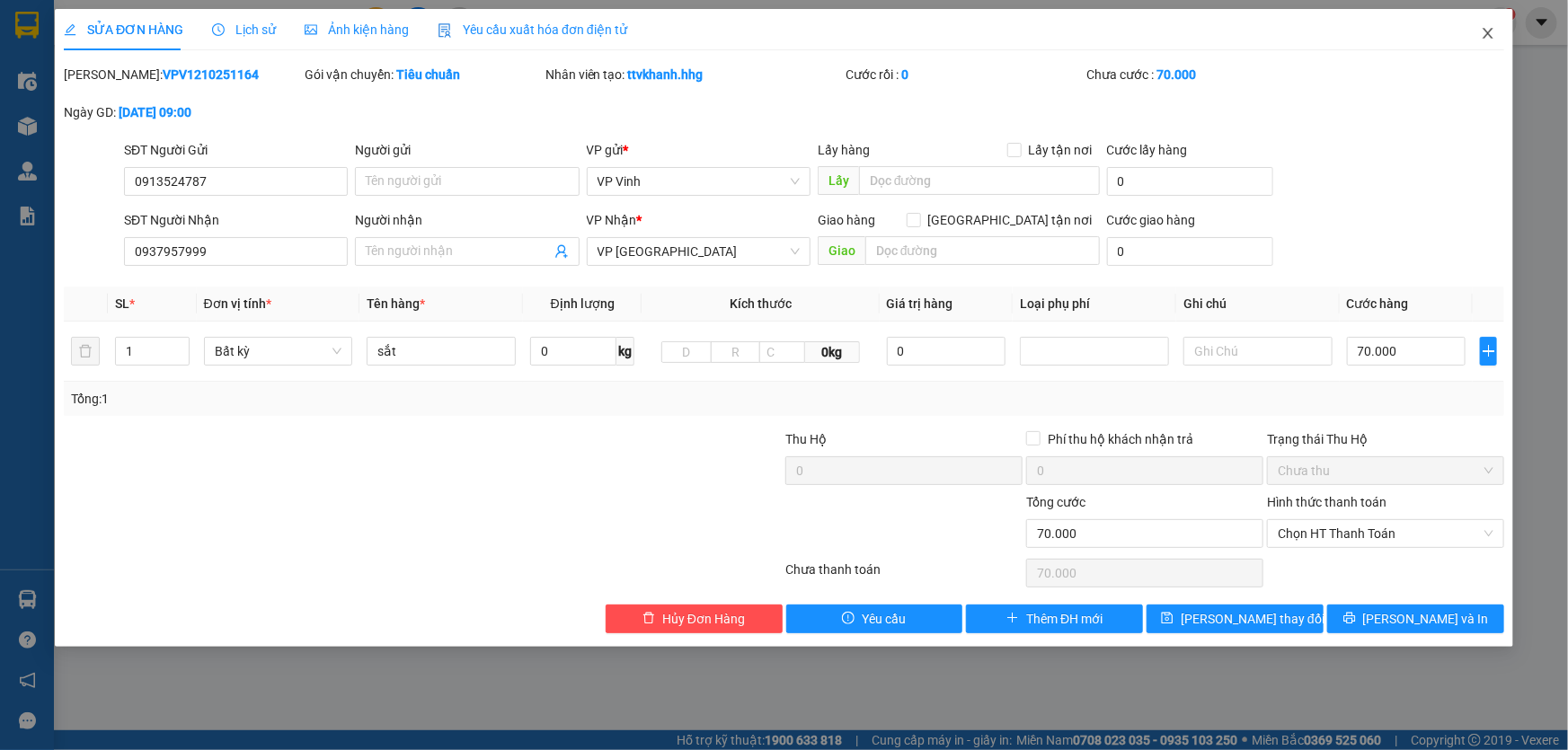
click at [1484, 38] on icon "close" at bounding box center [1487, 33] width 10 height 11
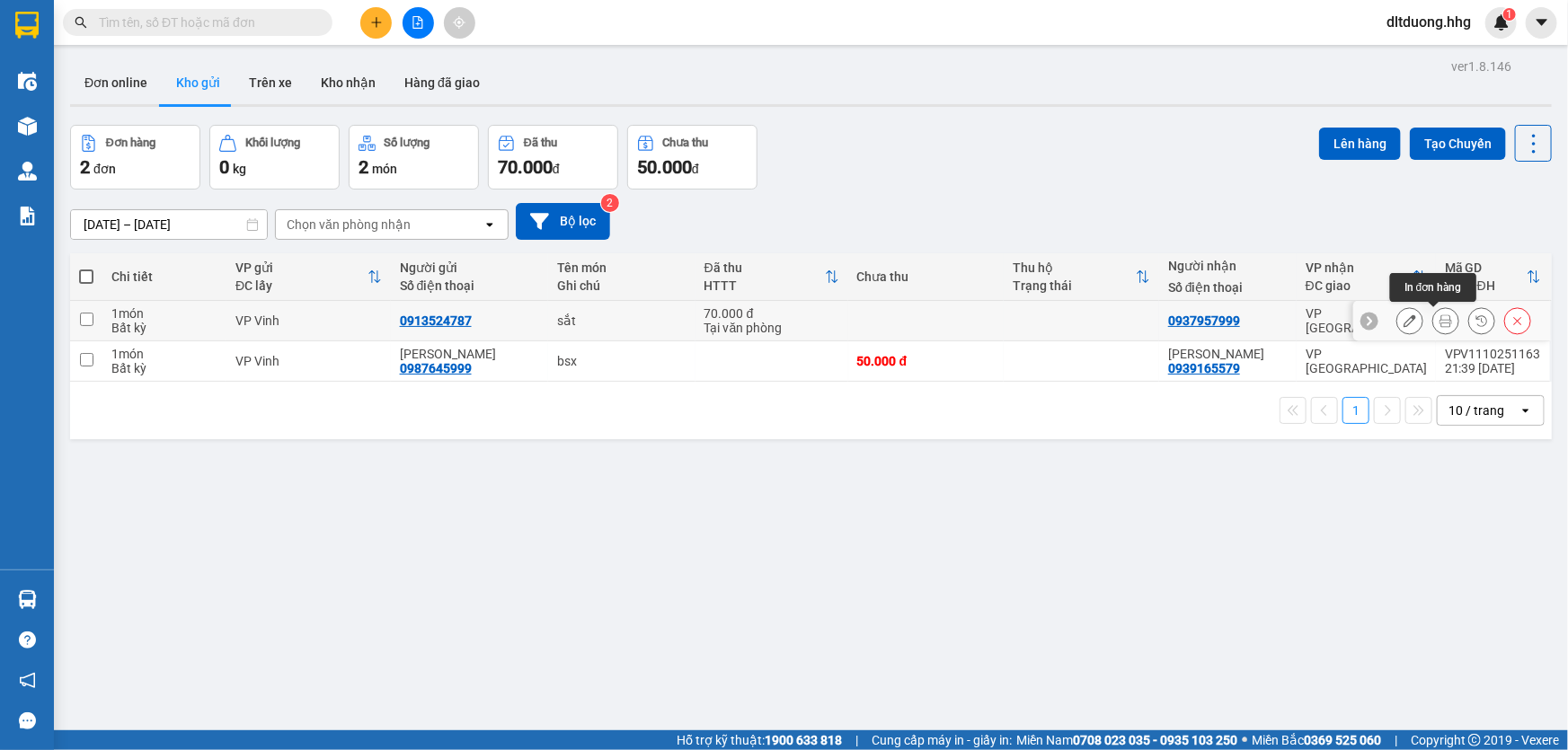
click at [1440, 319] on icon at bounding box center [1445, 320] width 13 height 13
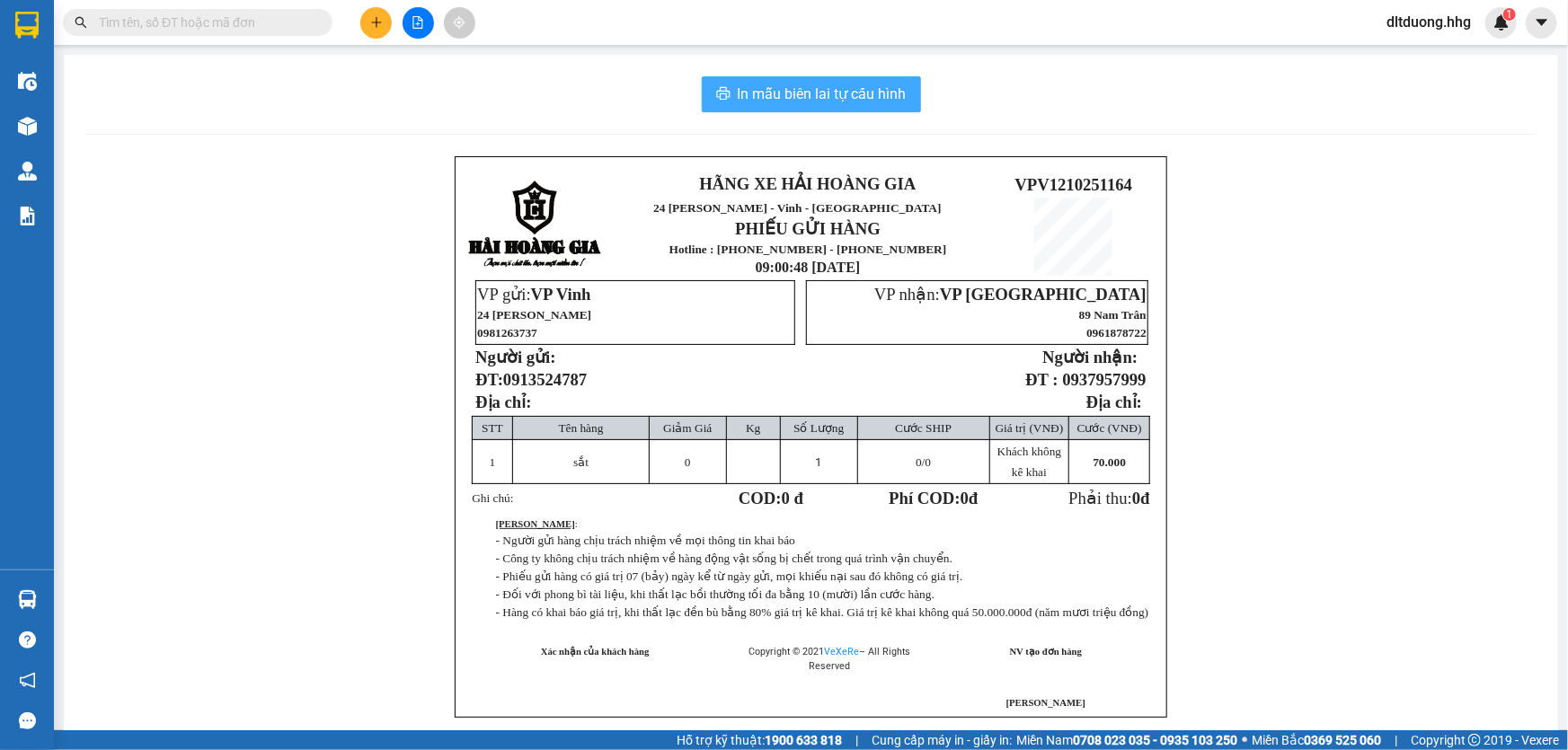
click at [881, 92] on span "In mẫu biên lai tự cấu hình" at bounding box center [823, 93] width 169 height 22
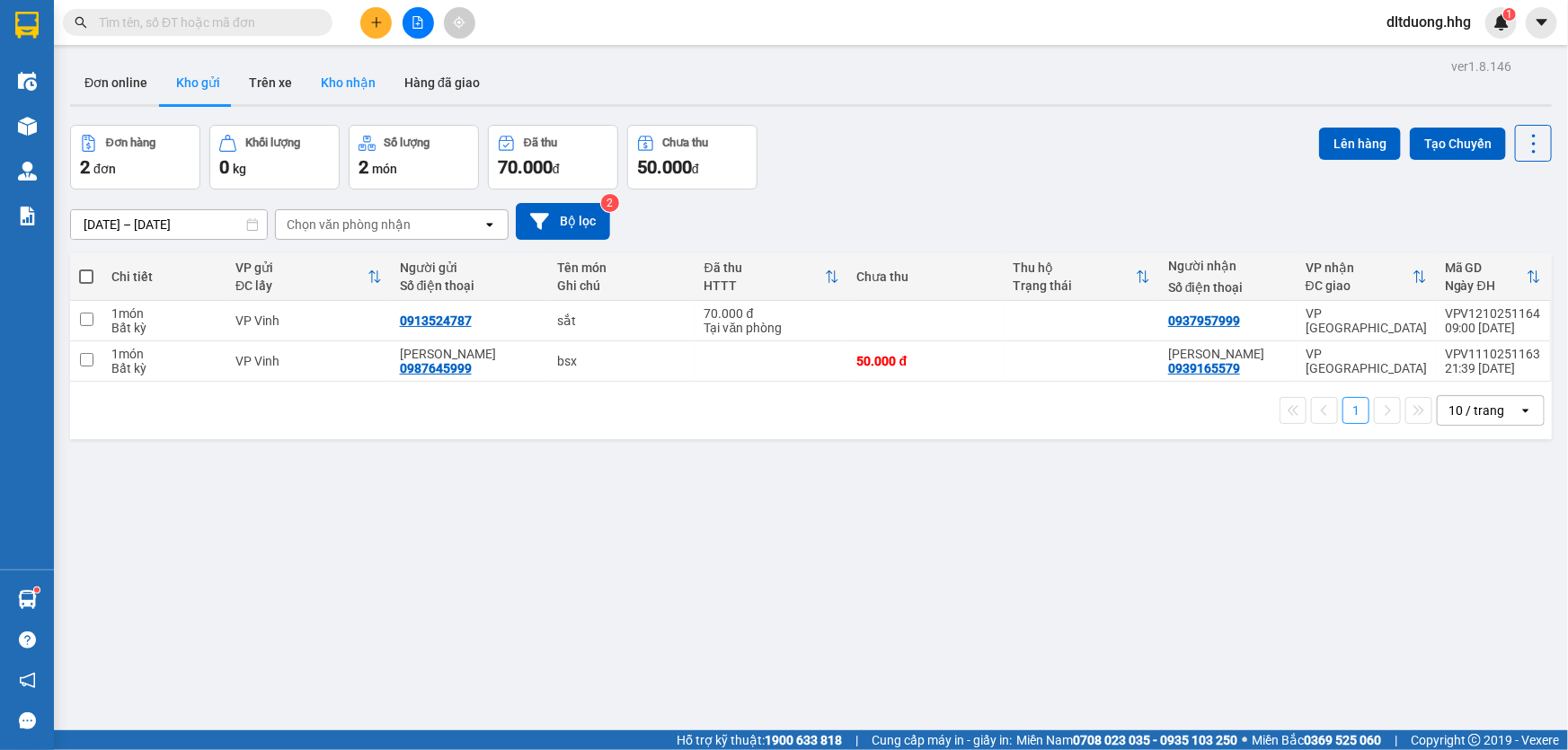
click at [340, 80] on button "Kho nhận" at bounding box center [348, 83] width 84 height 43
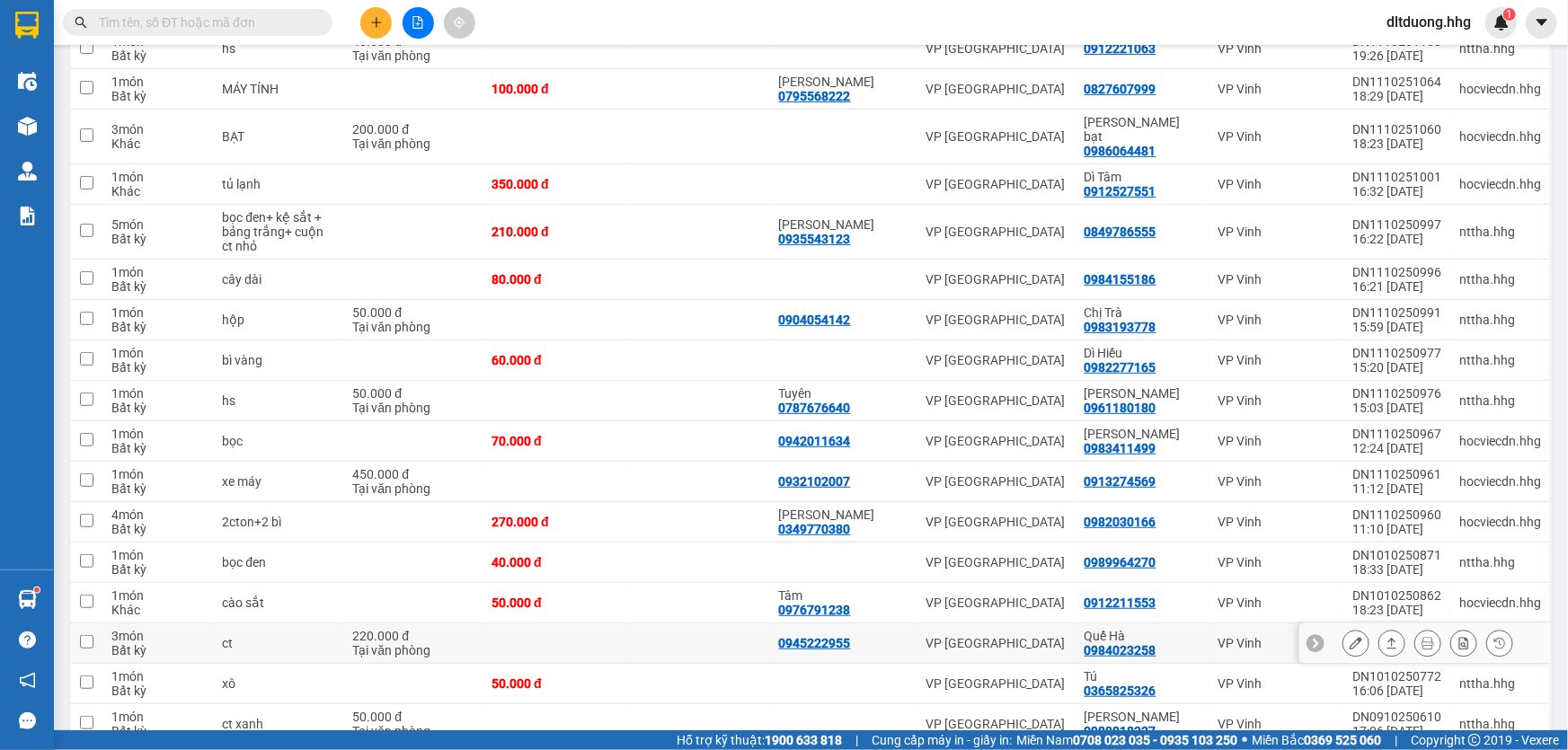
scroll to position [341, 0]
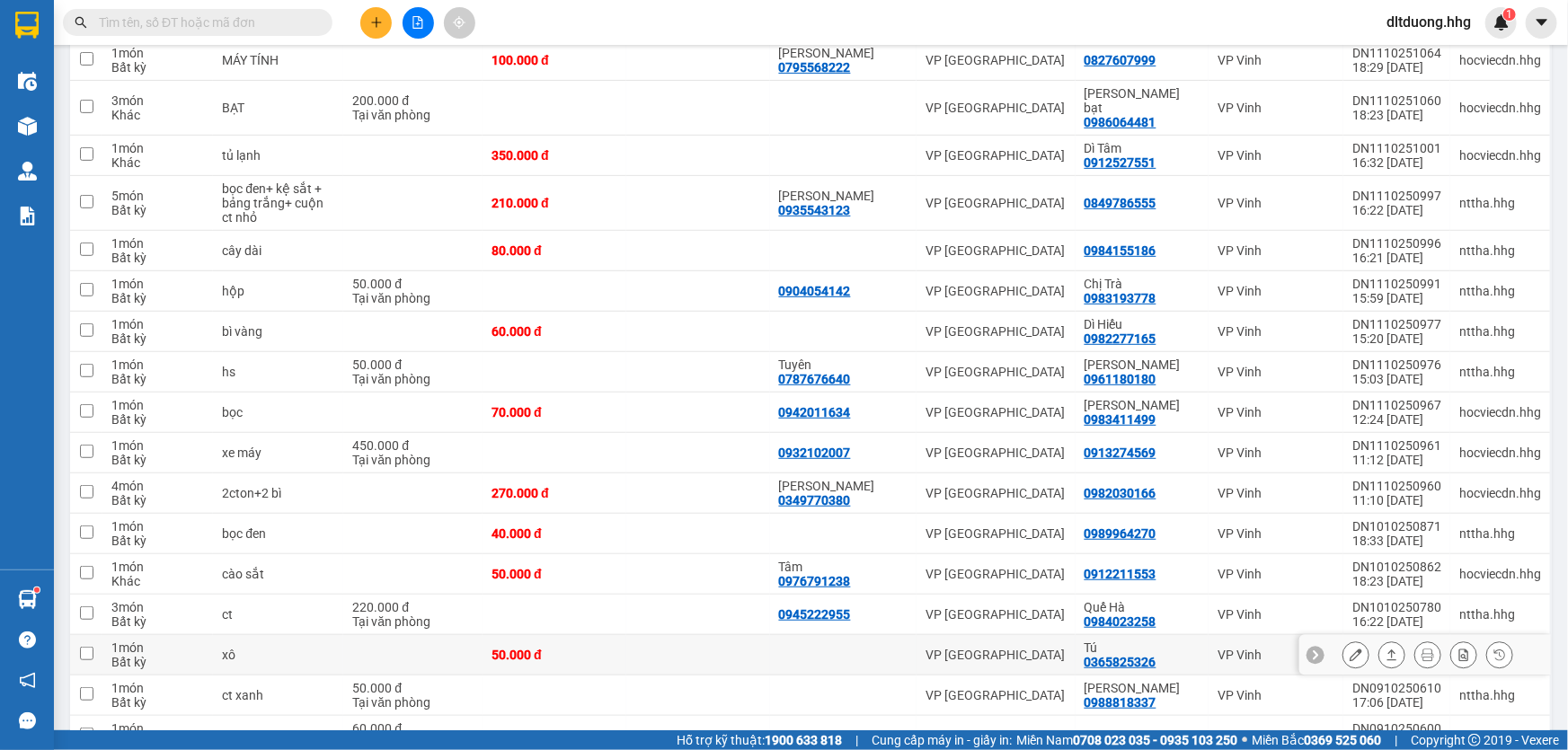
click at [1350, 649] on icon at bounding box center [1356, 655] width 13 height 13
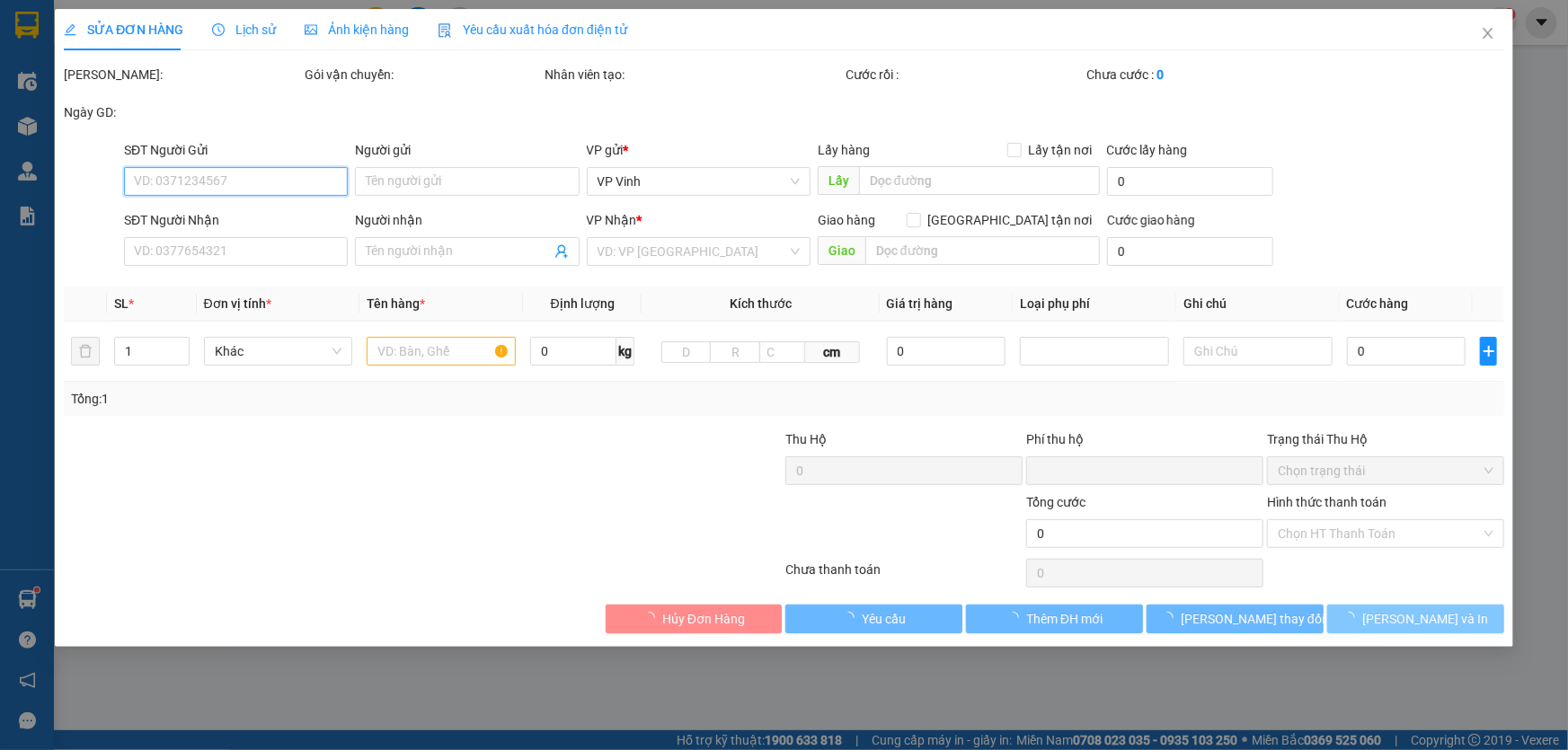
type input "0365825326"
type input "Tú"
type input "0"
type input "50.000"
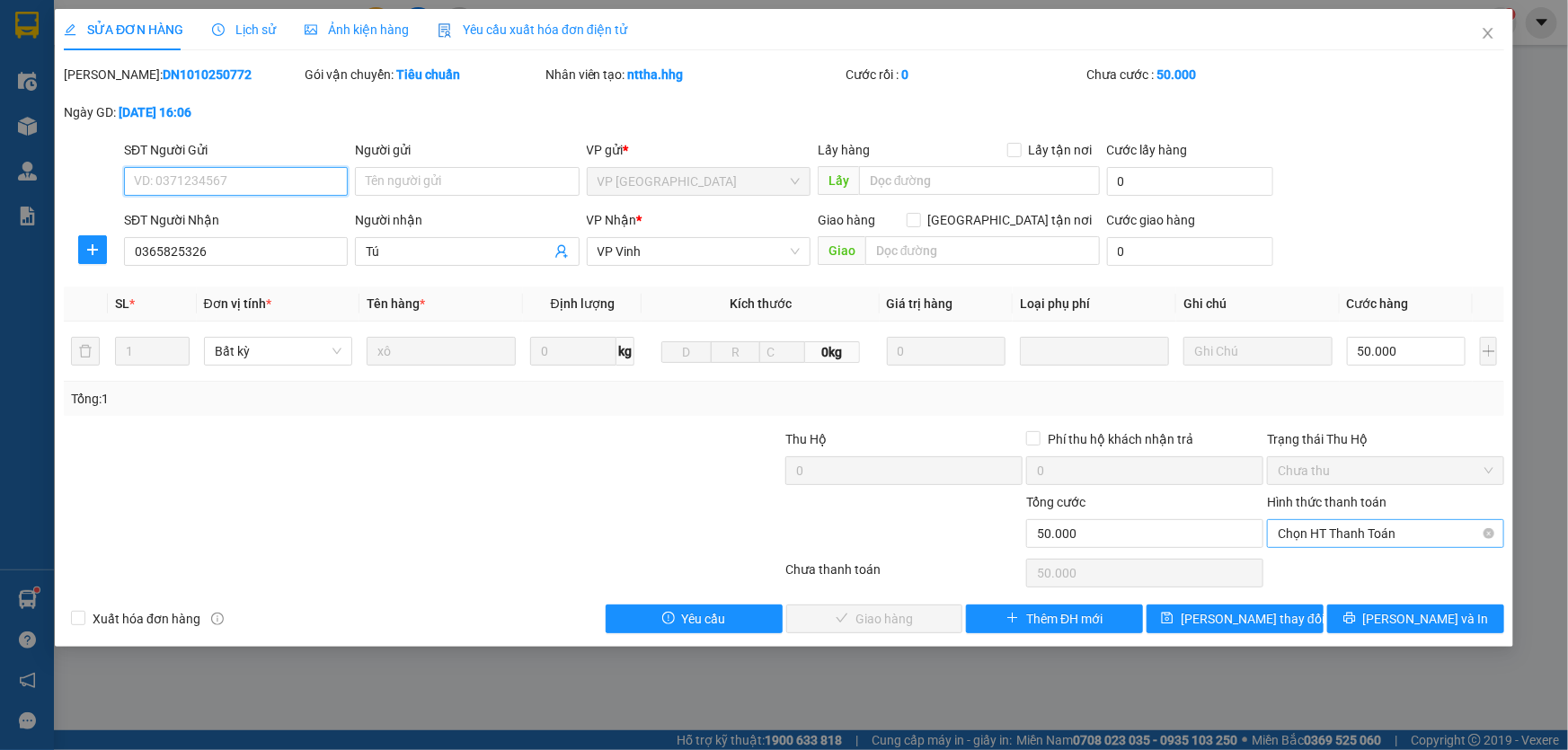
click at [1360, 539] on span "Chọn HT Thanh Toán" at bounding box center [1386, 534] width 216 height 27
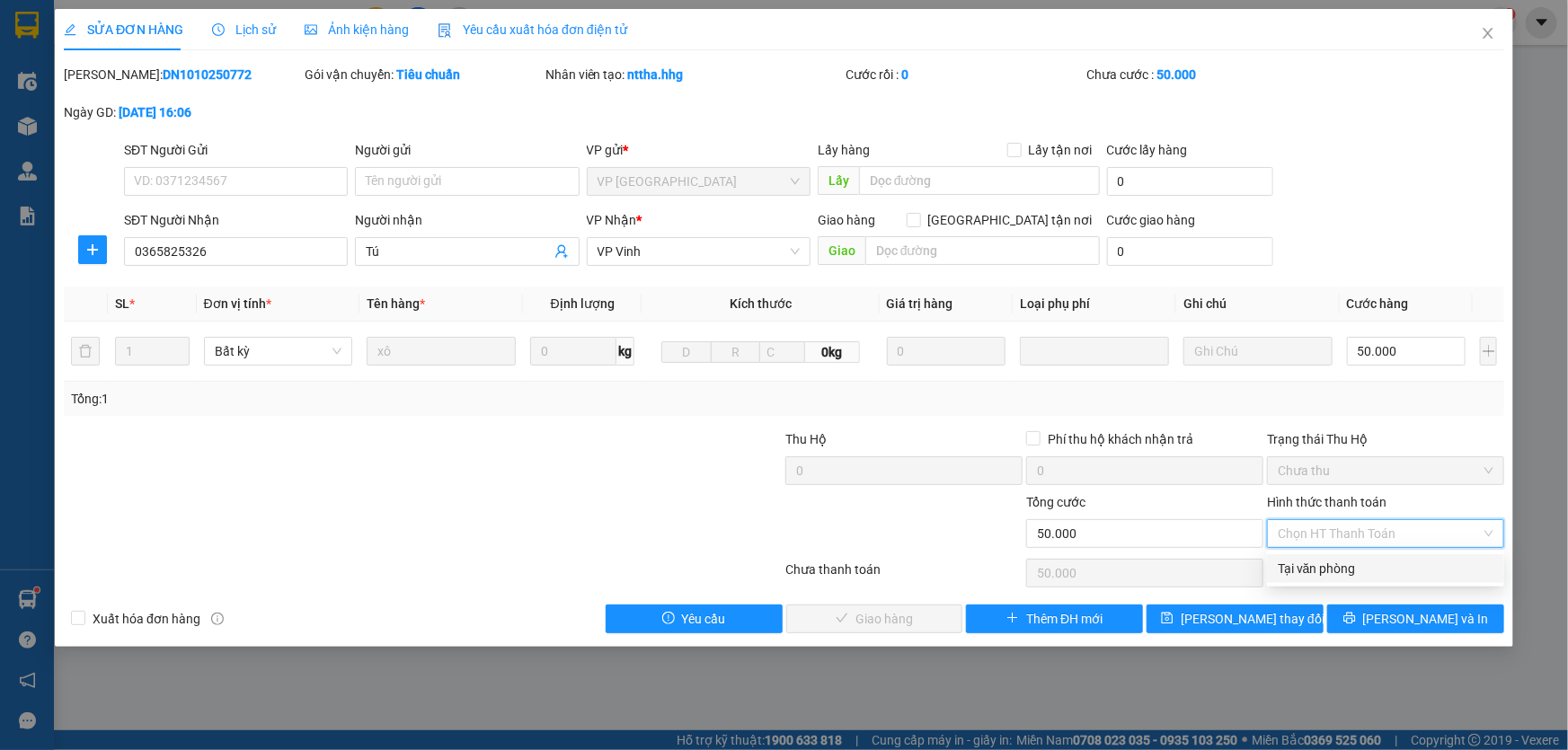
click at [1344, 568] on div "Tại văn phòng" at bounding box center [1386, 569] width 216 height 19
type input "0"
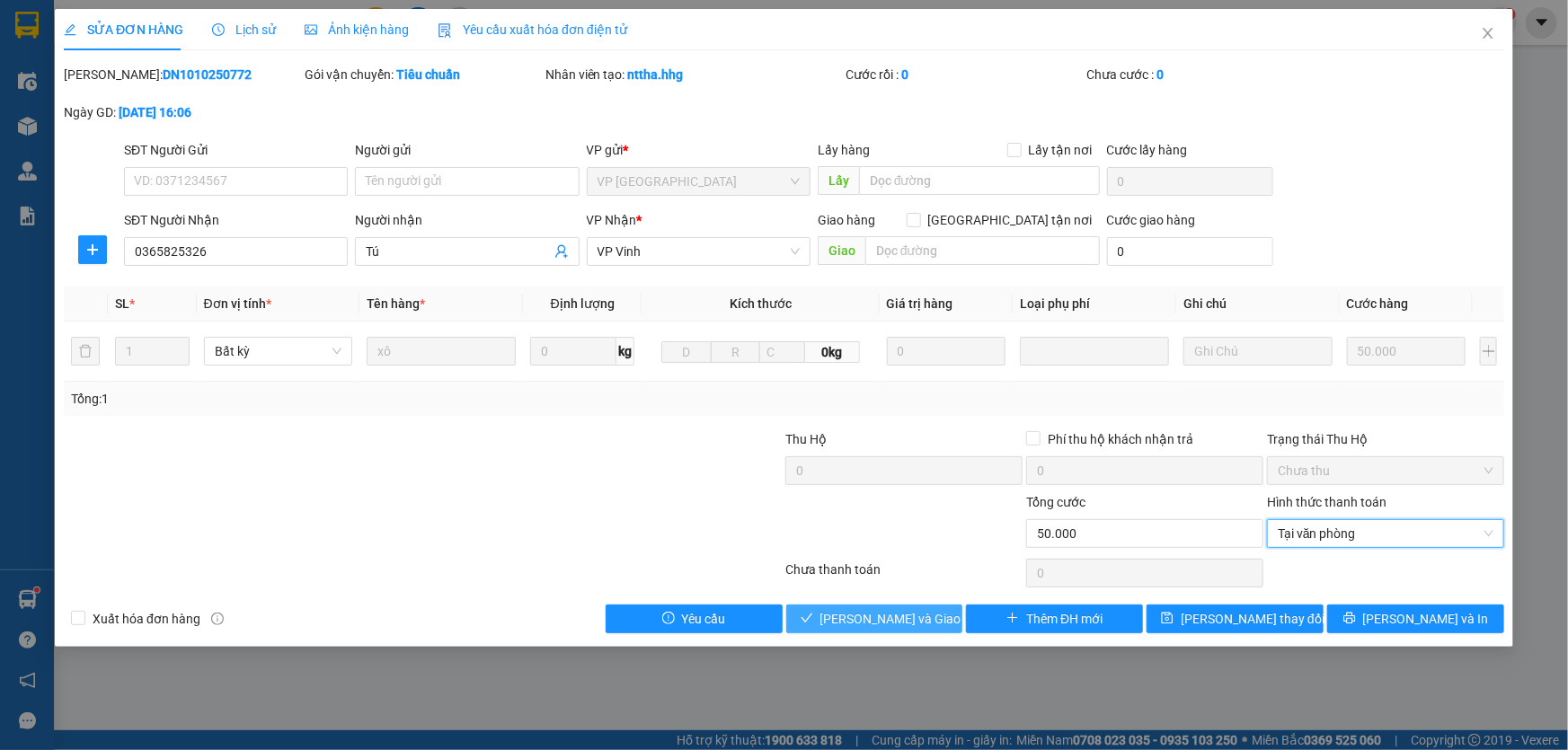
click at [944, 613] on button "Lưu và Giao hàng" at bounding box center [874, 620] width 177 height 29
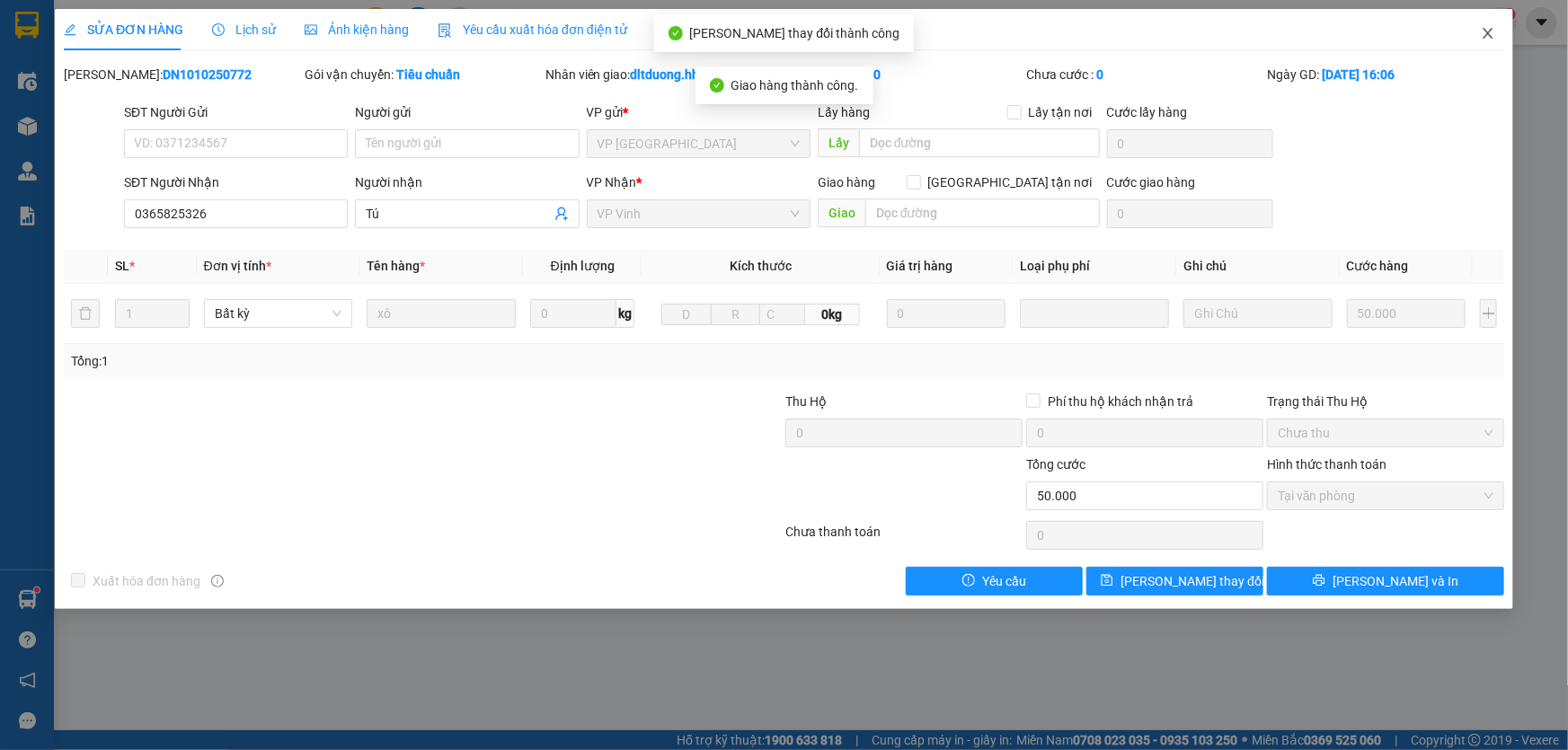
click at [1490, 32] on icon "close" at bounding box center [1487, 33] width 10 height 11
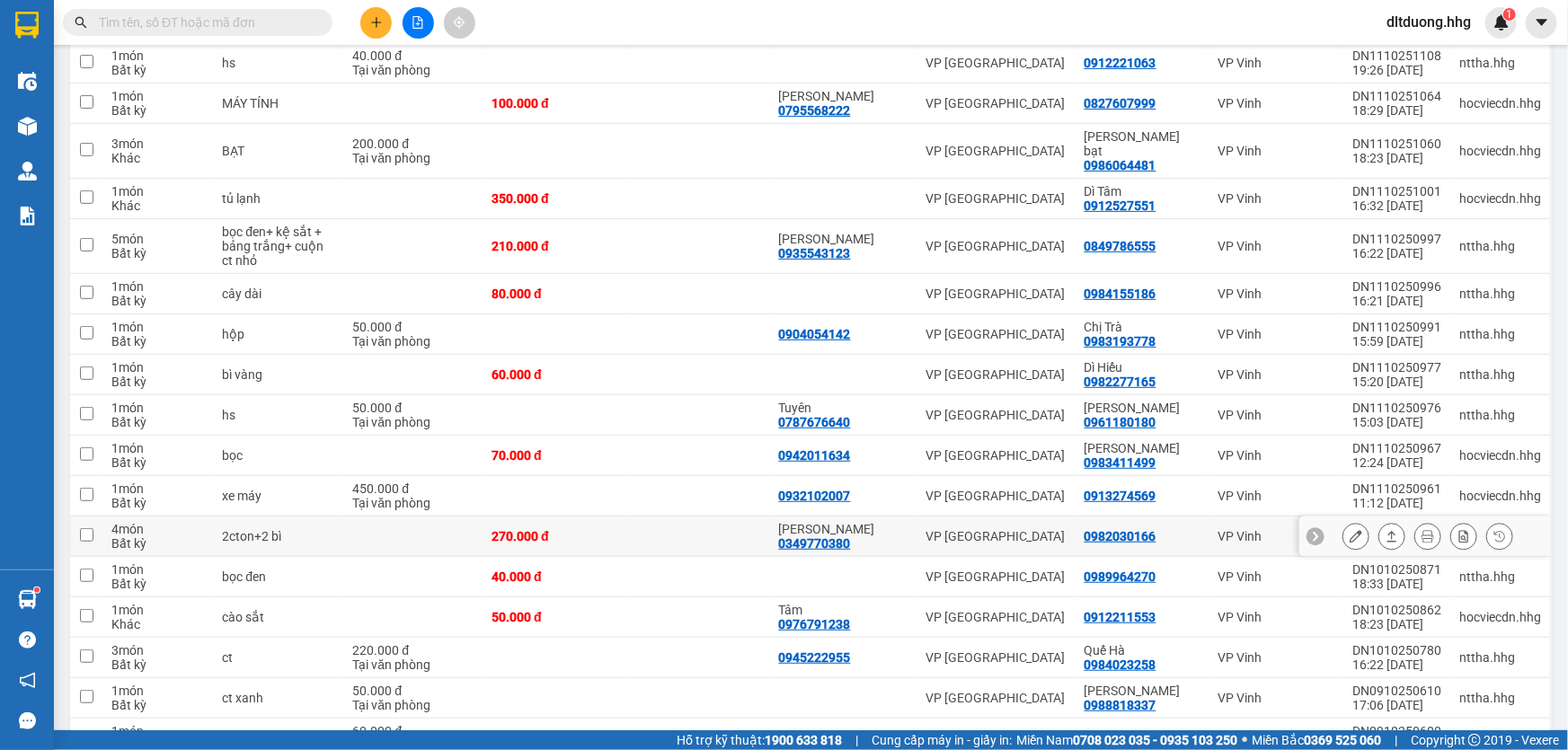
scroll to position [384, 0]
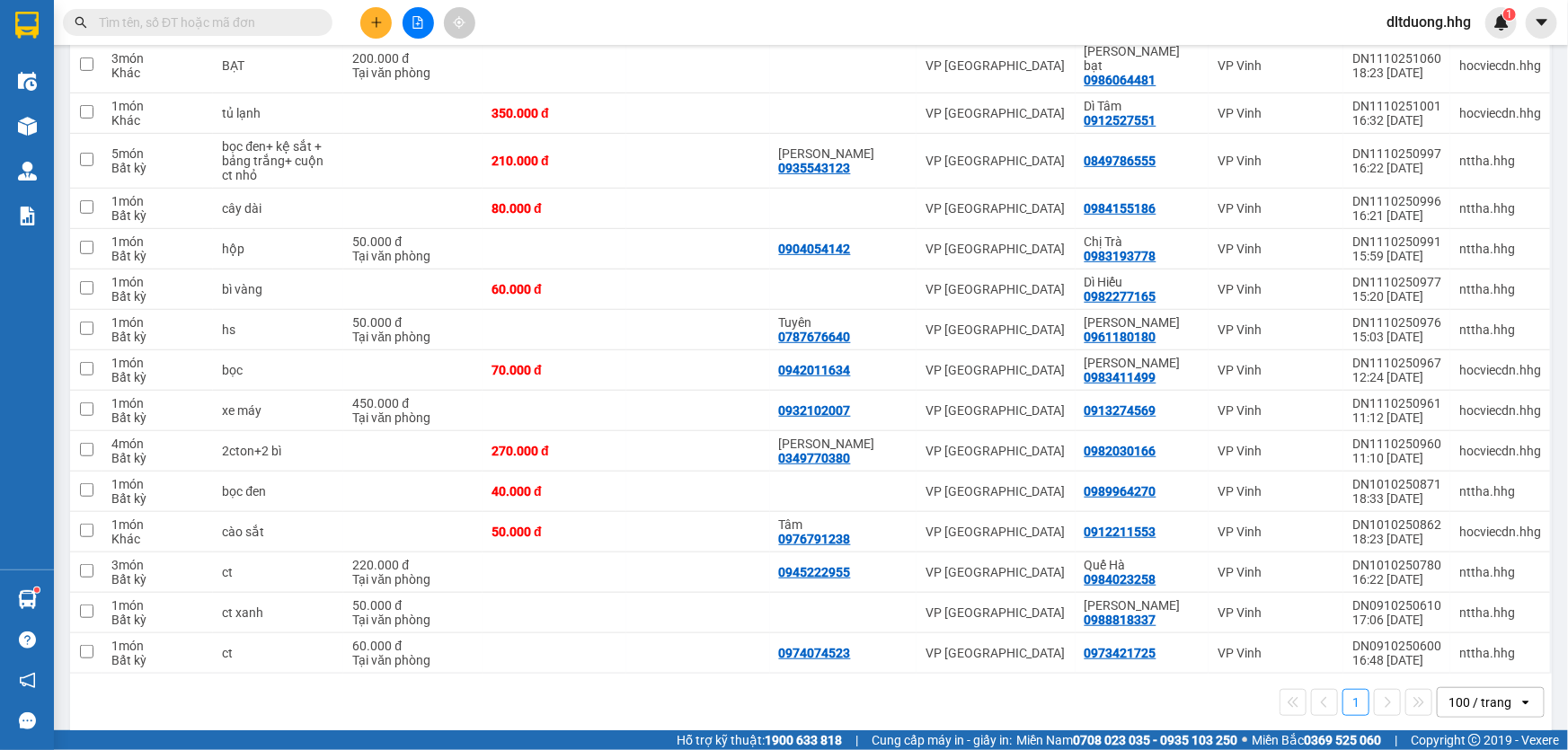
click at [853, 700] on div "1 100 / trang open" at bounding box center [810, 702] width 1468 height 30
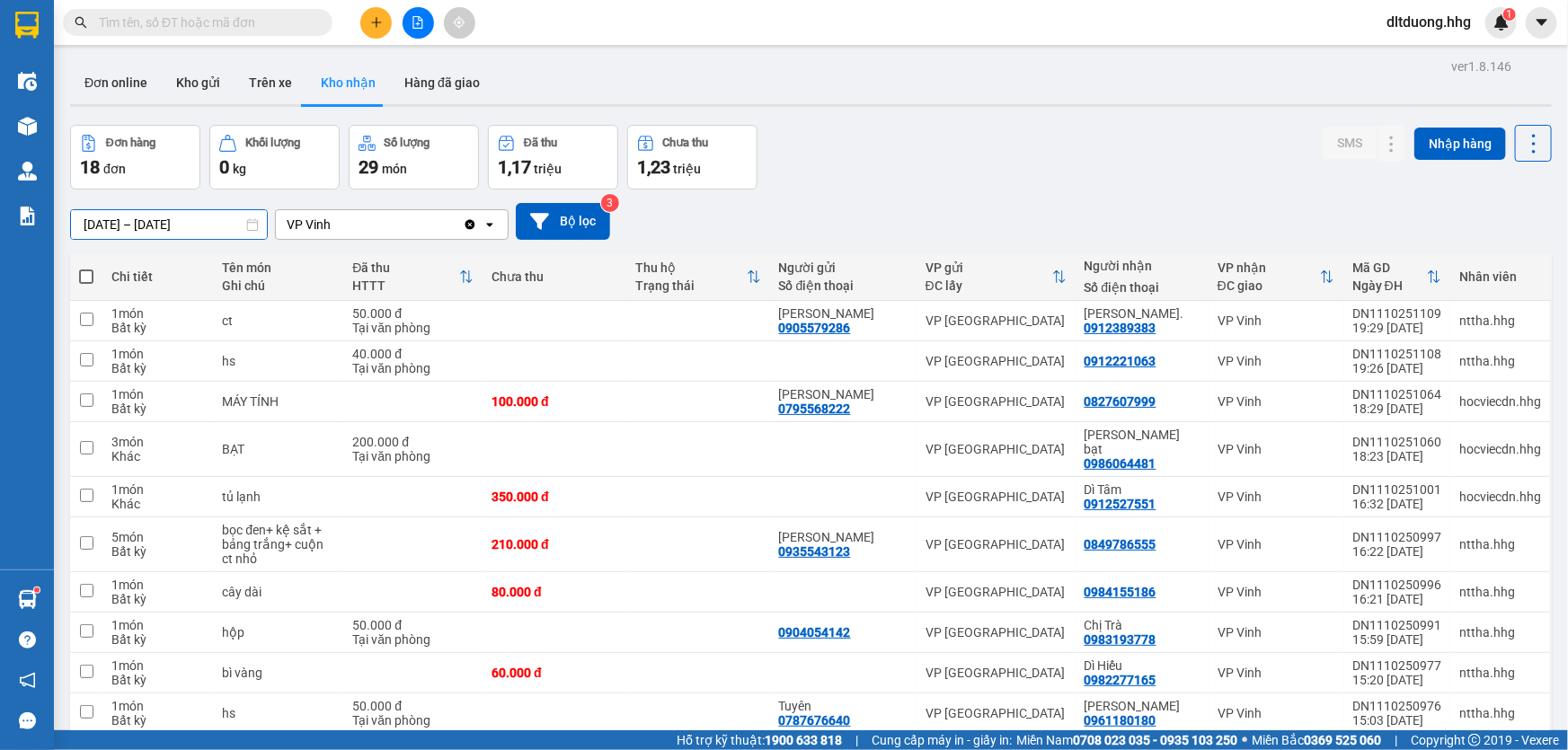
click at [146, 226] on input "10/10/2025 – 12/10/2025" at bounding box center [168, 225] width 196 height 29
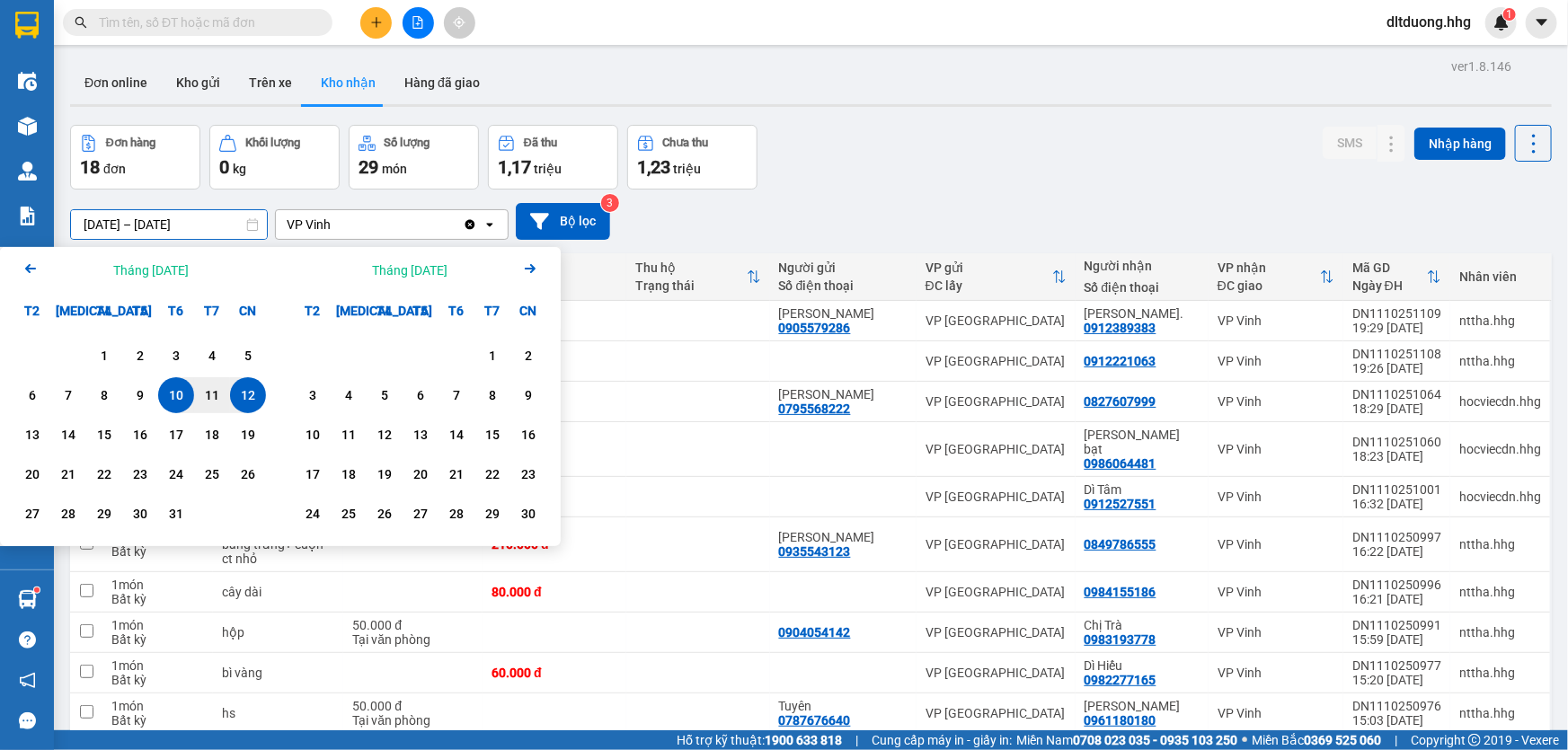
click at [36, 273] on icon "Arrow Left" at bounding box center [30, 268] width 21 height 21
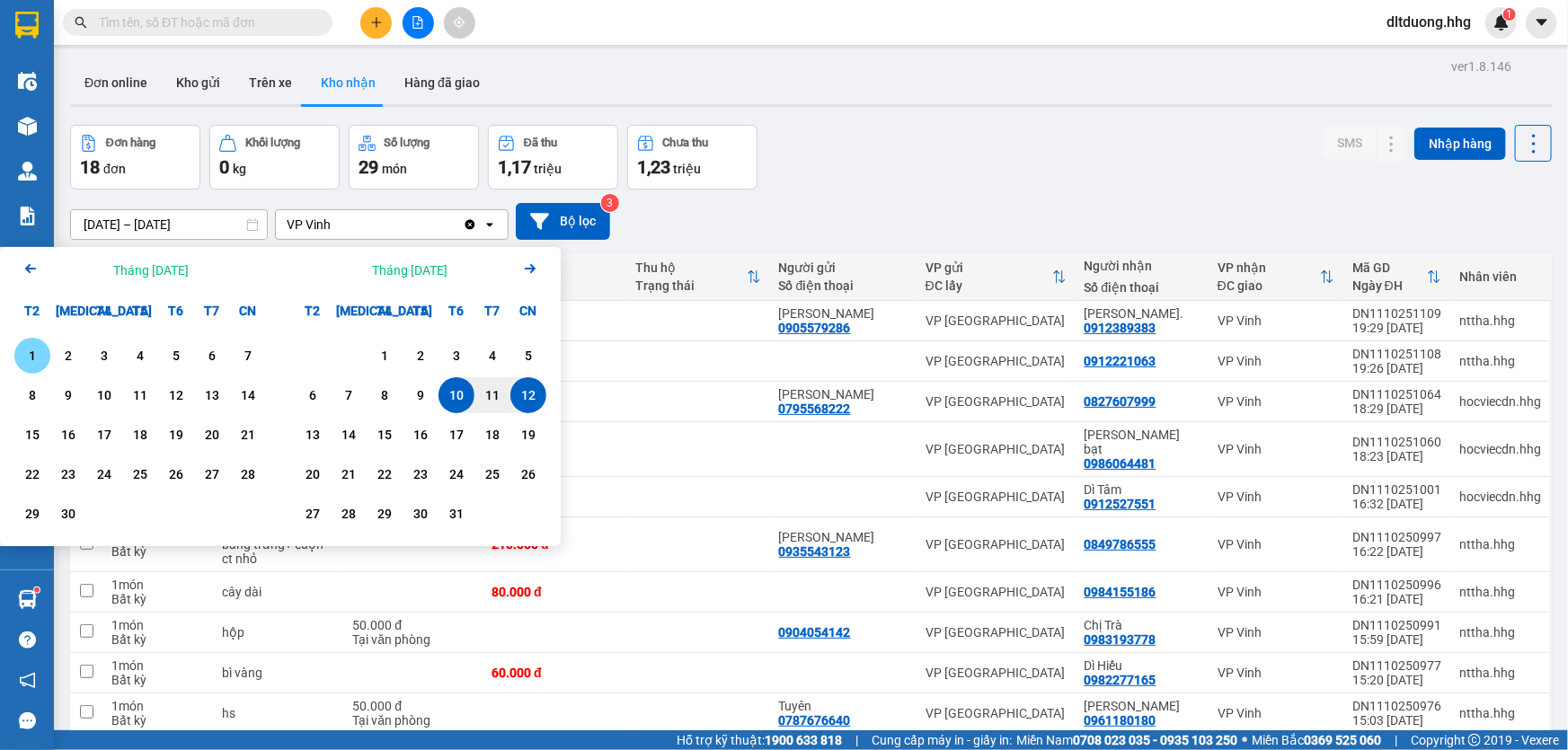
click at [28, 353] on div "1" at bounding box center [32, 356] width 25 height 21
click at [31, 266] on icon "Arrow Left" at bounding box center [30, 268] width 21 height 21
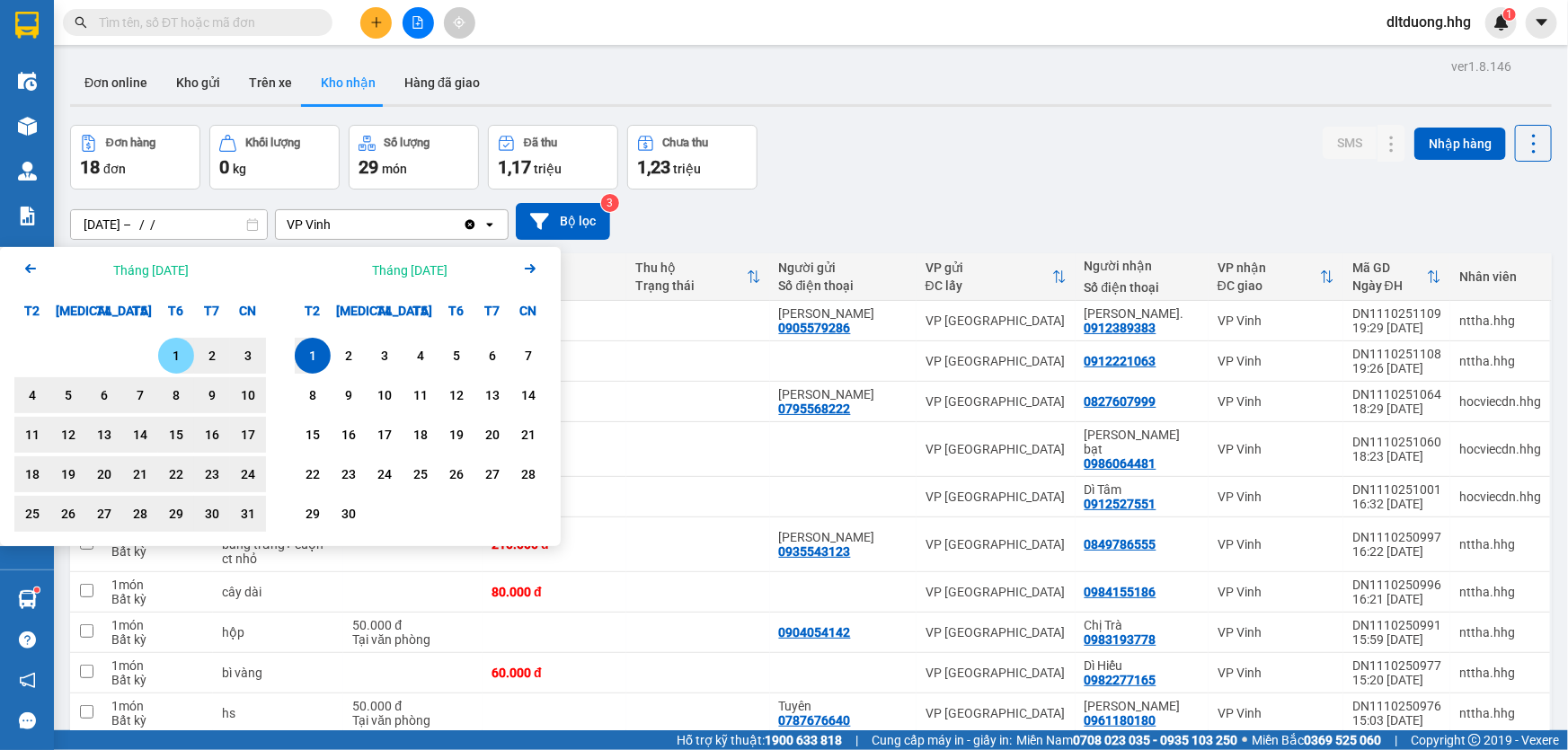
click at [174, 350] on div "1" at bounding box center [176, 356] width 25 height 21
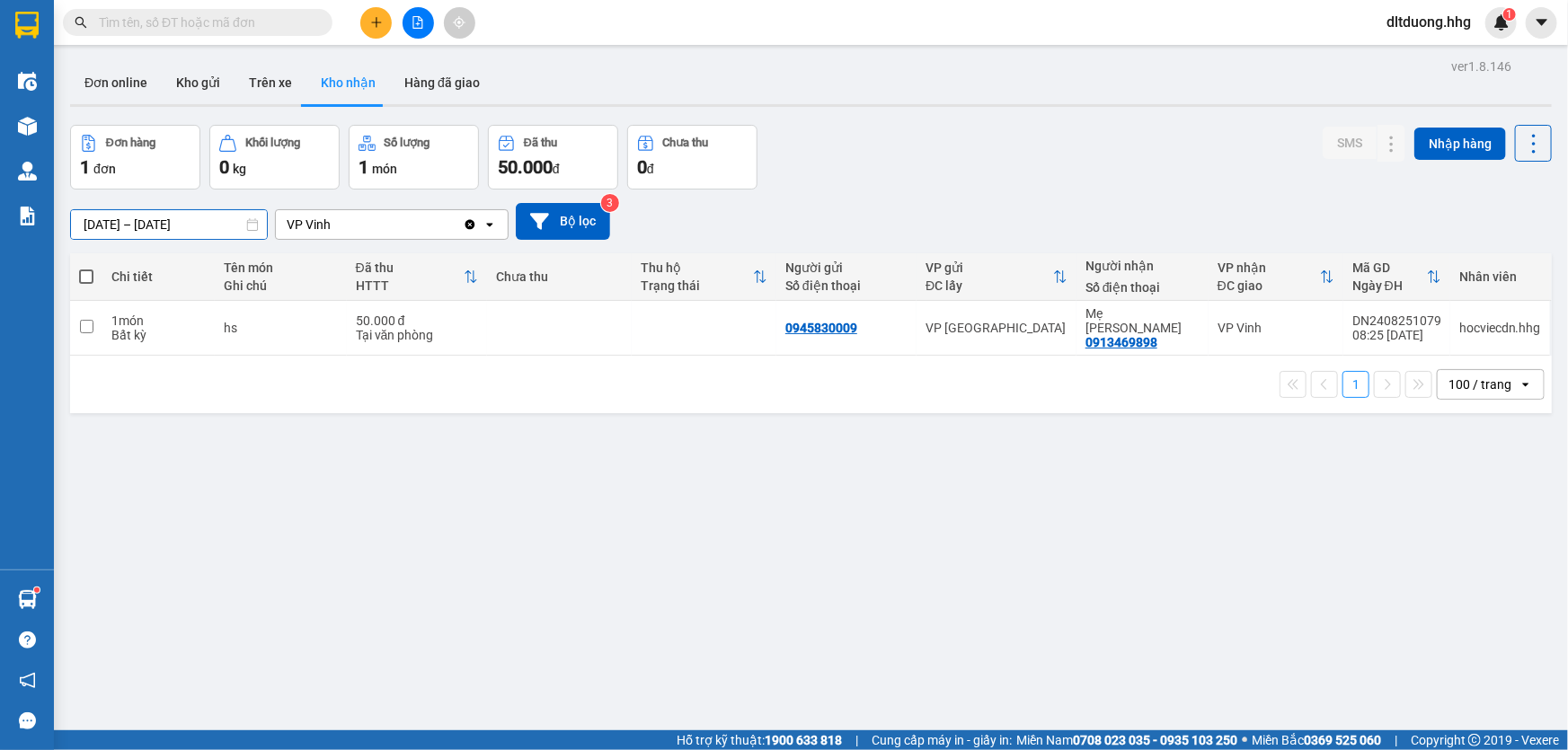
click at [242, 219] on input "01/08/2025 – 01/09/2025" at bounding box center [168, 225] width 196 height 29
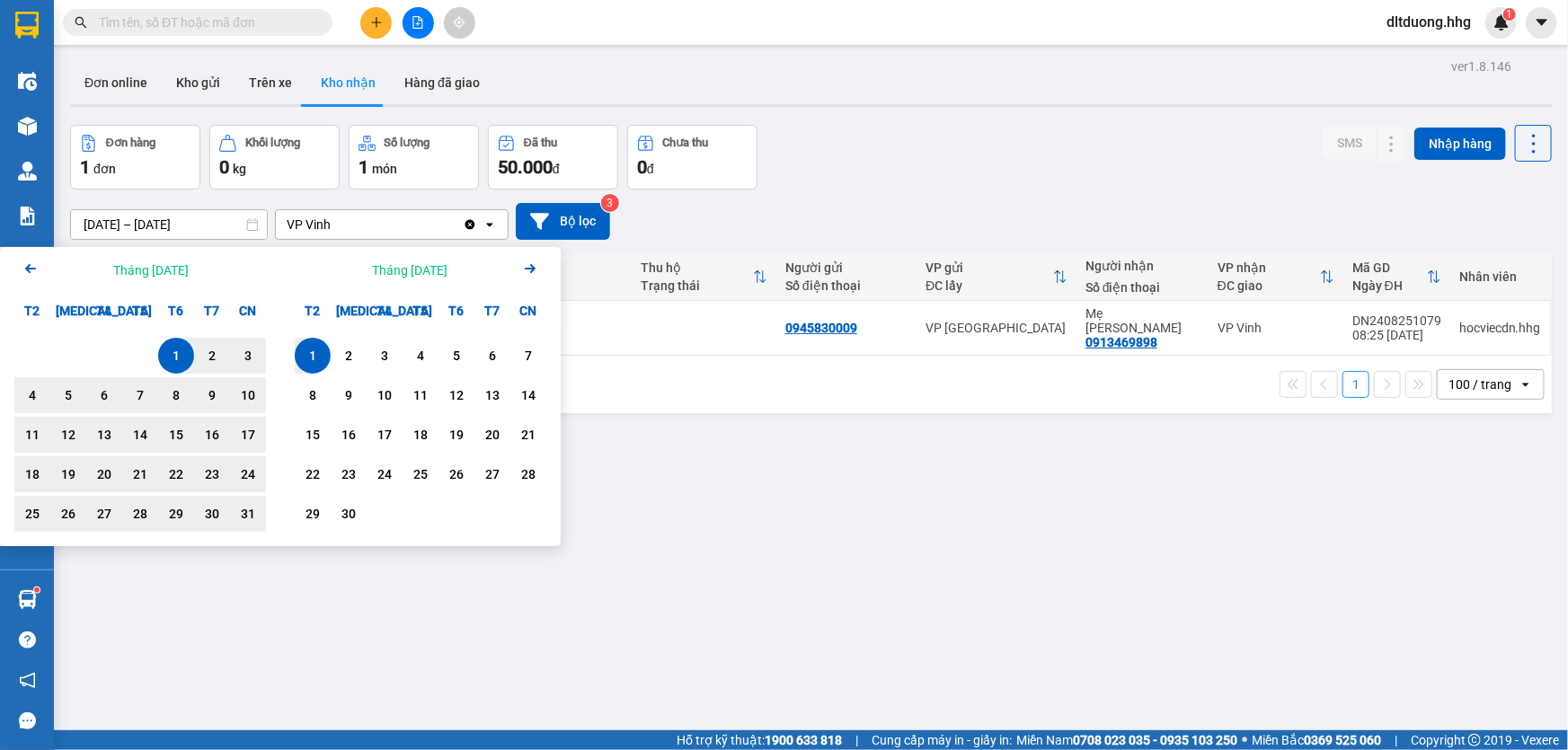
click at [171, 359] on div "1" at bounding box center [176, 356] width 25 height 21
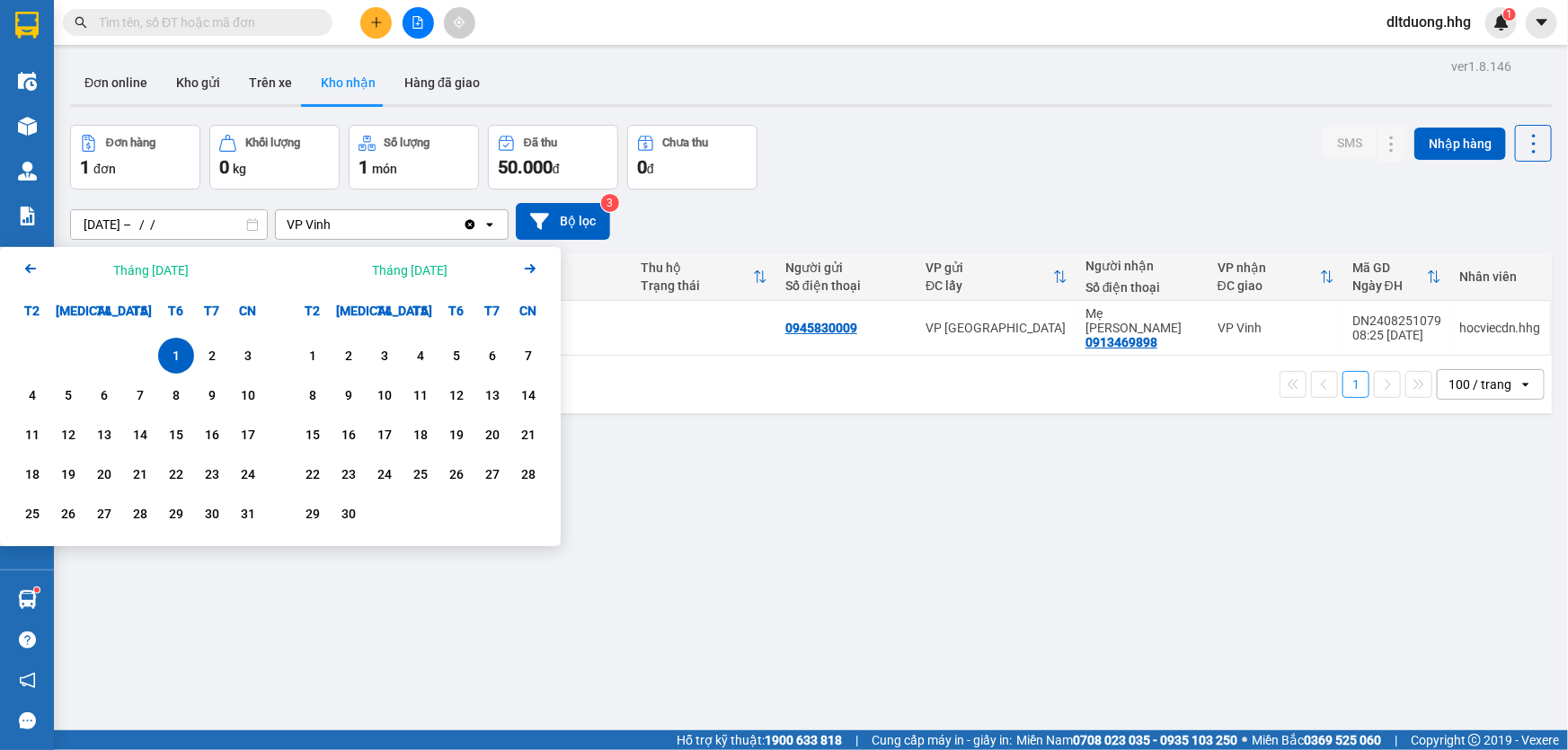
click at [530, 275] on icon "Arrow Right" at bounding box center [530, 268] width 21 height 21
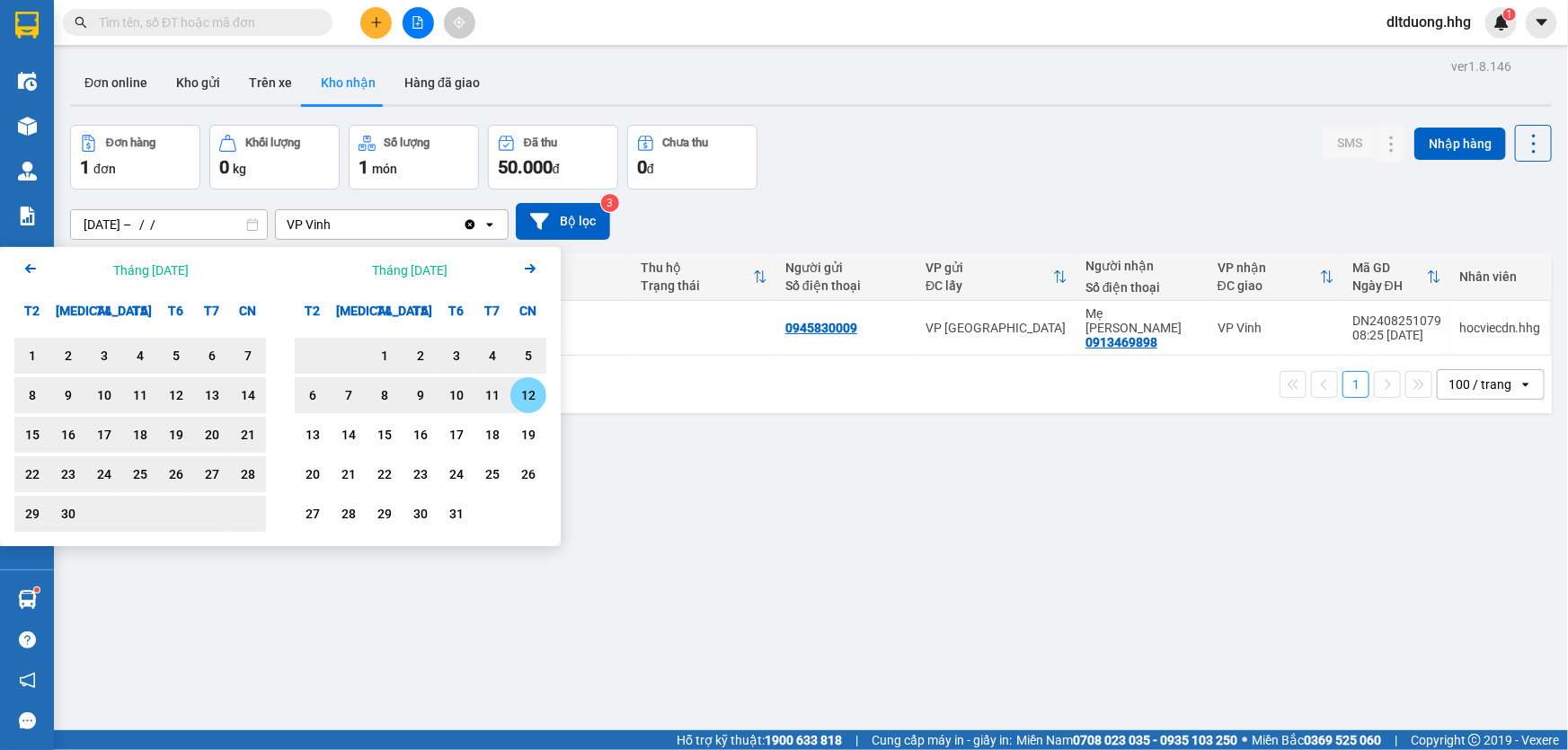
click at [534, 403] on div "12" at bounding box center [528, 395] width 25 height 21
type input "01/08/2025 – 12/10/2025"
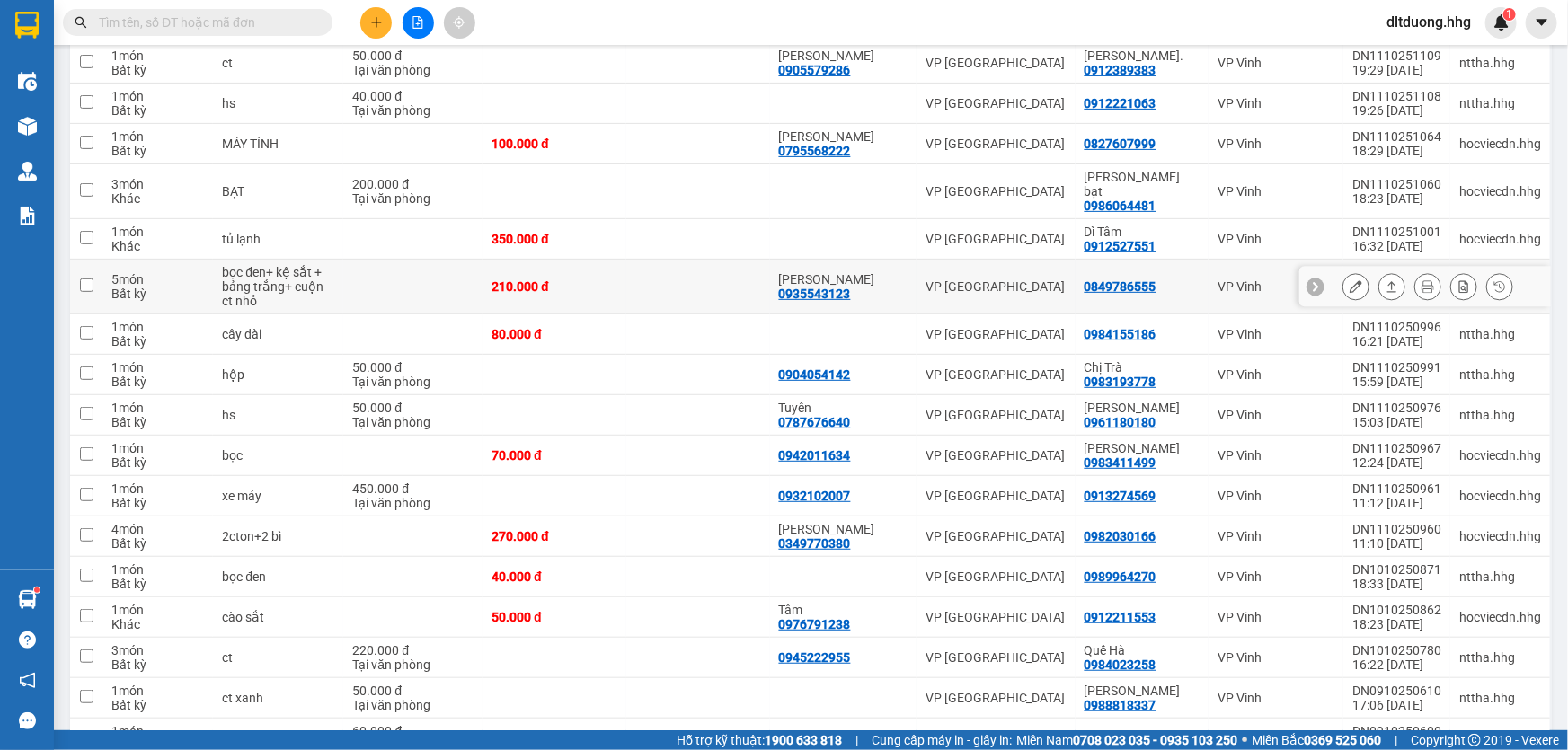
scroll to position [464, 0]
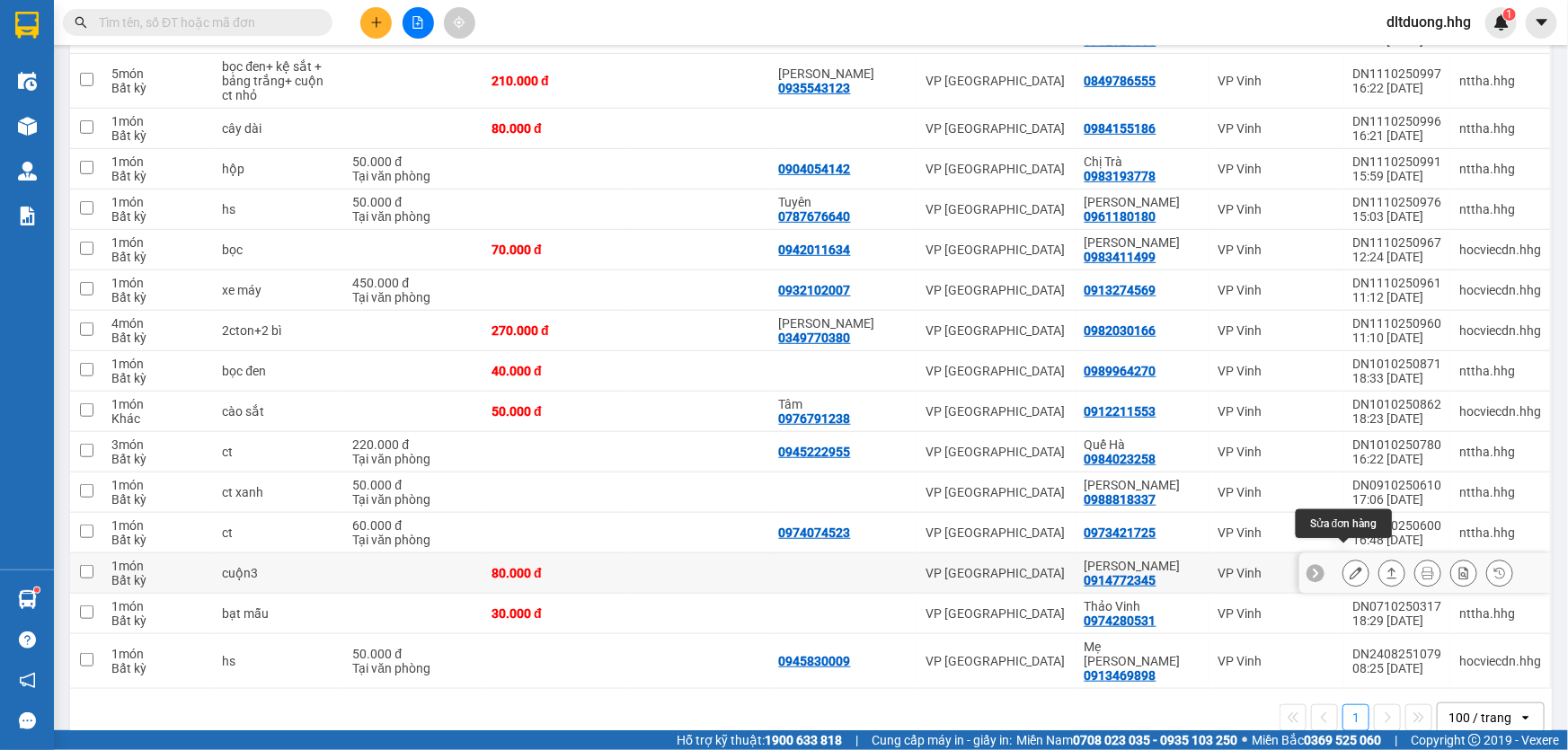
click at [1350, 567] on icon at bounding box center [1356, 573] width 13 height 13
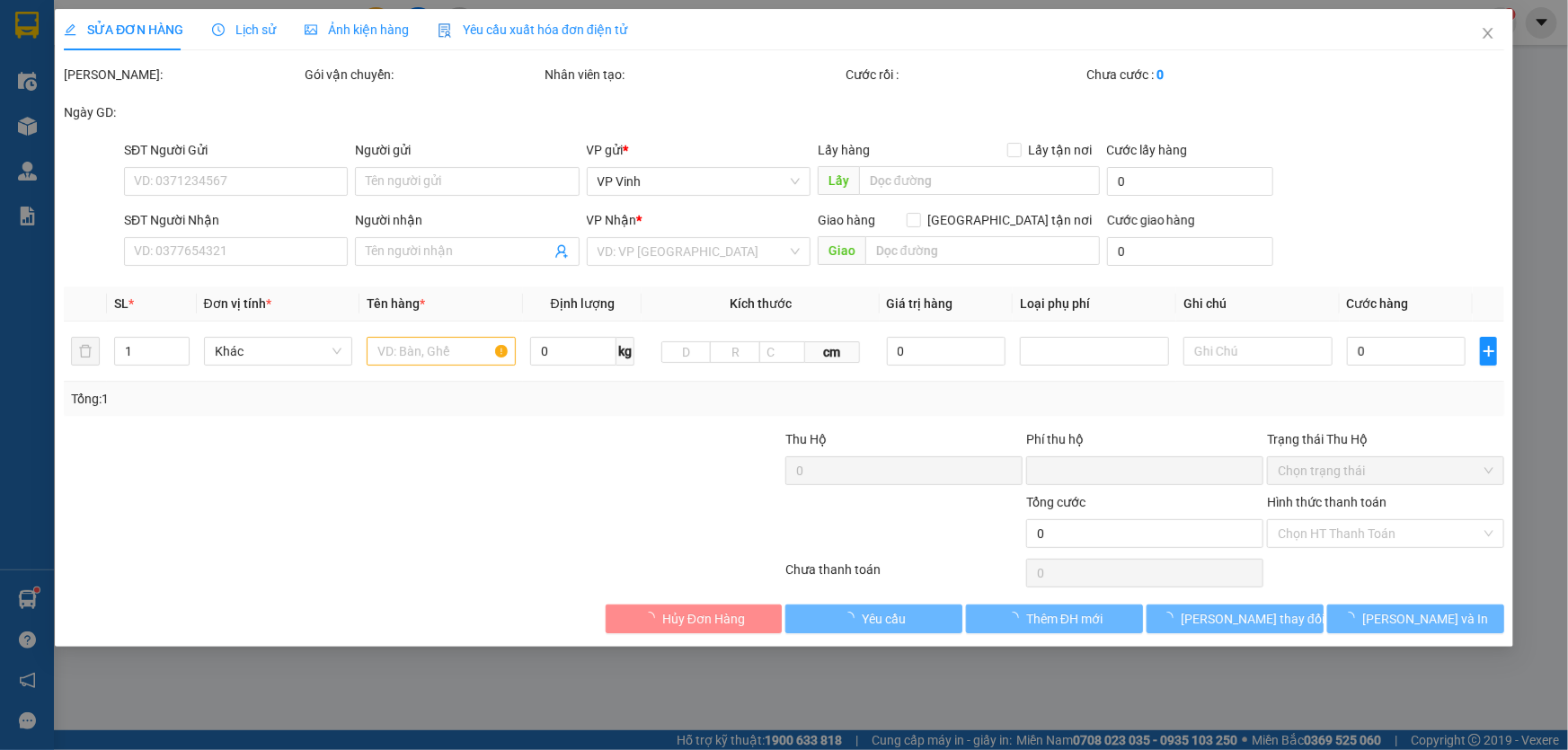
type input "0914772345"
type input "Anh Dương"
type input "0"
type input "80.000"
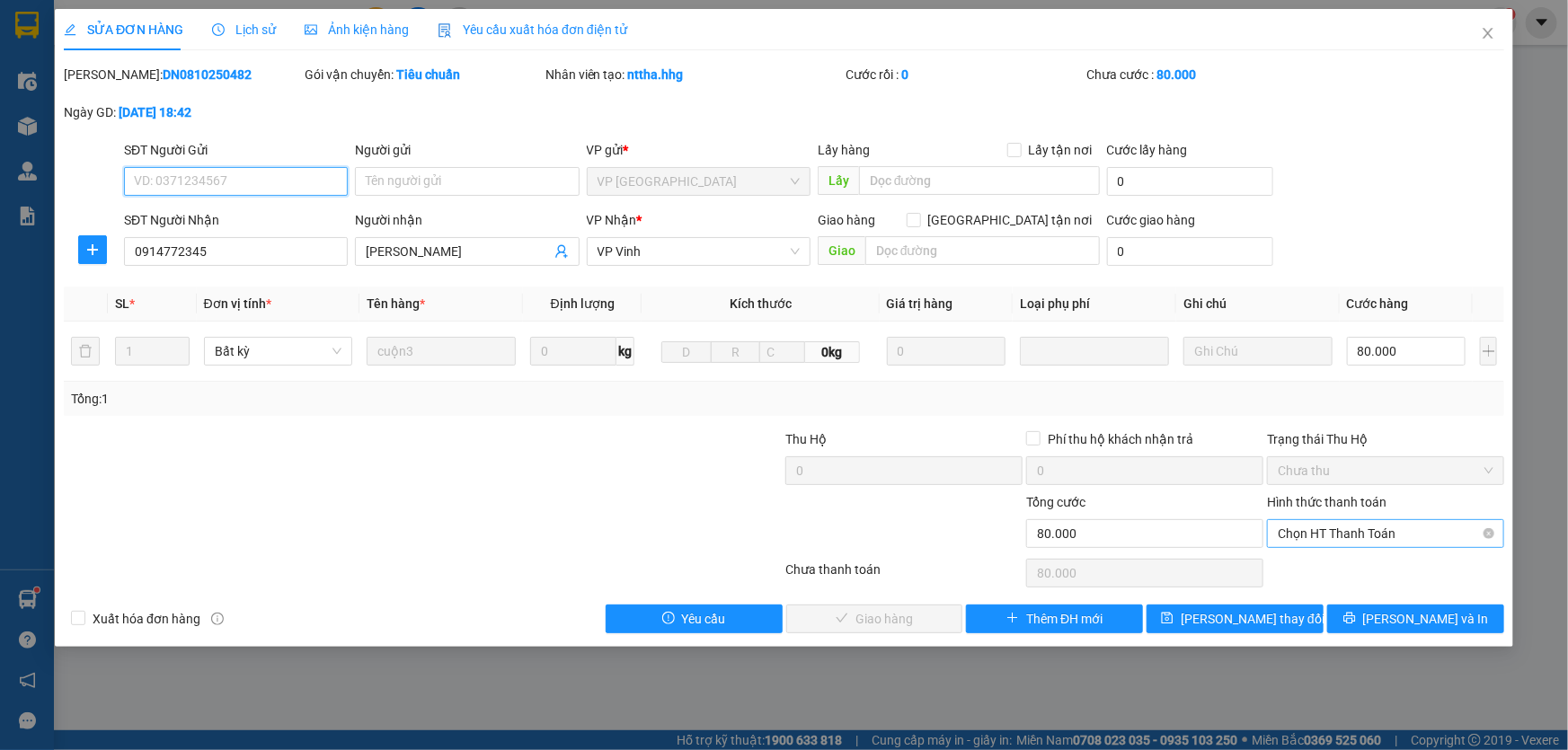
click at [1350, 538] on span "Chọn HT Thanh Toán" at bounding box center [1386, 534] width 216 height 27
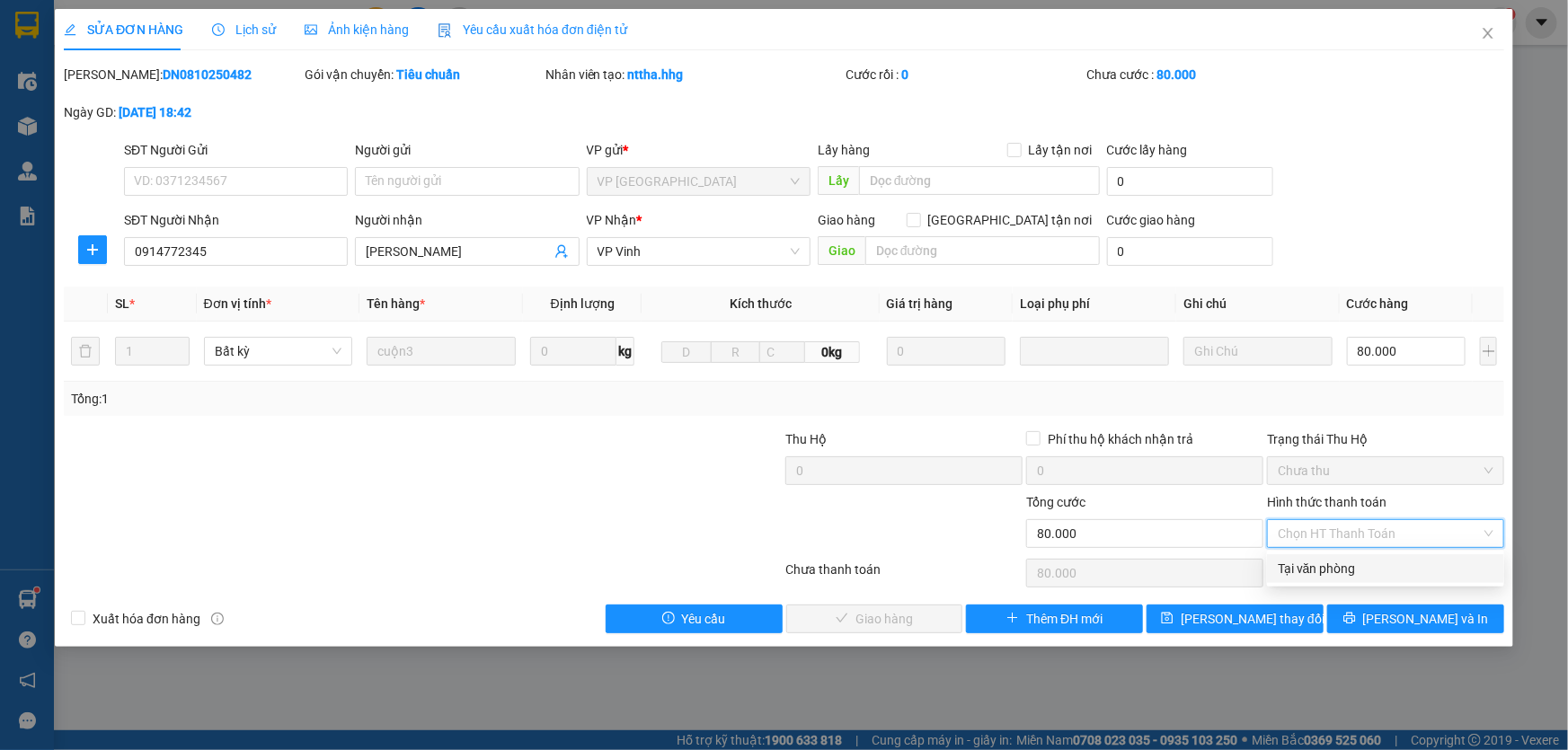
click at [1348, 563] on div "Tại văn phòng" at bounding box center [1386, 569] width 216 height 19
type input "0"
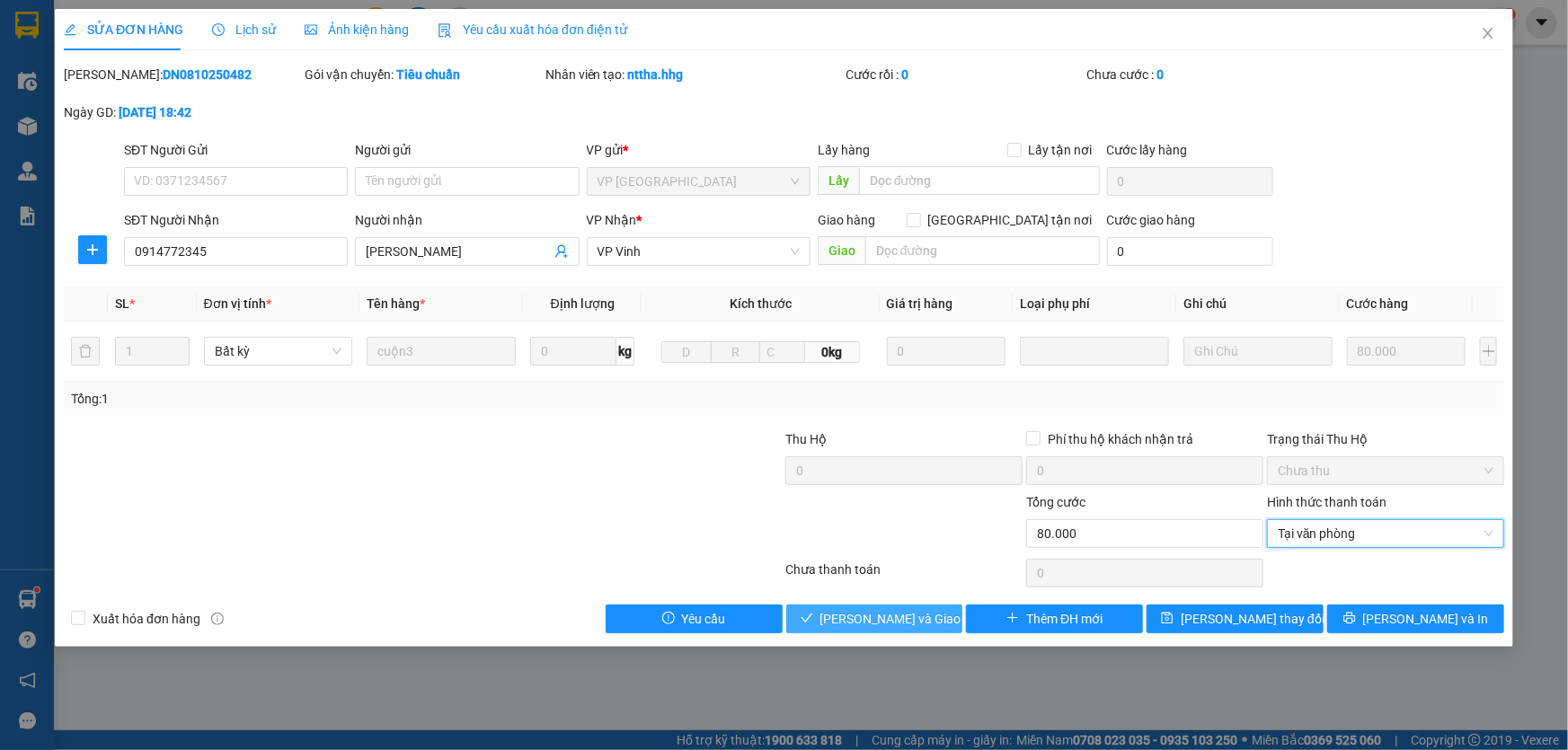
click at [942, 617] on button "Lưu và Giao hàng" at bounding box center [874, 620] width 177 height 29
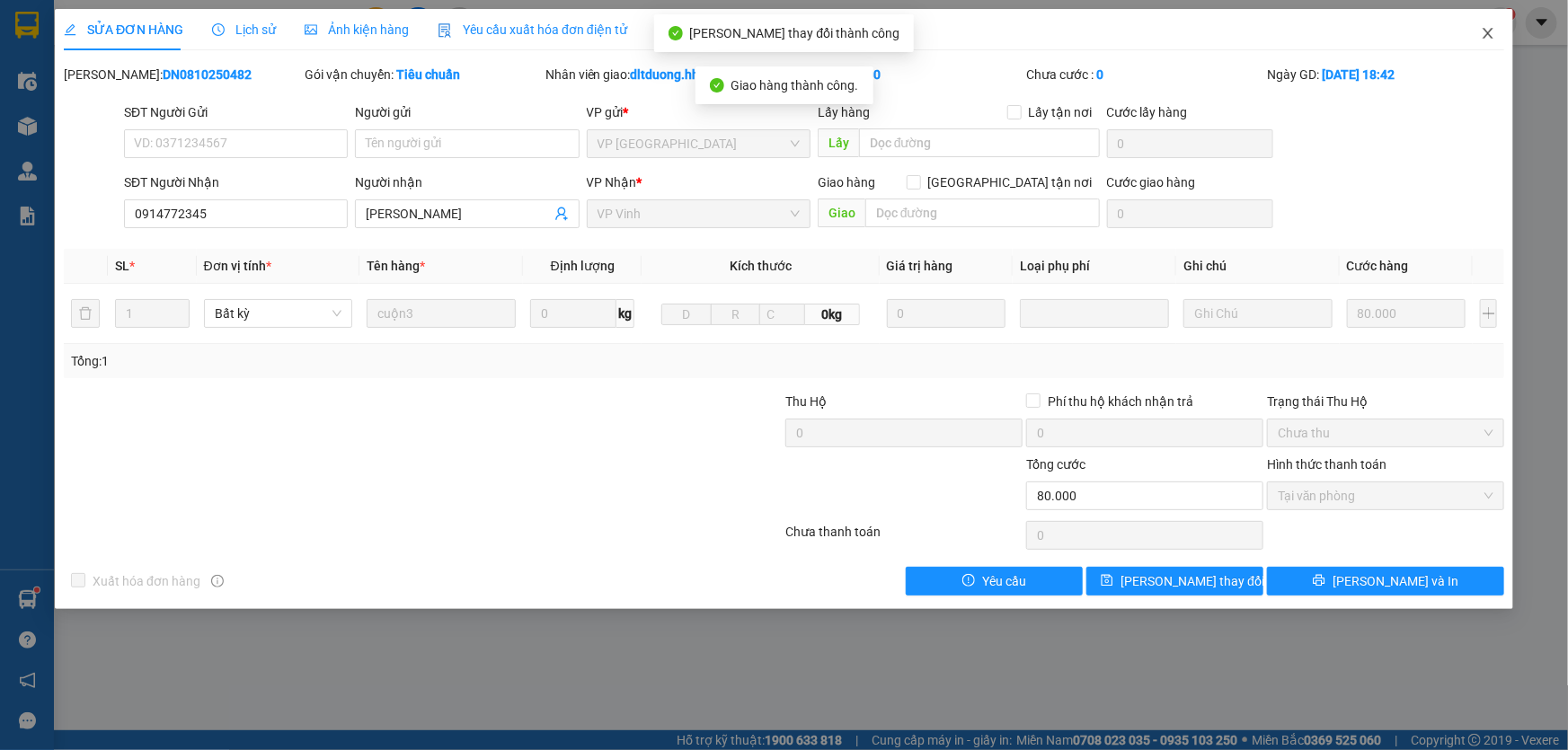
click at [1493, 31] on icon "close" at bounding box center [1488, 33] width 15 height 15
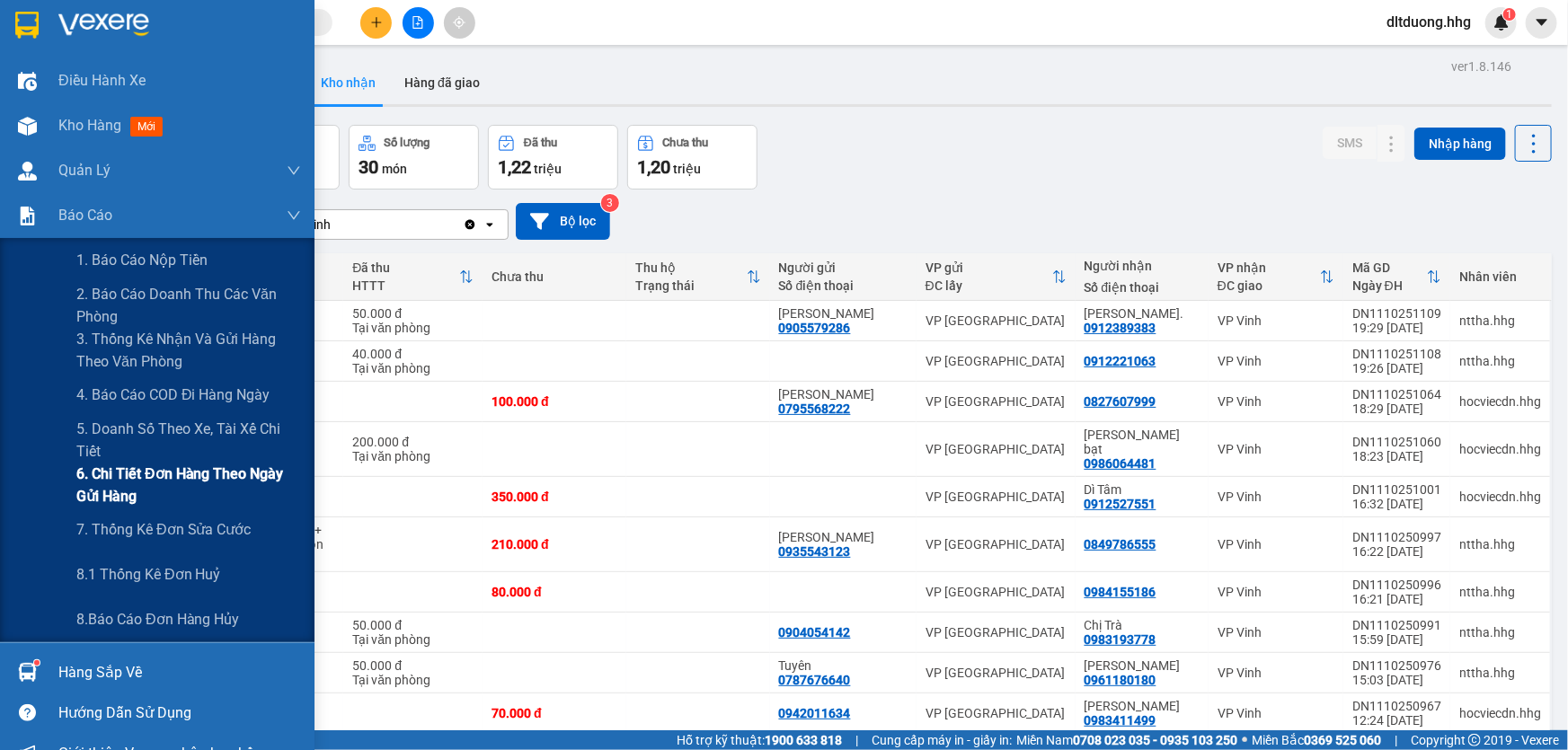
click at [141, 472] on span "6. Chi tiết đơn hàng theo ngày gửi hàng" at bounding box center [189, 485] width 225 height 45
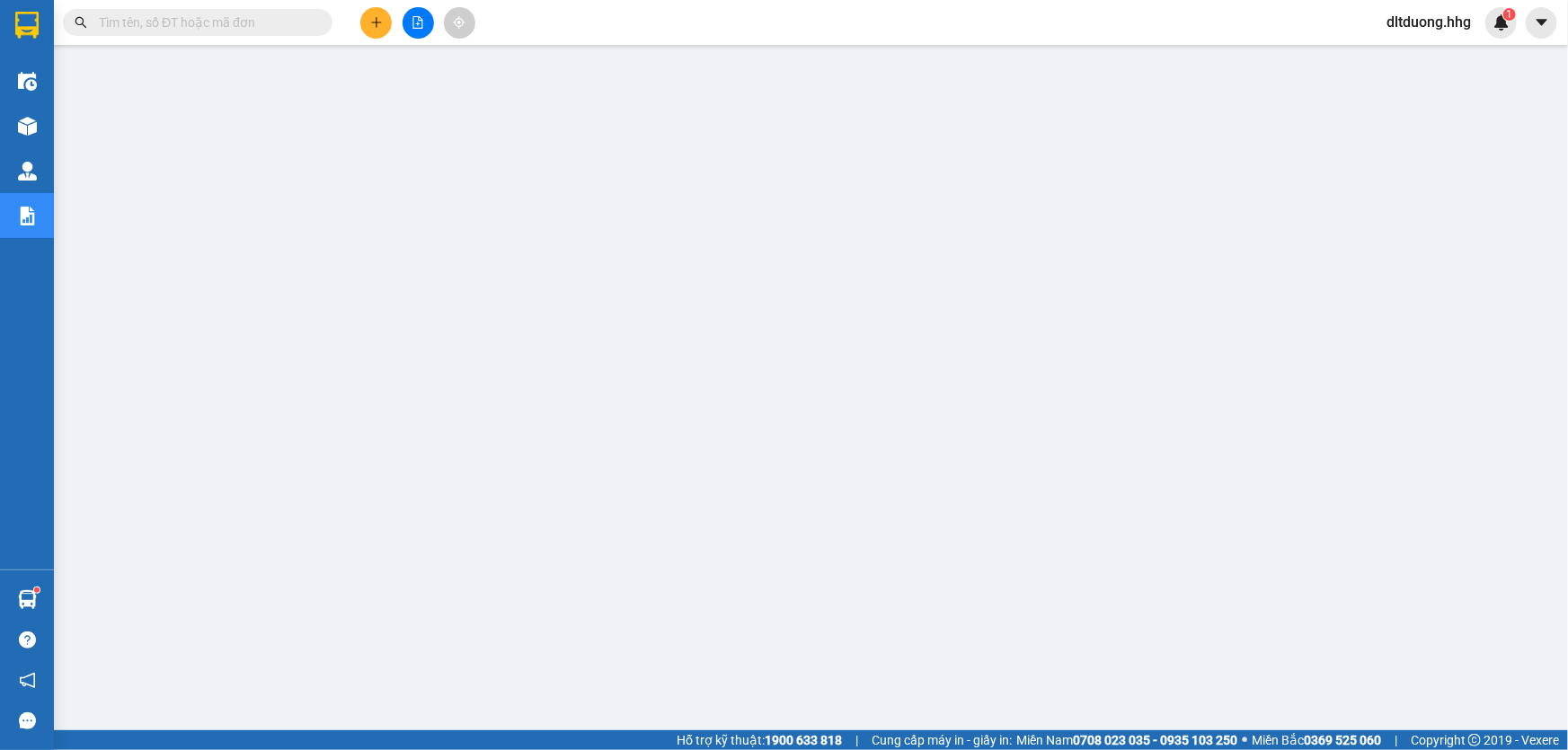
click at [1438, 18] on span "dltduong.hhg" at bounding box center [1429, 21] width 113 height 22
click at [1413, 57] on span "Đăng xuất" at bounding box center [1436, 55] width 78 height 19
